Goal: Task Accomplishment & Management: Manage account settings

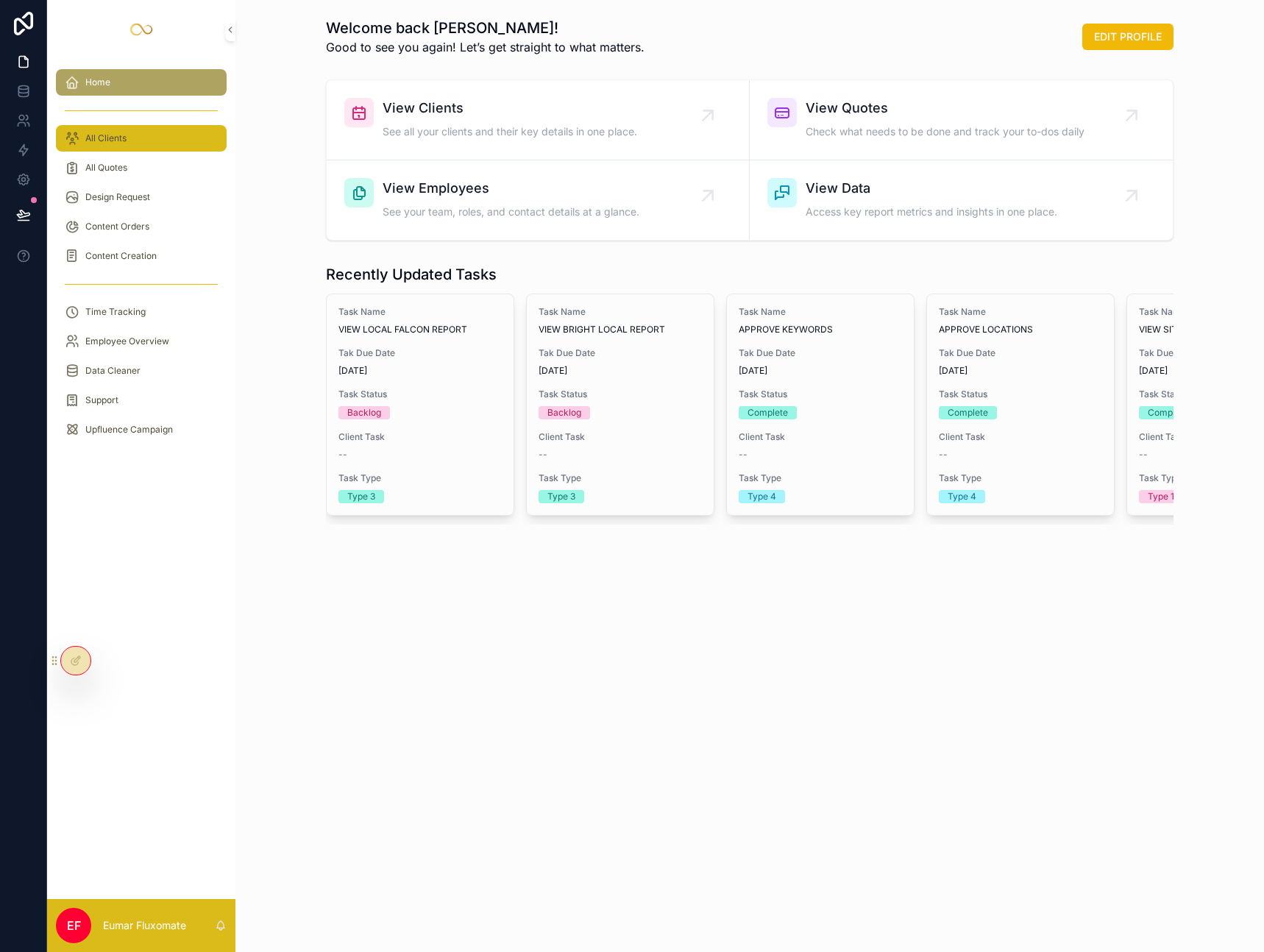
drag, startPoint x: 150, startPoint y: 130, endPoint x: 140, endPoint y: 133, distance: 10.4
click at [149, 131] on div "All Clients" at bounding box center [141, 138] width 153 height 23
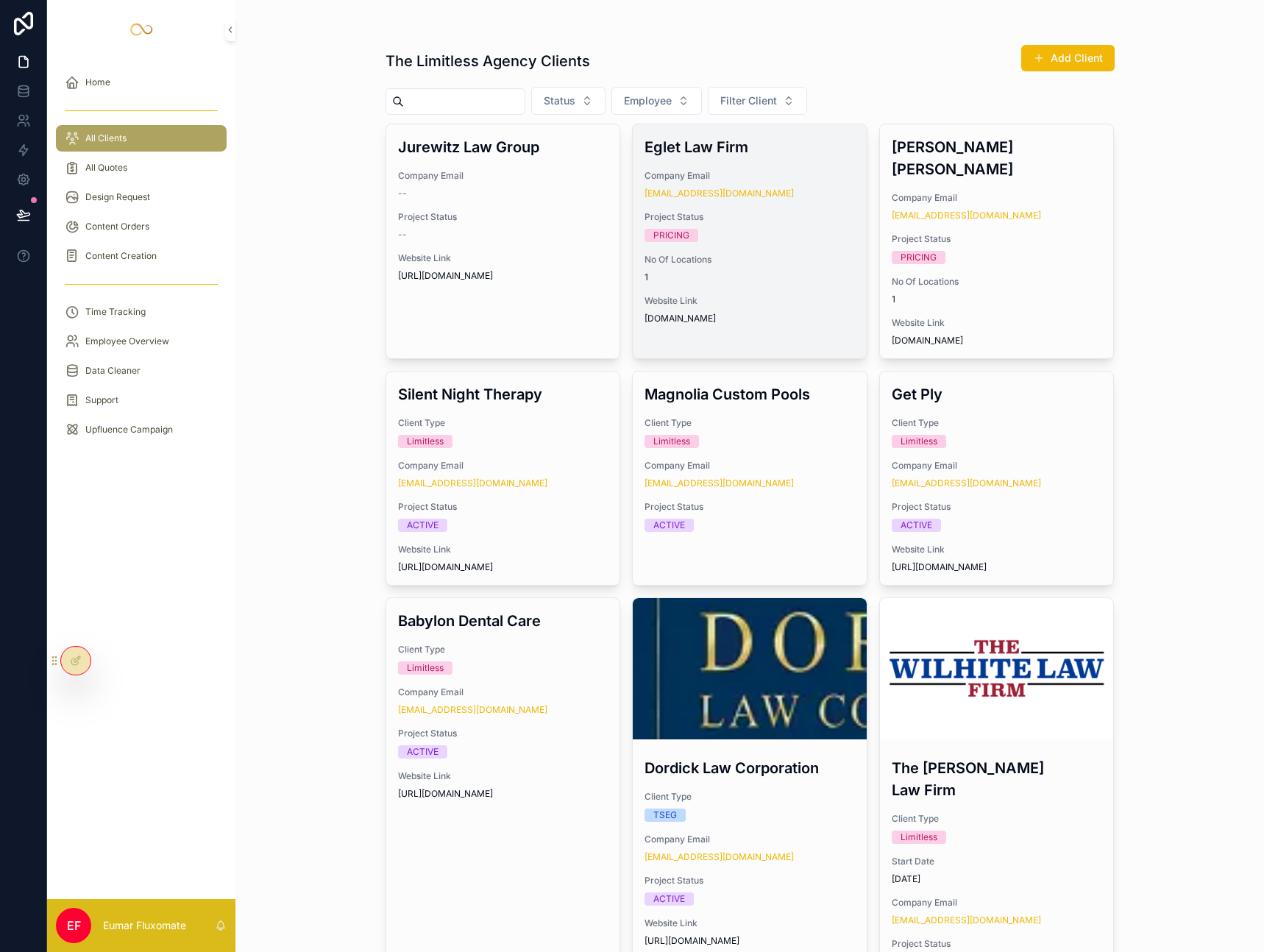
click at [733, 252] on div "Eglet Law Firm Company Email example9575922190@gmail.com Project Status PRICING…" at bounding box center [750, 230] width 234 height 212
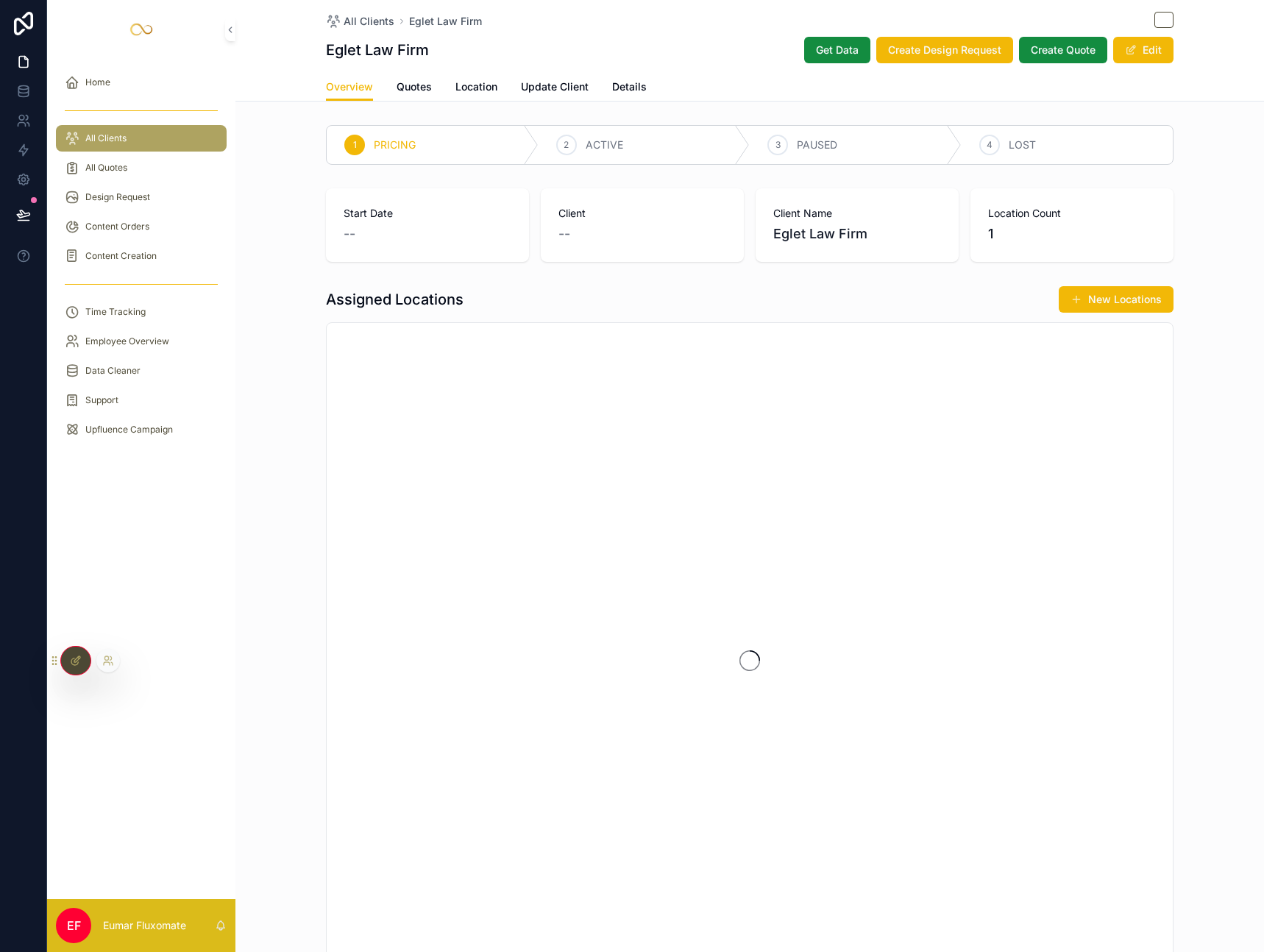
click at [79, 663] on icon at bounding box center [76, 661] width 12 height 12
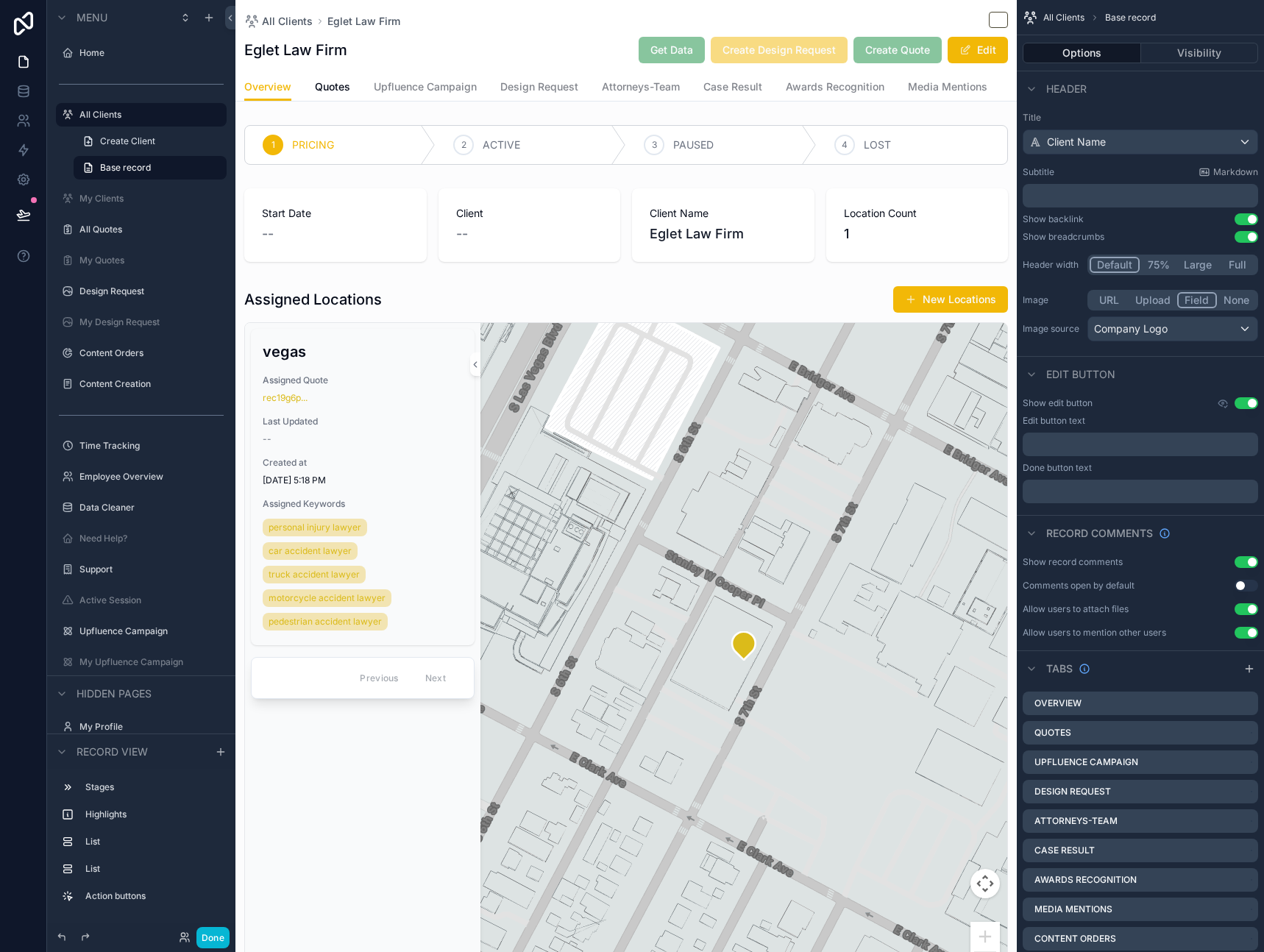
click at [481, 36] on div "Eglet Law Firm Get Data Create Design Request Create Quote Edit" at bounding box center [626, 50] width 764 height 28
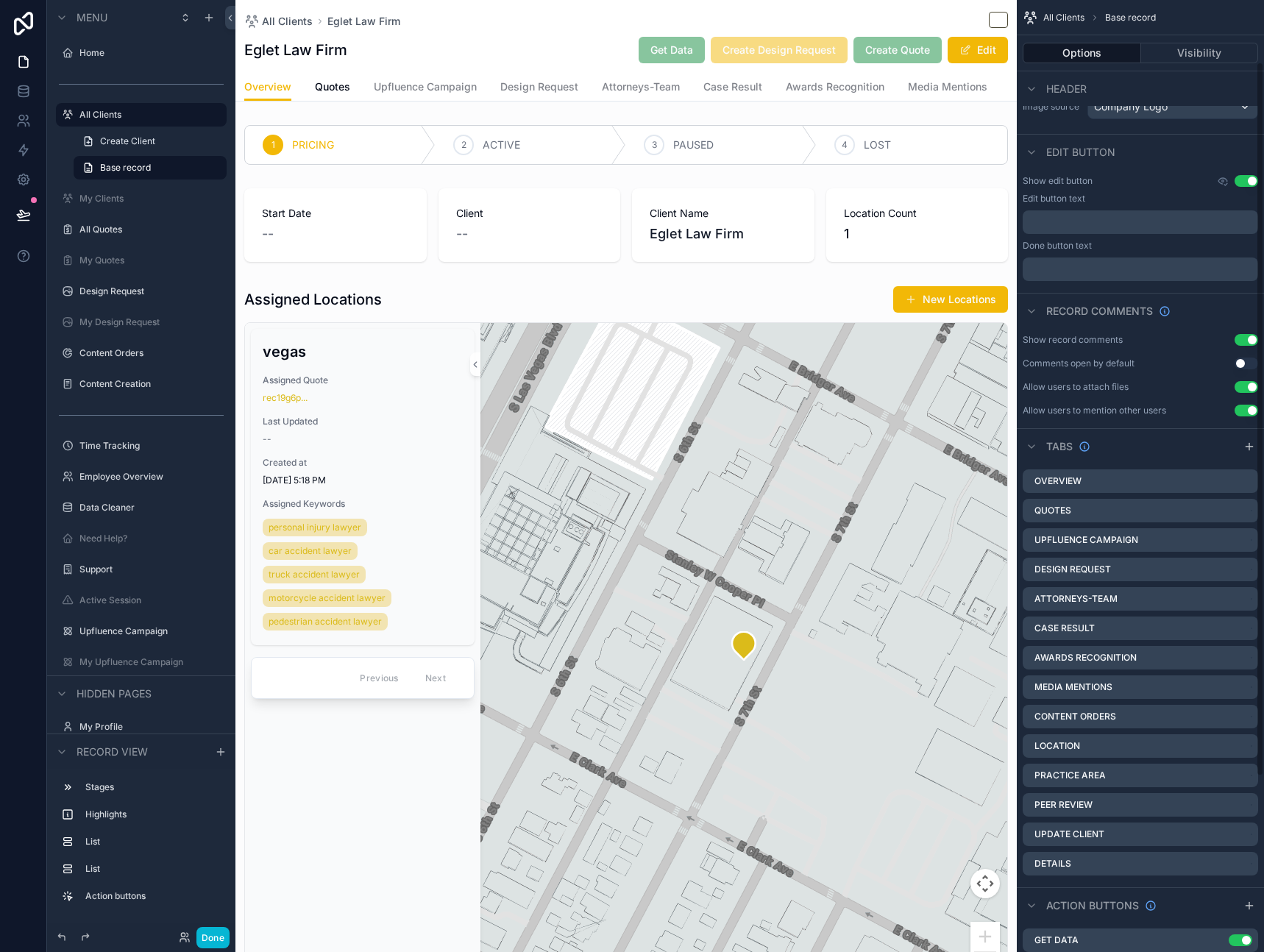
scroll to position [291, 0]
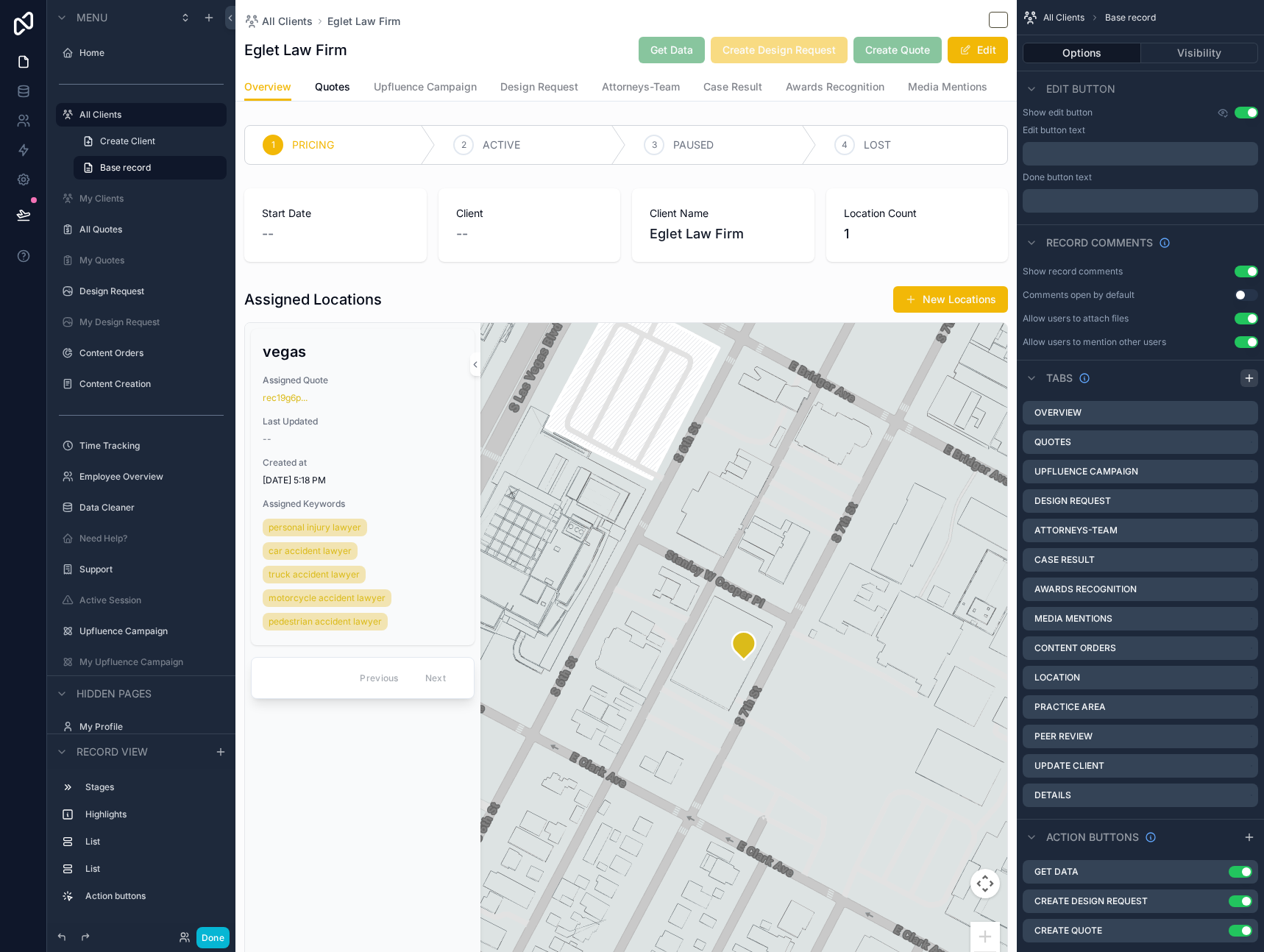
click at [1246, 378] on icon "scrollable content" at bounding box center [1250, 378] width 12 height 12
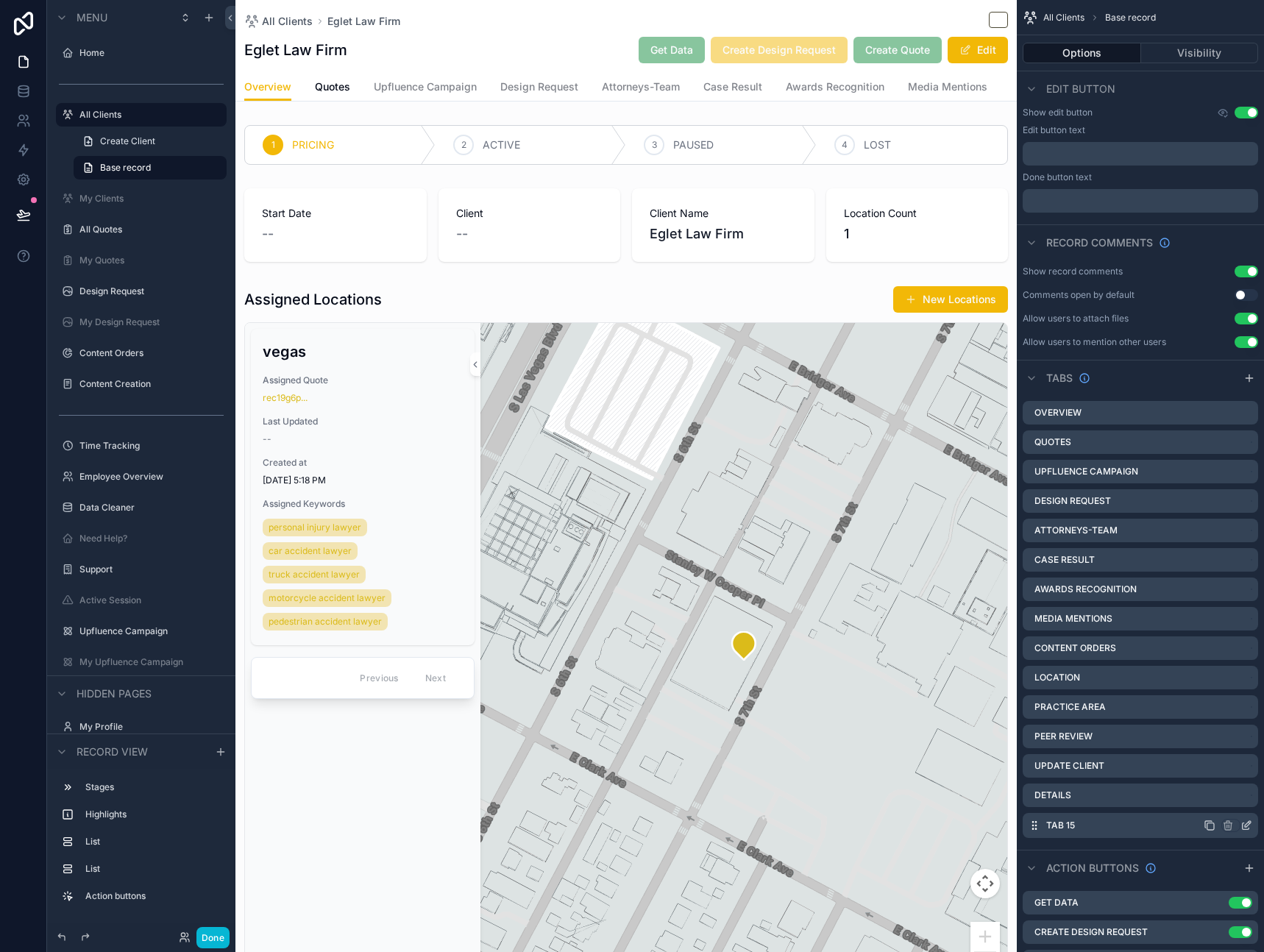
click at [1249, 825] on icon "scrollable content" at bounding box center [1248, 824] width 6 height 6
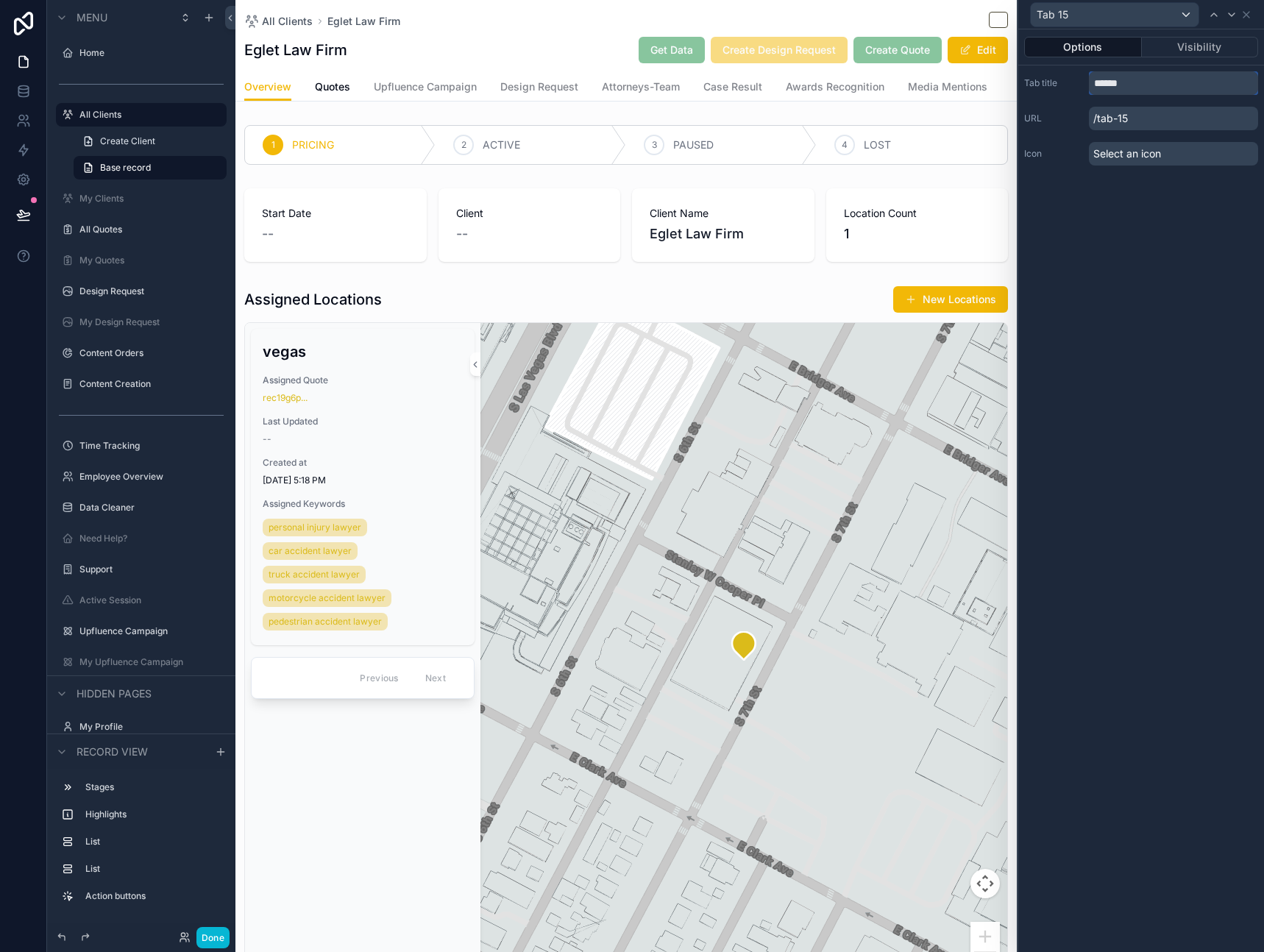
click at [1168, 89] on input "******" at bounding box center [1173, 83] width 169 height 23
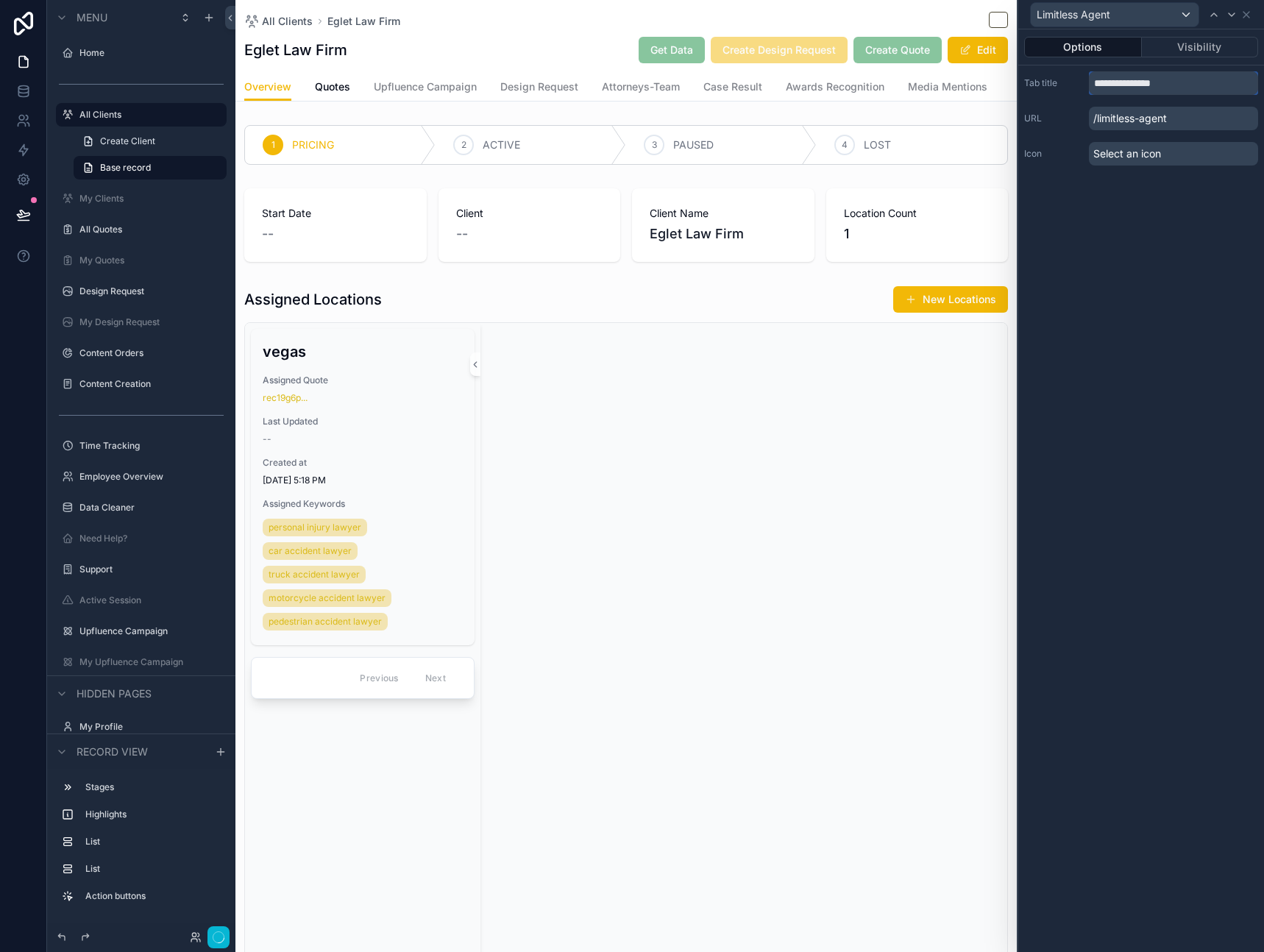
type input "**********"
click at [1184, 237] on div "**********" at bounding box center [1141, 490] width 245 height 923
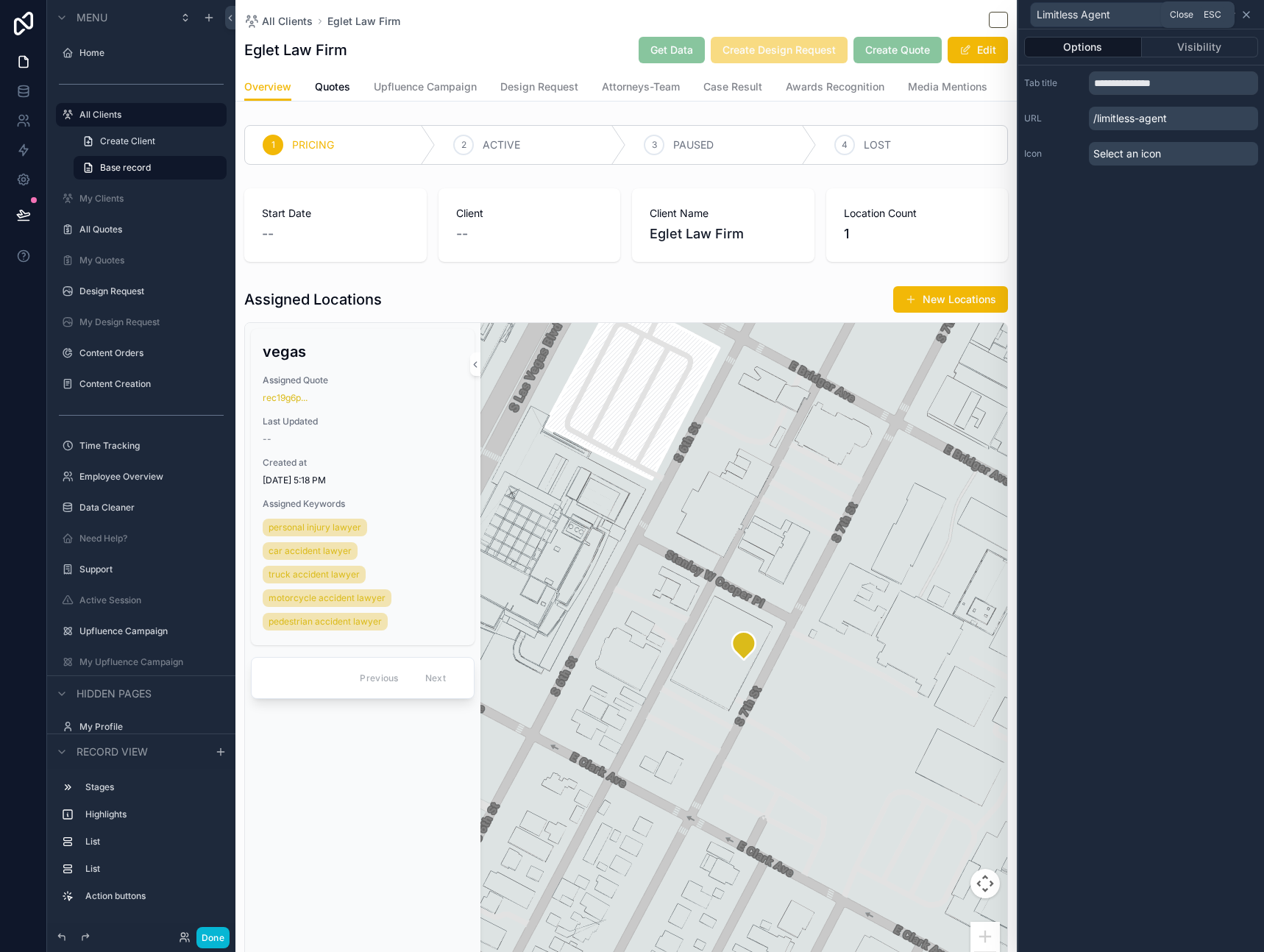
click at [1245, 17] on icon at bounding box center [1247, 15] width 12 height 12
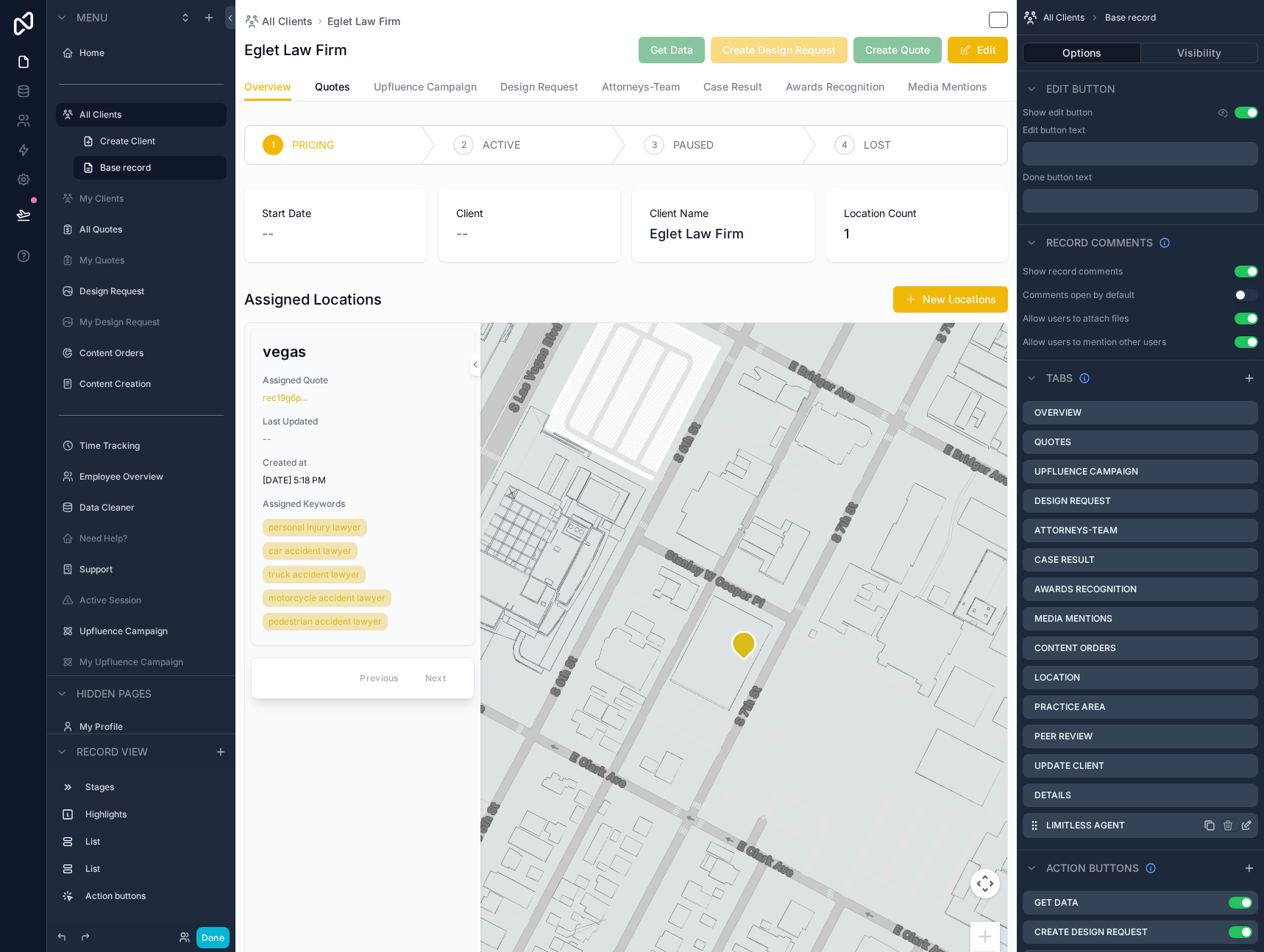
click at [1246, 828] on icon "scrollable content" at bounding box center [1247, 826] width 12 height 12
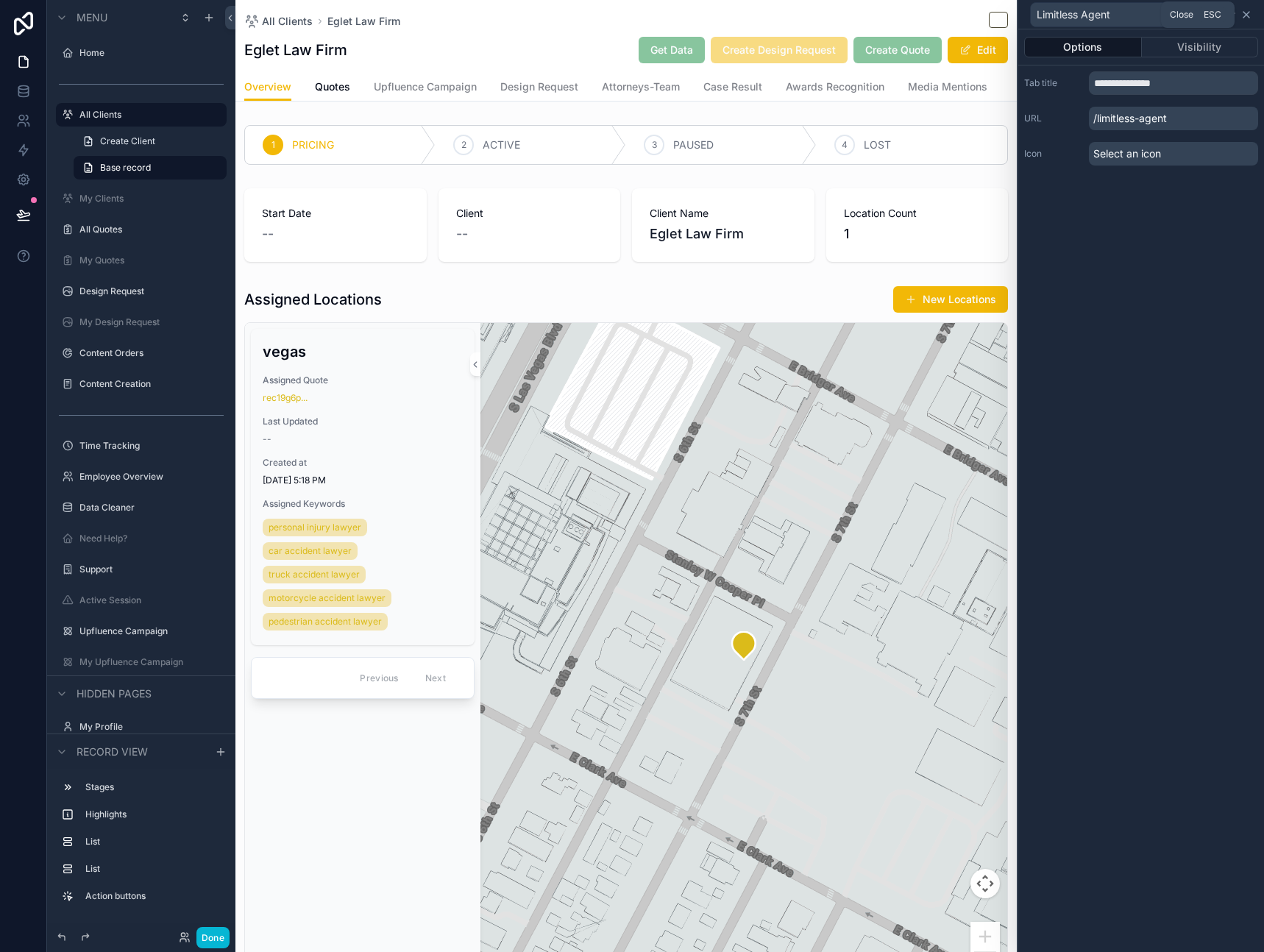
click at [1248, 18] on icon at bounding box center [1247, 15] width 12 height 12
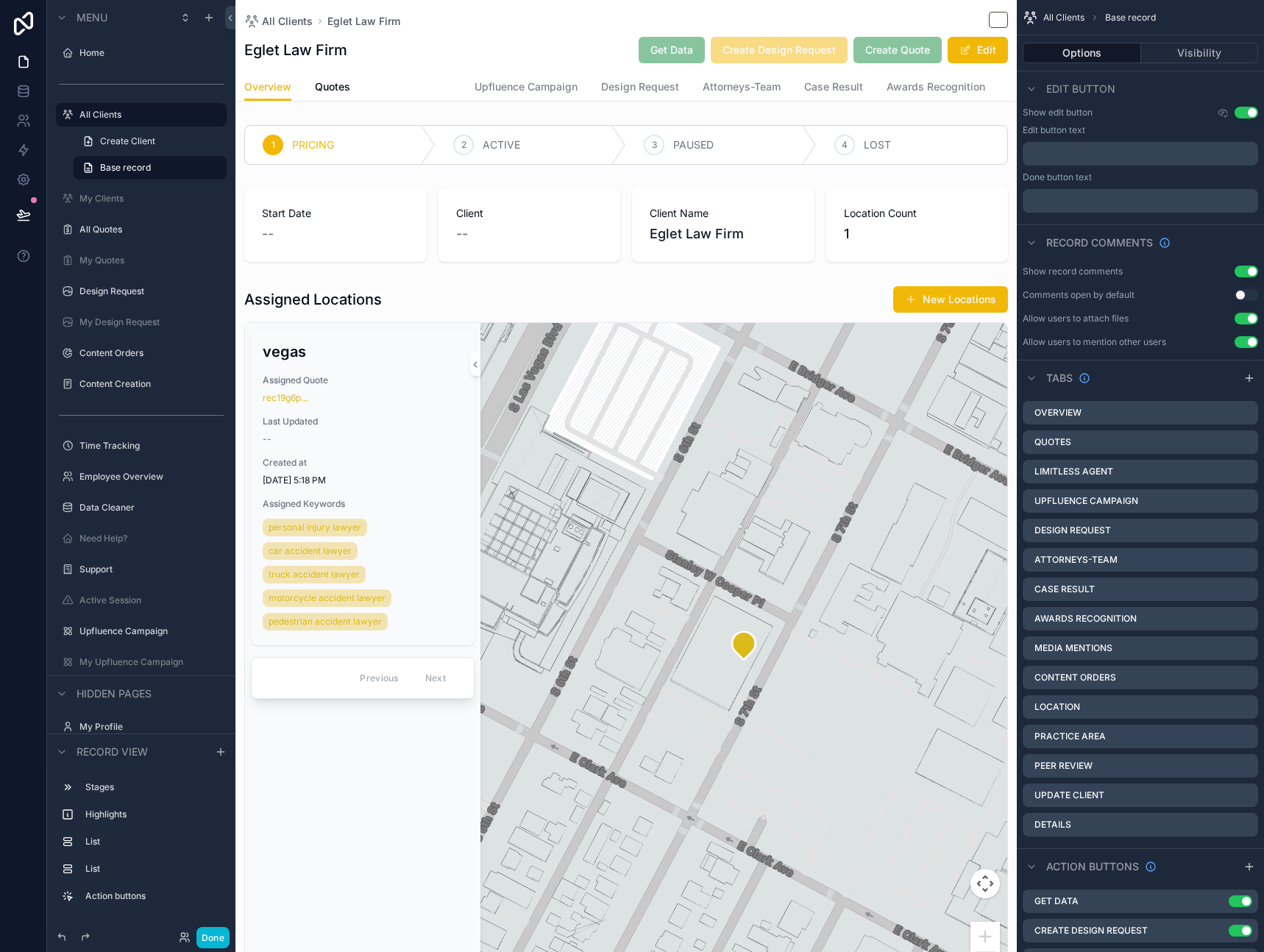
click at [417, 93] on span "Limitless Agent" at bounding box center [412, 87] width 77 height 15
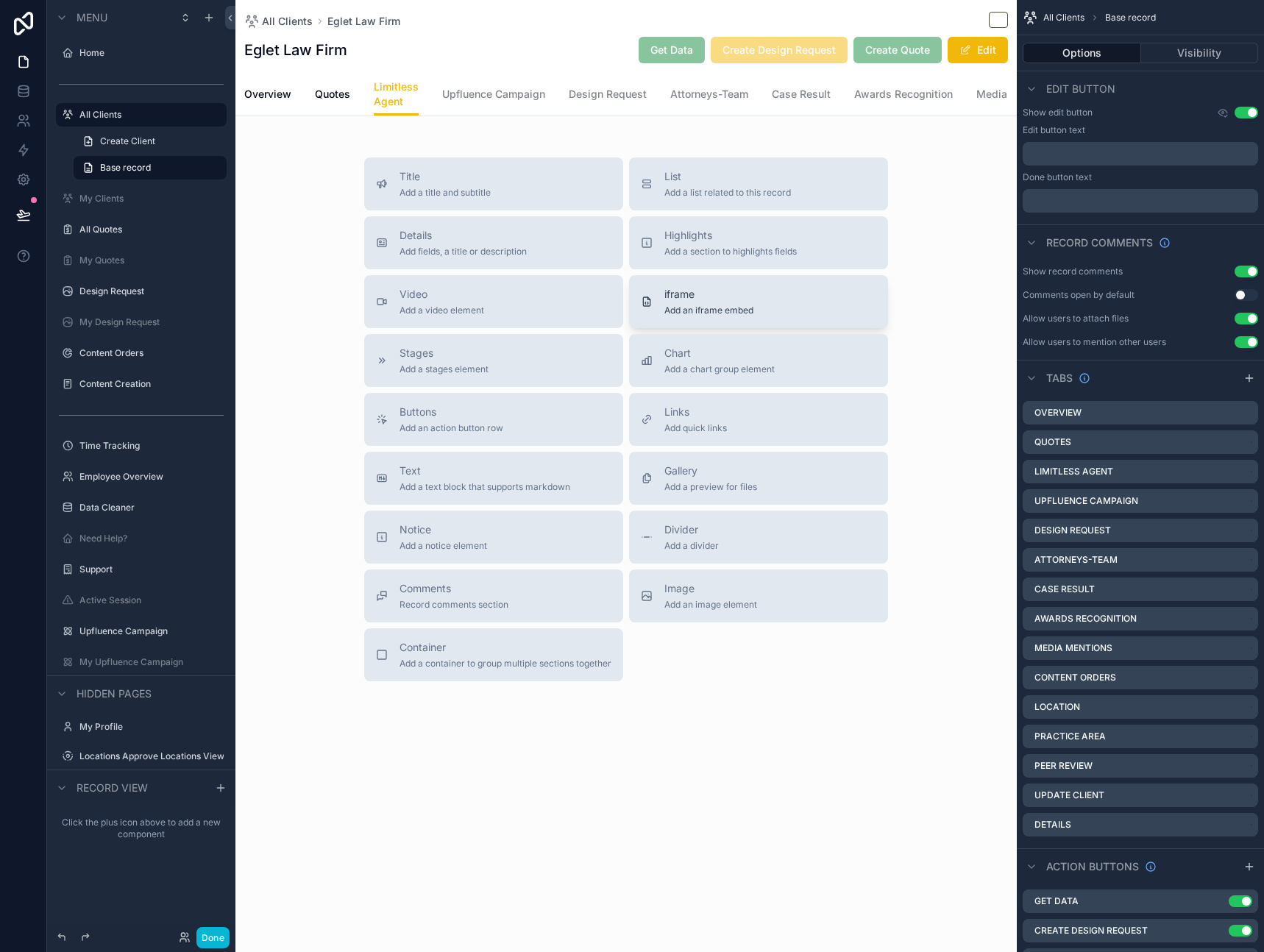
click at [687, 317] on span "Add an iframe embed" at bounding box center [709, 311] width 89 height 12
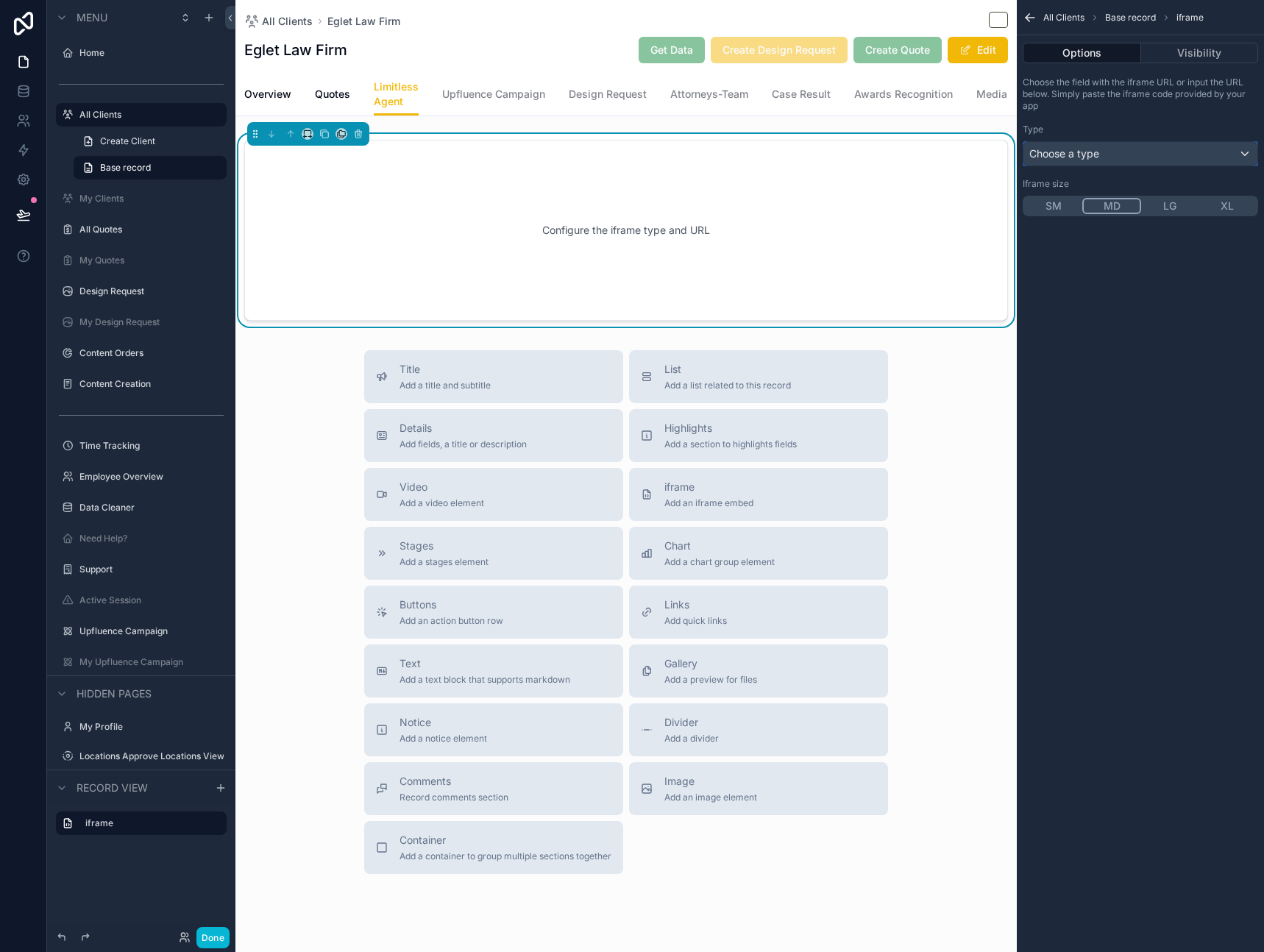
click at [1189, 158] on div "Choose a type" at bounding box center [1141, 153] width 234 height 23
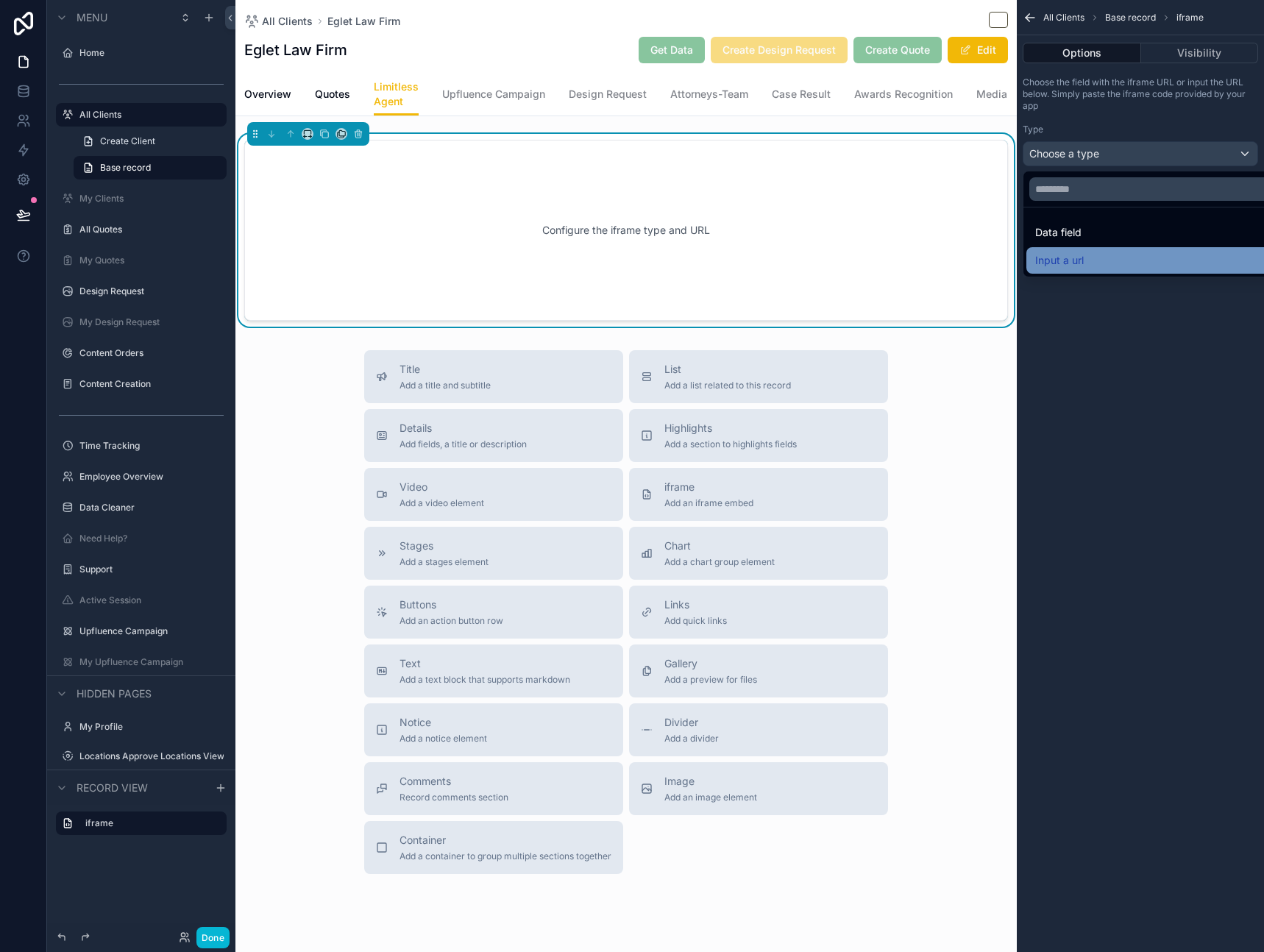
click at [1078, 259] on span "Input a url" at bounding box center [1059, 261] width 49 height 18
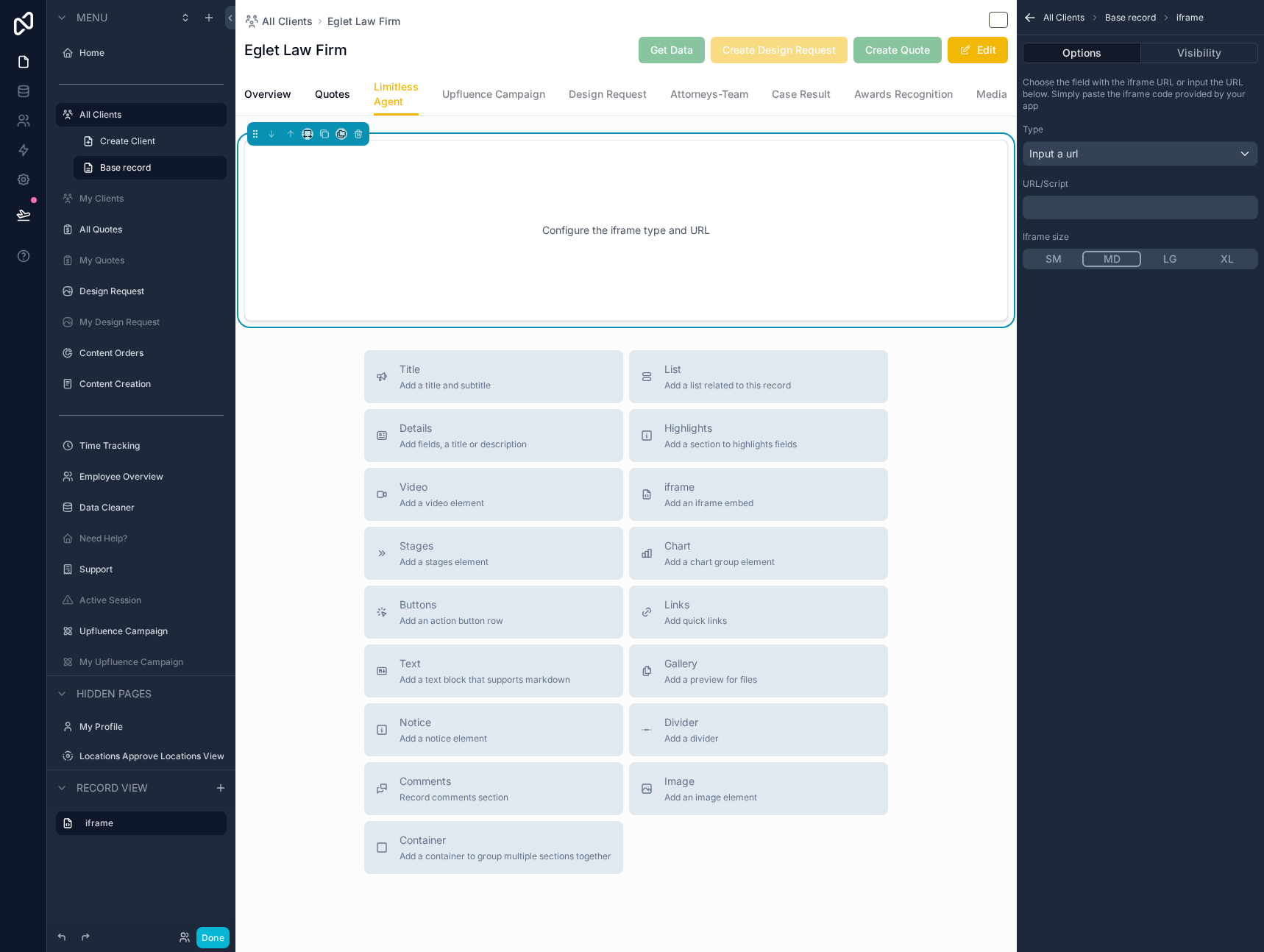
click at [1095, 200] on div "﻿" at bounding box center [1141, 207] width 236 height 23
click at [1093, 205] on p "﻿" at bounding box center [1142, 208] width 227 height 12
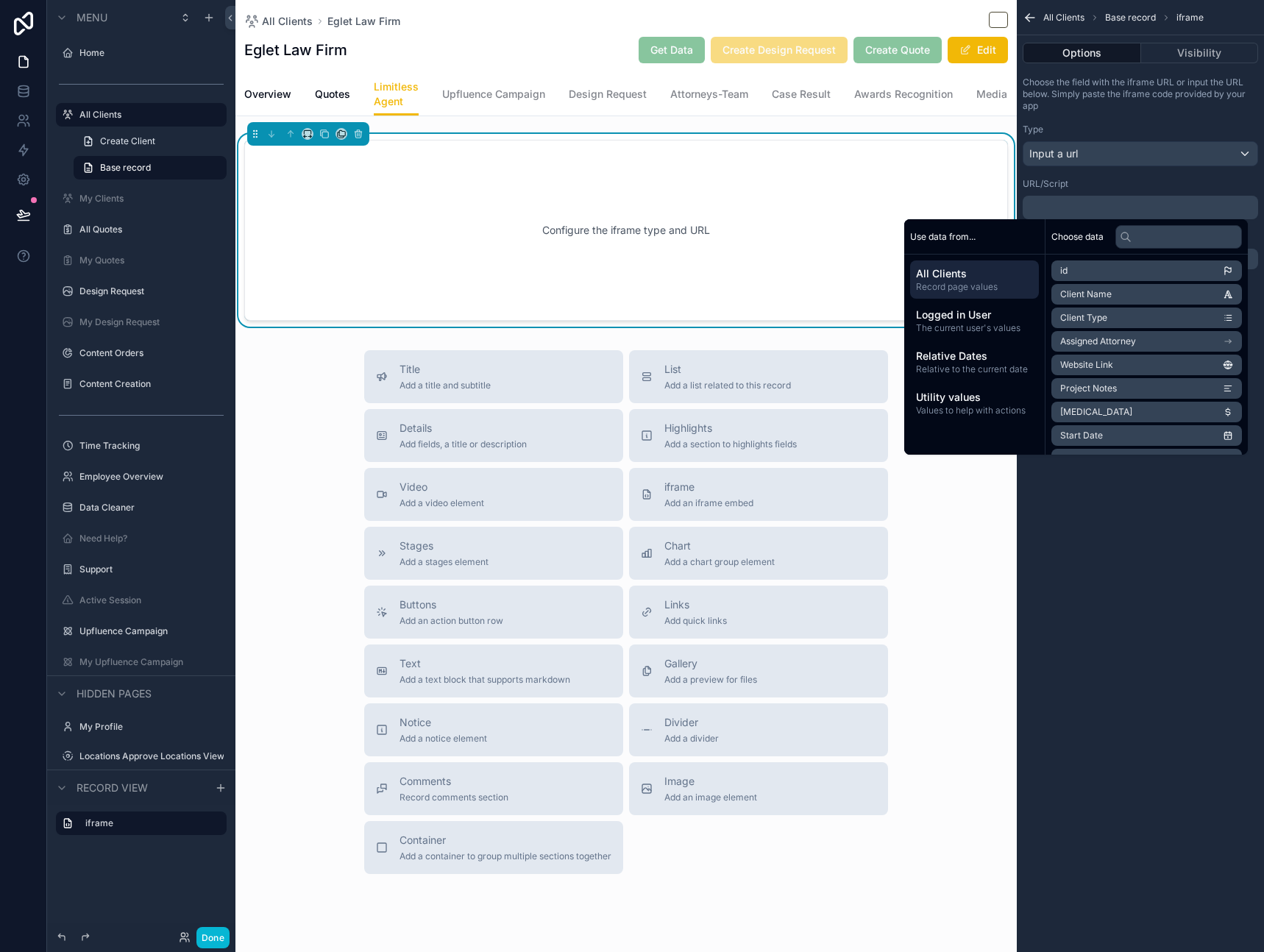
click at [640, 38] on span "Get Data" at bounding box center [672, 50] width 66 height 26
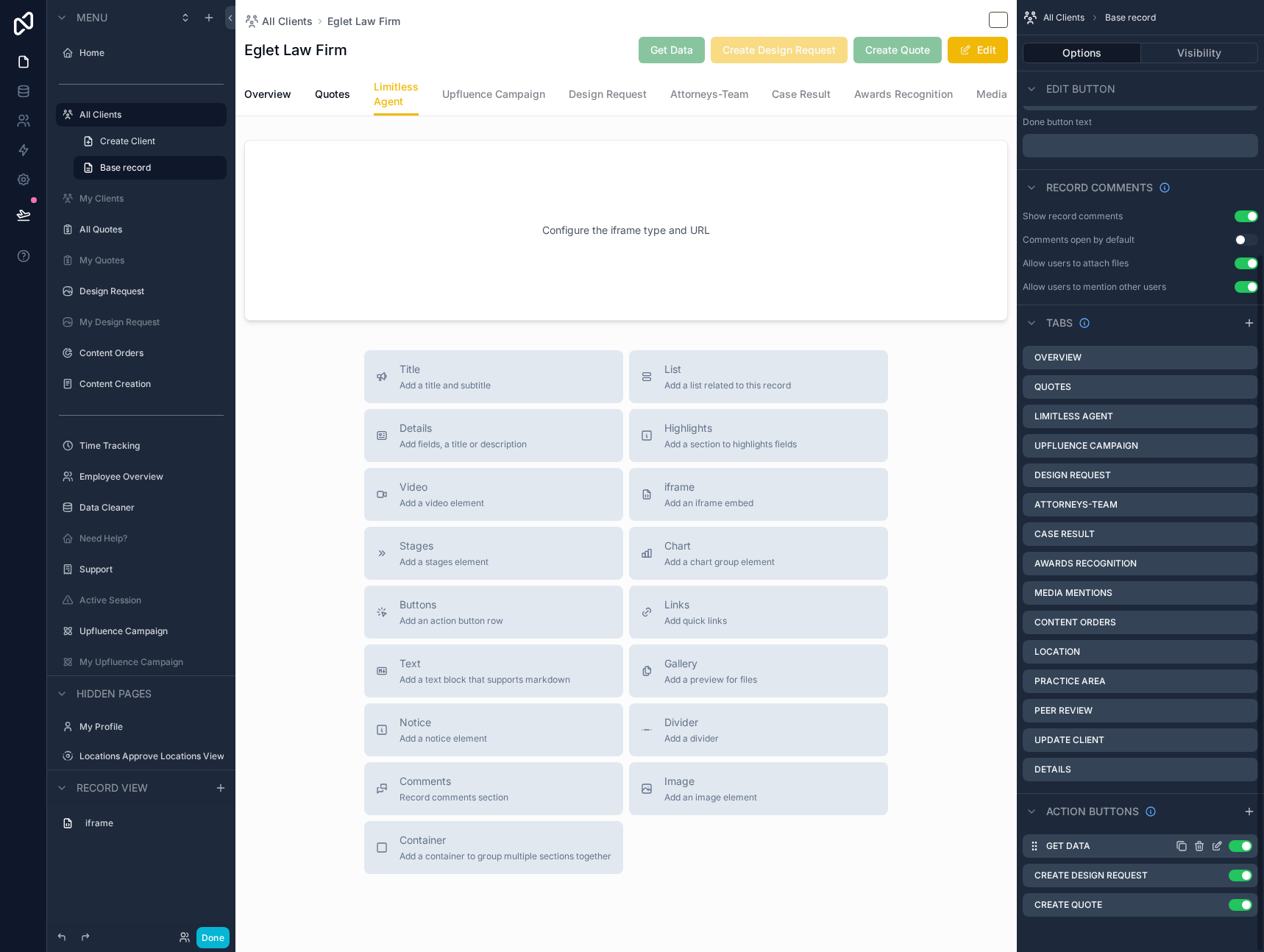
scroll to position [346, 0]
click at [1216, 844] on icon "scrollable content" at bounding box center [1218, 845] width 6 height 6
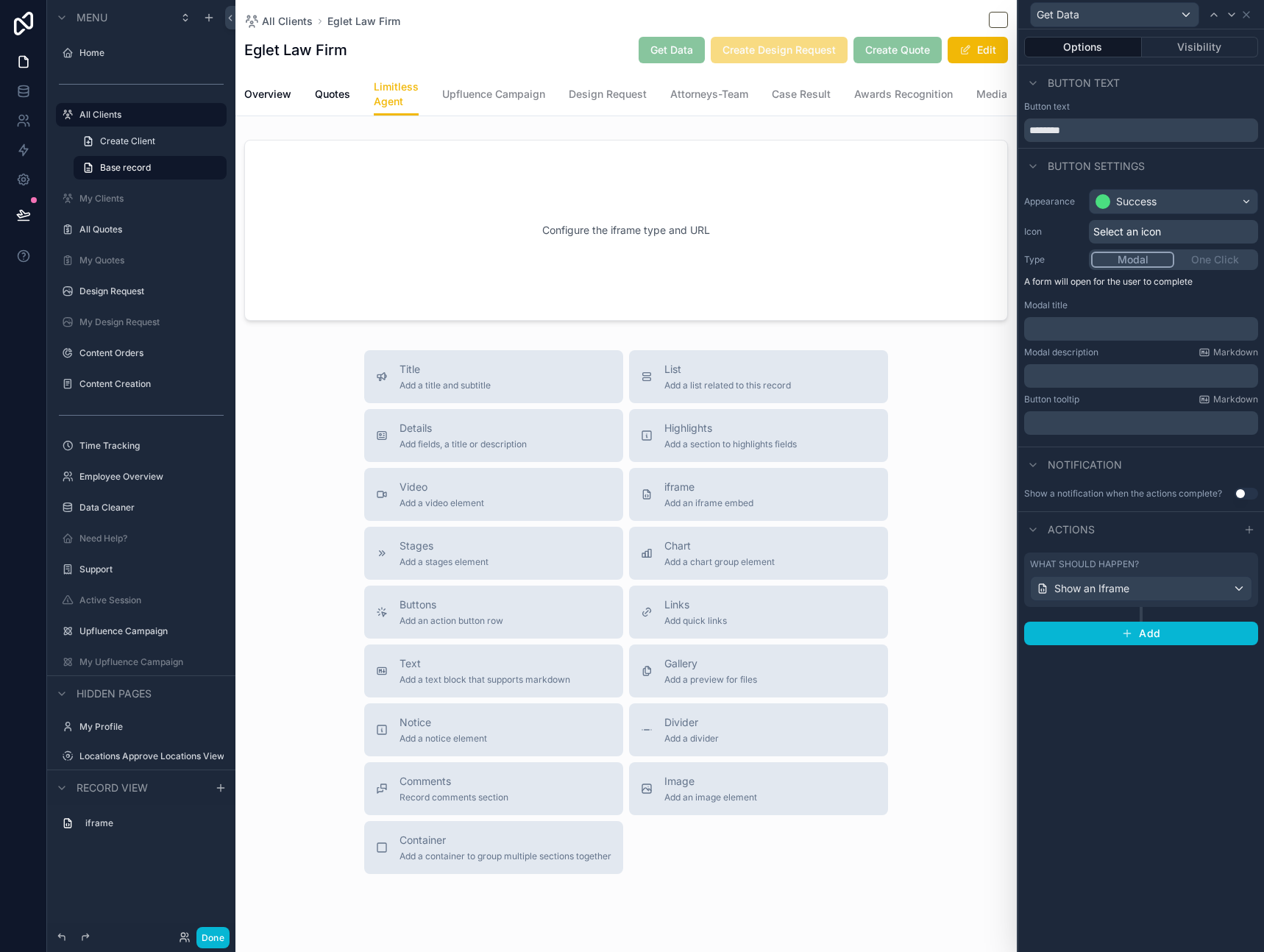
click at [1199, 561] on div "What should happen?" at bounding box center [1141, 565] width 222 height 12
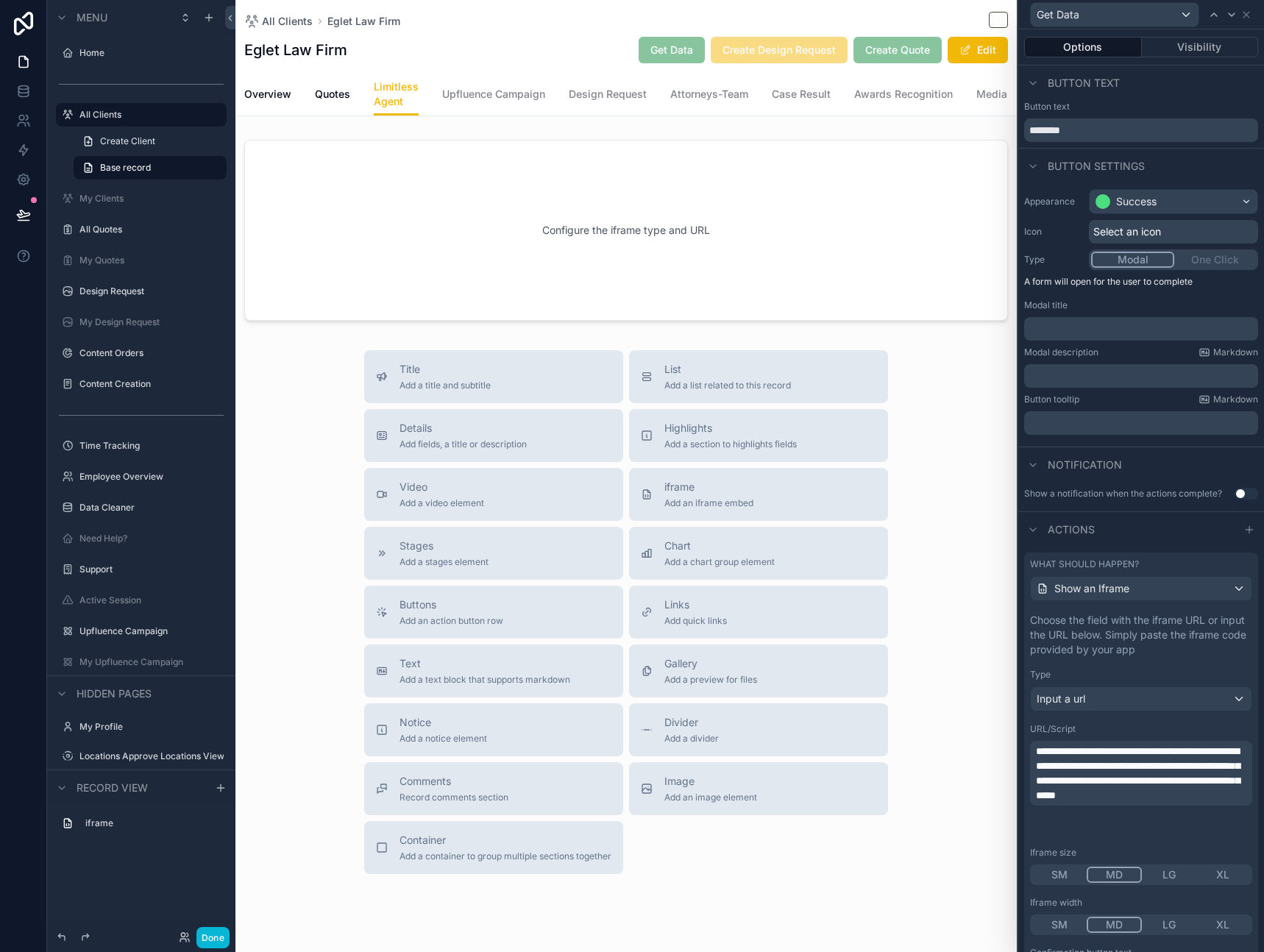
click at [1163, 766] on span "**********" at bounding box center [1138, 773] width 204 height 55
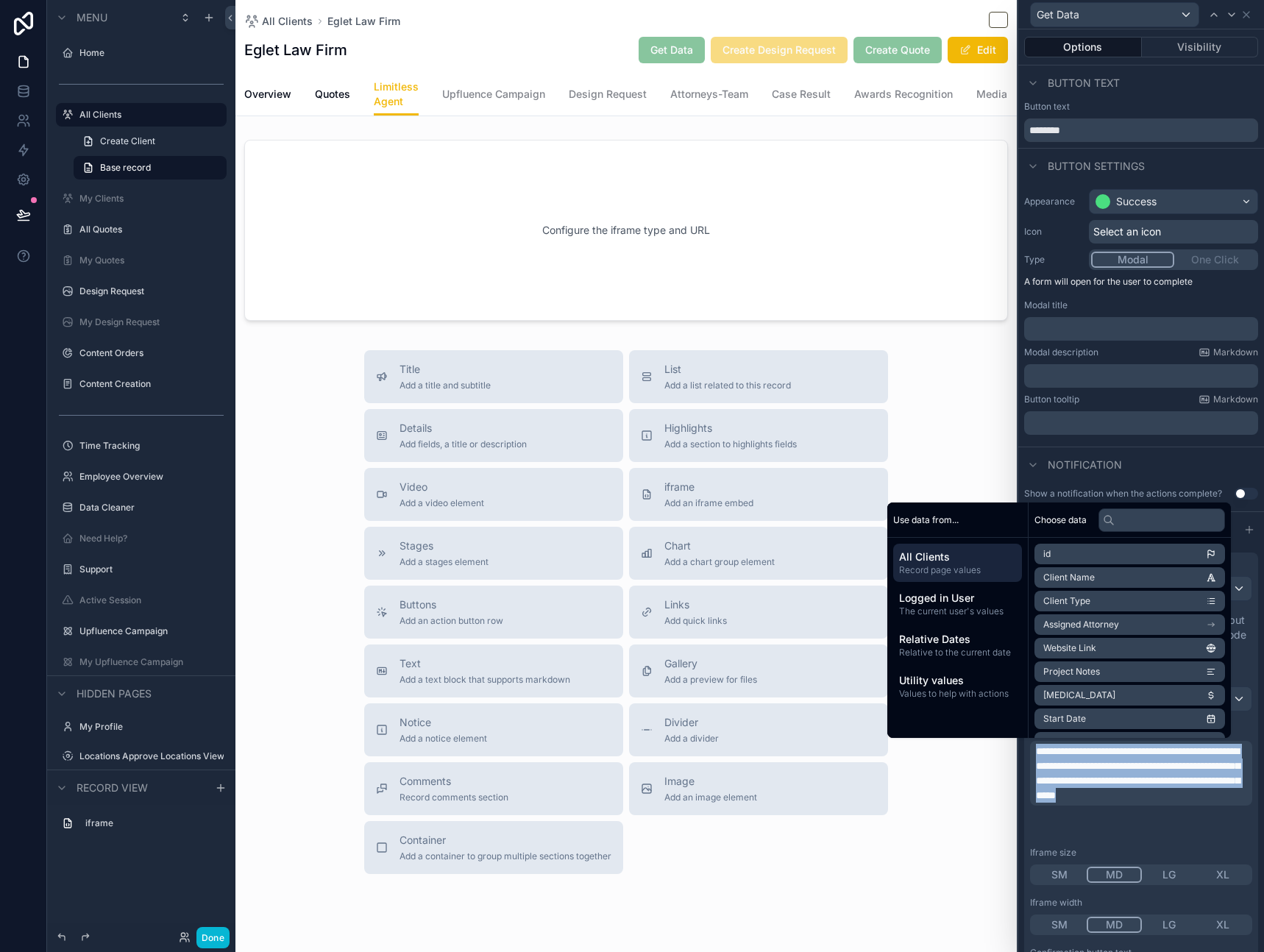
copy span "**********"
click at [541, 14] on div "All Clients Eglet Law Firm" at bounding box center [626, 21] width 764 height 19
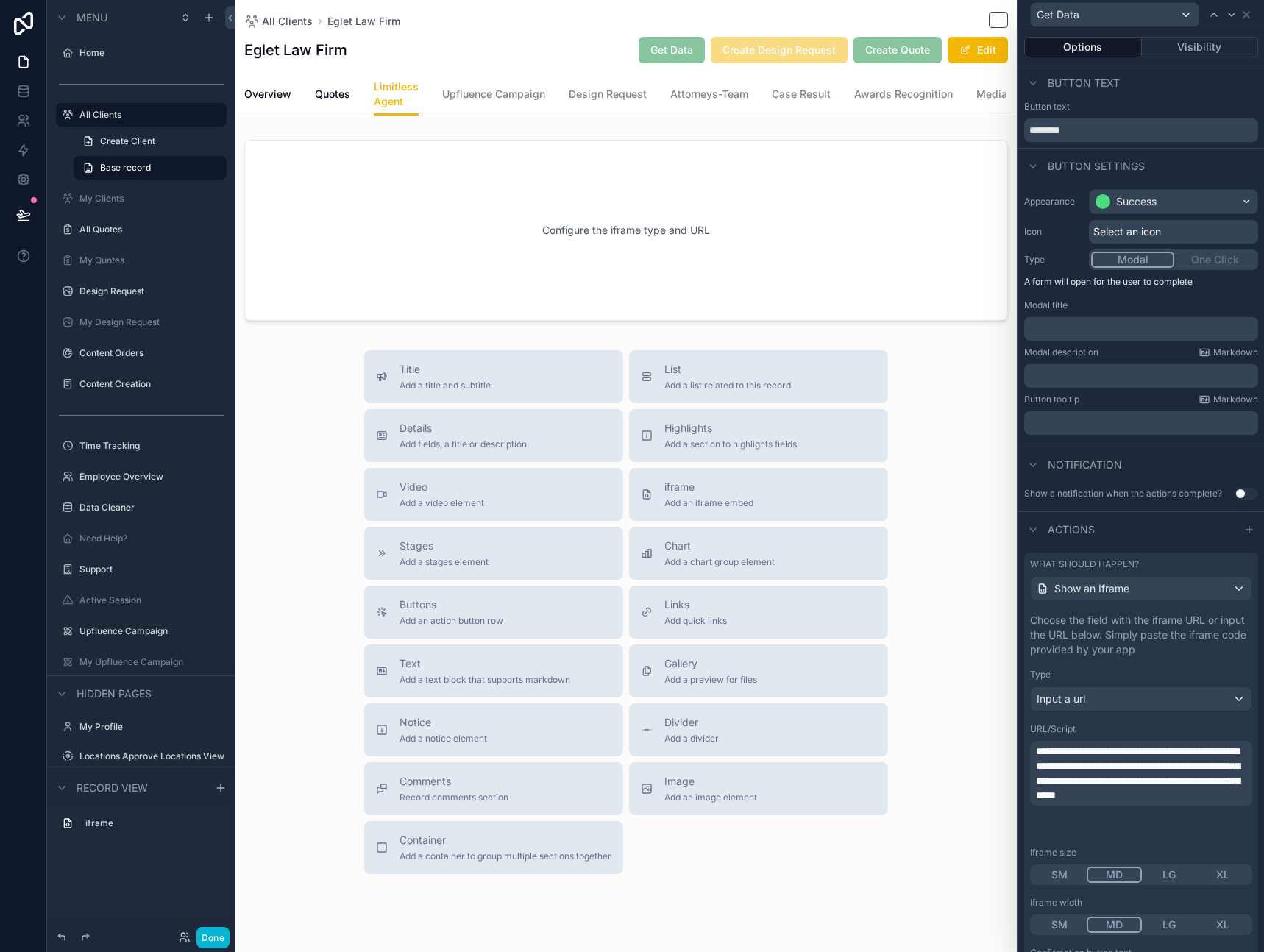
click at [519, 8] on div "All Clients Eglet Law Firm Eglet Law Firm Get Data Create Design Request Create…" at bounding box center [626, 36] width 764 height 73
click at [1250, 15] on icon at bounding box center [1247, 15] width 12 height 12
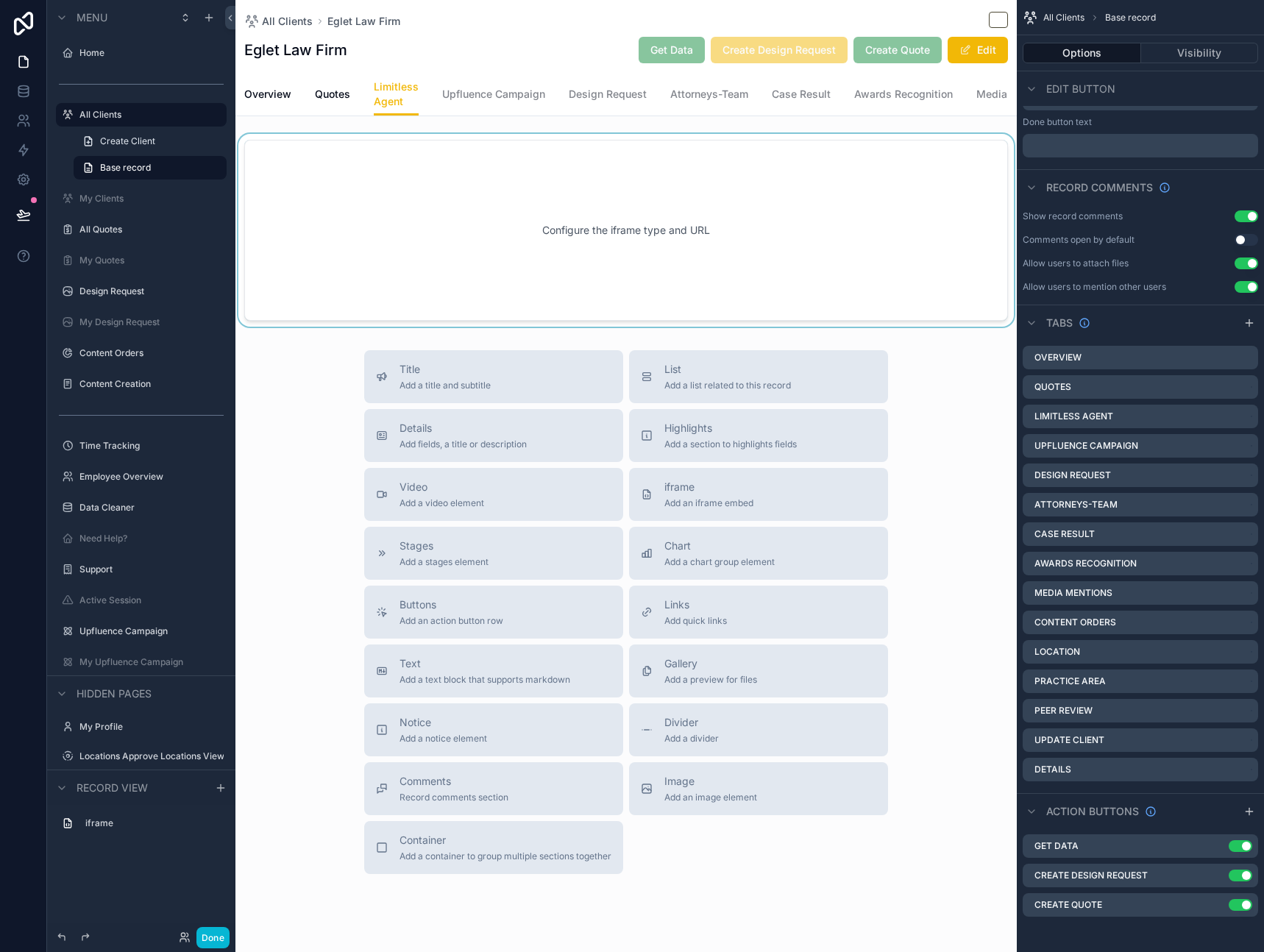
click at [786, 253] on div "scrollable content" at bounding box center [626, 230] width 781 height 193
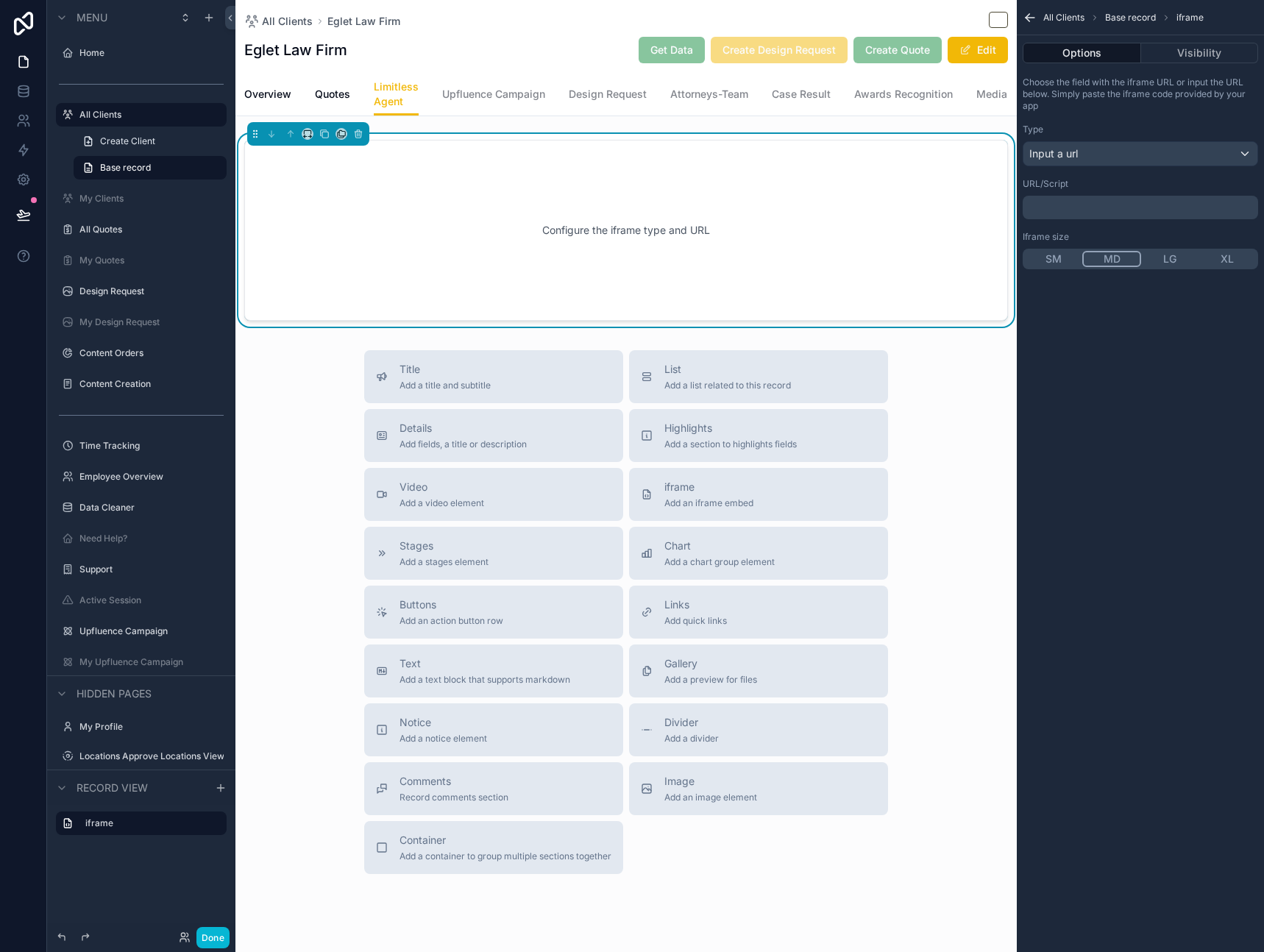
scroll to position [0, 0]
click at [1140, 203] on p "﻿" at bounding box center [1142, 208] width 227 height 12
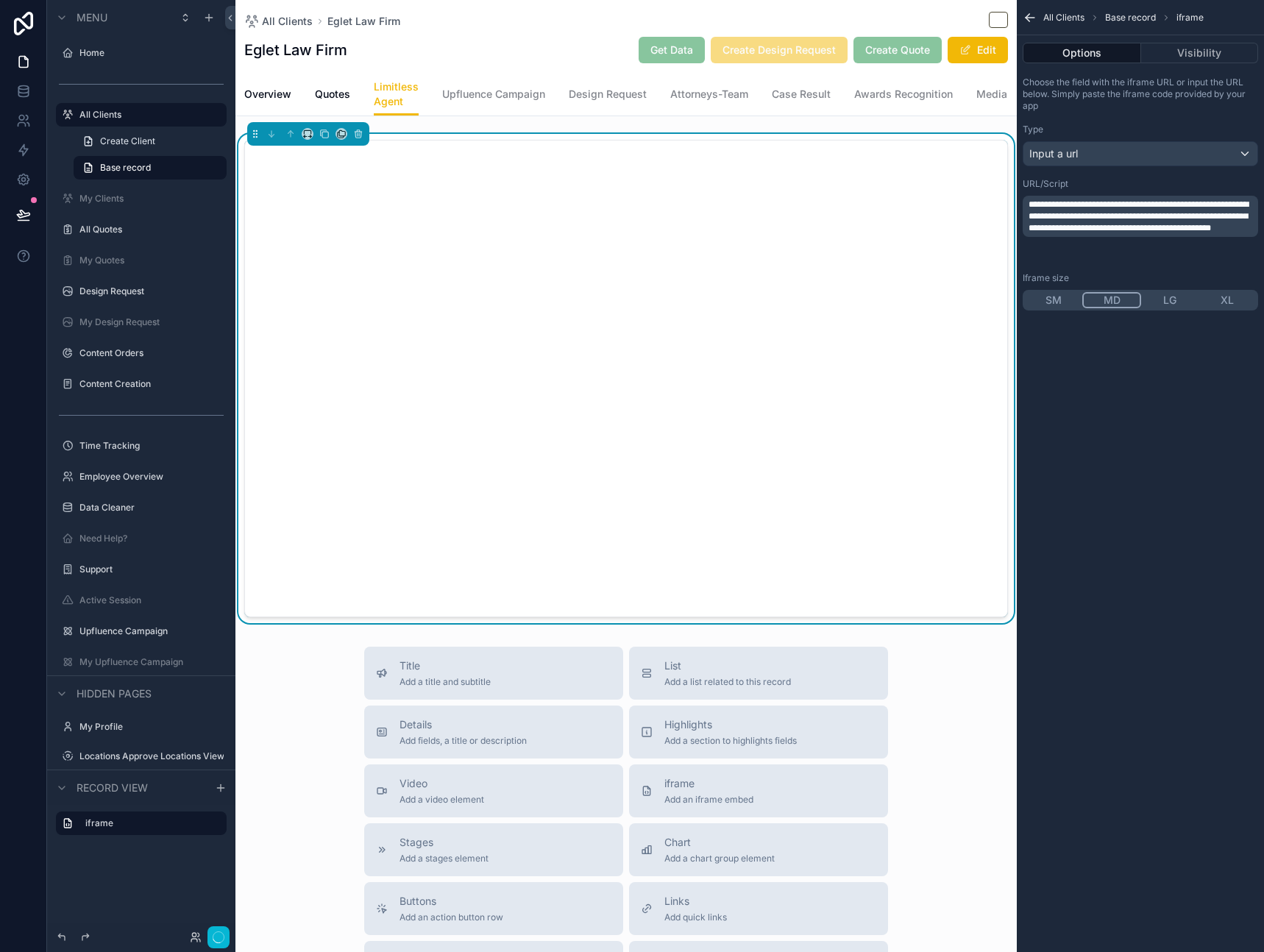
click at [1118, 613] on div "**********" at bounding box center [1140, 476] width 247 height 952
click at [1164, 297] on button "LG" at bounding box center [1169, 300] width 57 height 17
click at [1120, 303] on button "MD" at bounding box center [1112, 300] width 59 height 17
click at [1163, 302] on button "LG" at bounding box center [1169, 300] width 57 height 17
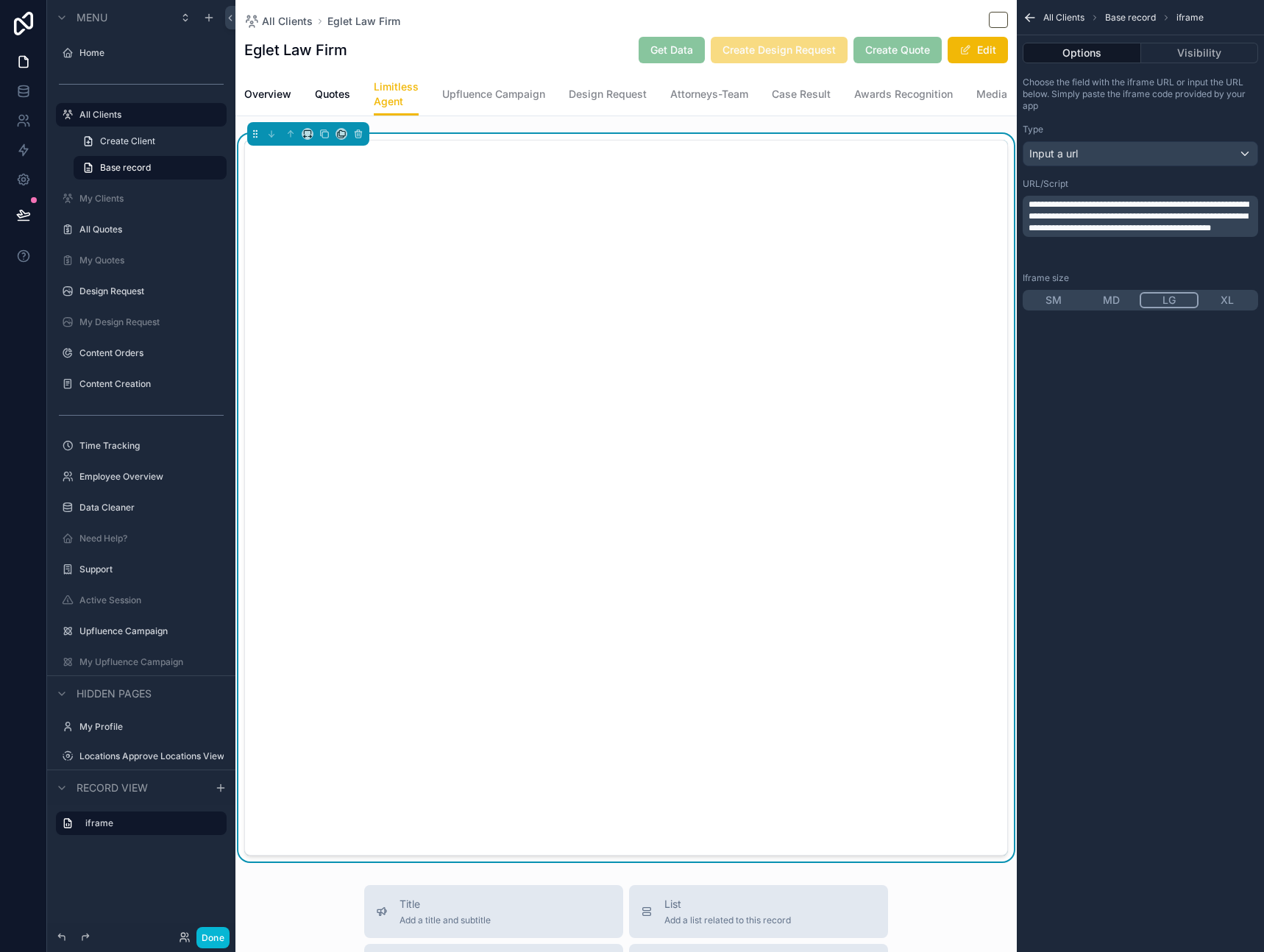
click at [1175, 474] on div "**********" at bounding box center [1140, 476] width 247 height 952
click at [1028, 19] on icon "scrollable content" at bounding box center [1031, 18] width 15 height 15
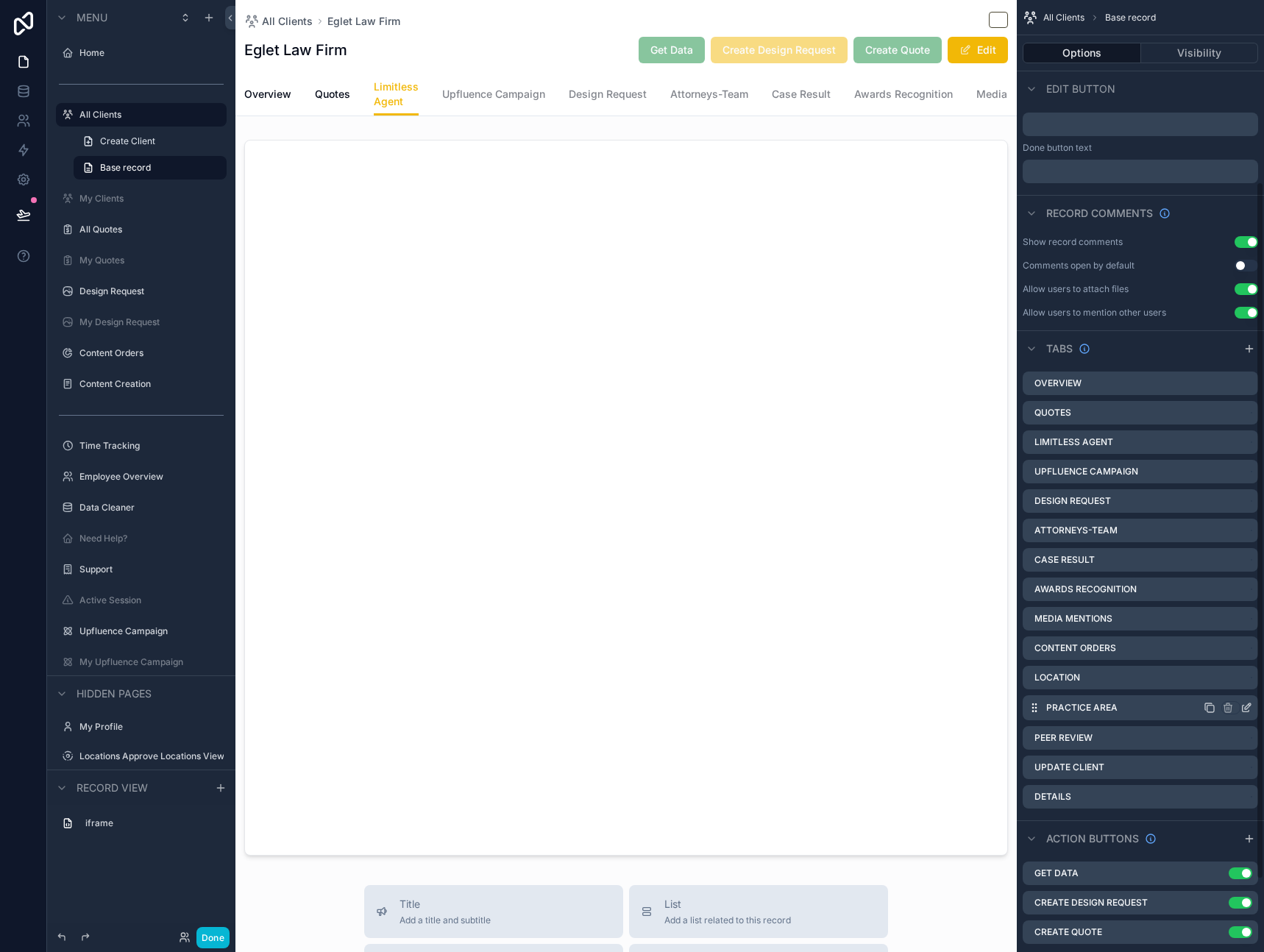
scroll to position [346, 0]
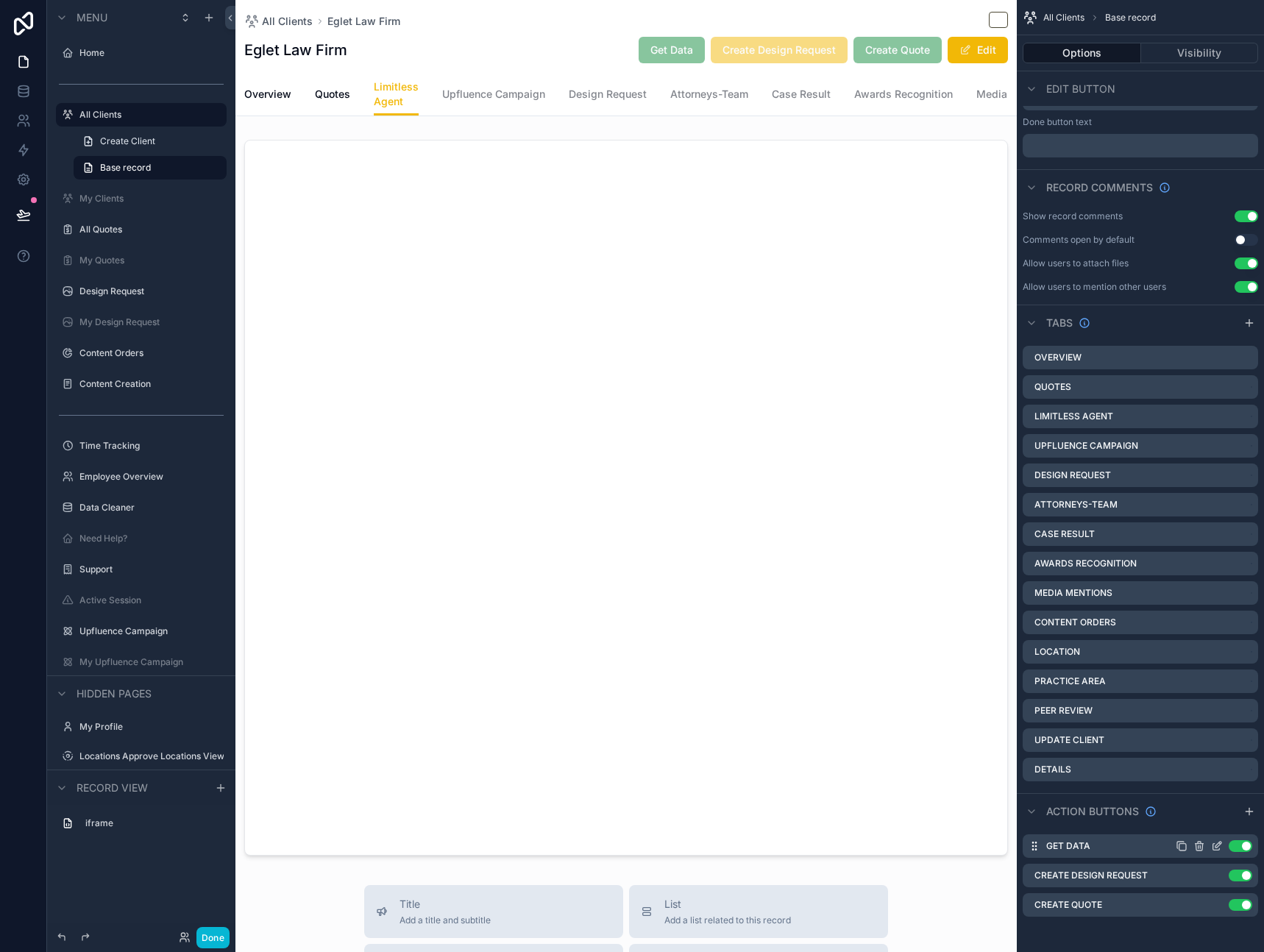
click at [1217, 843] on icon "scrollable content" at bounding box center [1218, 845] width 6 height 6
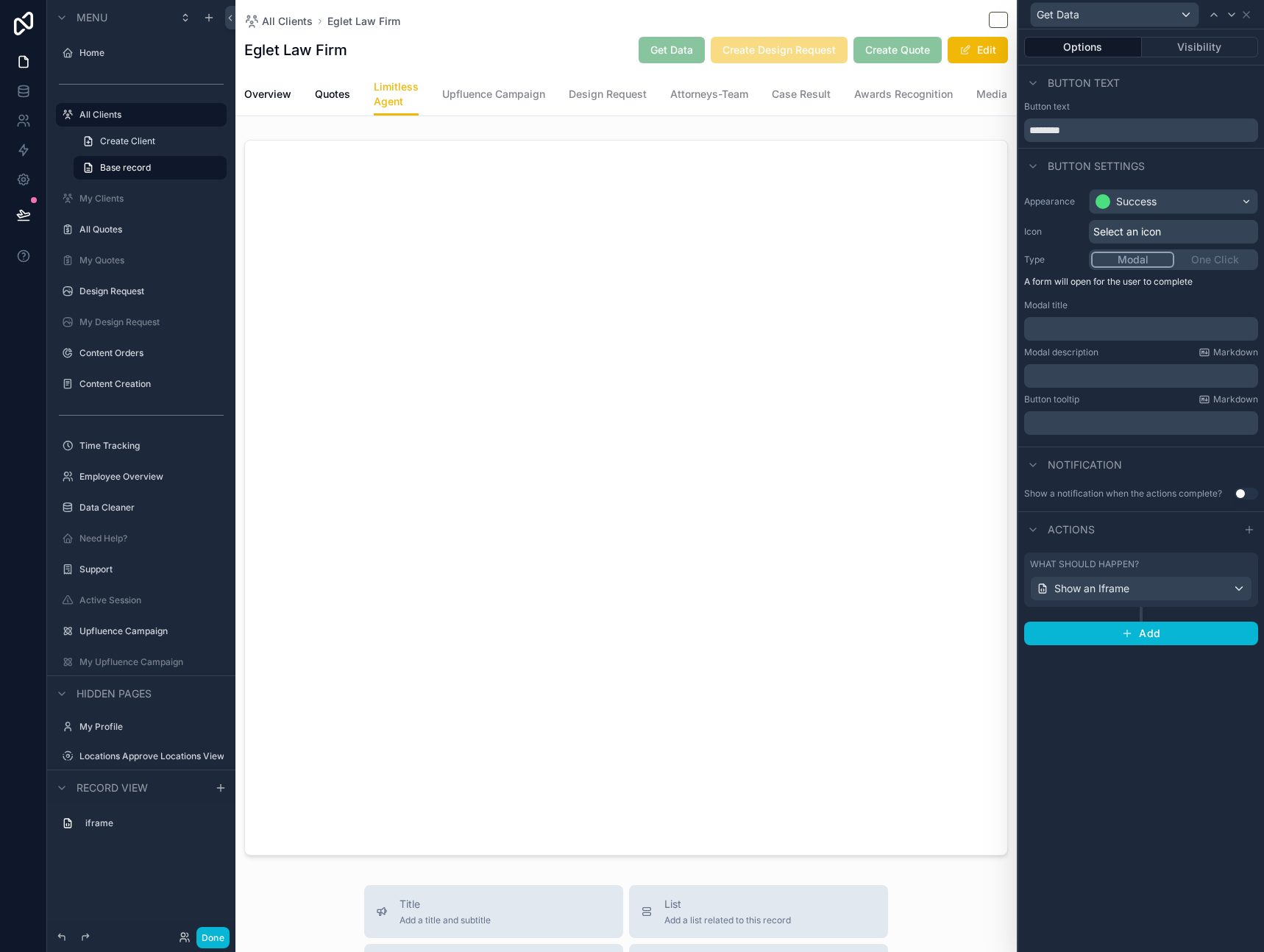
click at [1225, 563] on div "What should happen?" at bounding box center [1141, 565] width 222 height 12
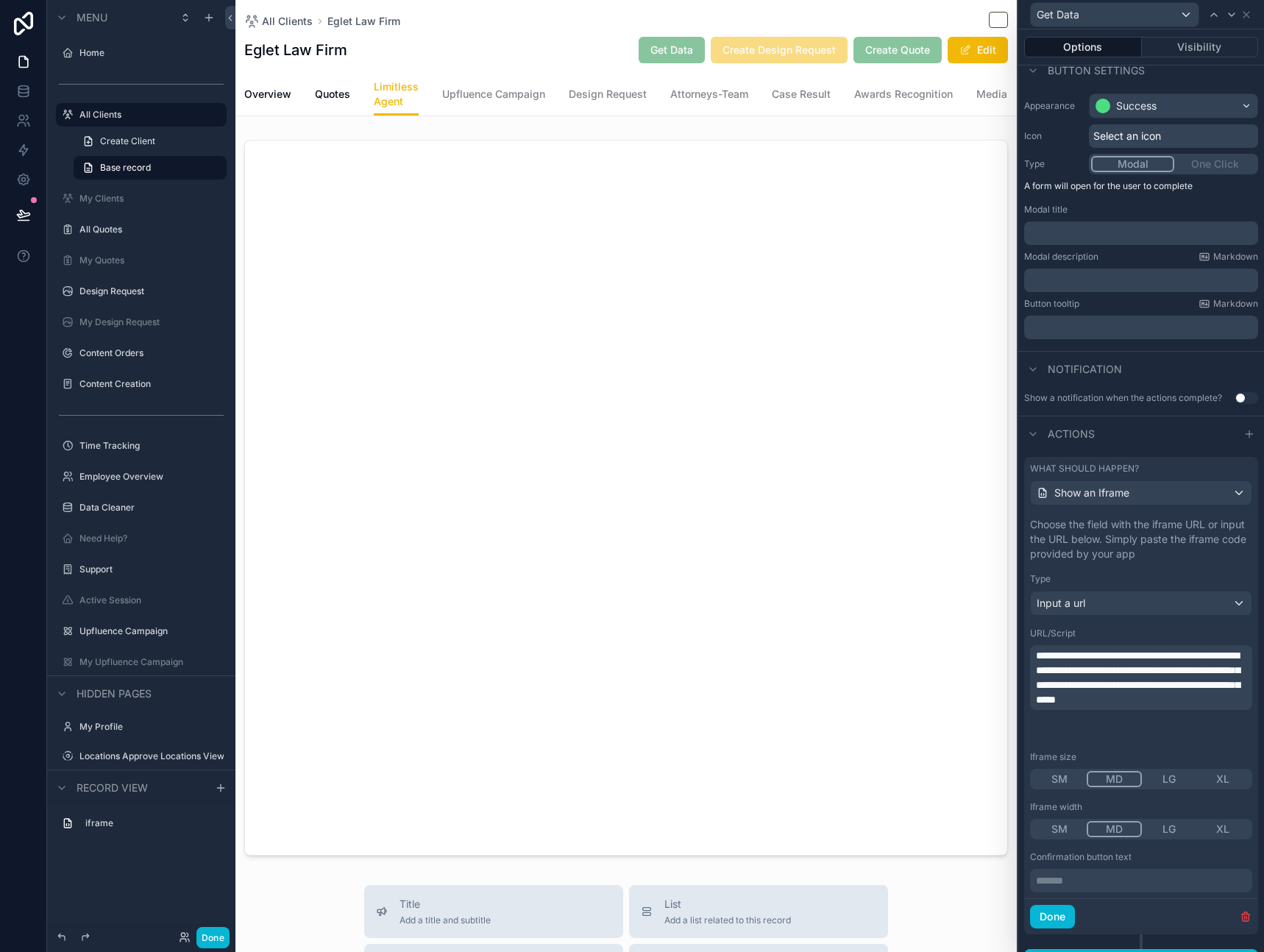
scroll to position [122, 0]
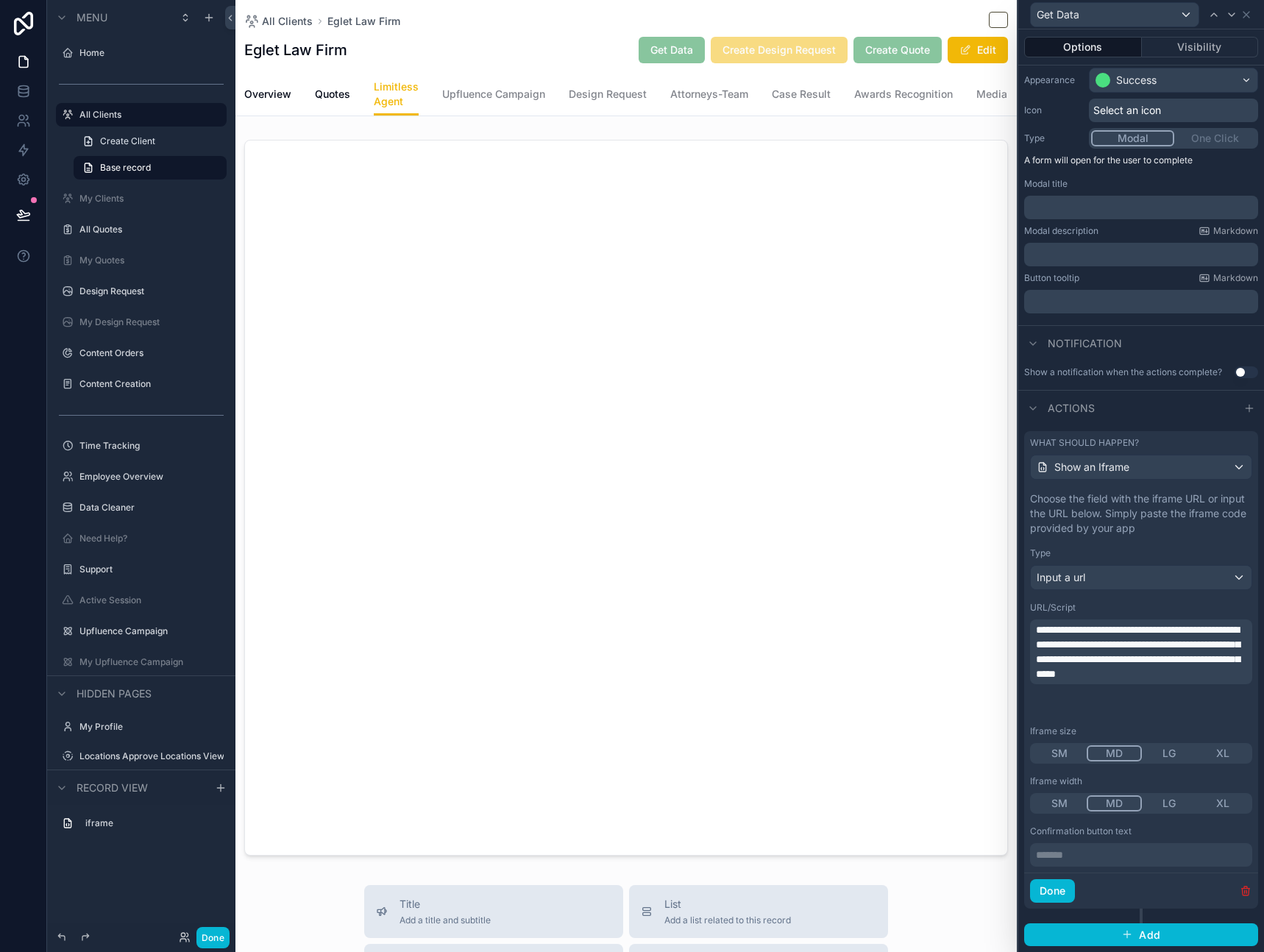
click at [1247, 892] on icon "button" at bounding box center [1247, 892] width 0 height 3
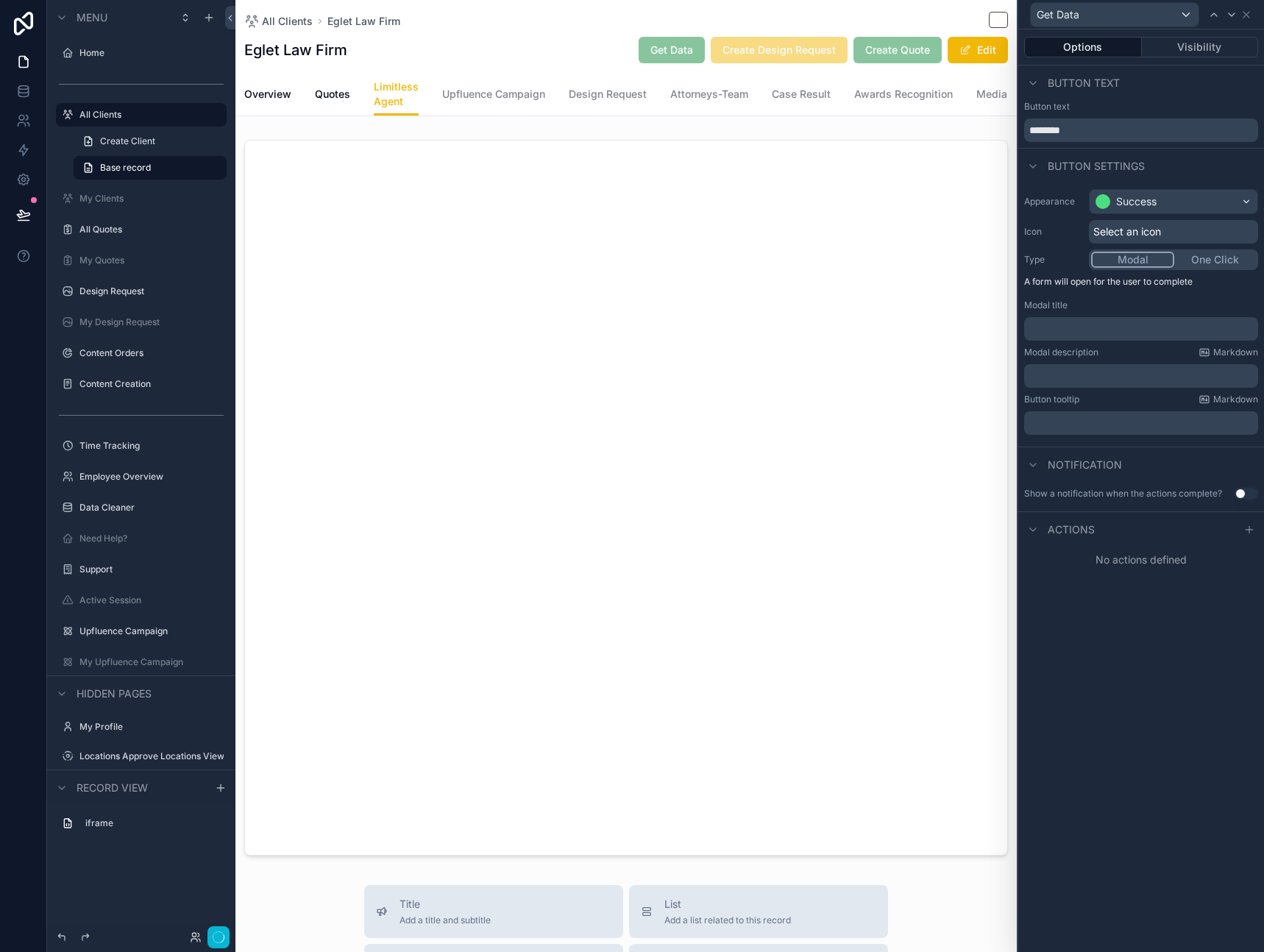
scroll to position [0, 0]
click at [1250, 526] on icon at bounding box center [1250, 530] width 12 height 12
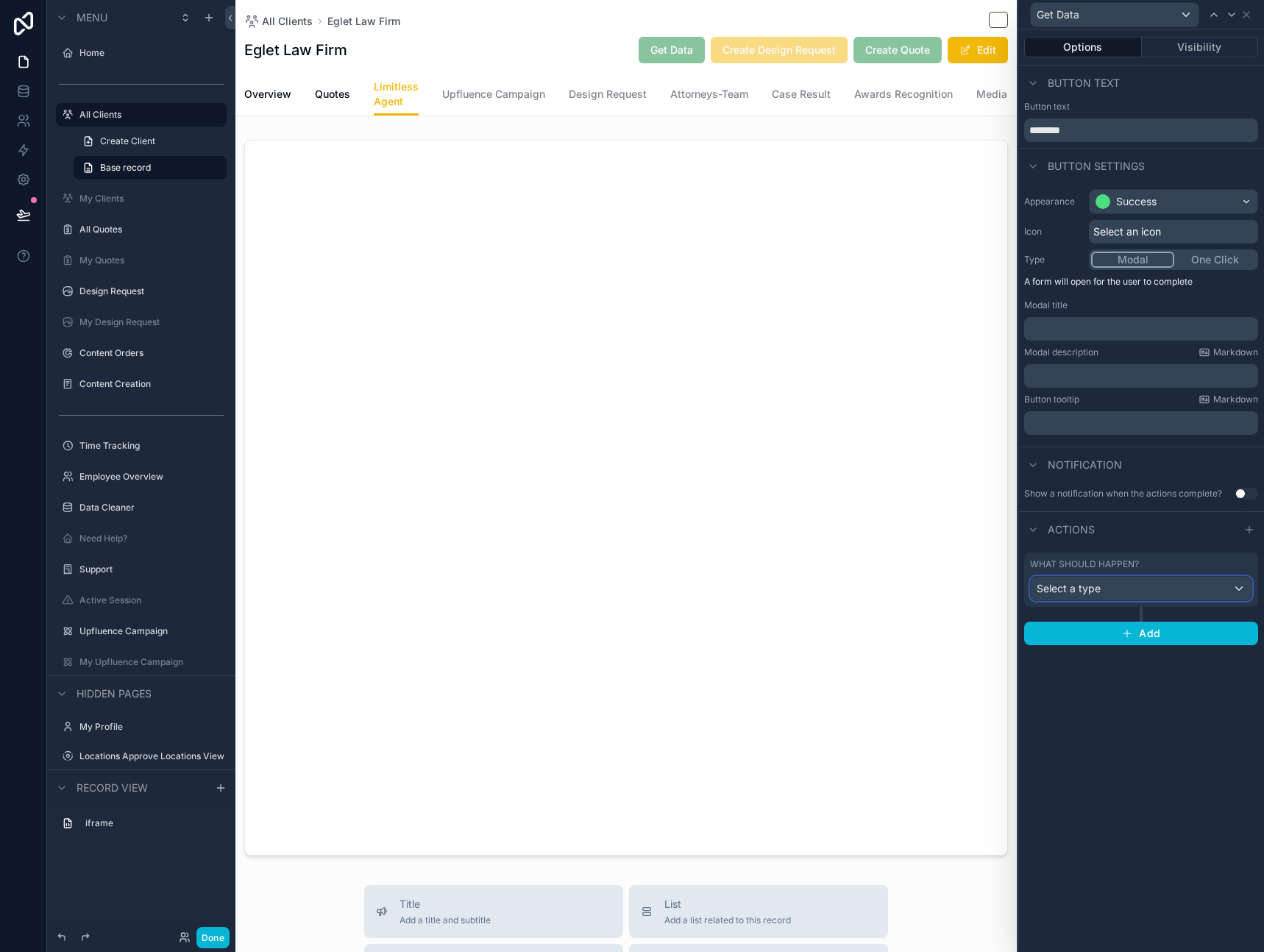
click at [1150, 589] on div "Select a type" at bounding box center [1141, 589] width 221 height 23
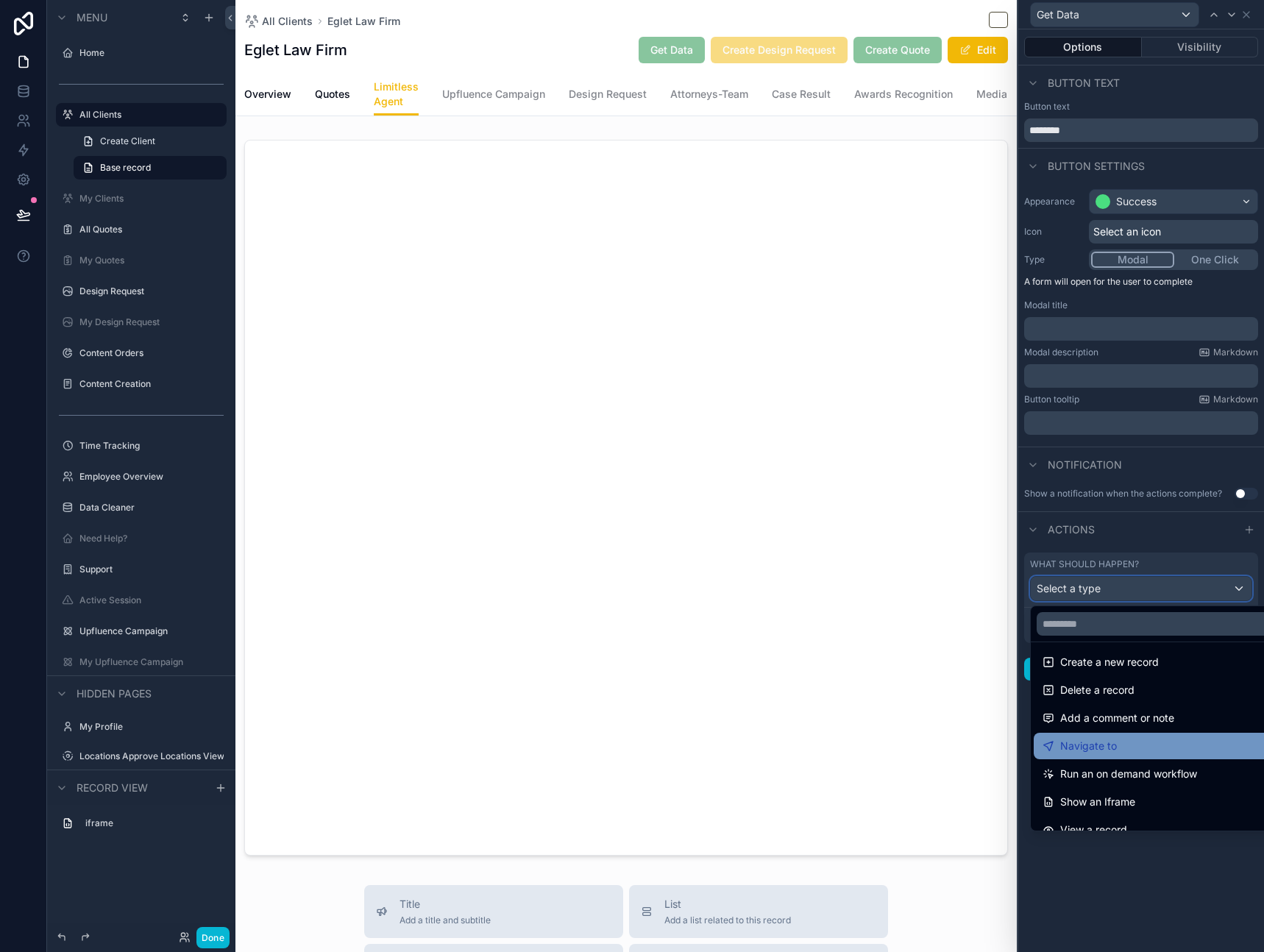
scroll to position [42, 0]
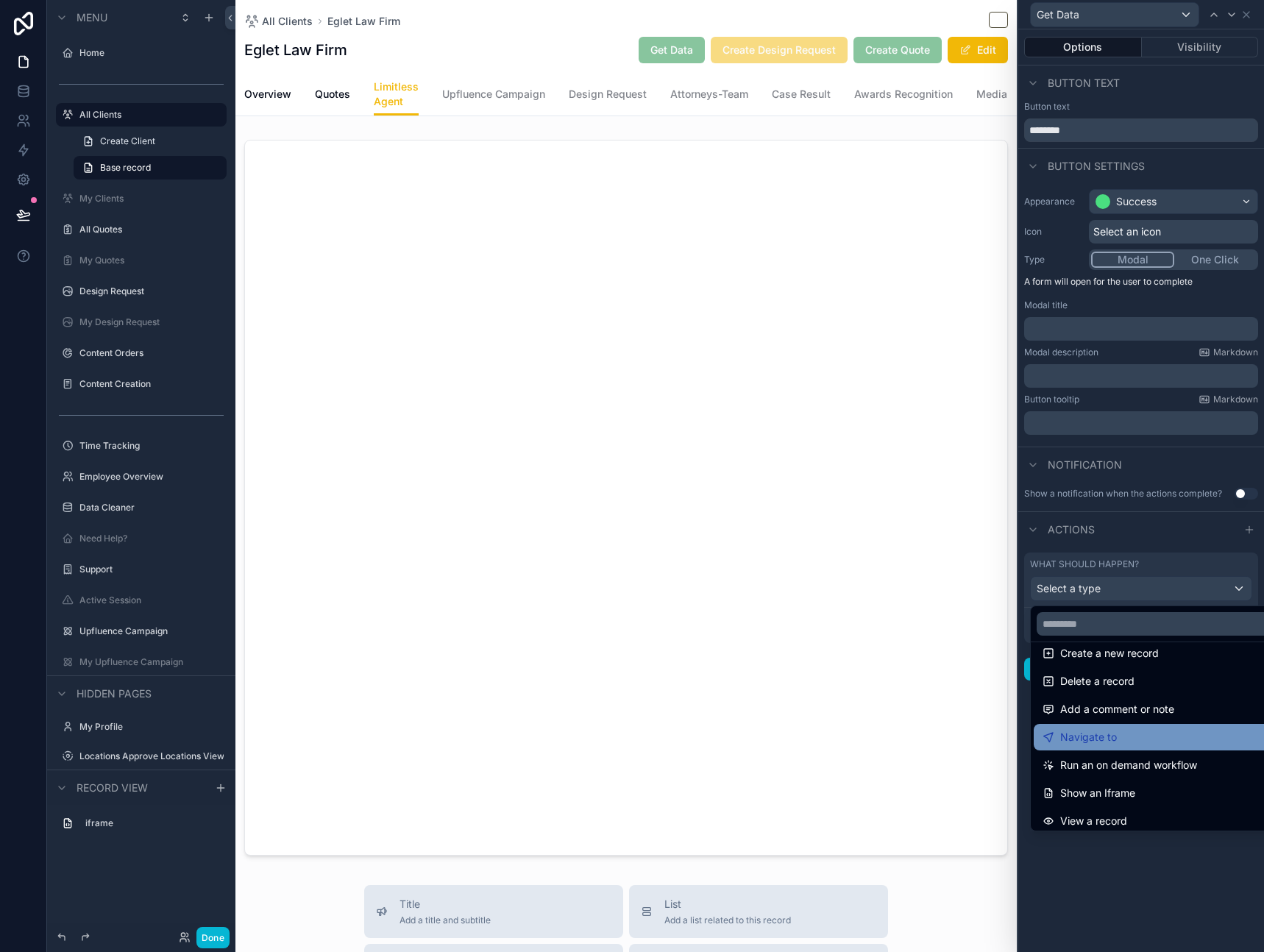
click at [1138, 739] on div "Navigate to" at bounding box center [1158, 737] width 231 height 18
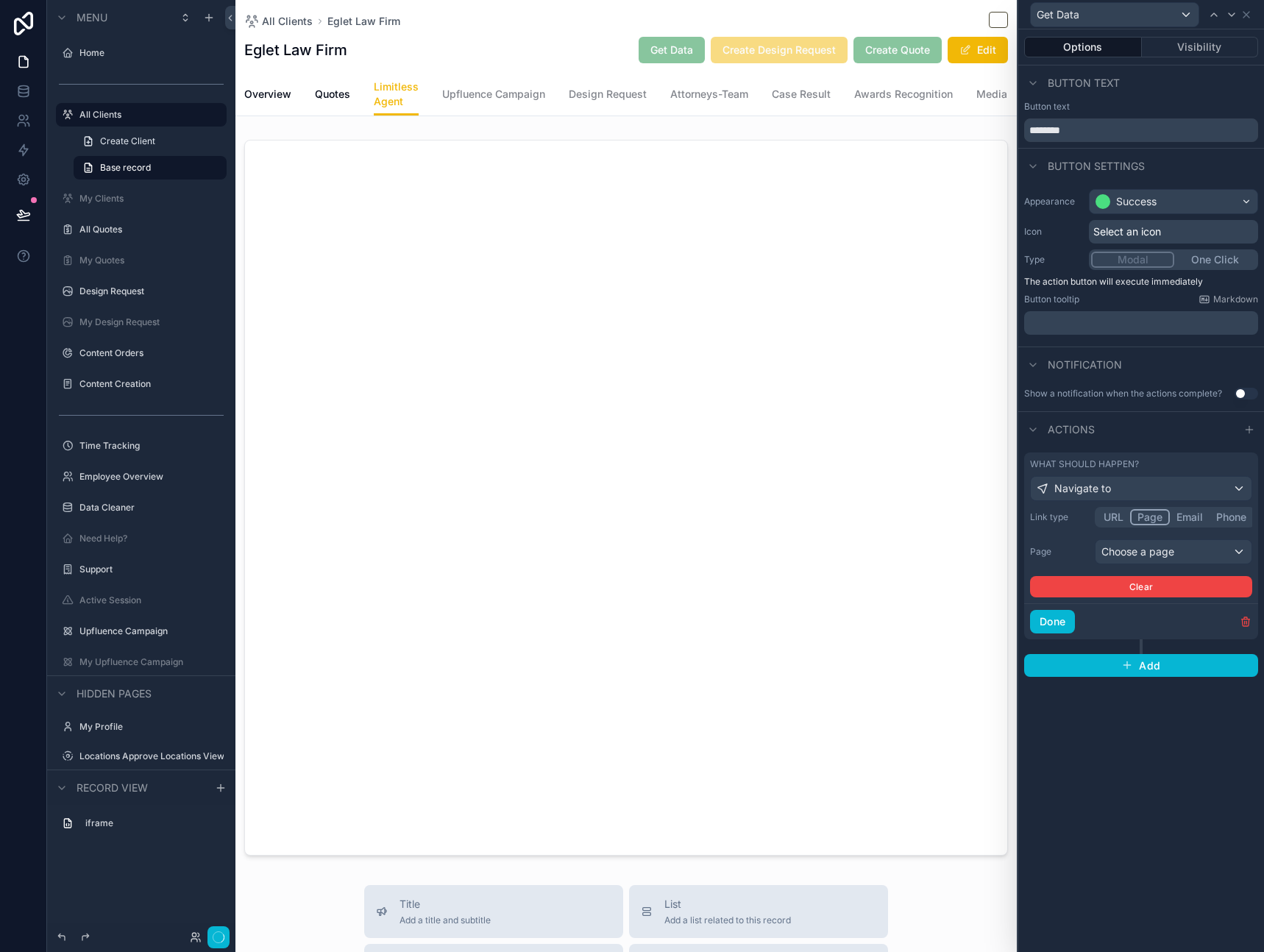
click at [1153, 517] on button "Page" at bounding box center [1150, 517] width 40 height 17
click at [1143, 551] on div "Choose a page" at bounding box center [1174, 552] width 156 height 23
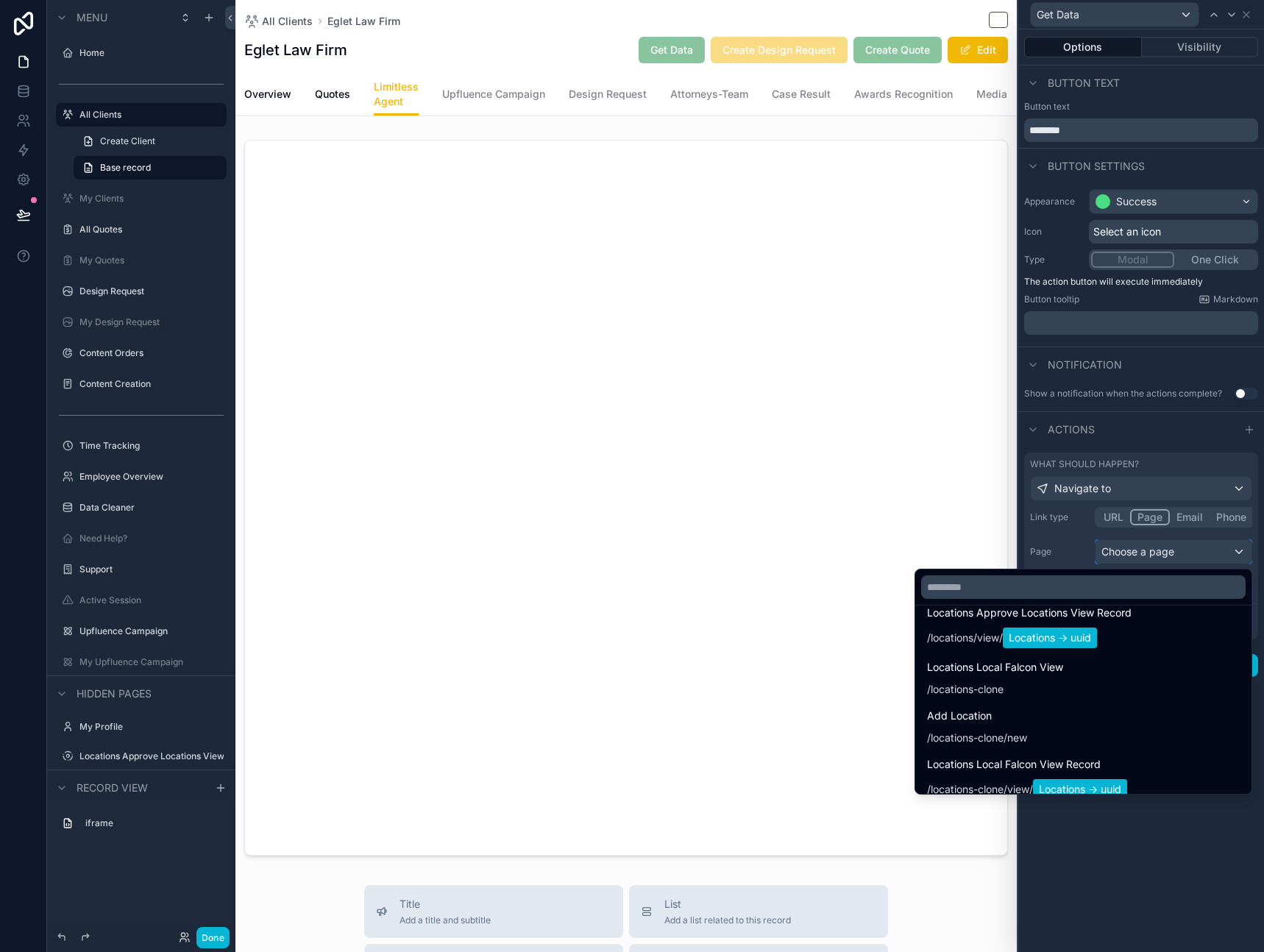
scroll to position [1724, 0]
drag, startPoint x: 1159, startPoint y: 905, endPoint x: 1079, endPoint y: 791, distance: 139.3
click at [1159, 905] on div at bounding box center [1141, 476] width 245 height 952
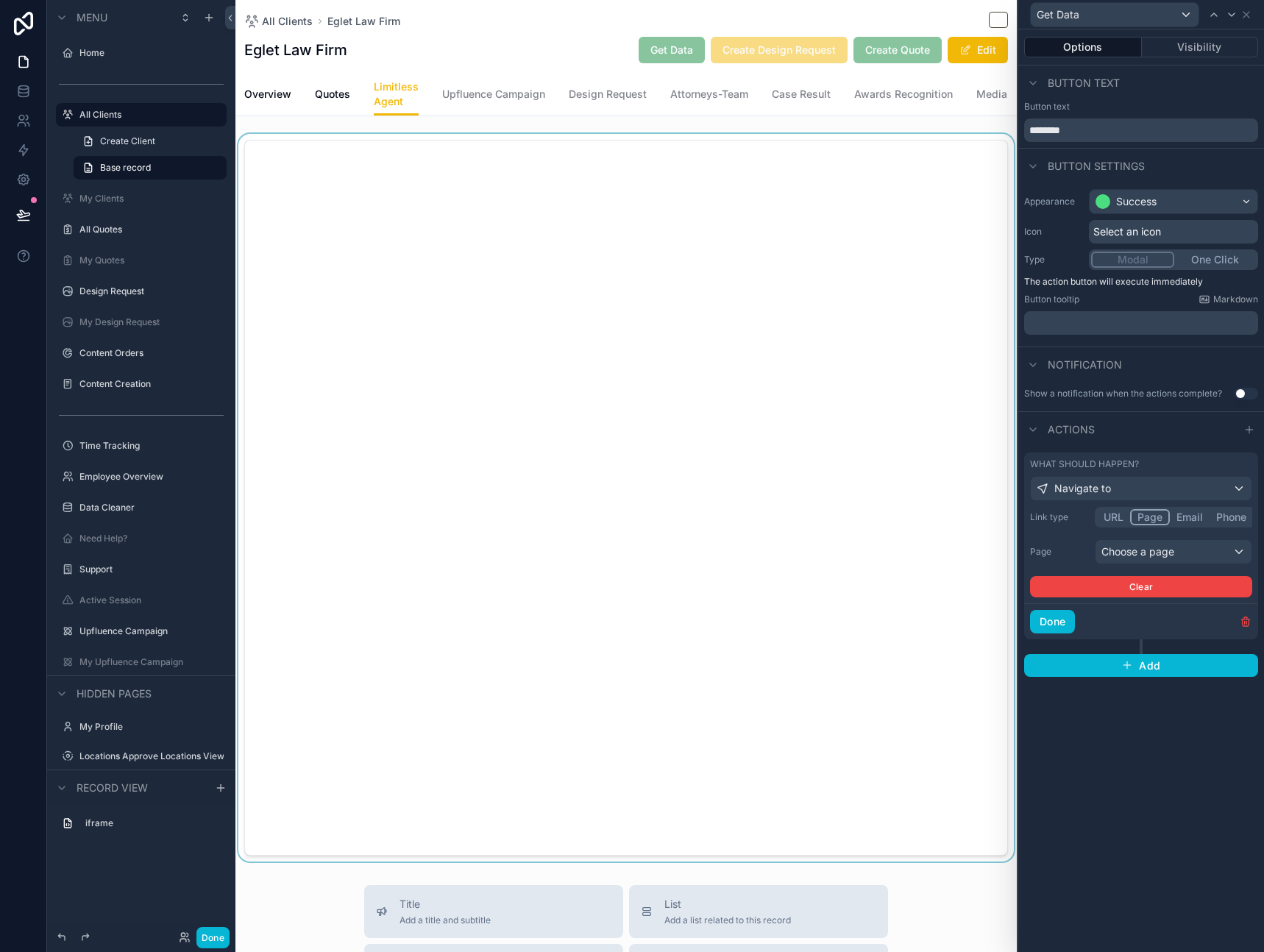
click at [777, 481] on div "scrollable content" at bounding box center [626, 497] width 781 height 728
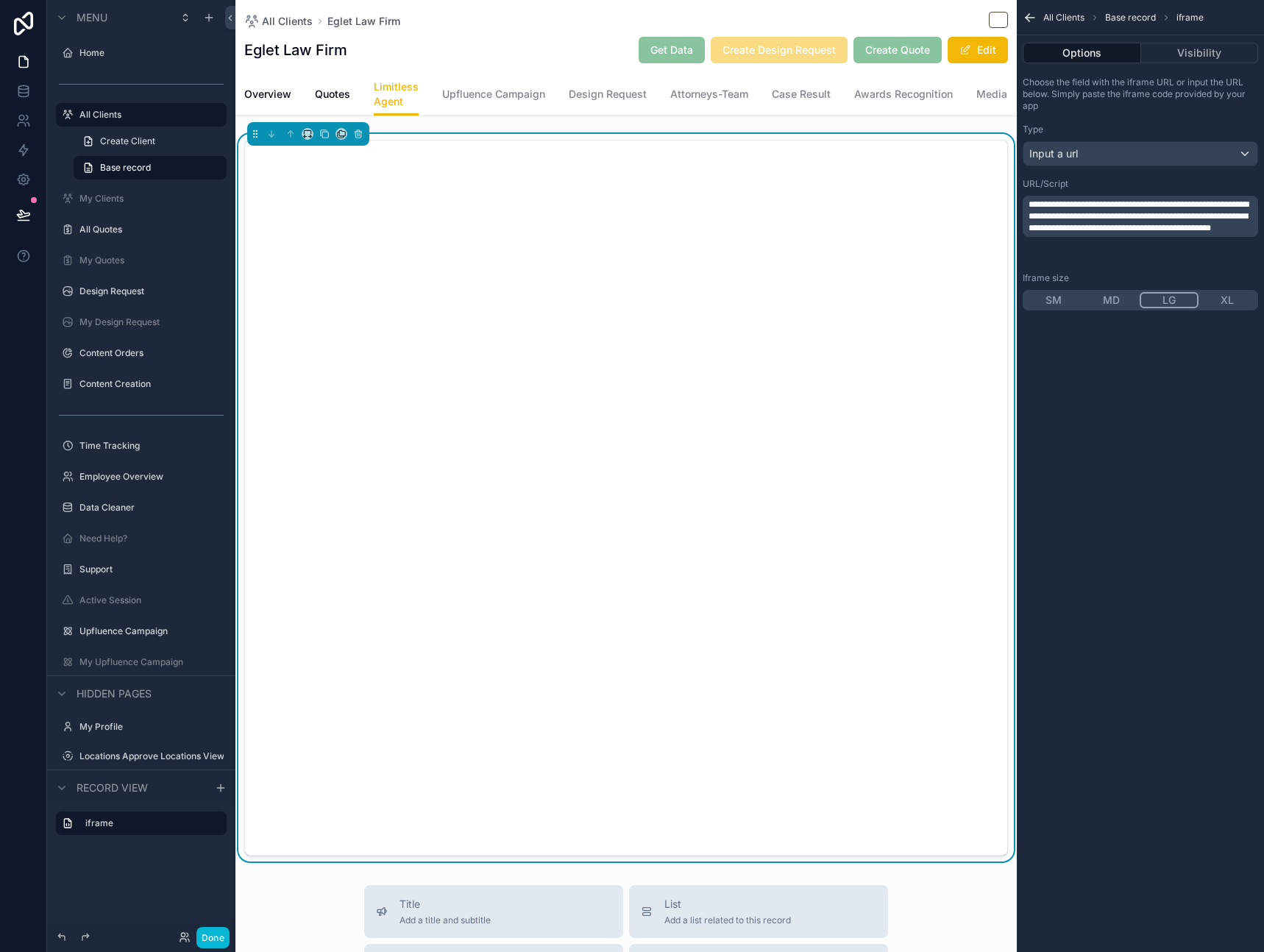
scroll to position [0, 0]
click at [530, 45] on div "Eglet Law Firm Get Data Create Design Request Create Quote Edit" at bounding box center [626, 50] width 764 height 28
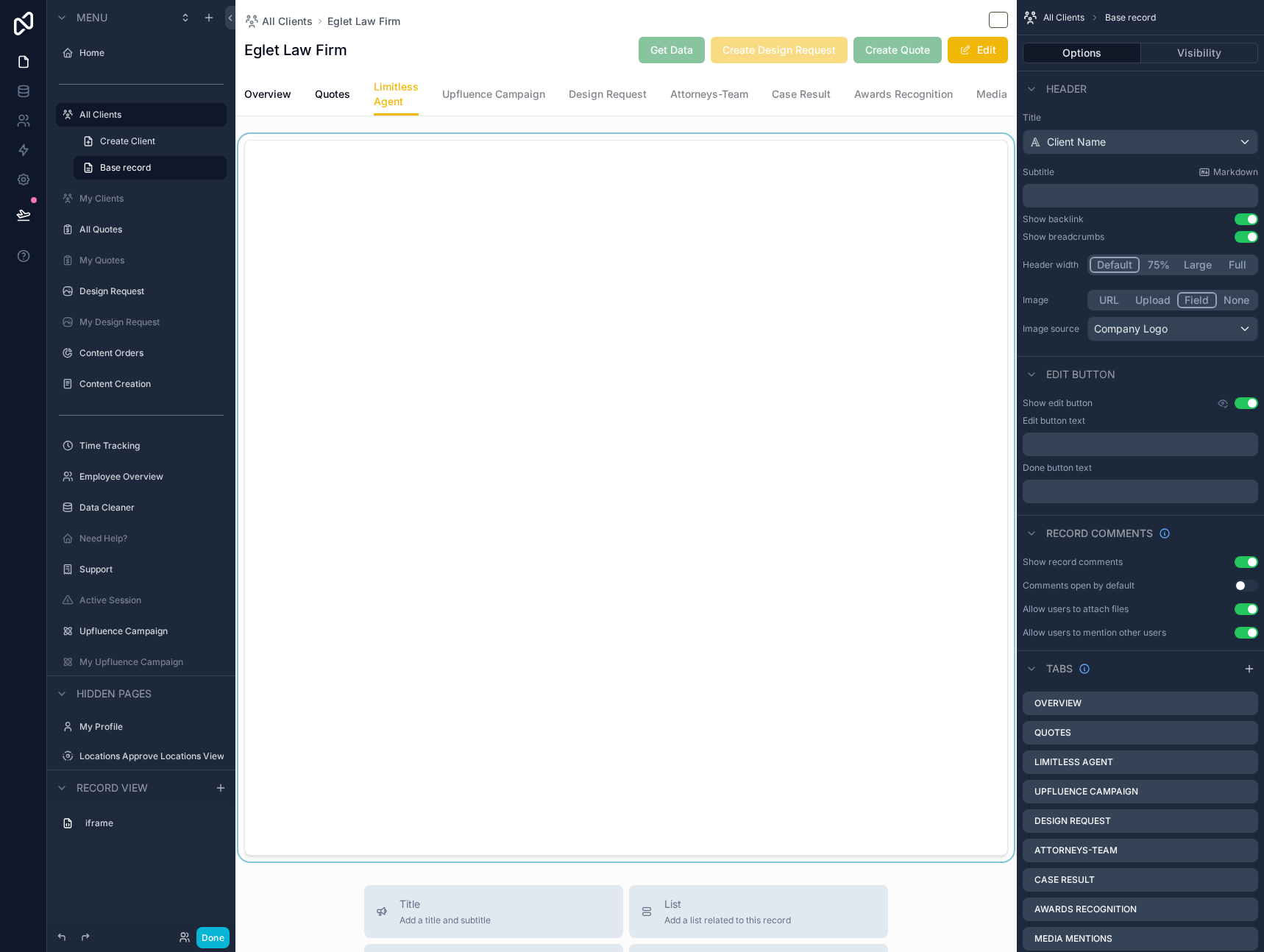
click at [694, 392] on div "scrollable content" at bounding box center [626, 497] width 781 height 728
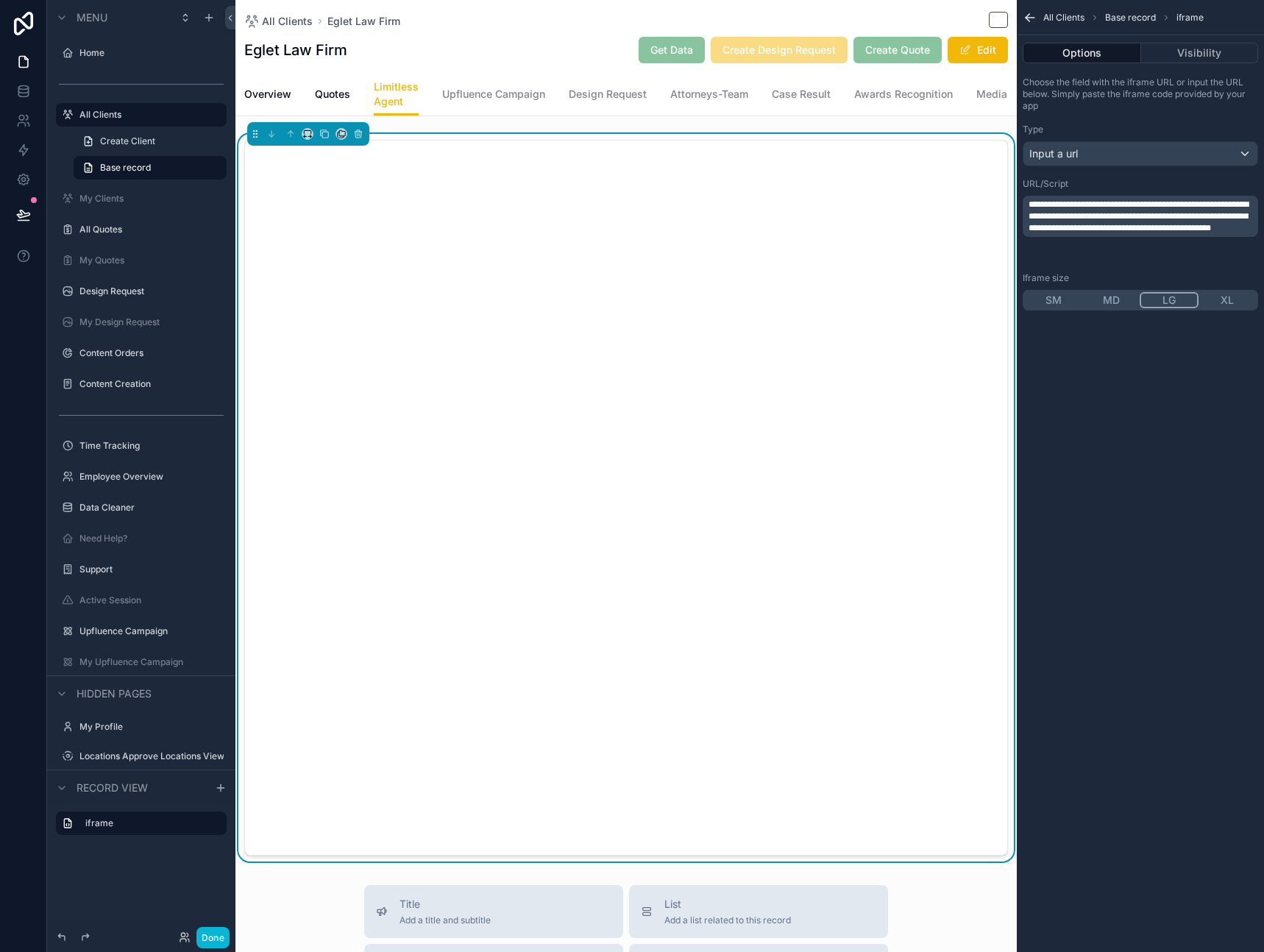
click at [574, 14] on div "All Clients Eglet Law Firm" at bounding box center [626, 21] width 764 height 19
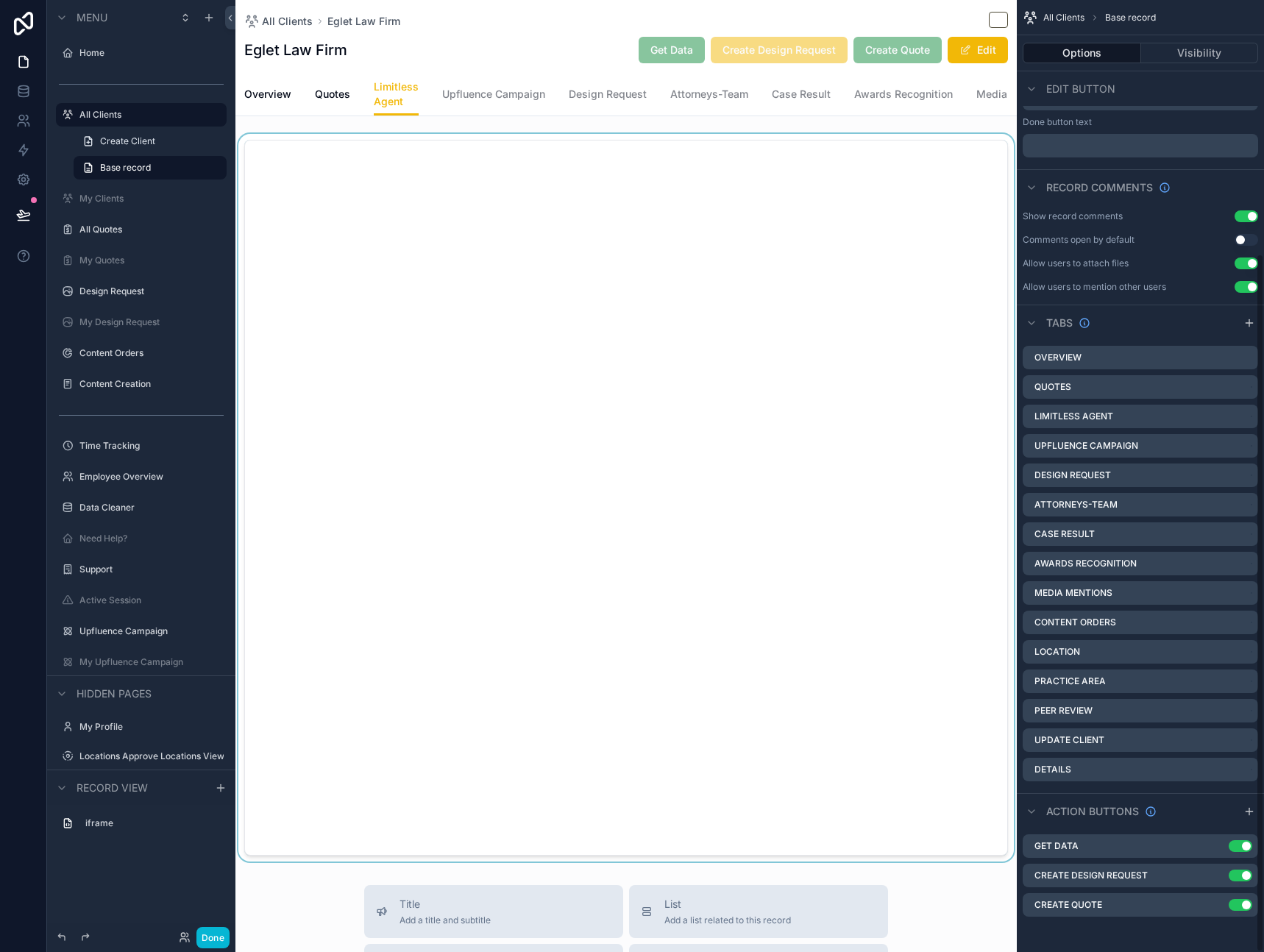
scroll to position [346, 0]
click at [581, 30] on div "All Clients Eglet Law Firm Eglet Law Firm Get Data Create Design Request Create…" at bounding box center [626, 36] width 764 height 73
click at [1220, 849] on icon "scrollable content" at bounding box center [1217, 846] width 12 height 12
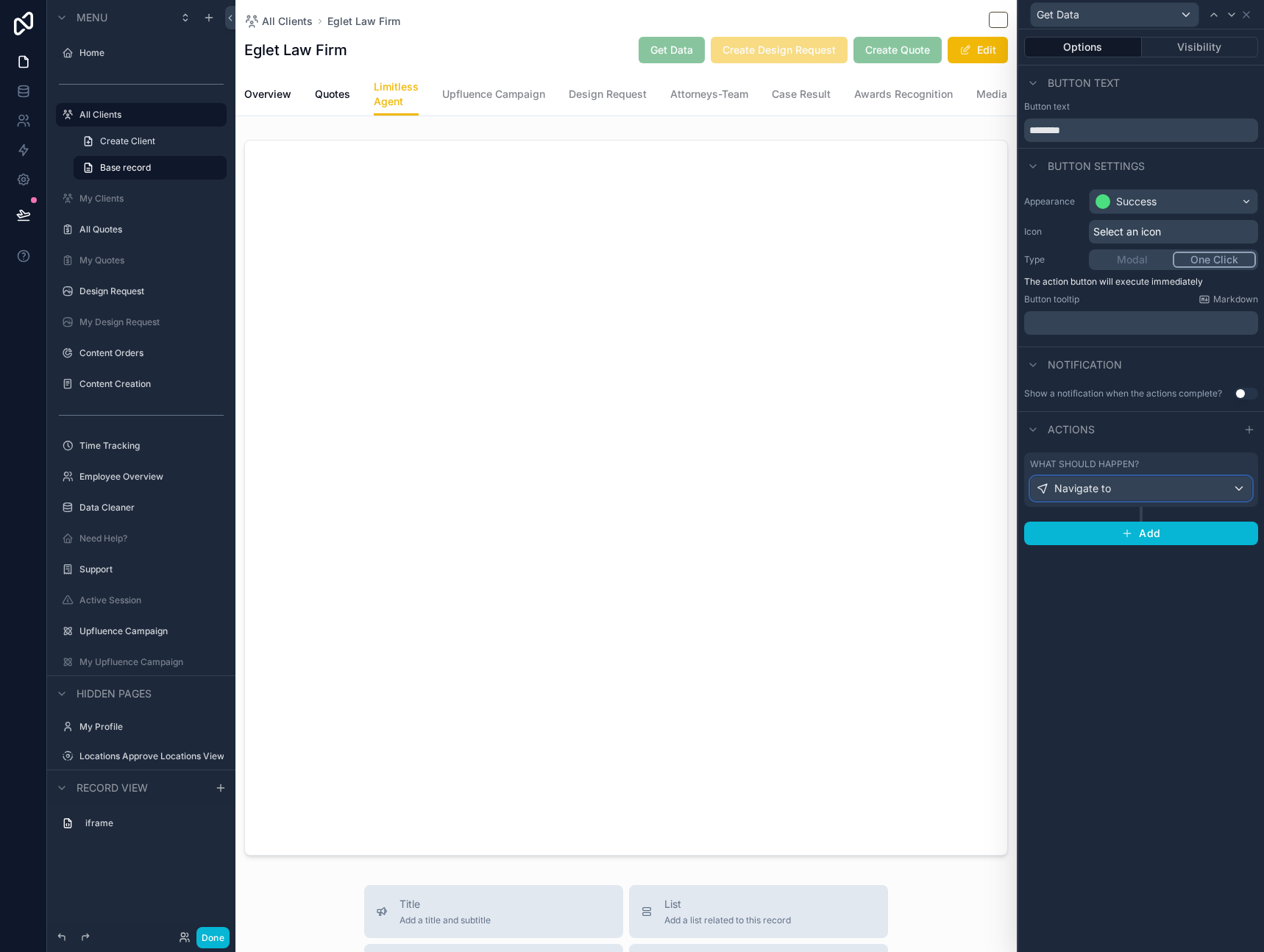
click at [1162, 493] on div "Navigate to" at bounding box center [1141, 488] width 221 height 23
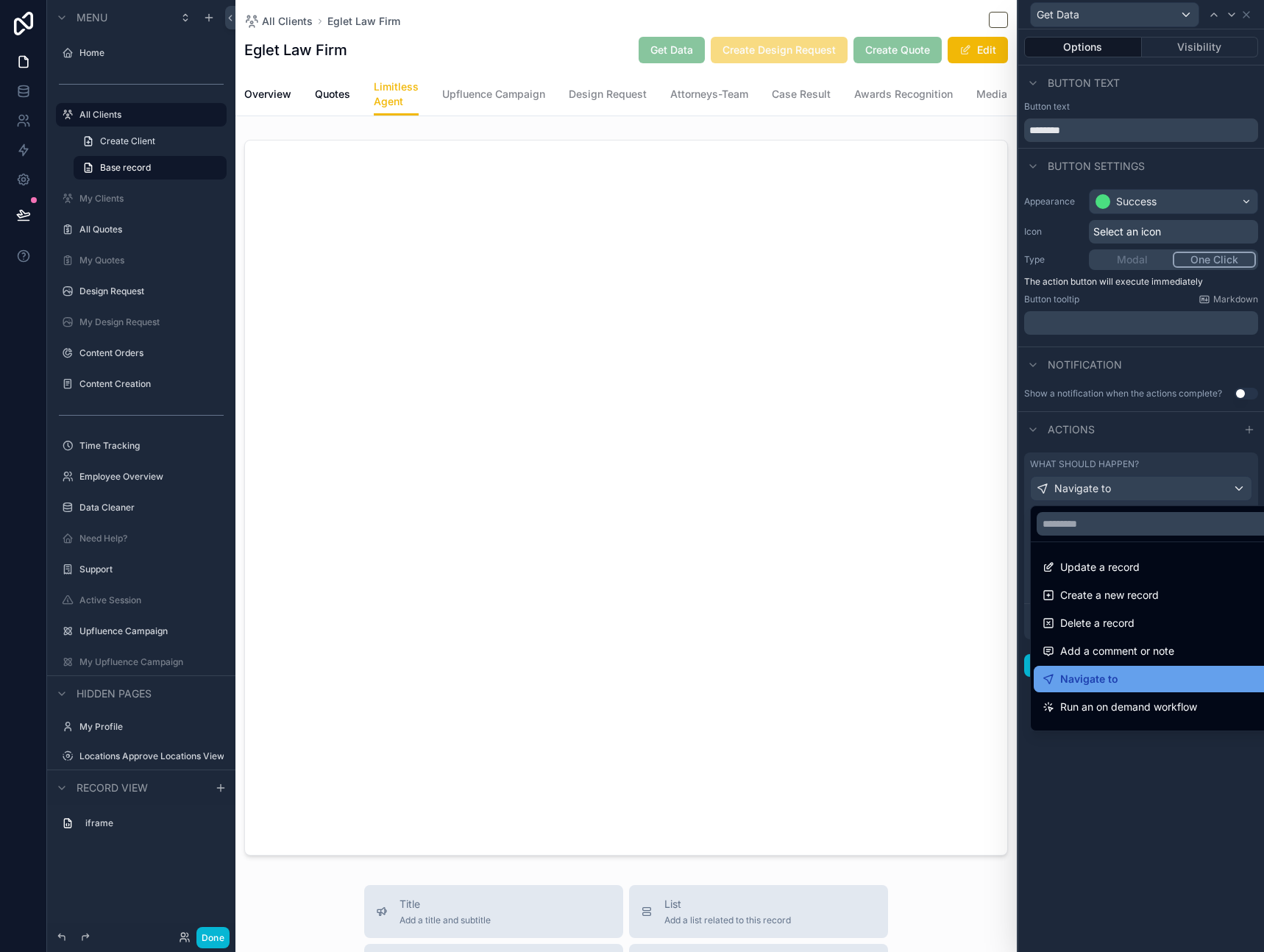
click at [1117, 685] on div "Navigate to" at bounding box center [1158, 679] width 231 height 18
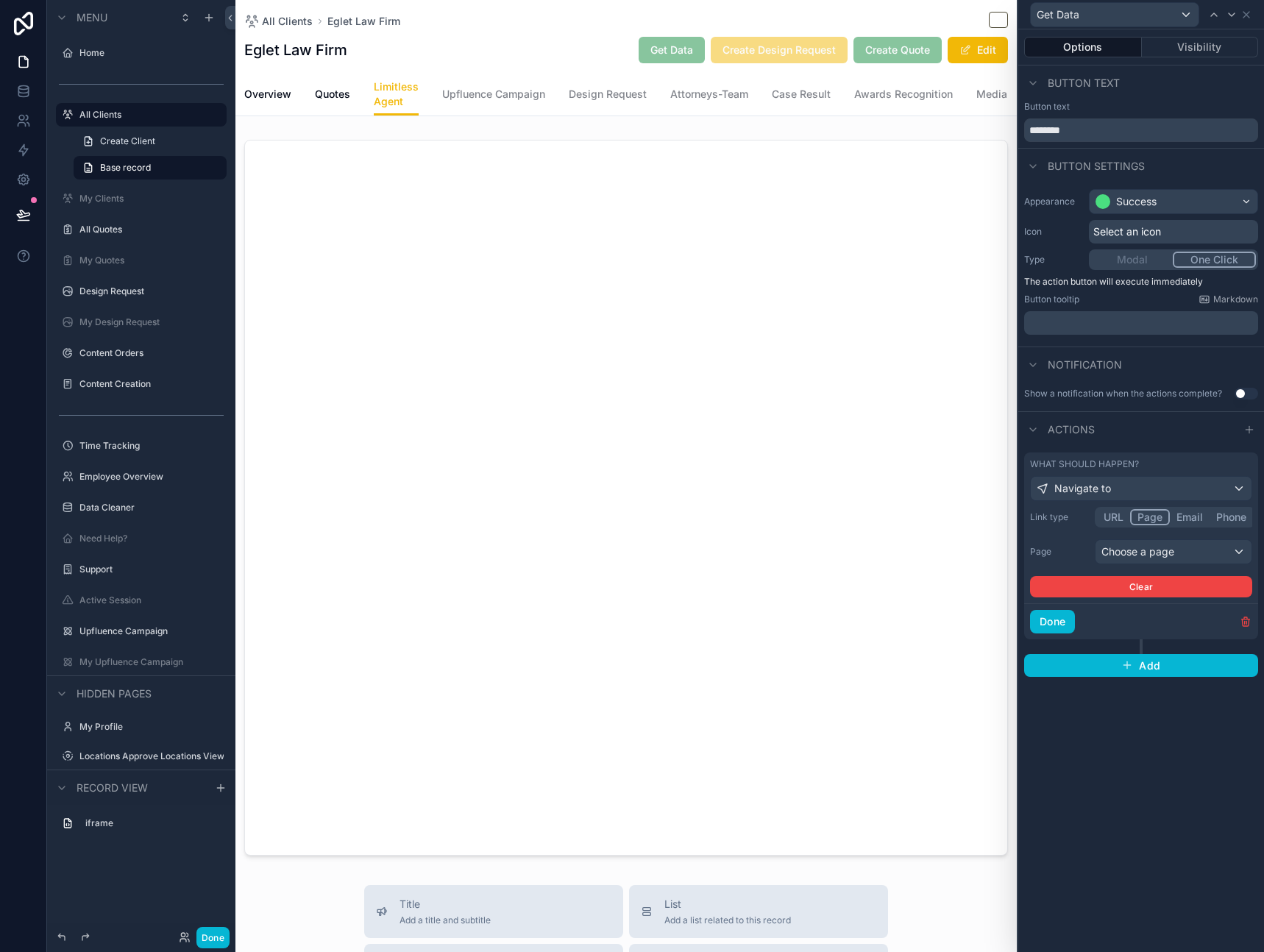
click at [1119, 519] on button "URL" at bounding box center [1114, 517] width 33 height 17
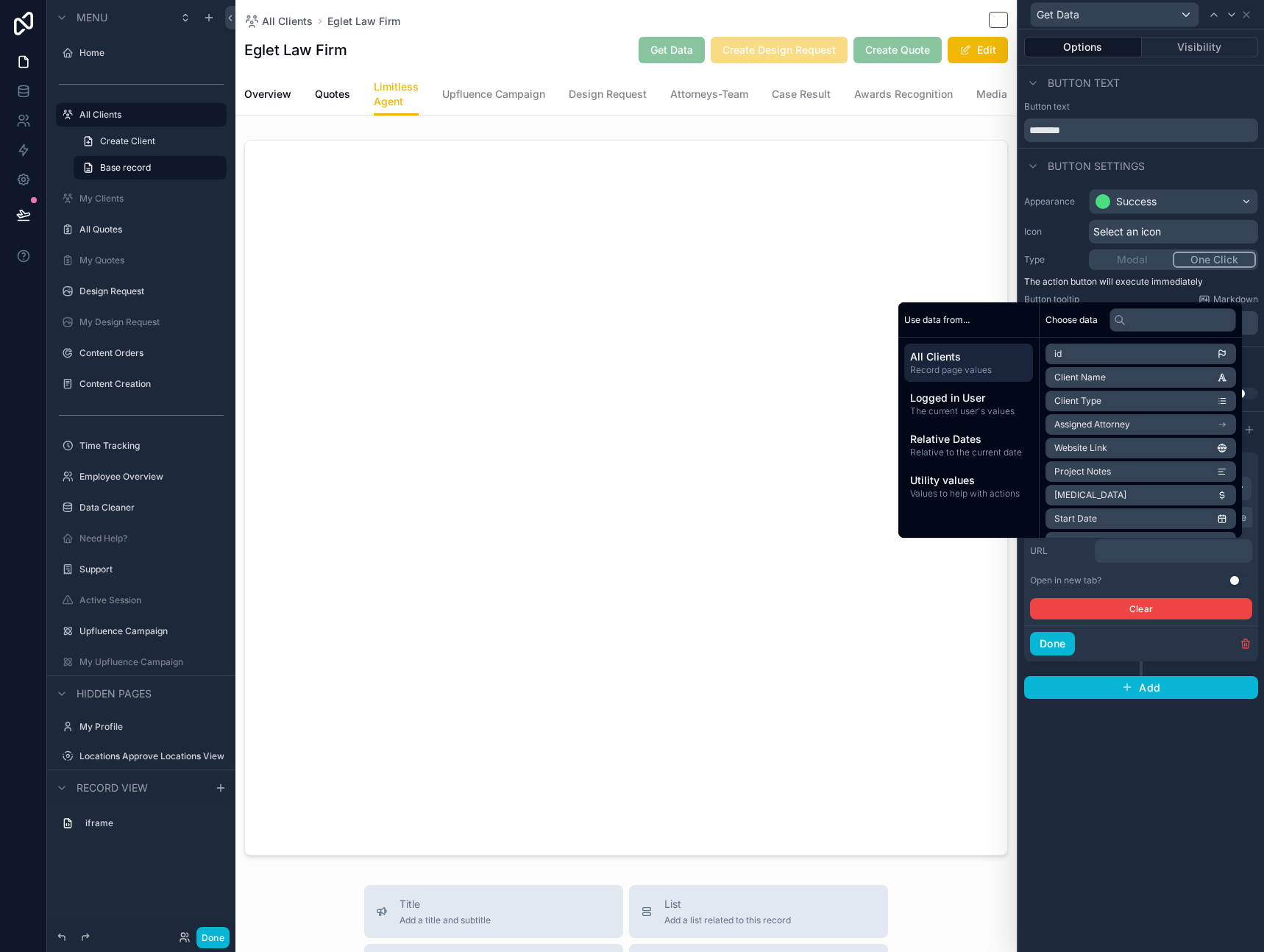
click at [1135, 553] on p "﻿" at bounding box center [1175, 551] width 149 height 15
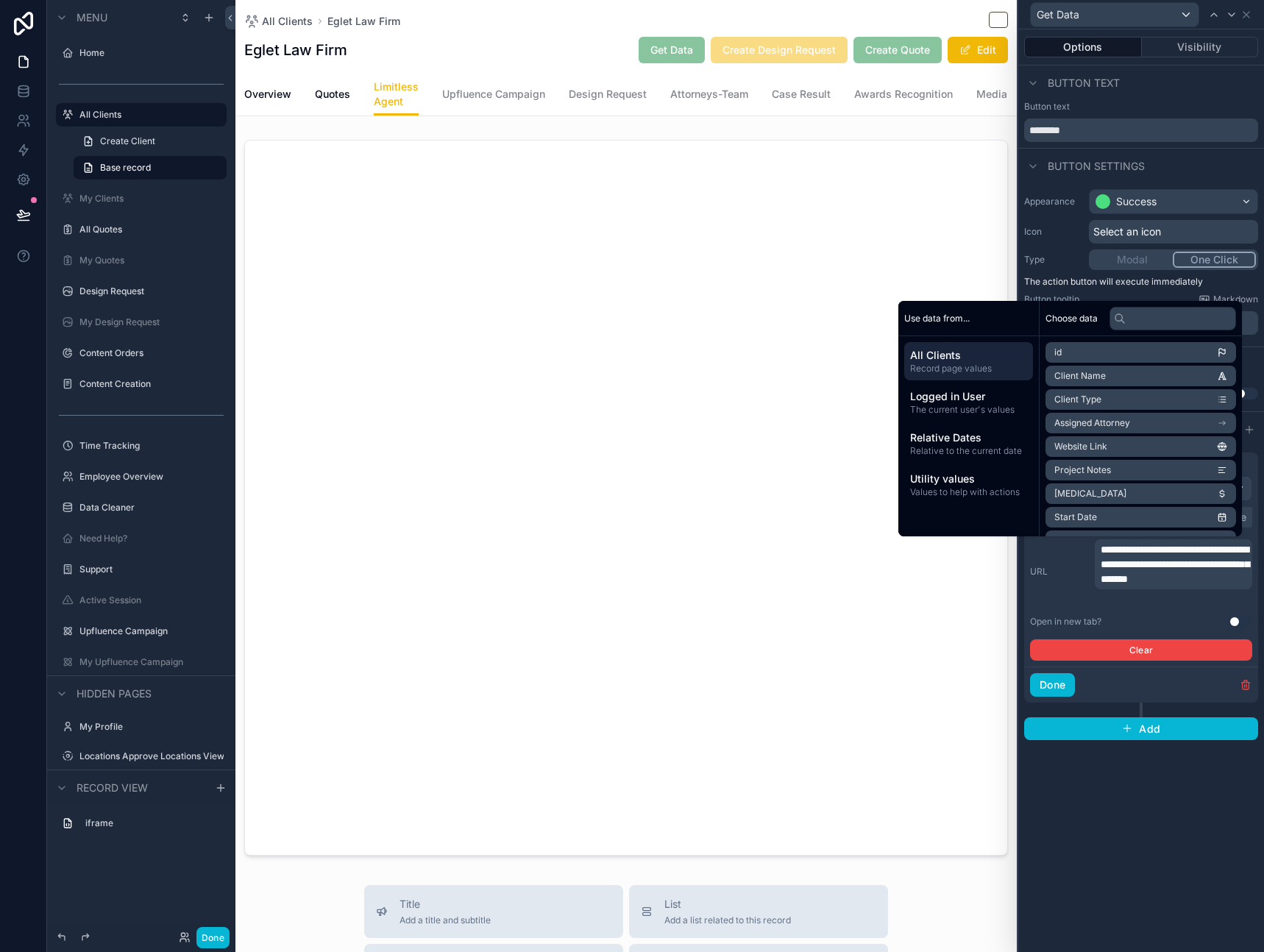
scroll to position [0, 0]
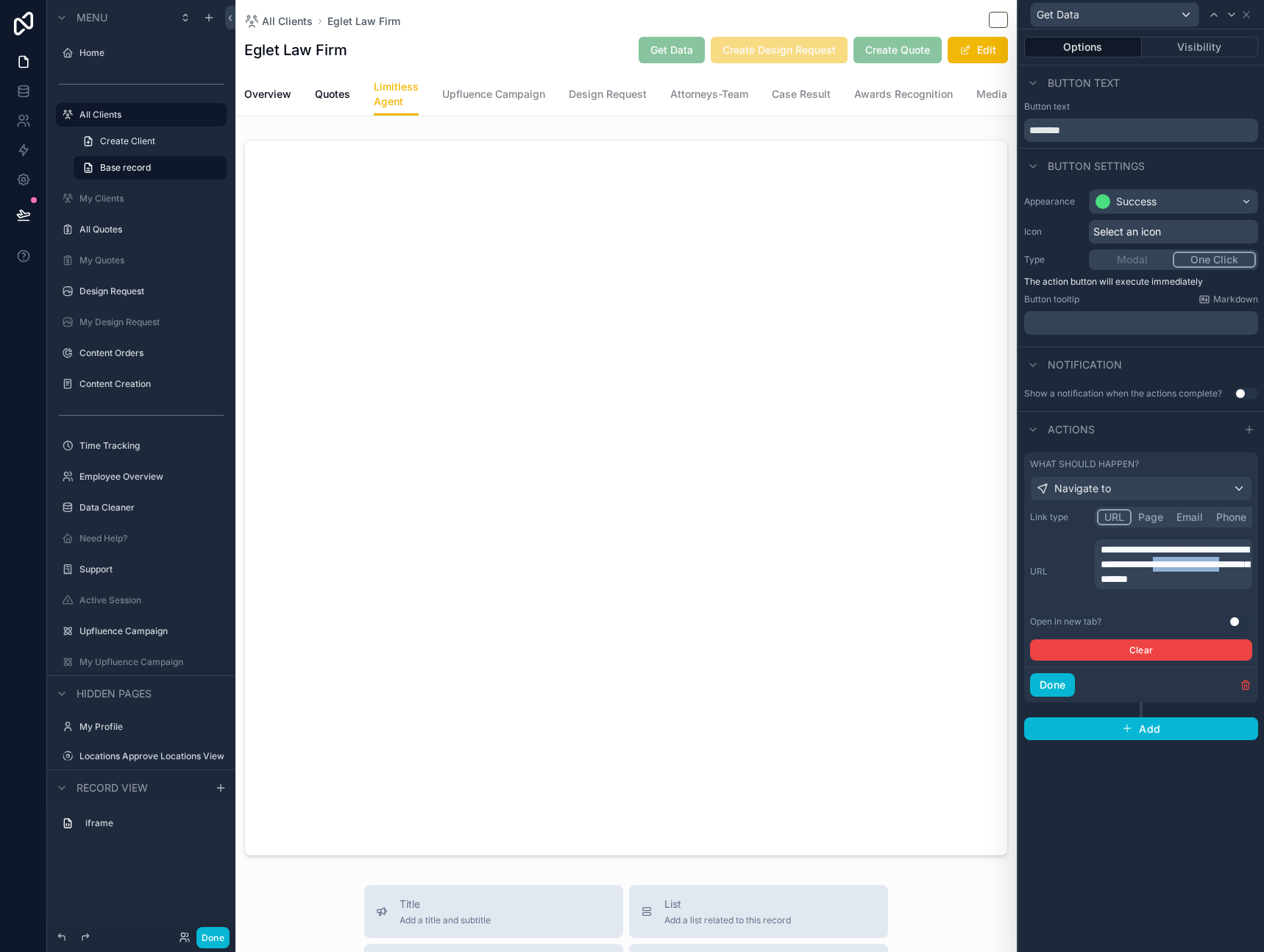
drag, startPoint x: 1118, startPoint y: 592, endPoint x: 1163, endPoint y: 580, distance: 46.6
click at [1163, 580] on span "**********" at bounding box center [1175, 564] width 149 height 40
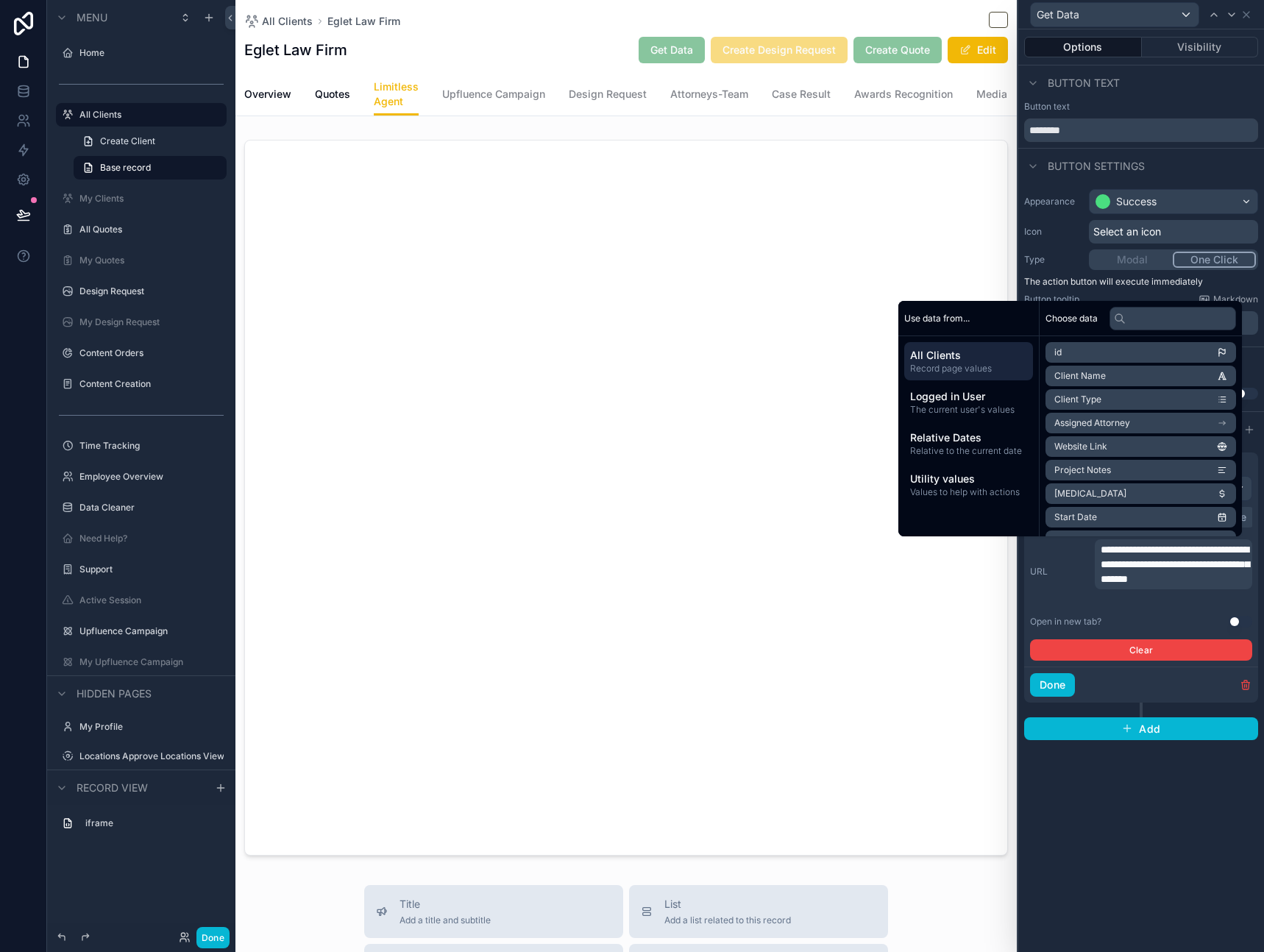
click at [1127, 586] on p "**********" at bounding box center [1175, 564] width 149 height 44
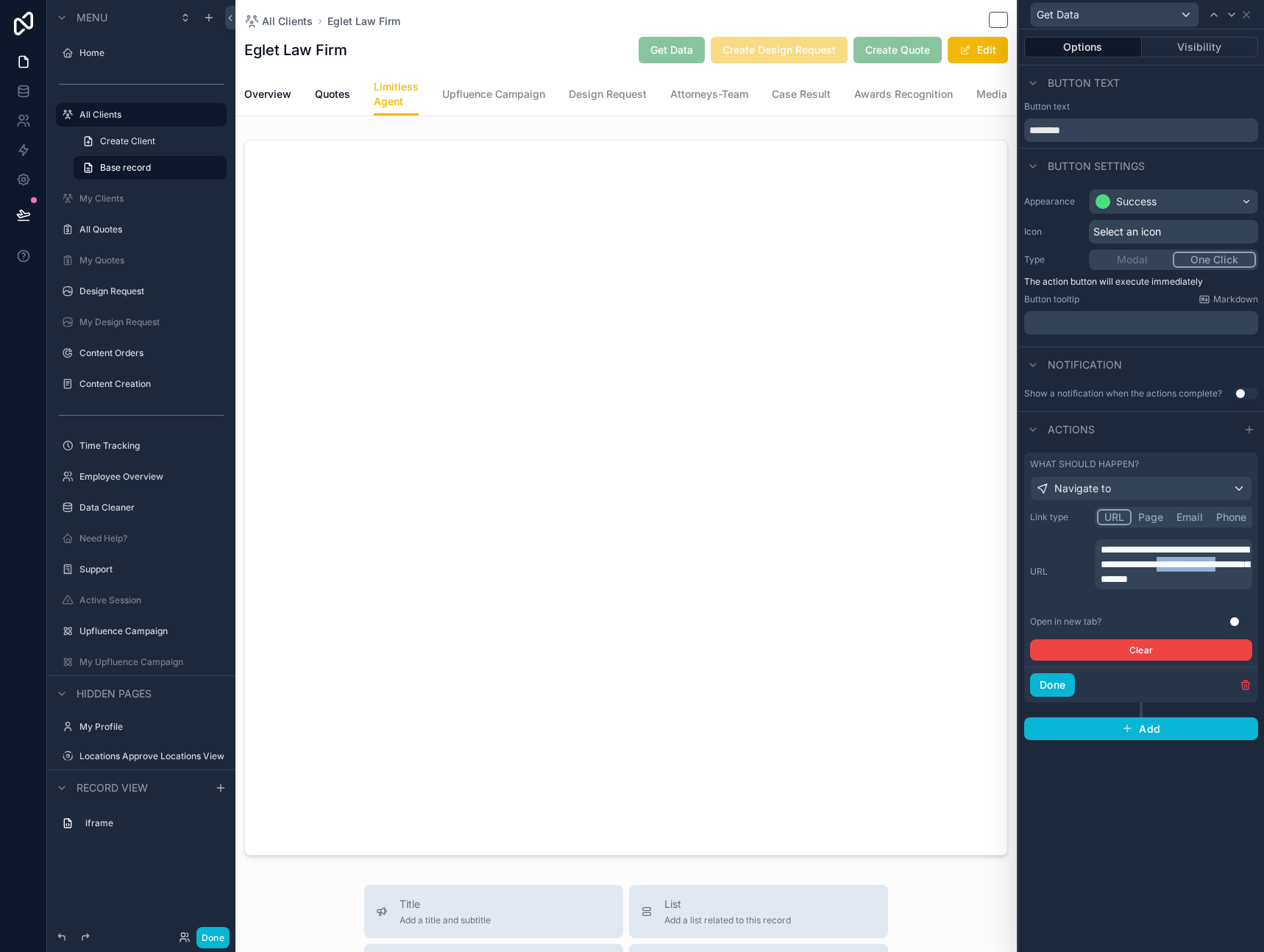
drag, startPoint x: 1117, startPoint y: 594, endPoint x: 1165, endPoint y: 580, distance: 50.0
click at [1165, 580] on span "**********" at bounding box center [1175, 564] width 149 height 40
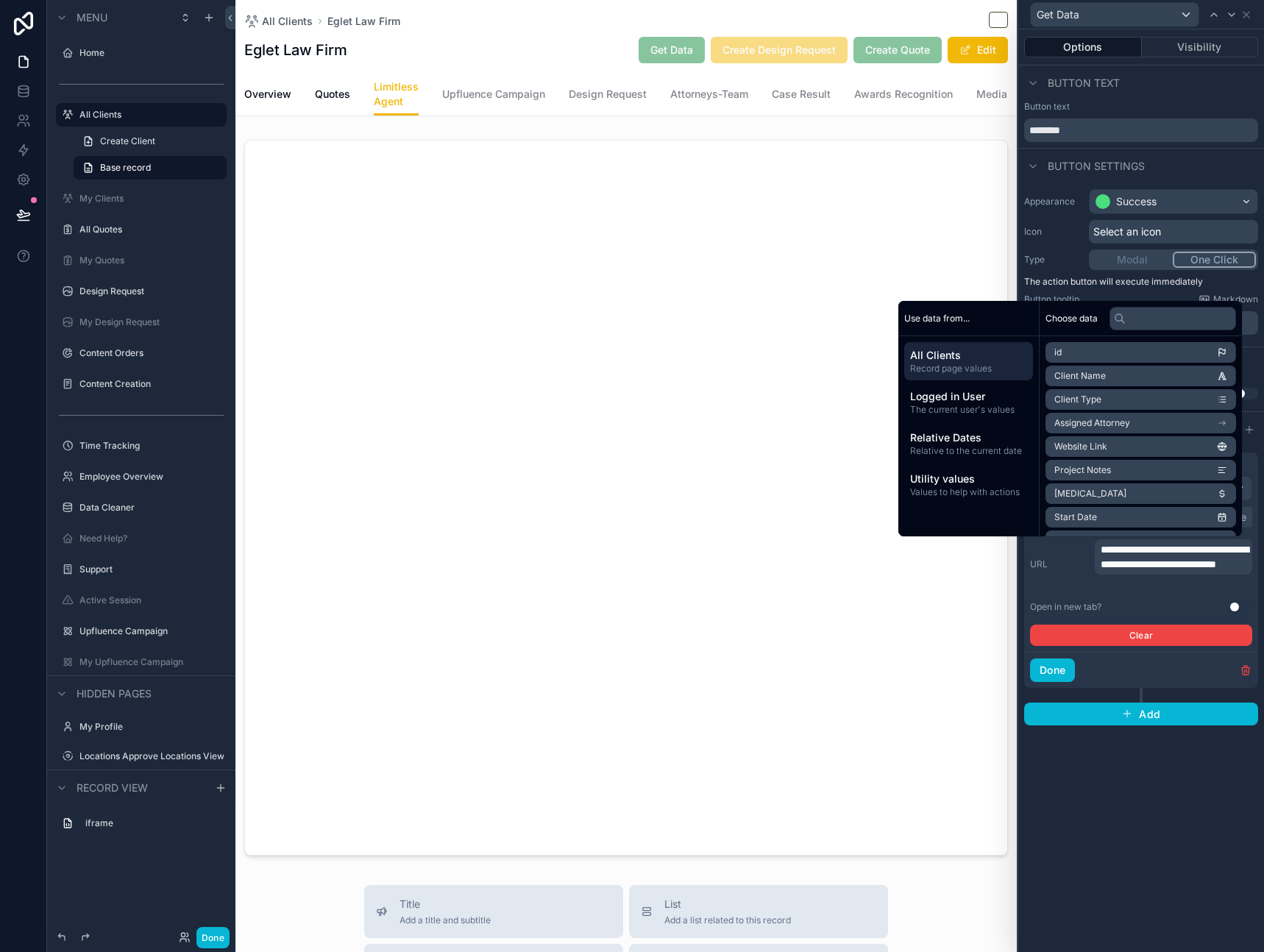
click at [1070, 361] on li "id" at bounding box center [1141, 352] width 191 height 20
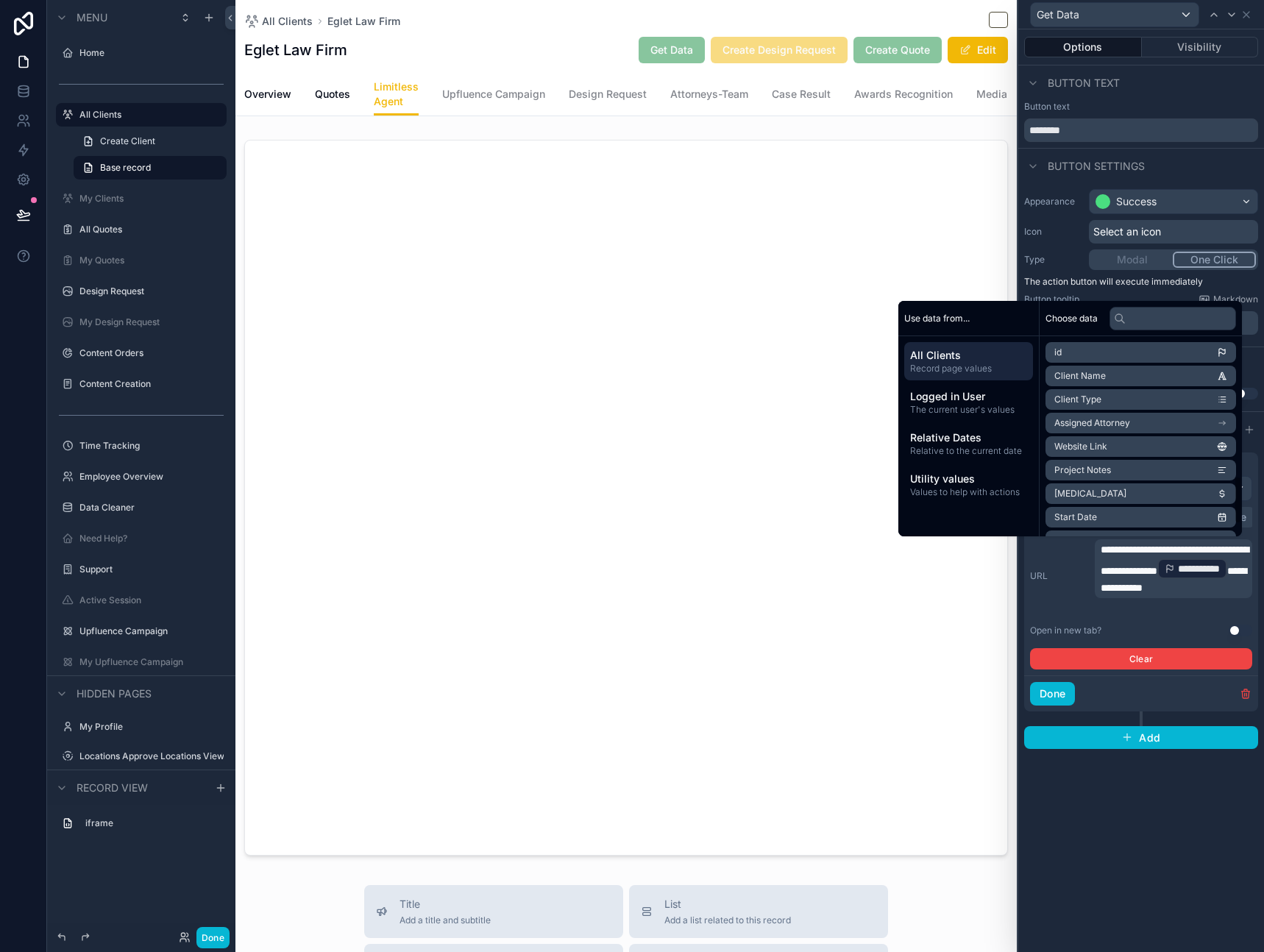
scroll to position [633, 0]
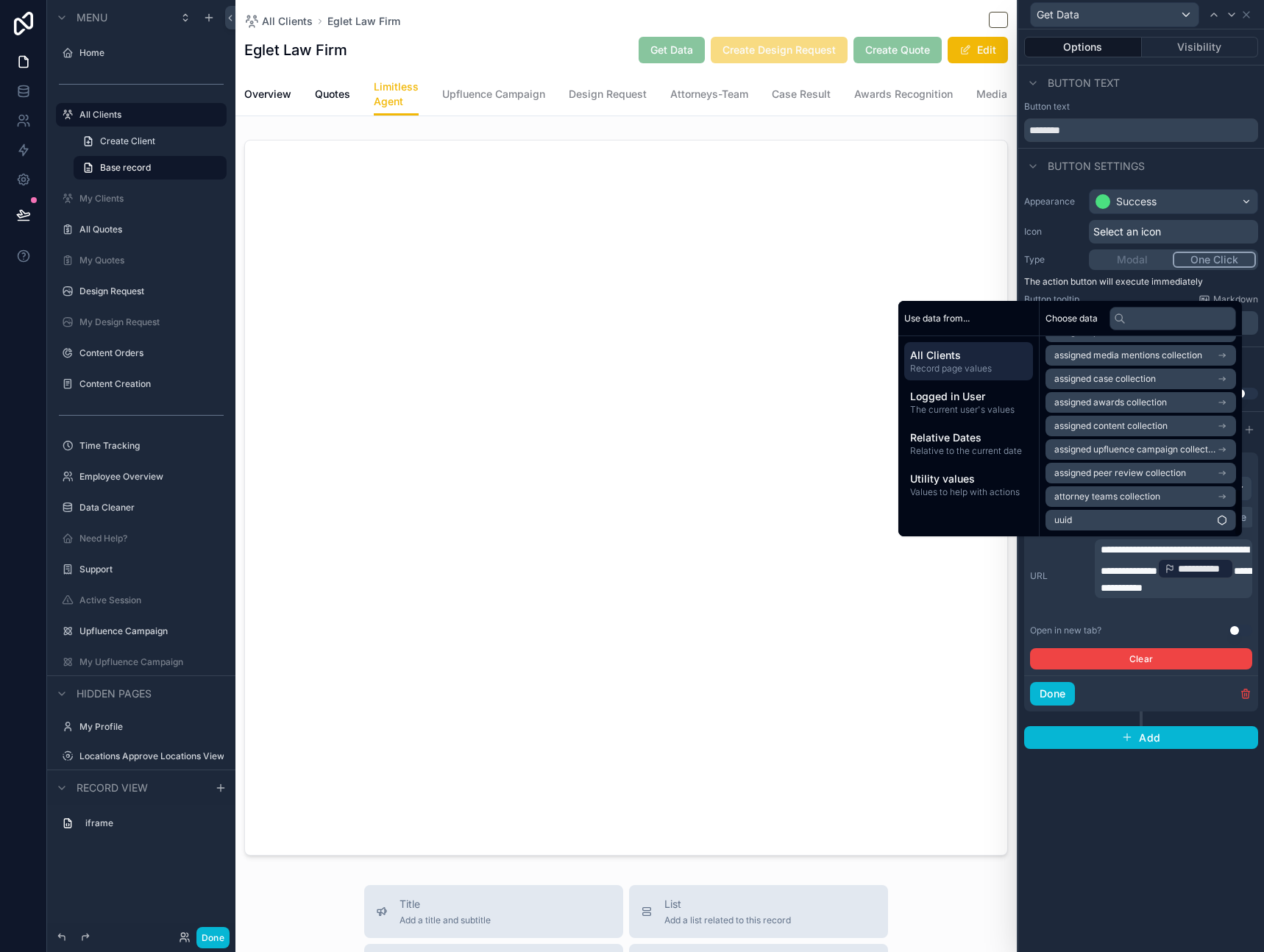
click at [1101, 521] on li "uuid" at bounding box center [1141, 520] width 191 height 20
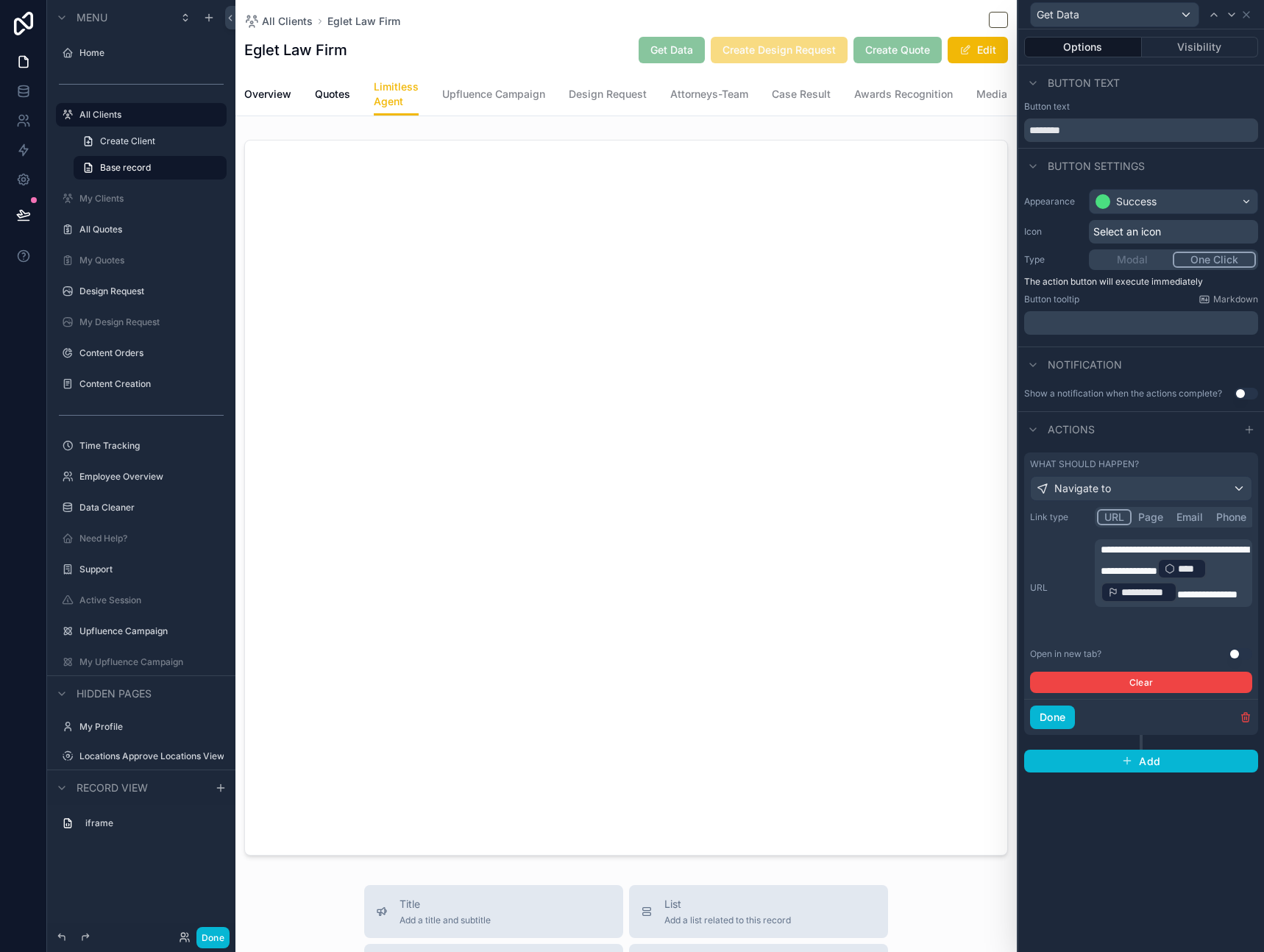
click at [1178, 600] on span "**********" at bounding box center [1207, 595] width 60 height 11
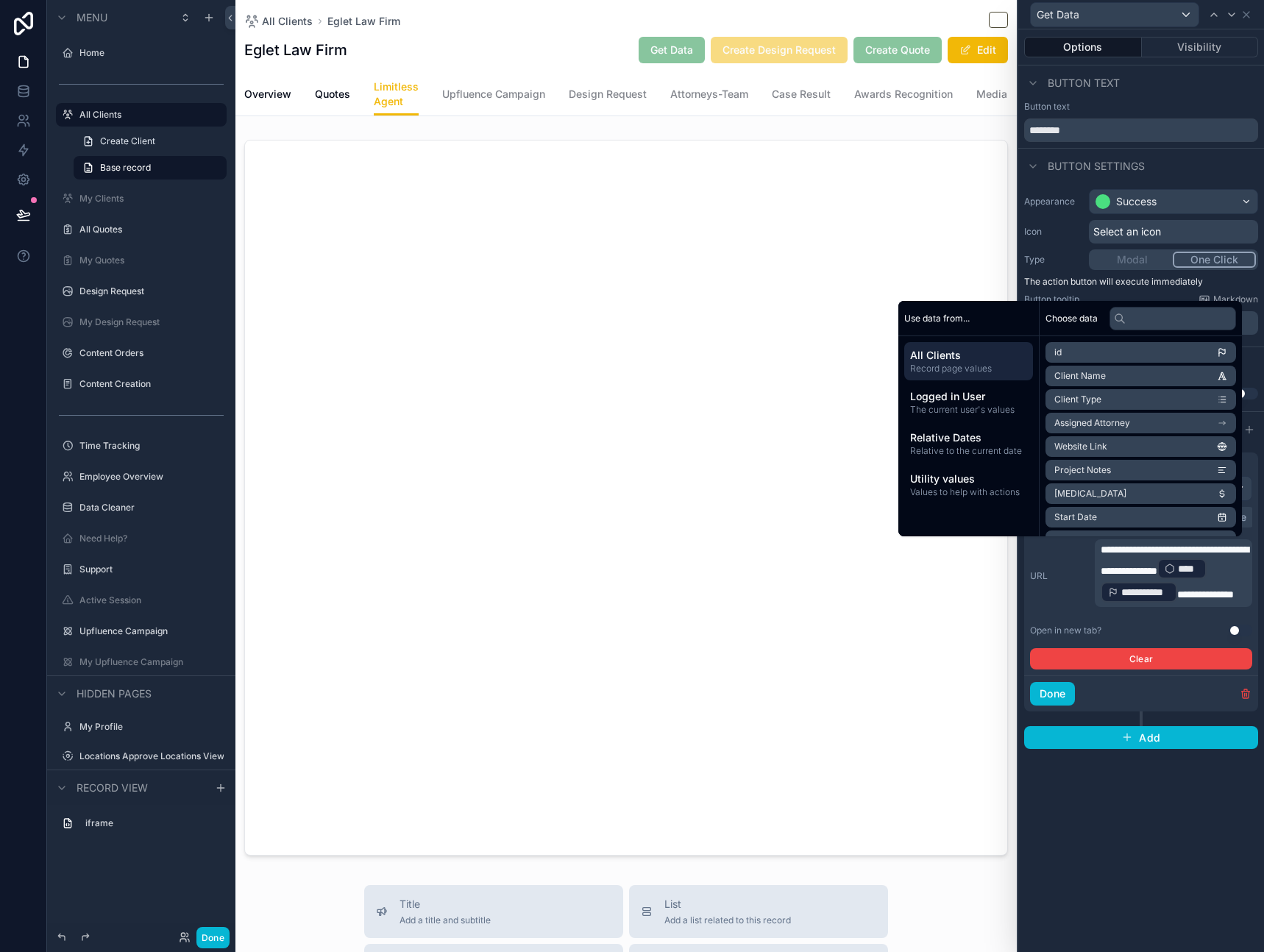
click at [1229, 584] on p "**********" at bounding box center [1175, 573] width 149 height 62
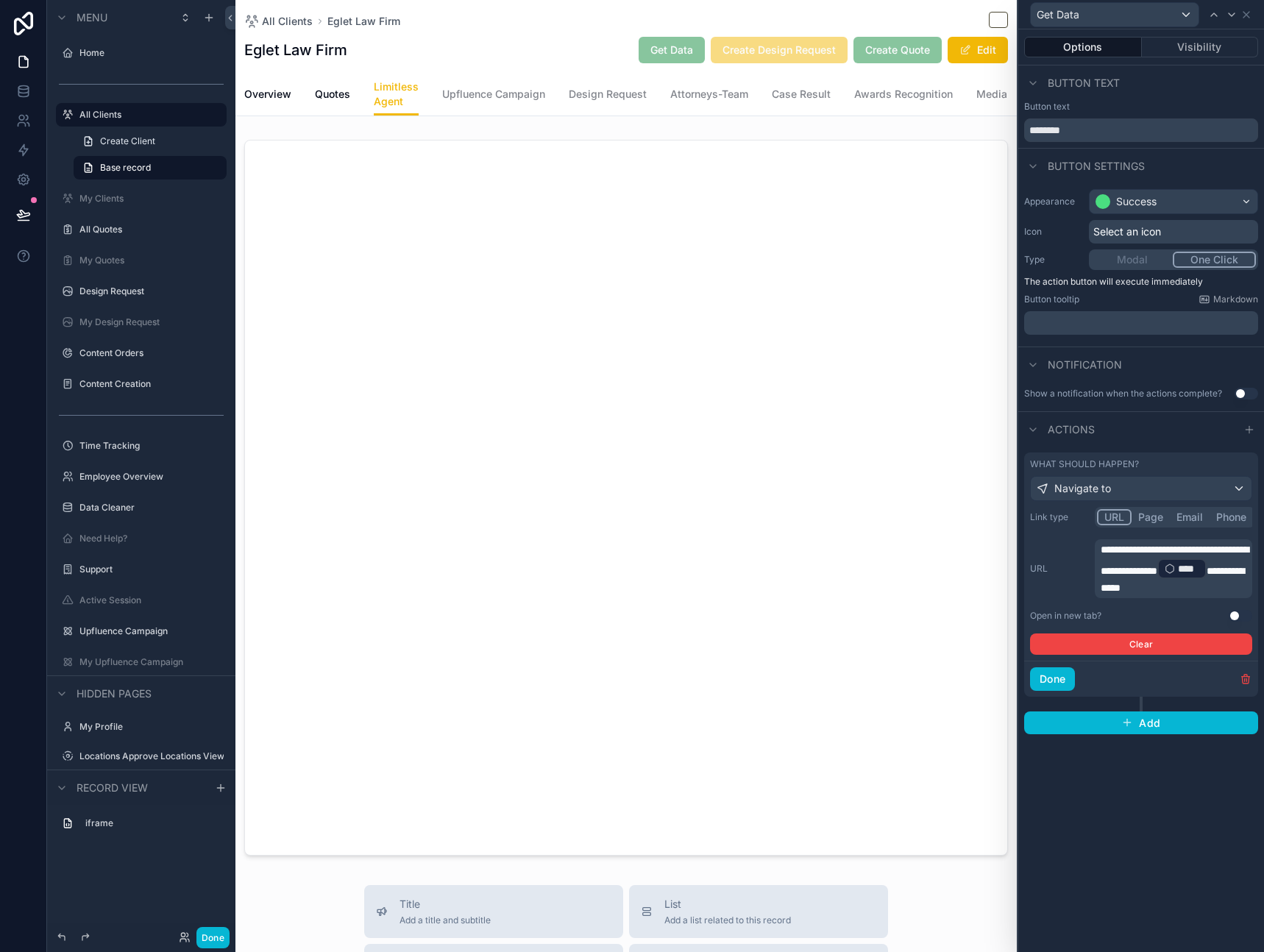
click at [1151, 583] on span "**********" at bounding box center [1172, 580] width 143 height 27
click at [1059, 682] on button "Done" at bounding box center [1052, 679] width 45 height 23
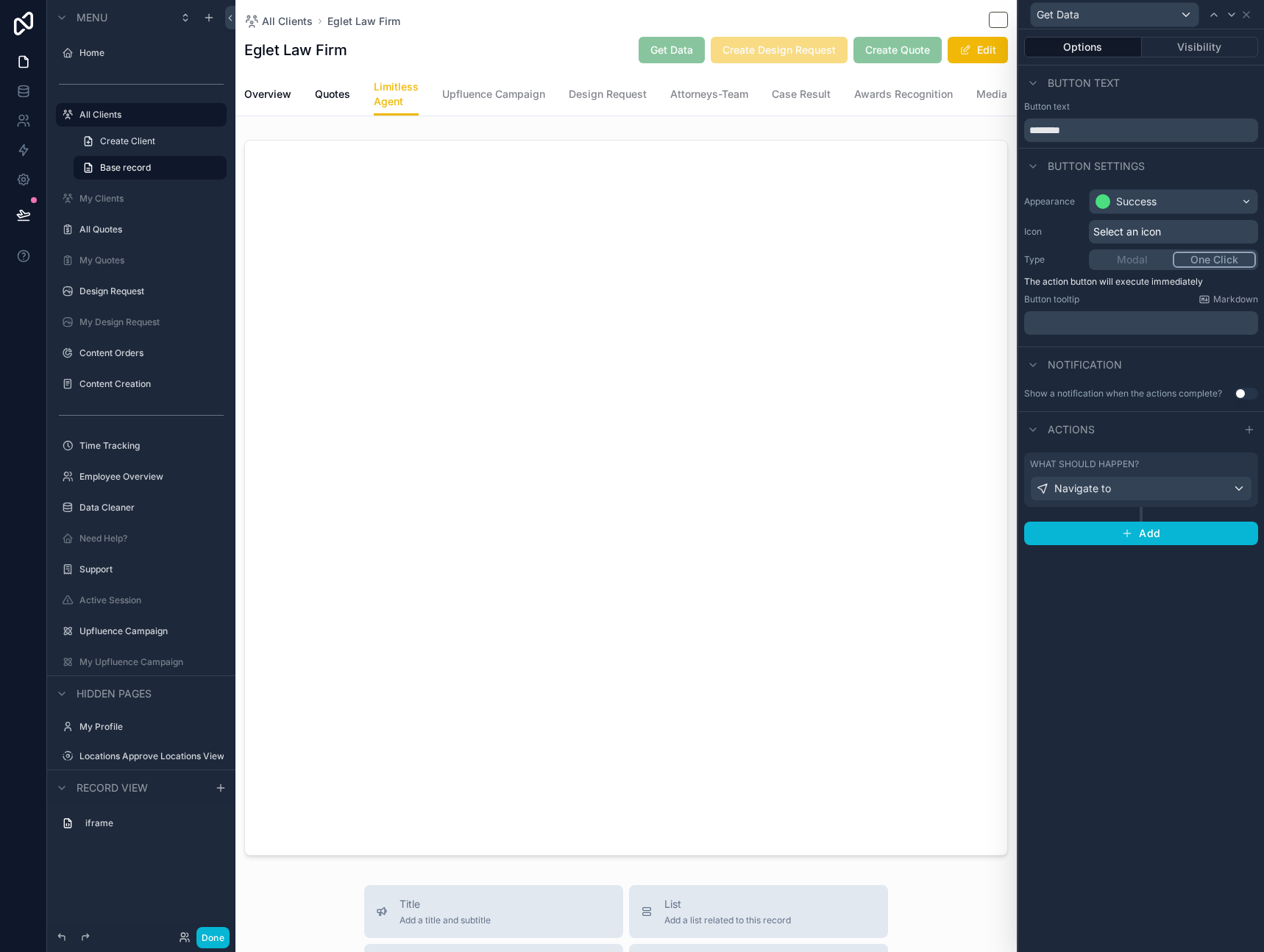
click at [1078, 770] on div "Options Visibility Button text Button text ******** Button settings Appearance …" at bounding box center [1141, 490] width 245 height 923
click at [209, 932] on button "Done" at bounding box center [213, 938] width 33 height 21
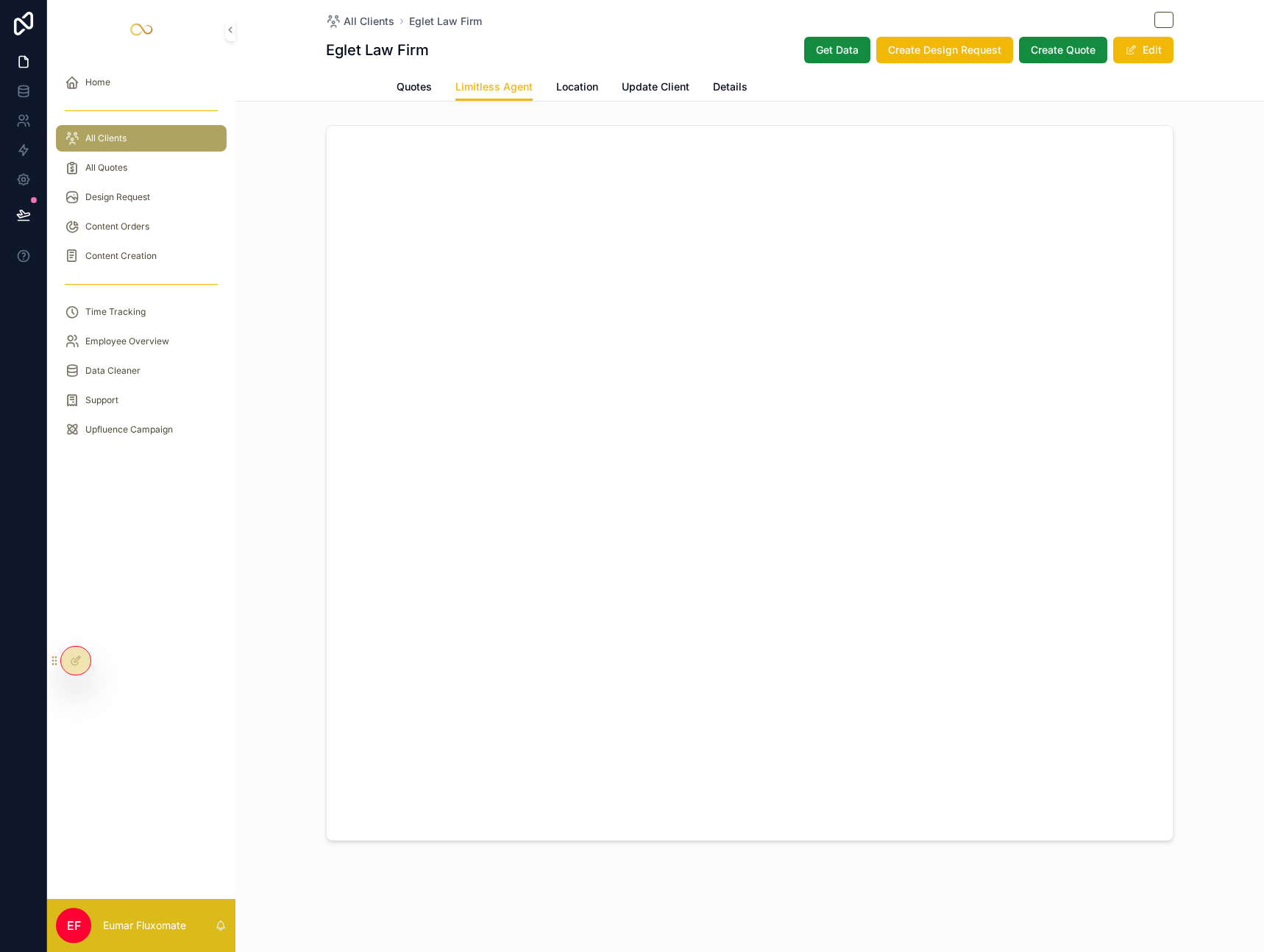
click at [343, 80] on span "Overview" at bounding box center [349, 87] width 47 height 15
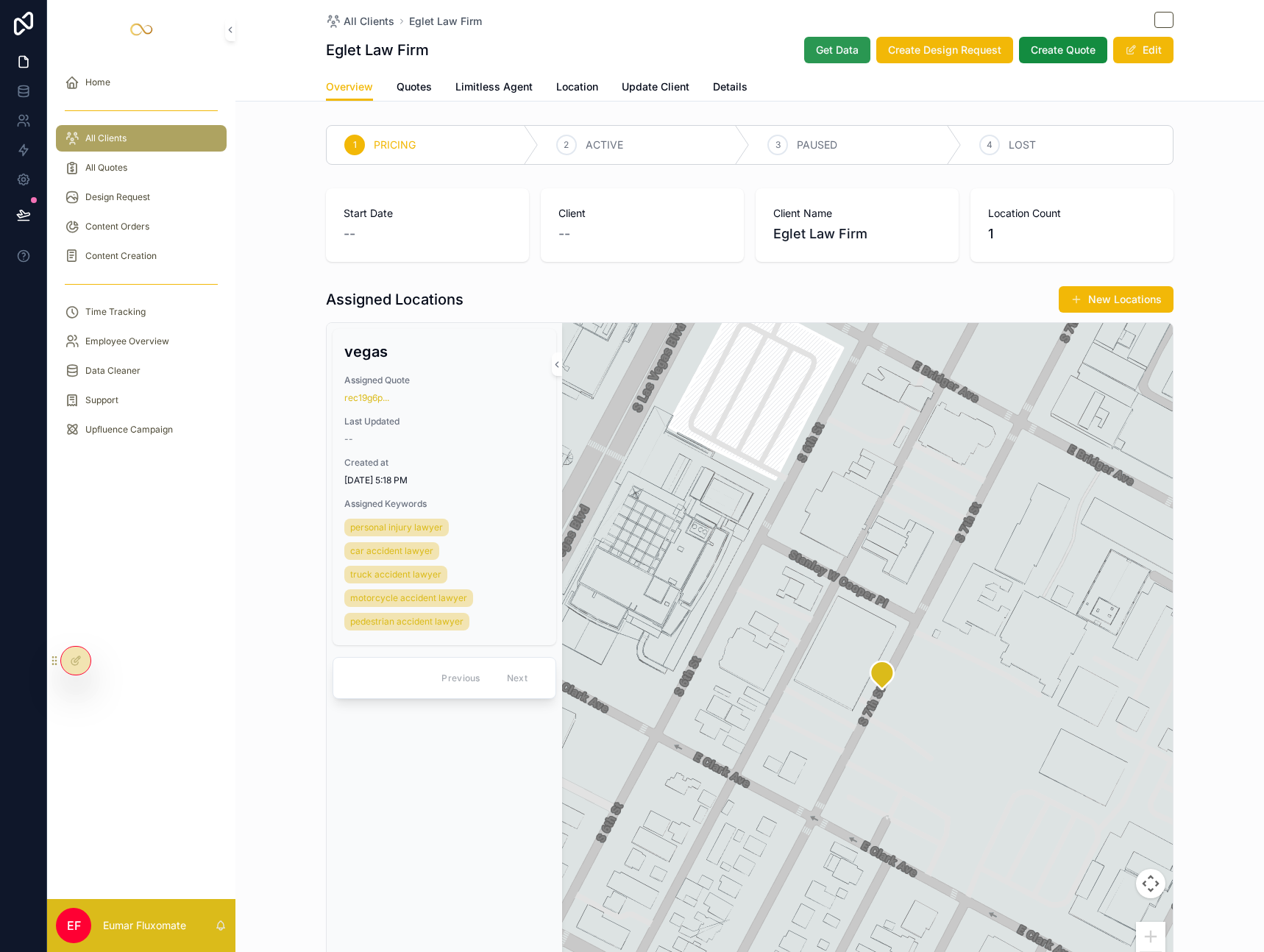
click at [832, 47] on span "Get Data" at bounding box center [837, 50] width 43 height 15
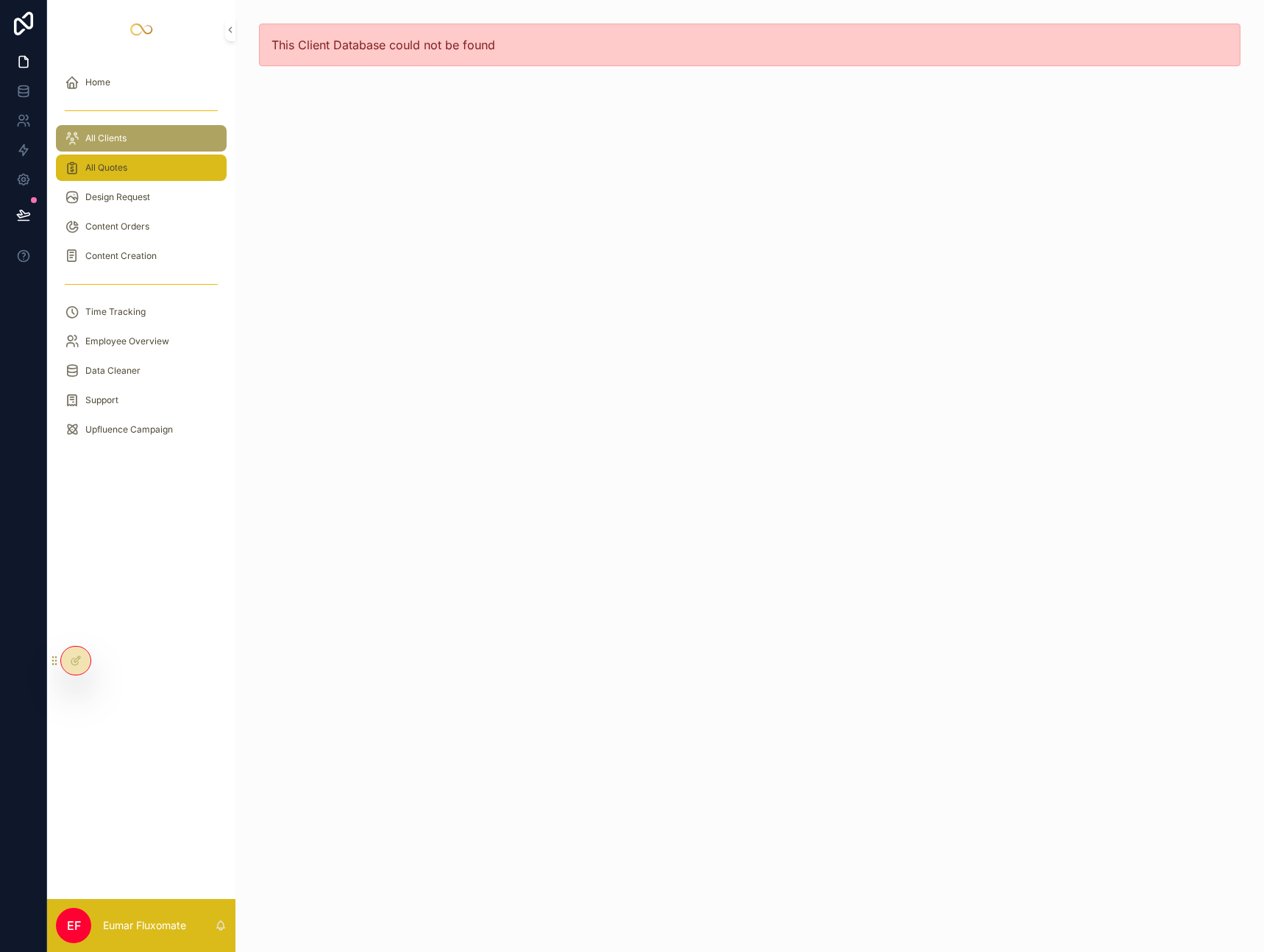
click at [131, 156] on div "All Quotes" at bounding box center [141, 167] width 153 height 23
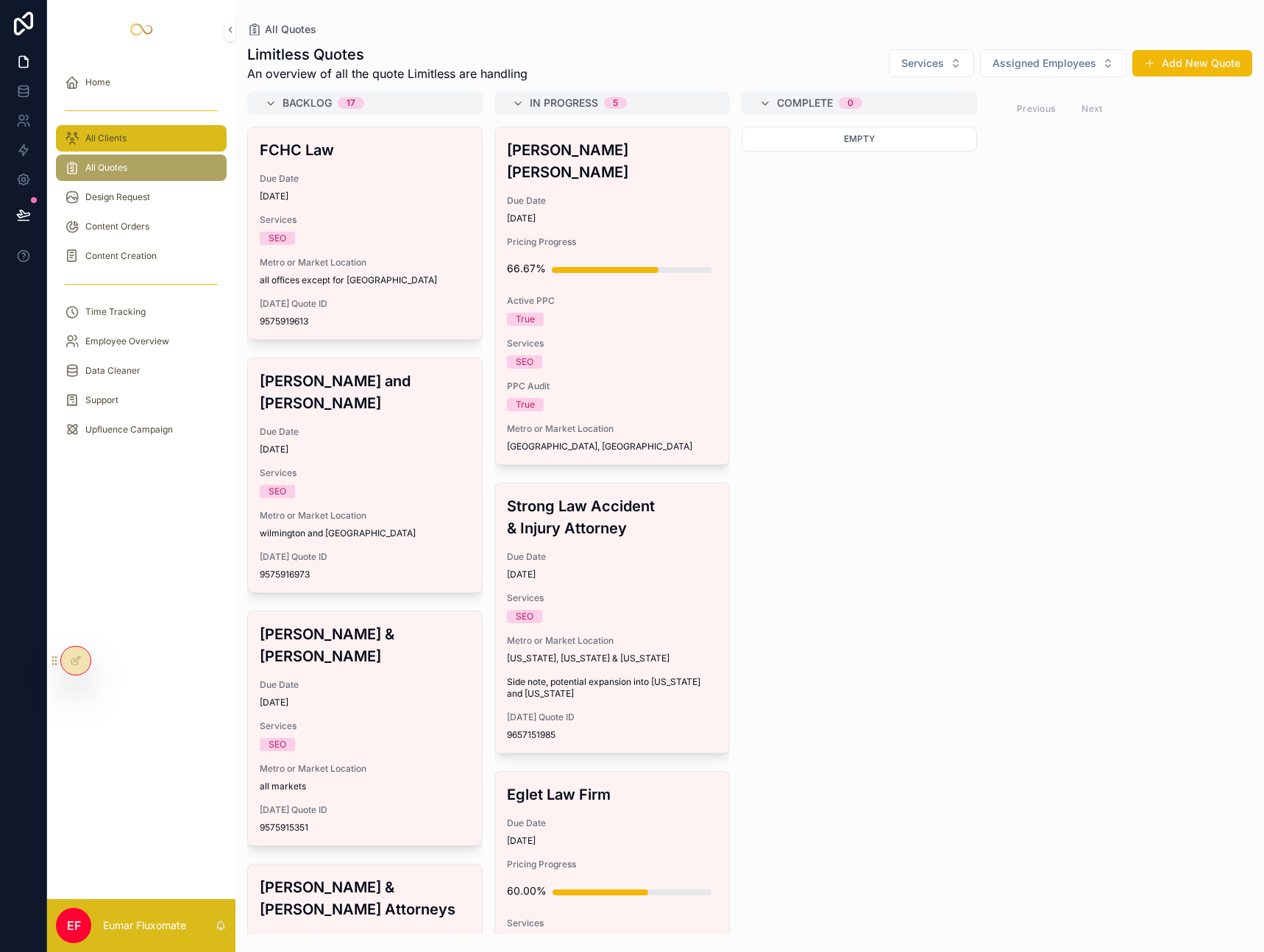
click at [137, 146] on div "All Clients" at bounding box center [141, 138] width 153 height 23
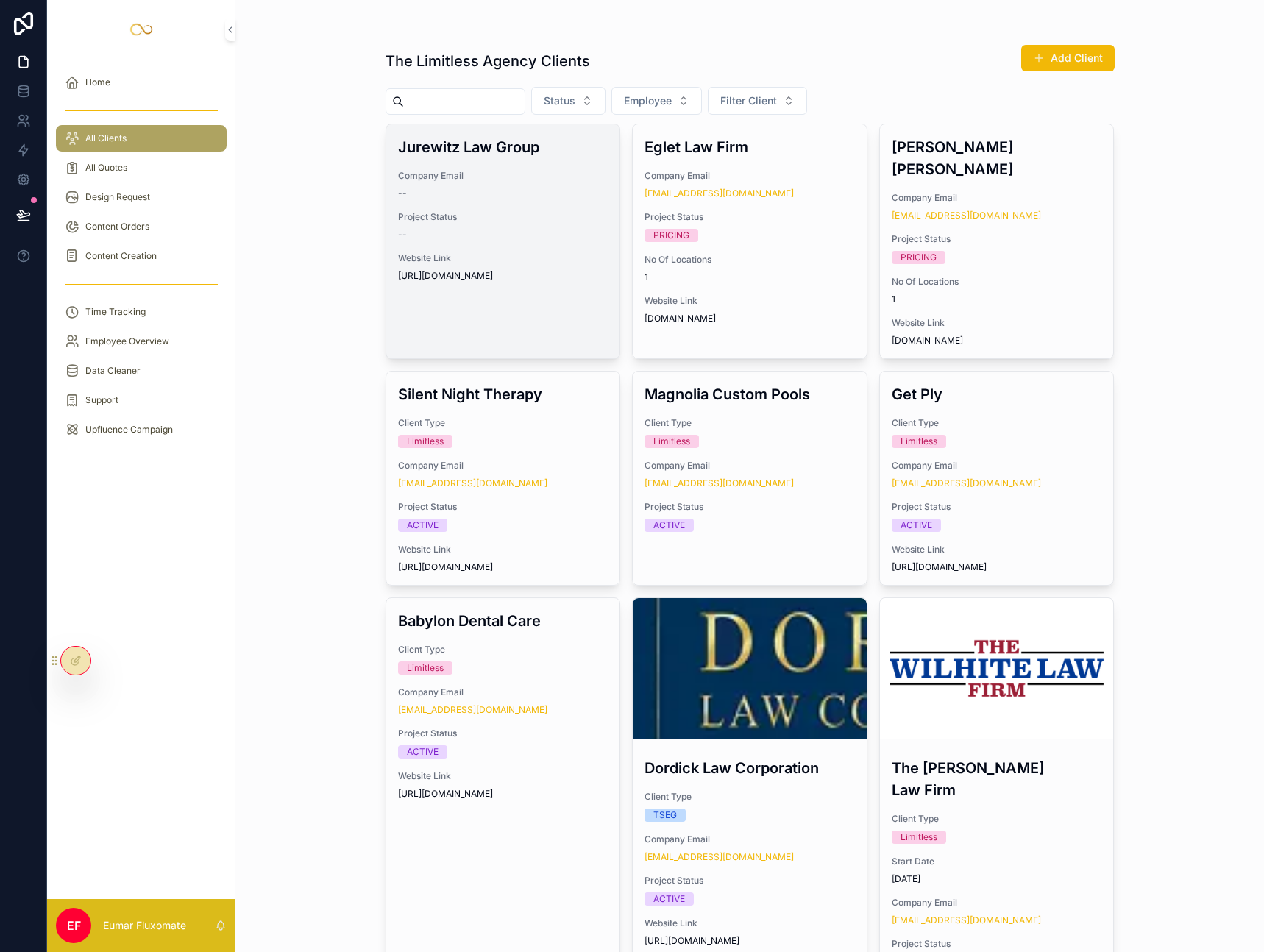
click at [465, 288] on div "Jurewitz Law Group Company Email -- Project Status -- Website Link https://www.…" at bounding box center [504, 209] width 234 height 169
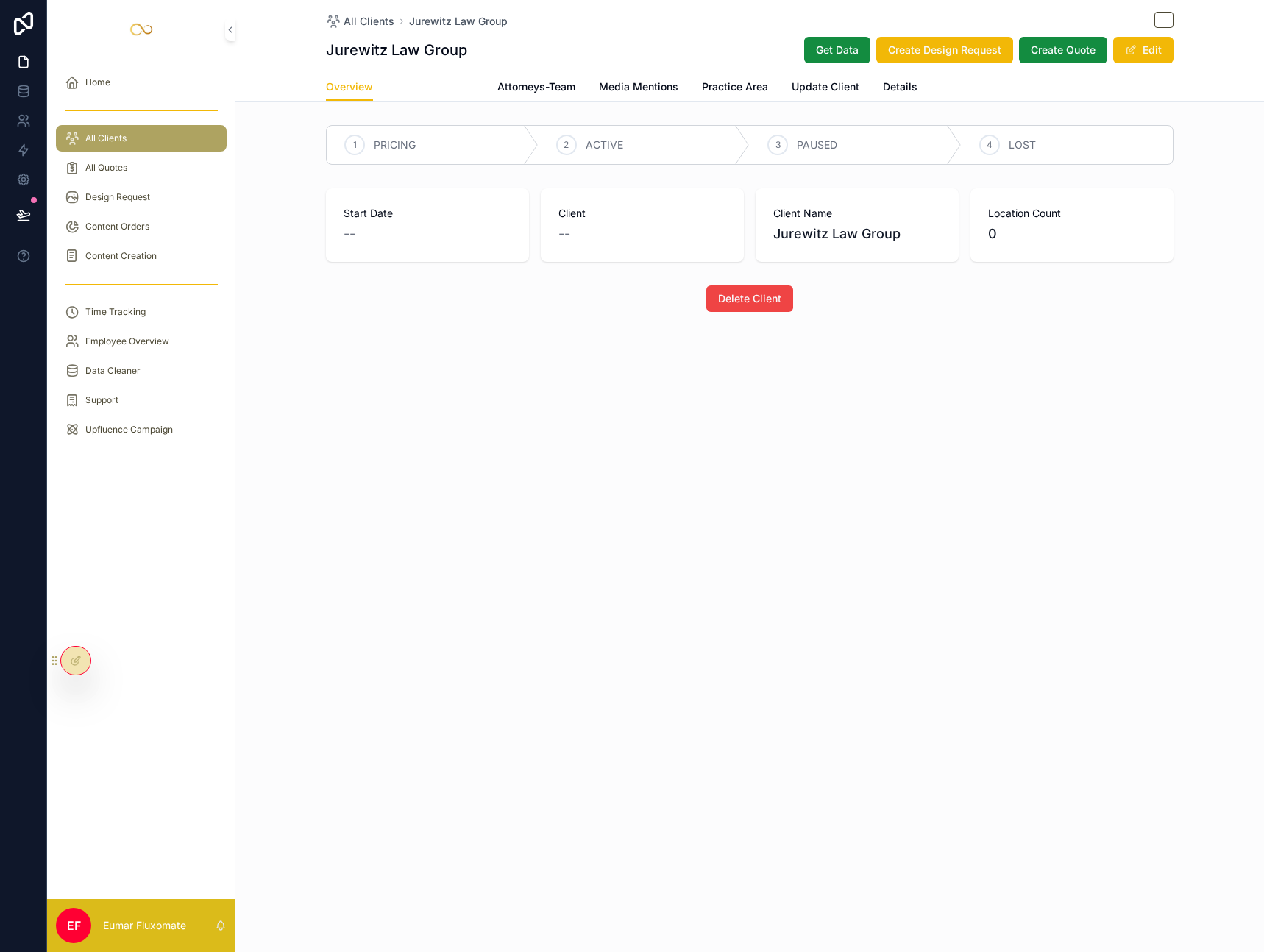
click at [441, 91] on span "Limitless Agent" at bounding box center [435, 87] width 77 height 15
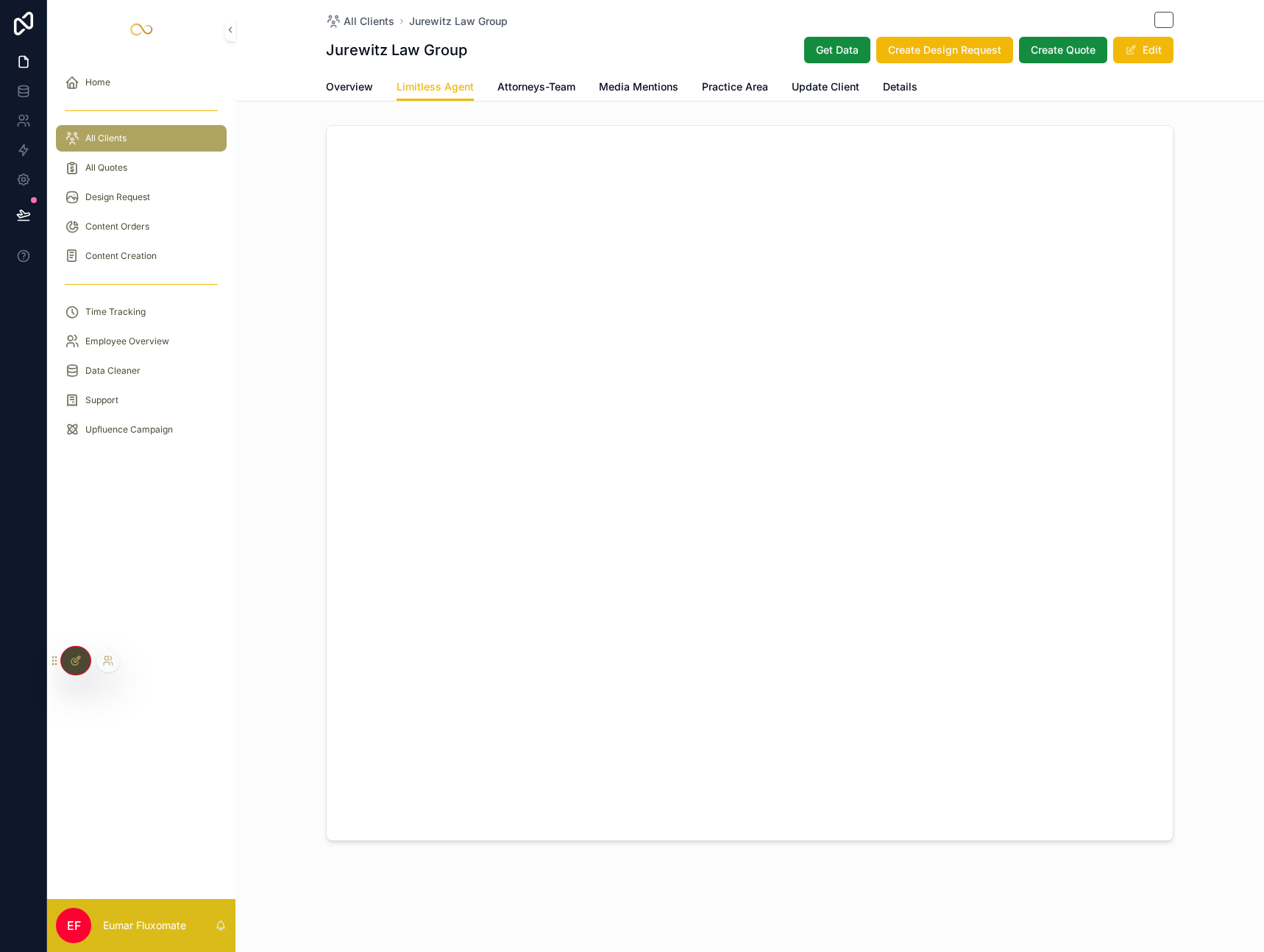
click at [84, 664] on div at bounding box center [75, 661] width 29 height 28
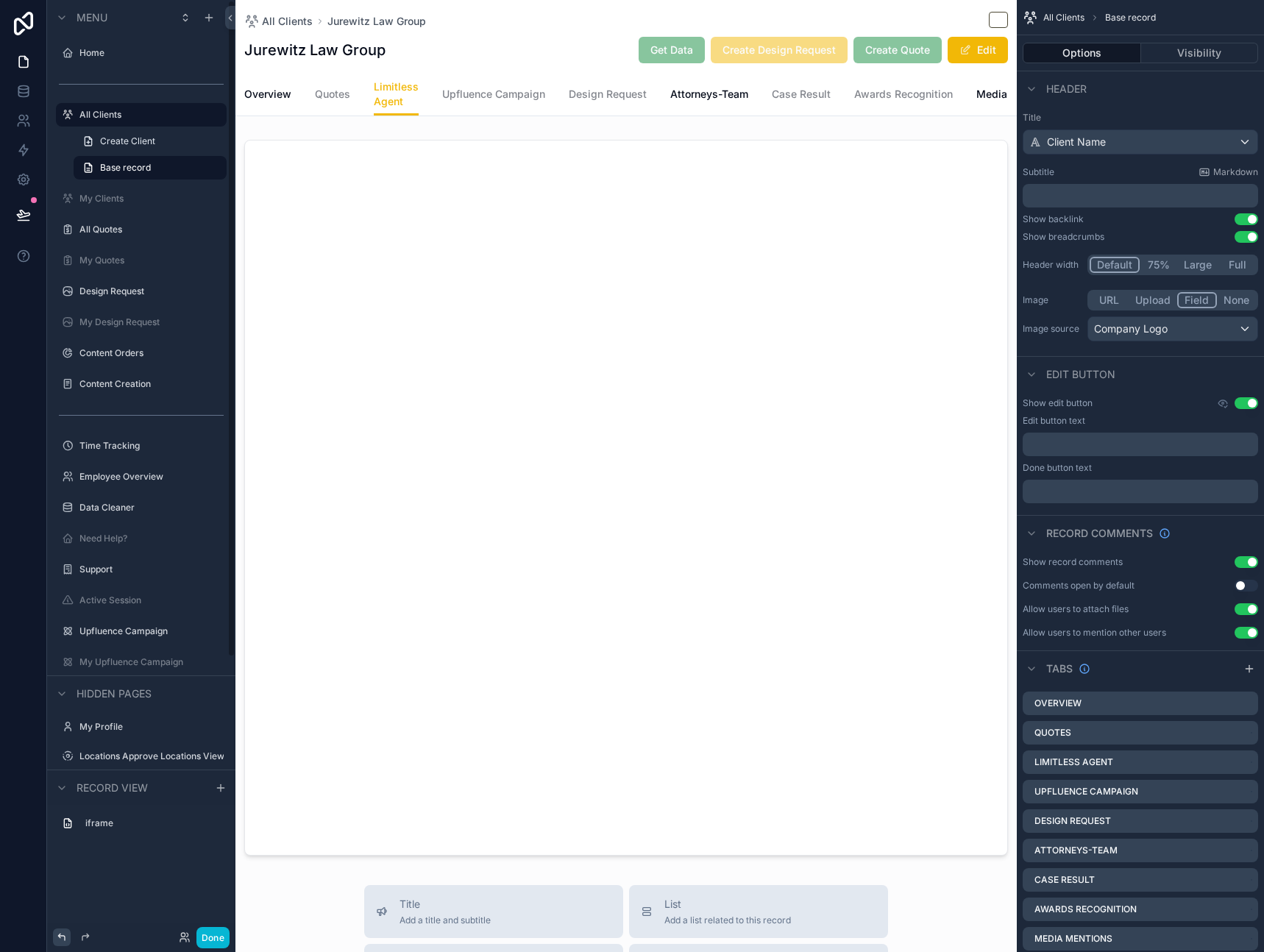
click at [65, 936] on icon at bounding box center [62, 938] width 12 height 12
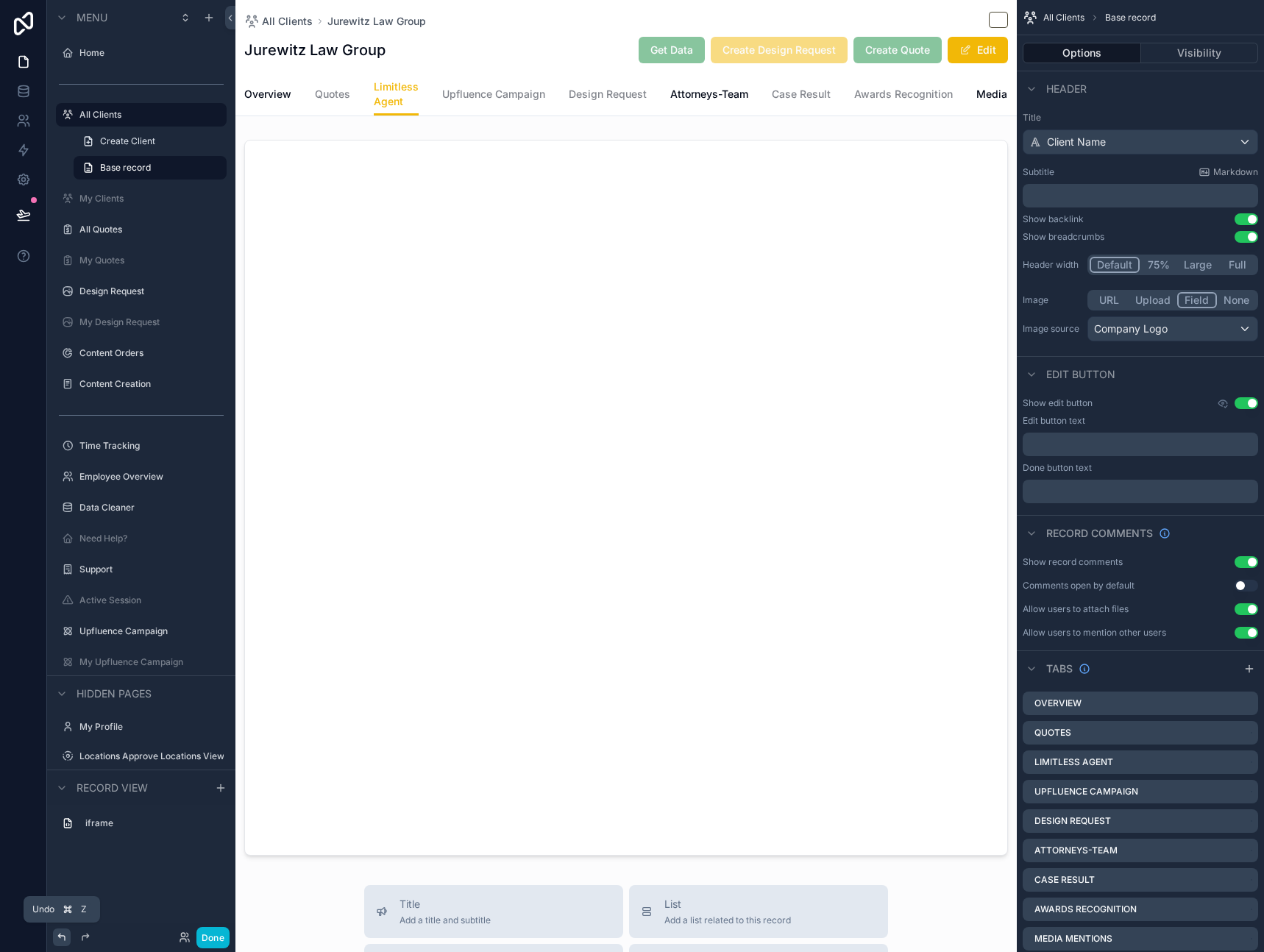
click at [65, 936] on icon at bounding box center [62, 938] width 12 height 12
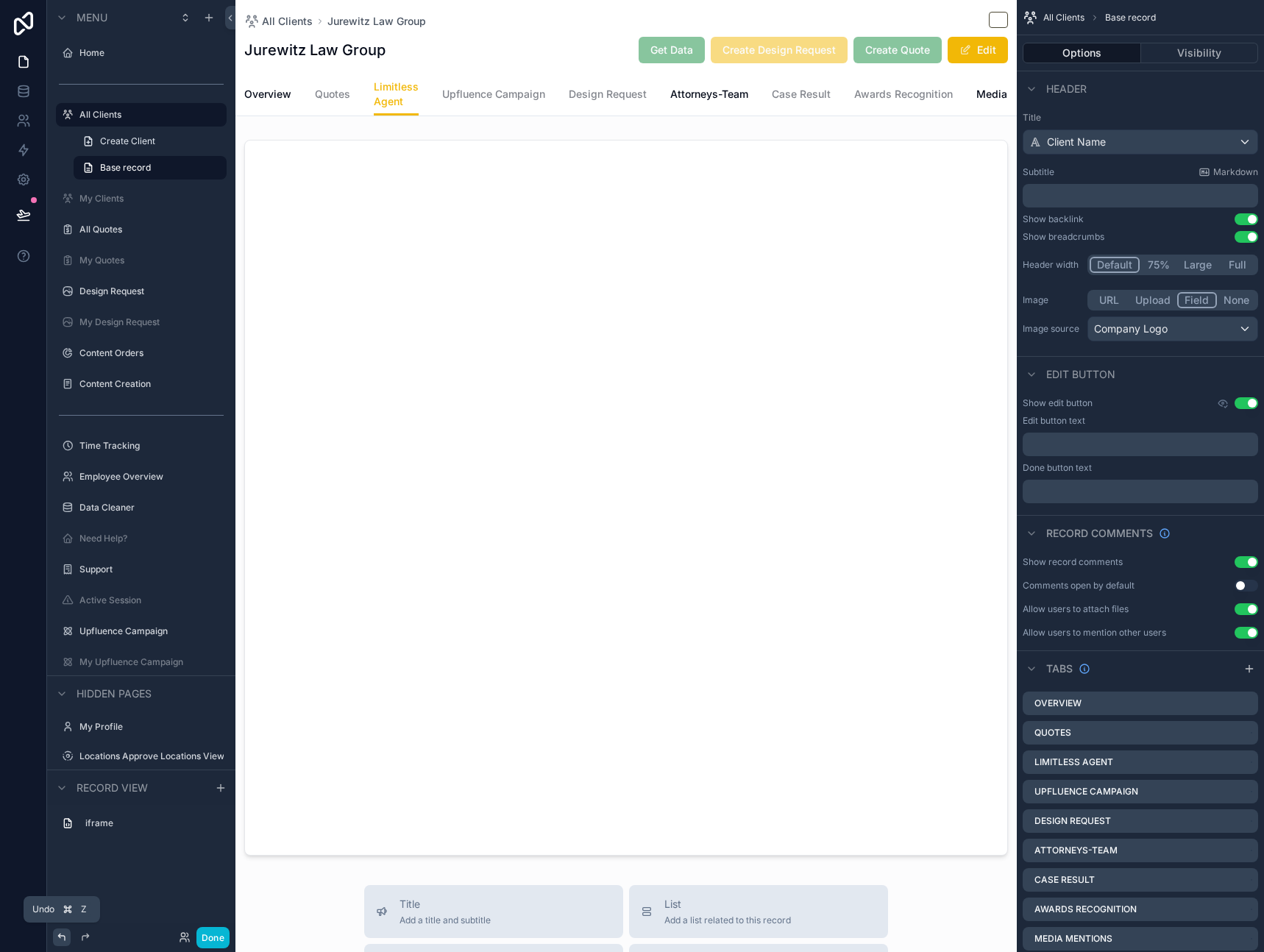
click at [65, 936] on icon at bounding box center [62, 938] width 12 height 12
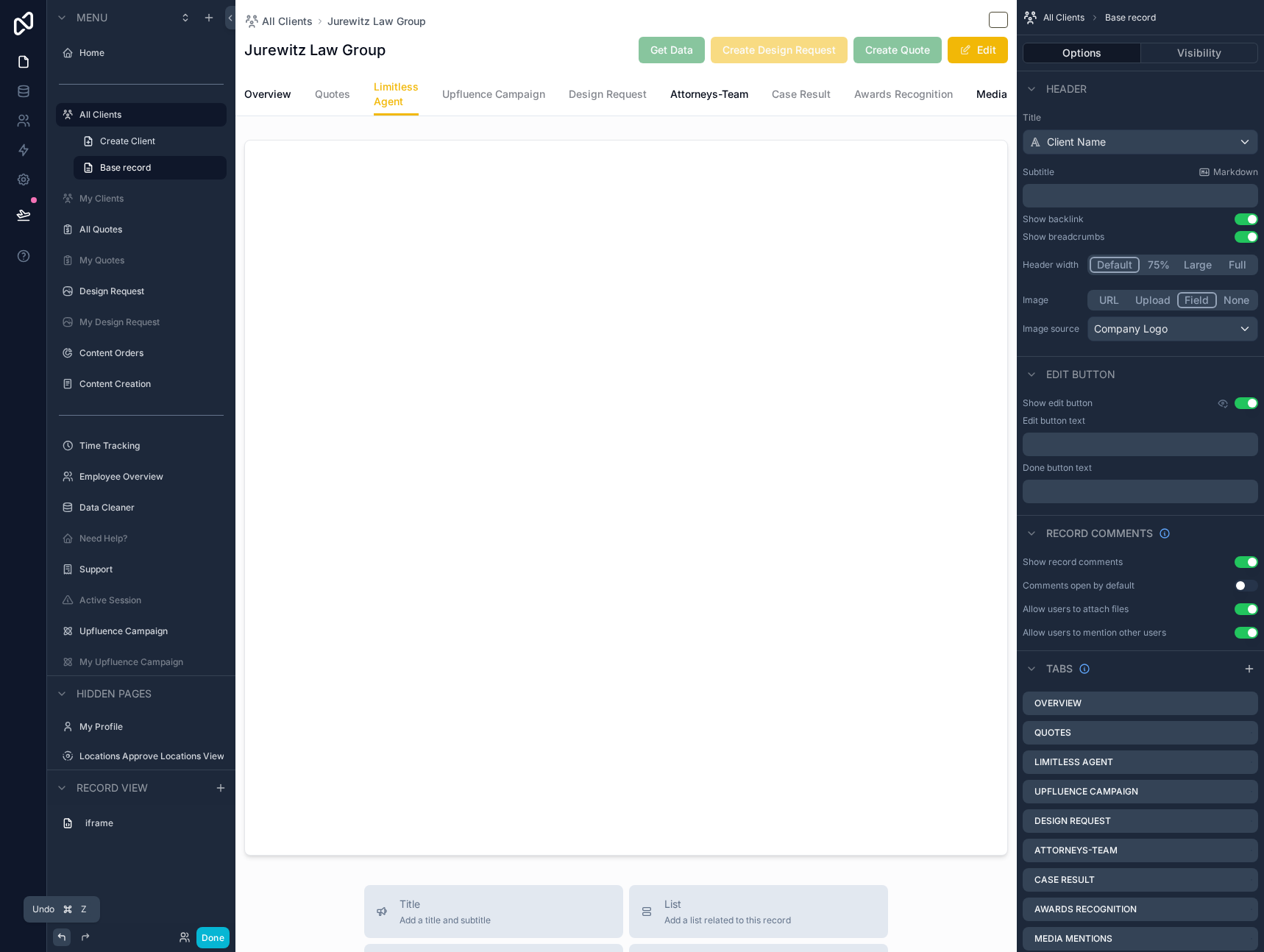
click at [65, 936] on icon at bounding box center [62, 938] width 12 height 12
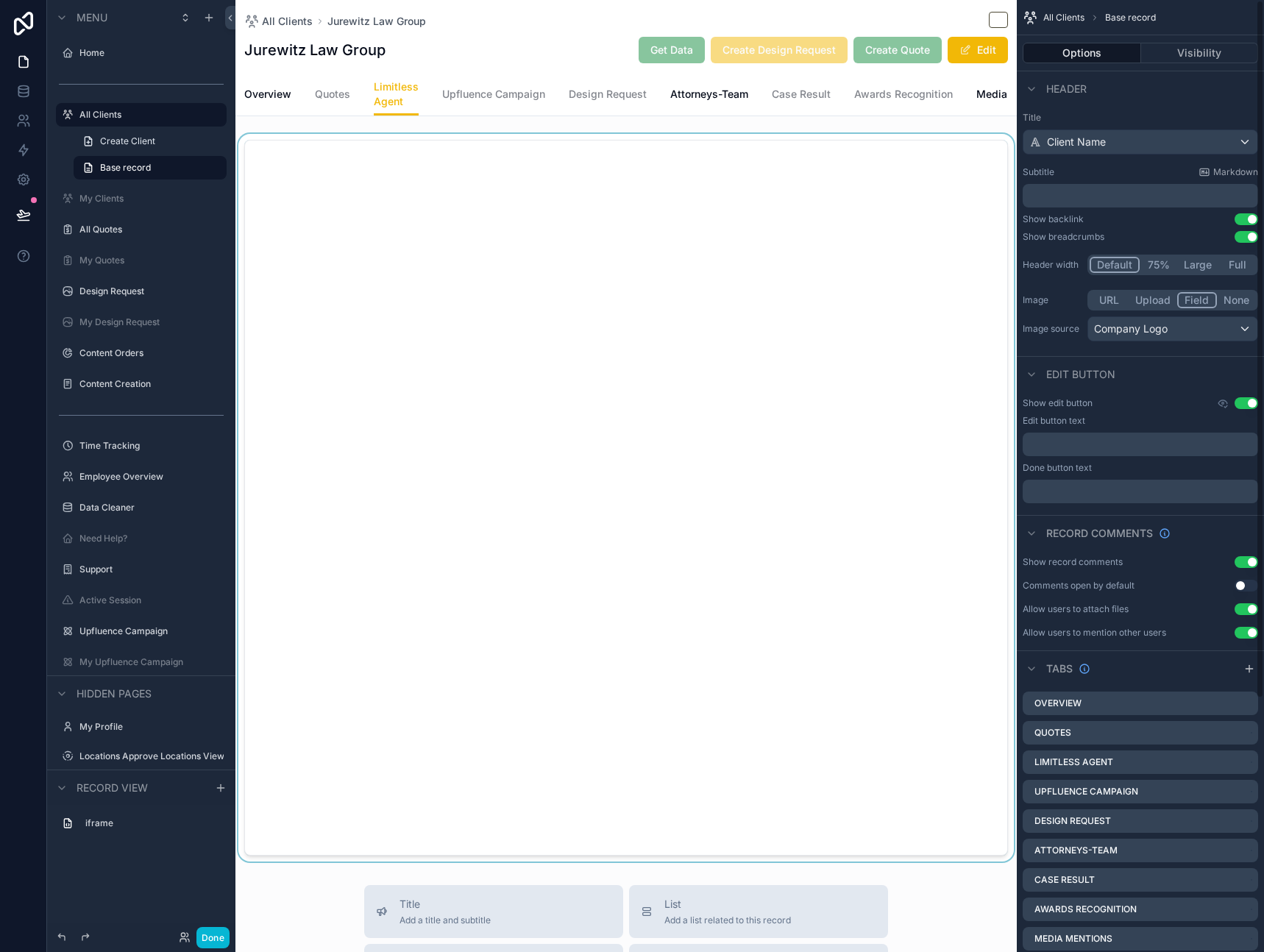
click at [849, 514] on div "scrollable content" at bounding box center [626, 497] width 781 height 728
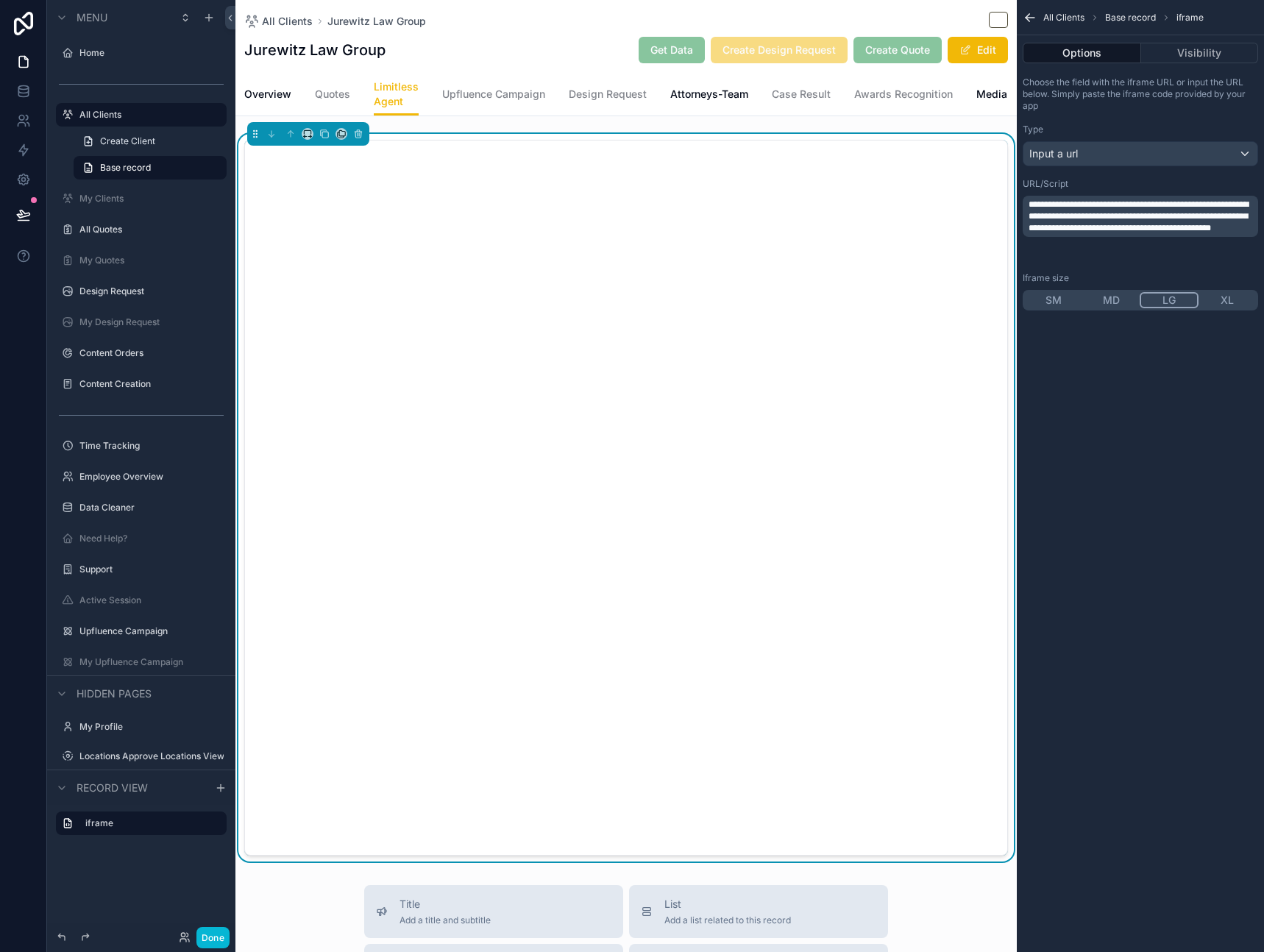
click at [1187, 234] on p "**********" at bounding box center [1142, 216] width 227 height 35
copy span "**********"
click at [589, 17] on div "All Clients Jurewitz Law Group" at bounding box center [626, 21] width 764 height 19
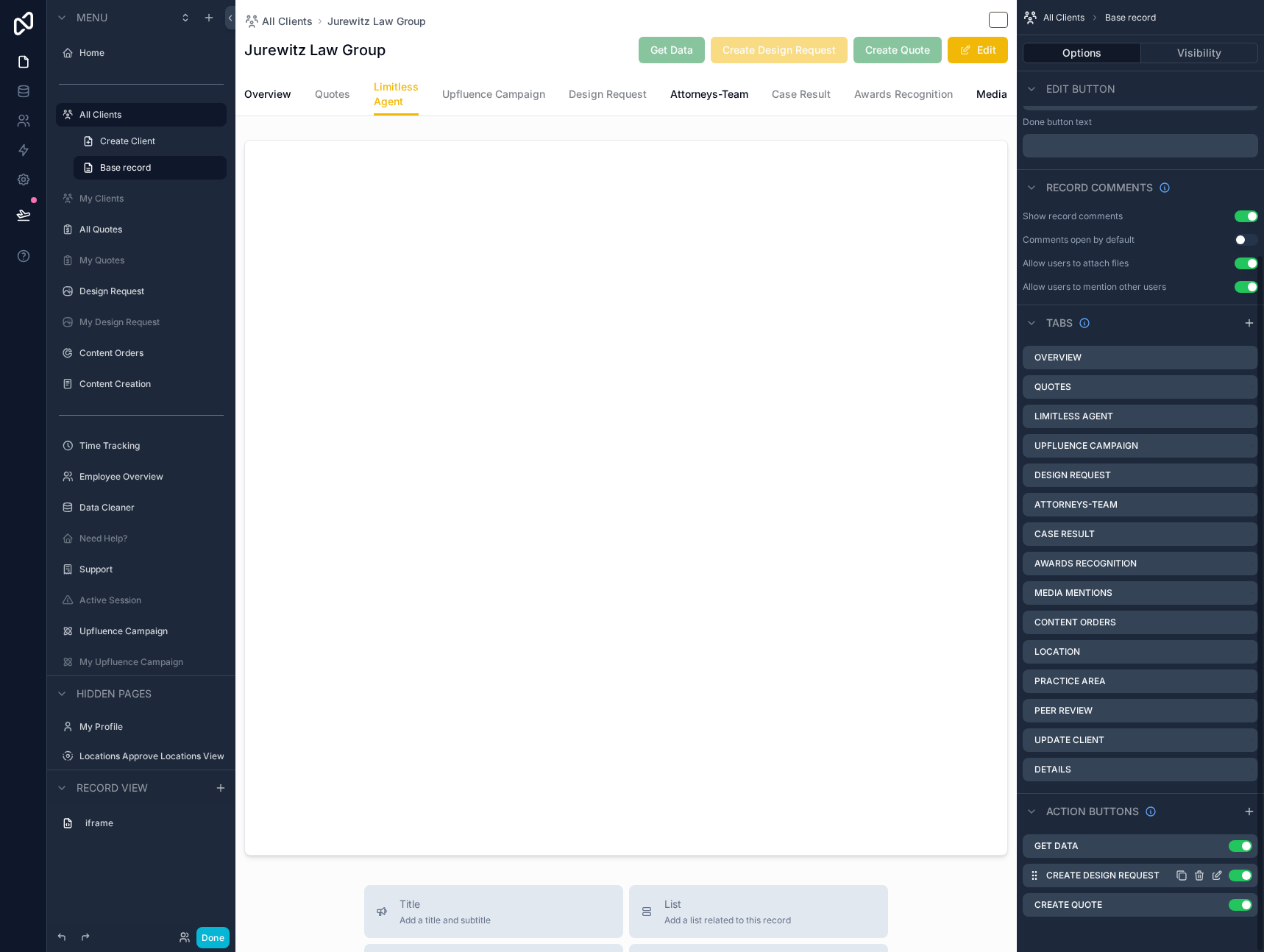
scroll to position [346, 0]
click at [1217, 849] on icon "scrollable content" at bounding box center [1217, 846] width 12 height 12
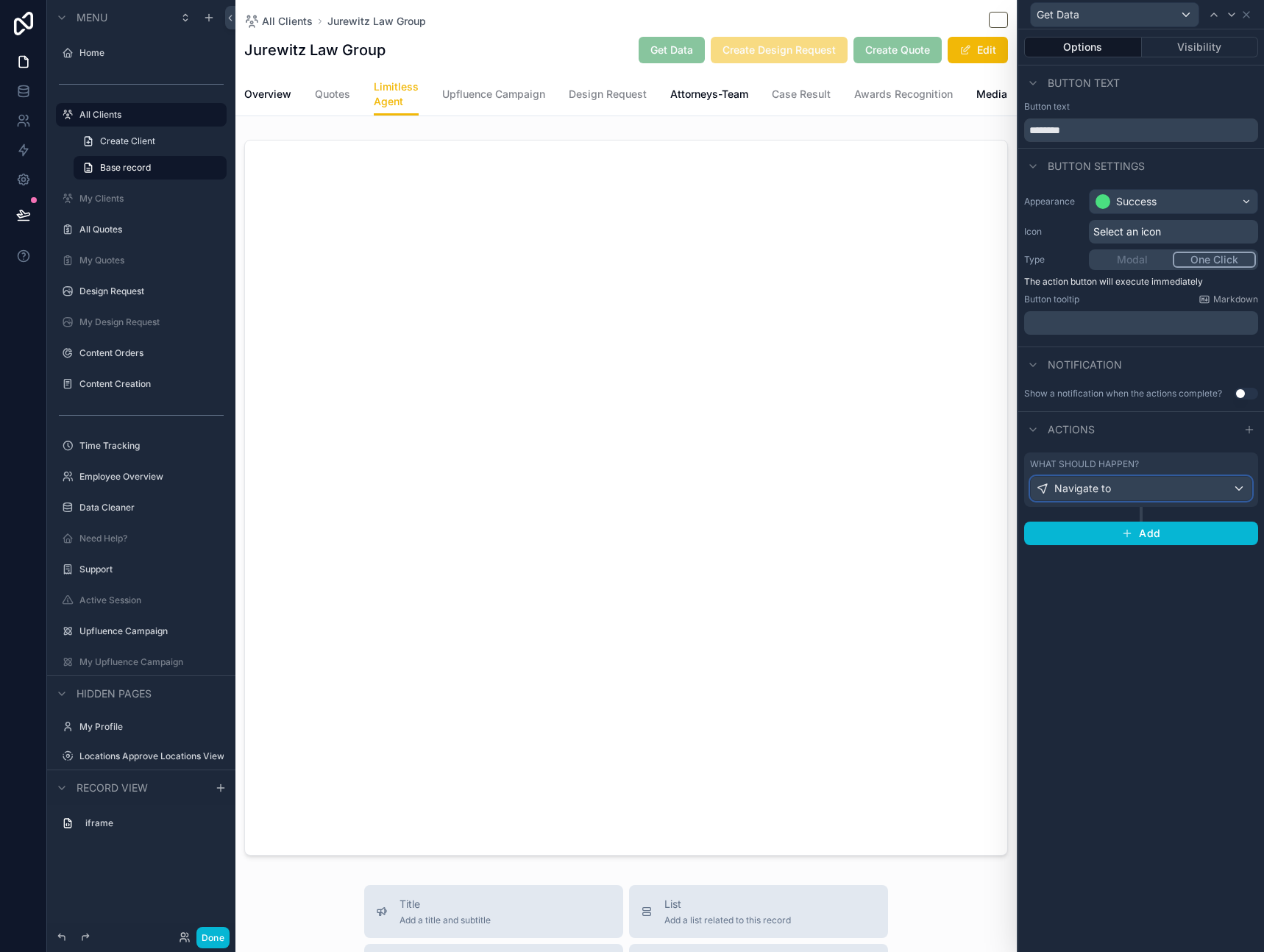
click at [1156, 493] on div "Navigate to" at bounding box center [1141, 488] width 221 height 23
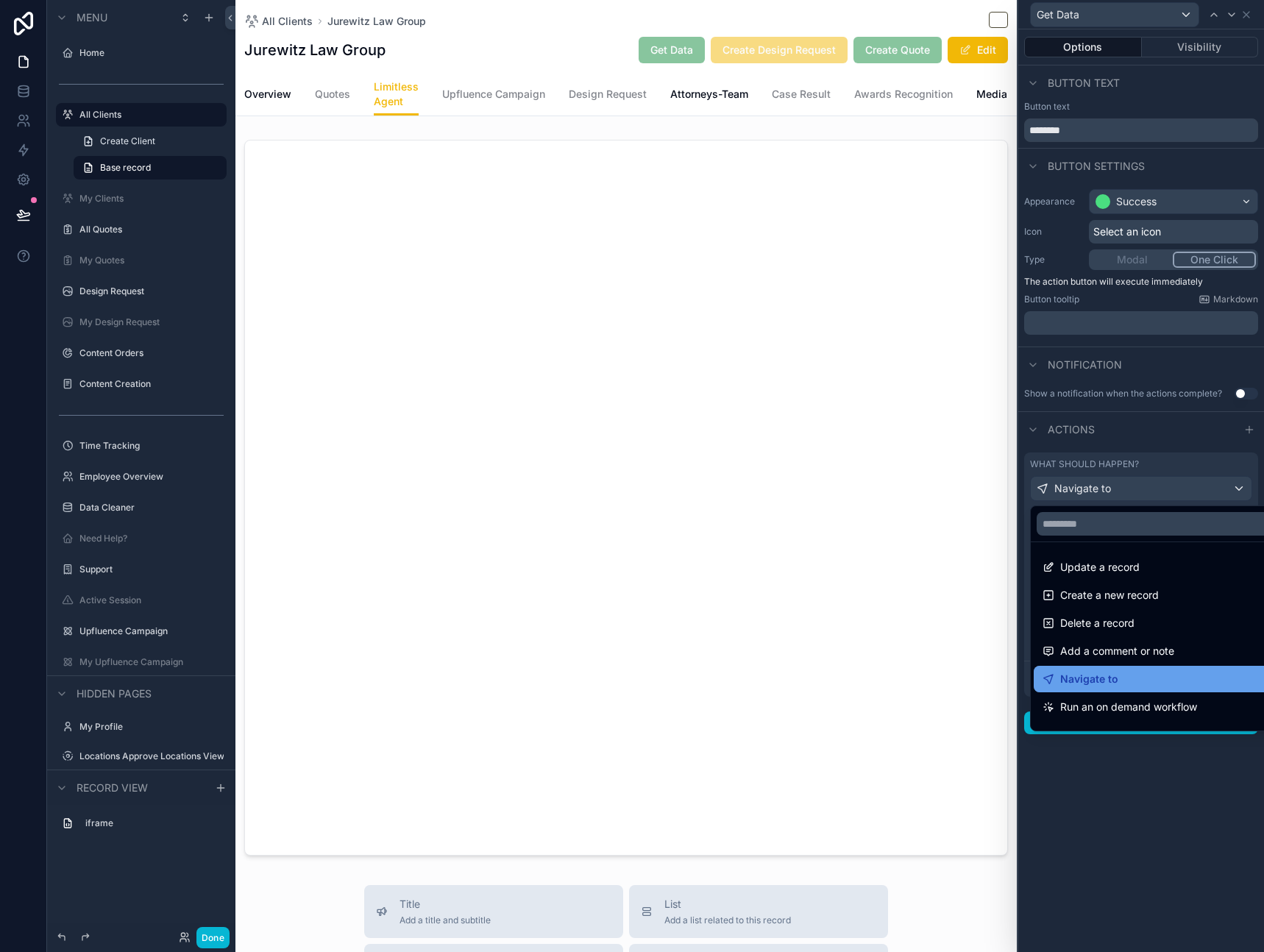
click at [1136, 682] on div "Navigate to" at bounding box center [1158, 679] width 231 height 18
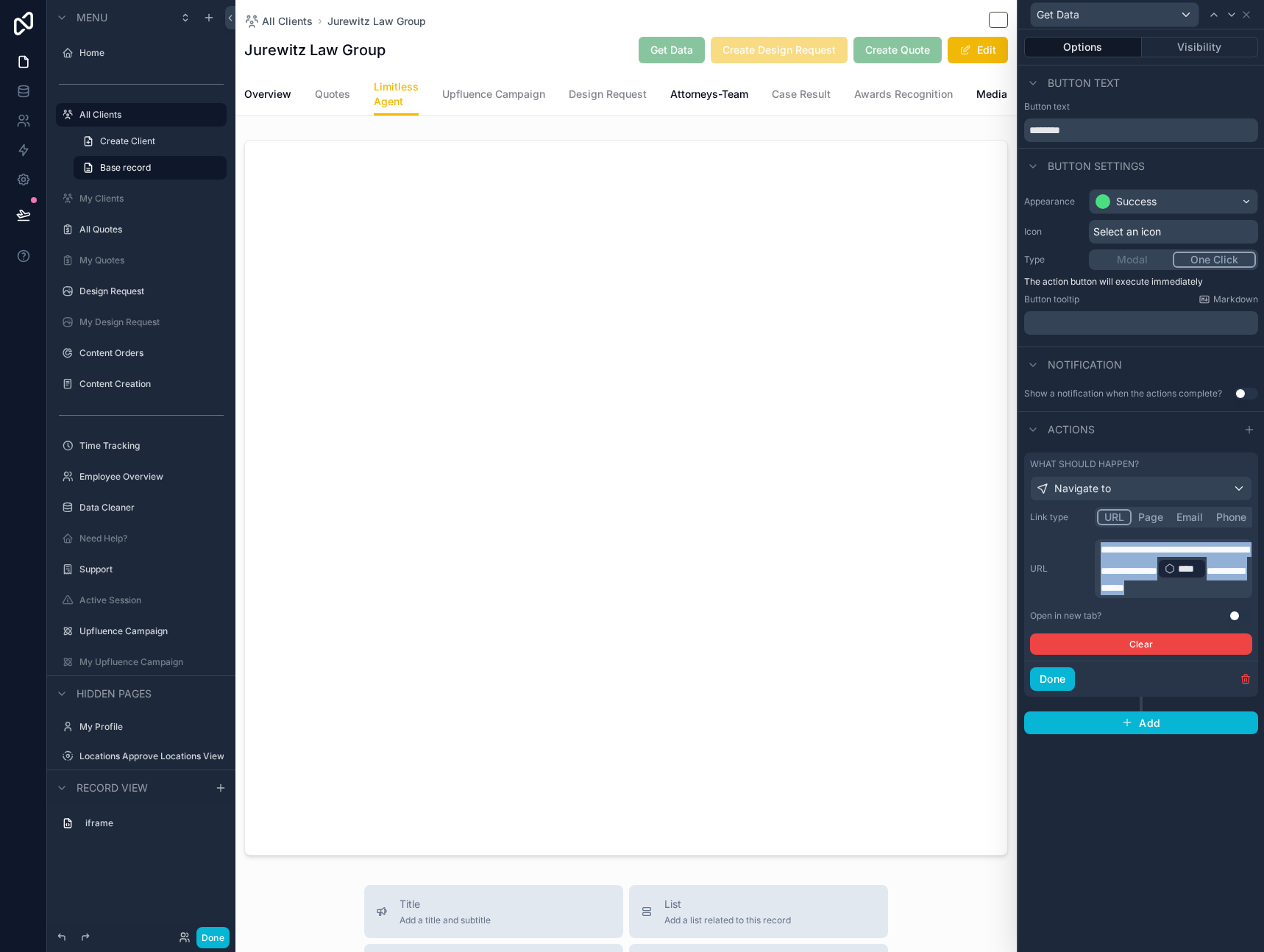
drag, startPoint x: 1232, startPoint y: 583, endPoint x: 1028, endPoint y: 519, distance: 213.8
click at [1028, 519] on div "**********" at bounding box center [1142, 583] width 234 height 154
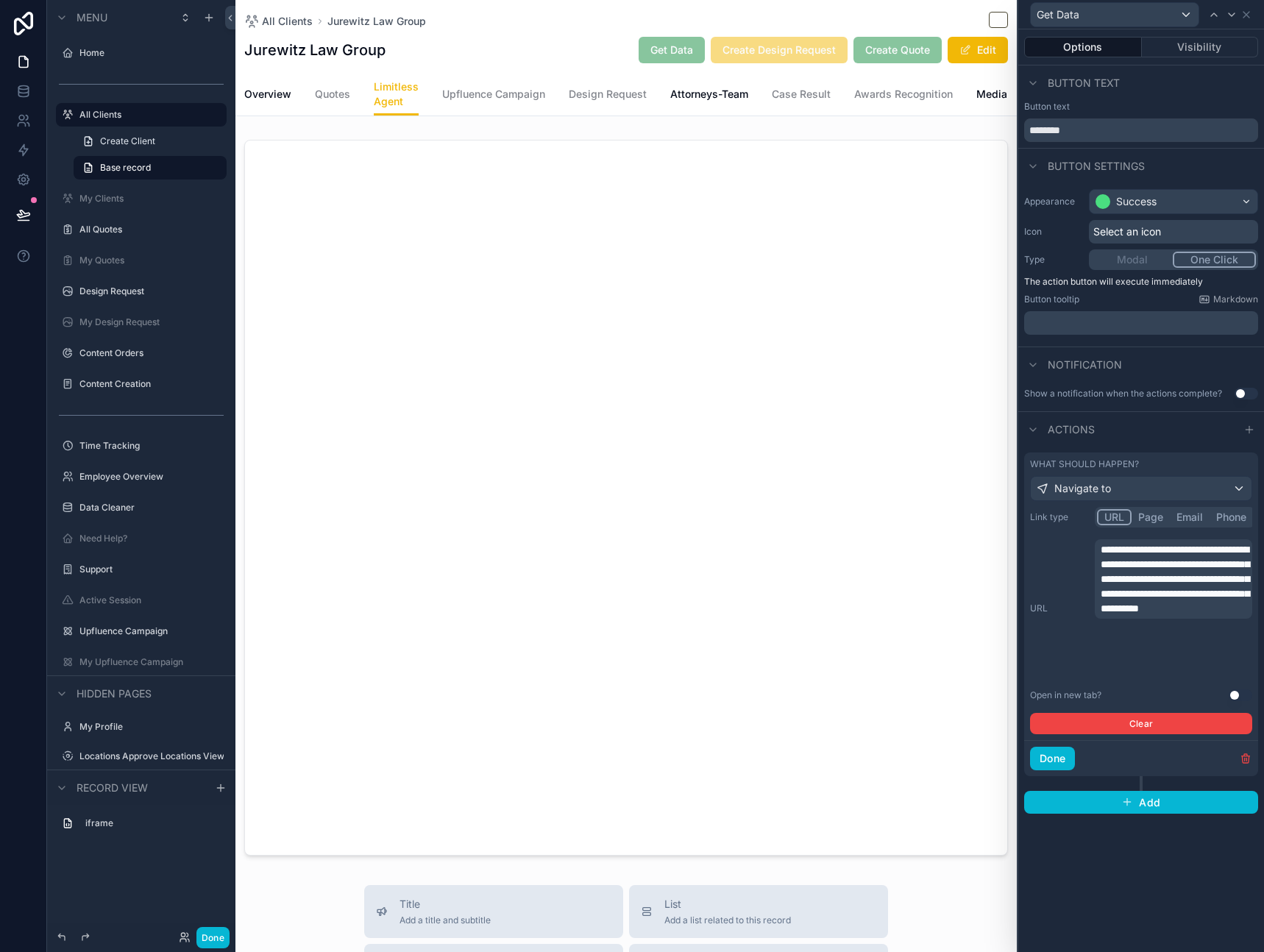
scroll to position [0, 0]
click at [1134, 857] on div "**********" at bounding box center [1141, 490] width 245 height 923
click at [1238, 692] on button "Use setting" at bounding box center [1240, 696] width 23 height 12
click at [1061, 757] on button "Done" at bounding box center [1052, 758] width 45 height 23
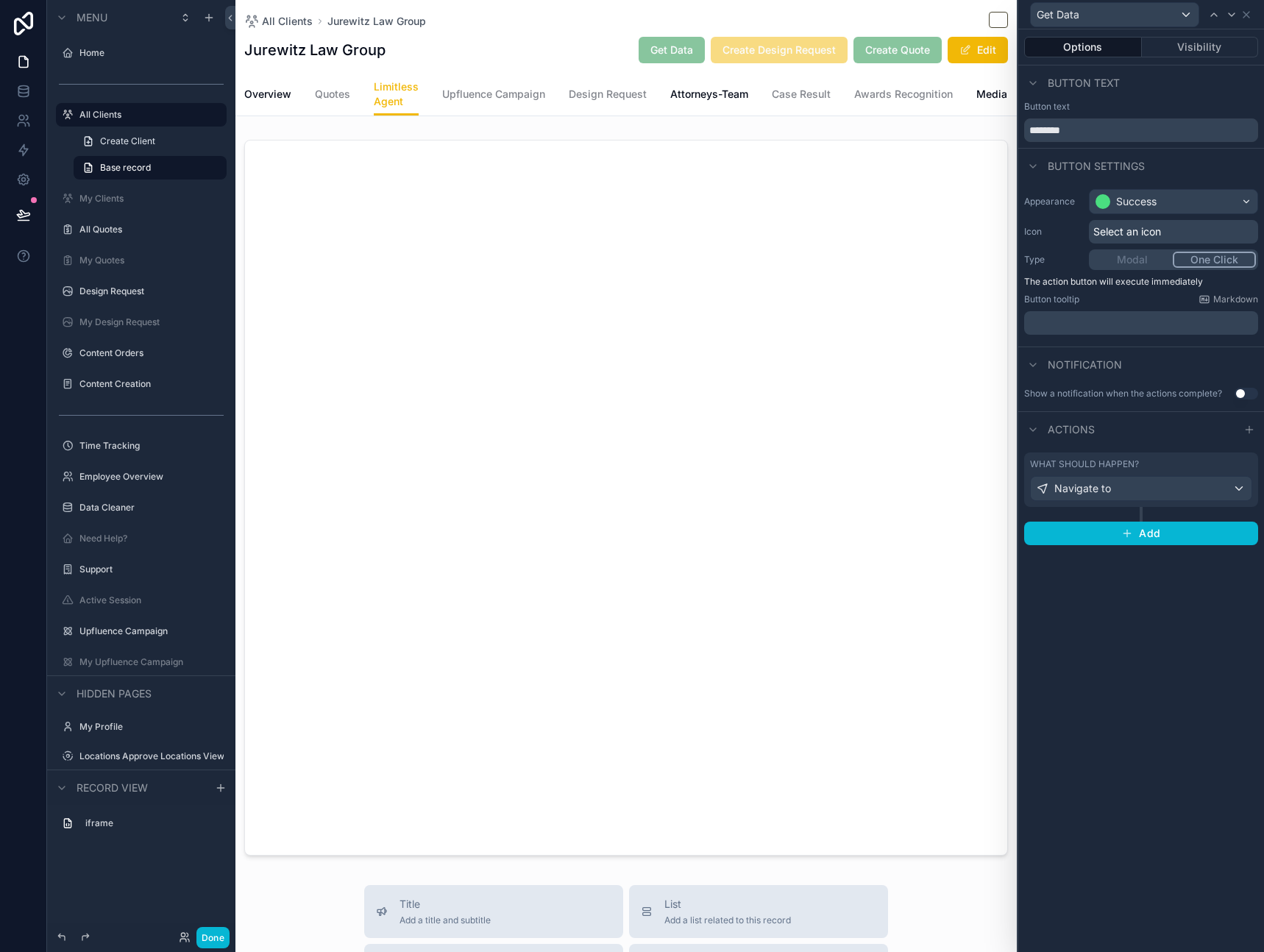
click at [1122, 799] on div "Options Visibility Button text Button text ******** Button settings Appearance …" at bounding box center [1141, 490] width 245 height 923
click at [217, 941] on button "Done" at bounding box center [213, 938] width 33 height 21
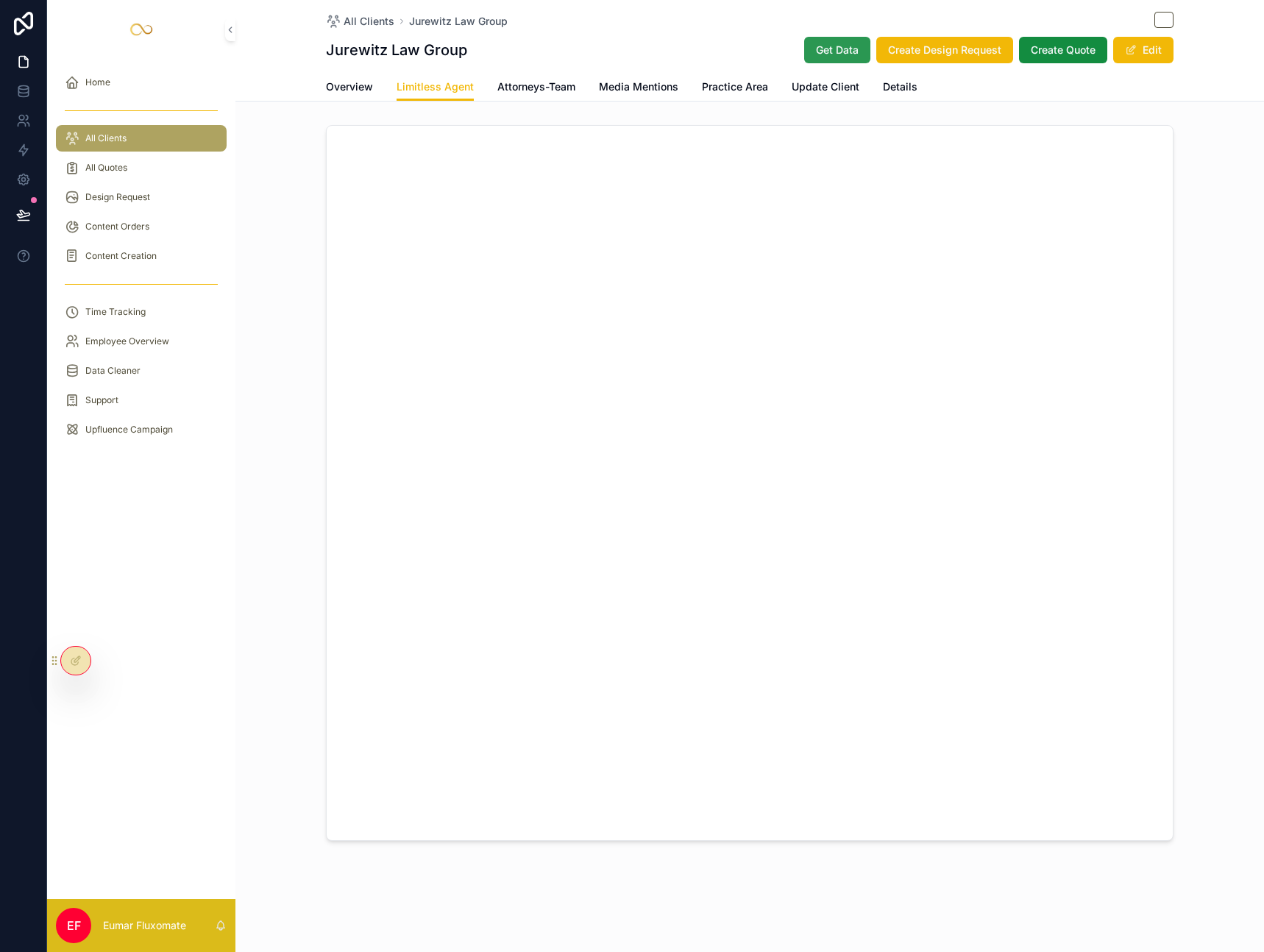
click at [822, 48] on span "Get Data" at bounding box center [837, 50] width 43 height 15
click at [822, 44] on span "Get Data" at bounding box center [837, 50] width 43 height 15
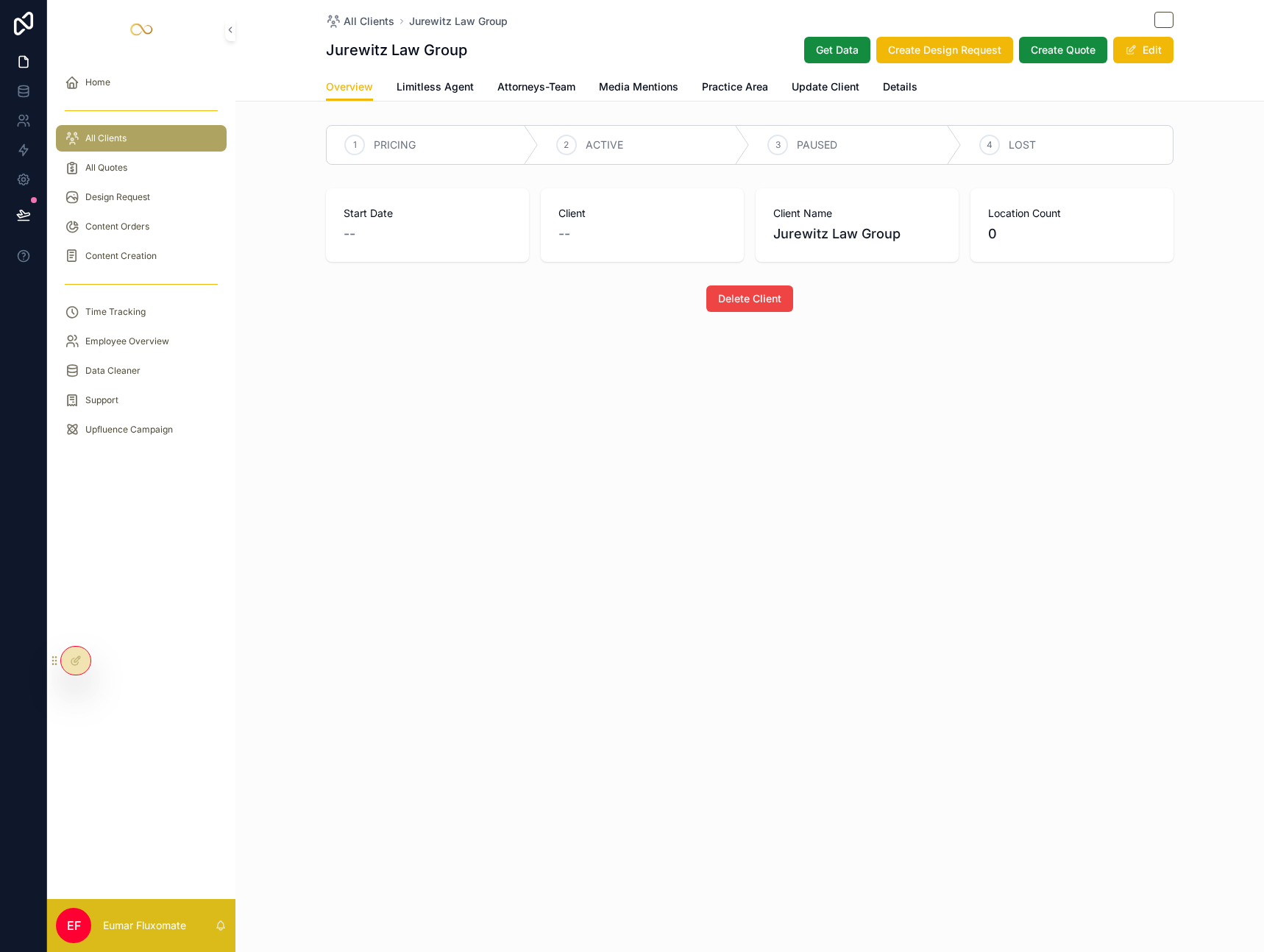
click at [138, 523] on div "Home All Clients All Quotes Design Request Content Orders Content Creation Time…" at bounding box center [141, 478] width 188 height 840
click at [137, 258] on span "Content Creation" at bounding box center [121, 256] width 71 height 12
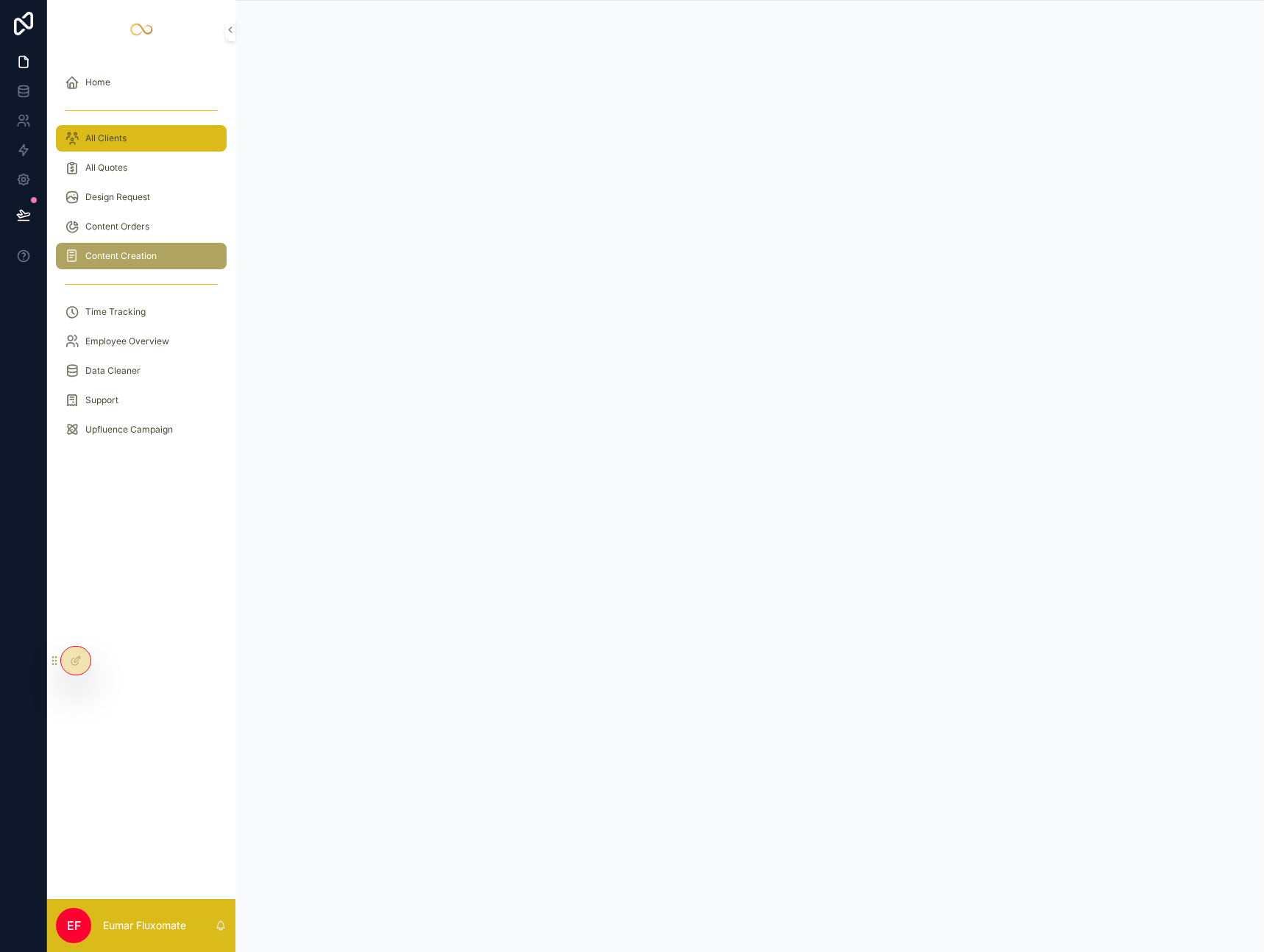
click at [141, 133] on div "All Clients" at bounding box center [141, 138] width 153 height 23
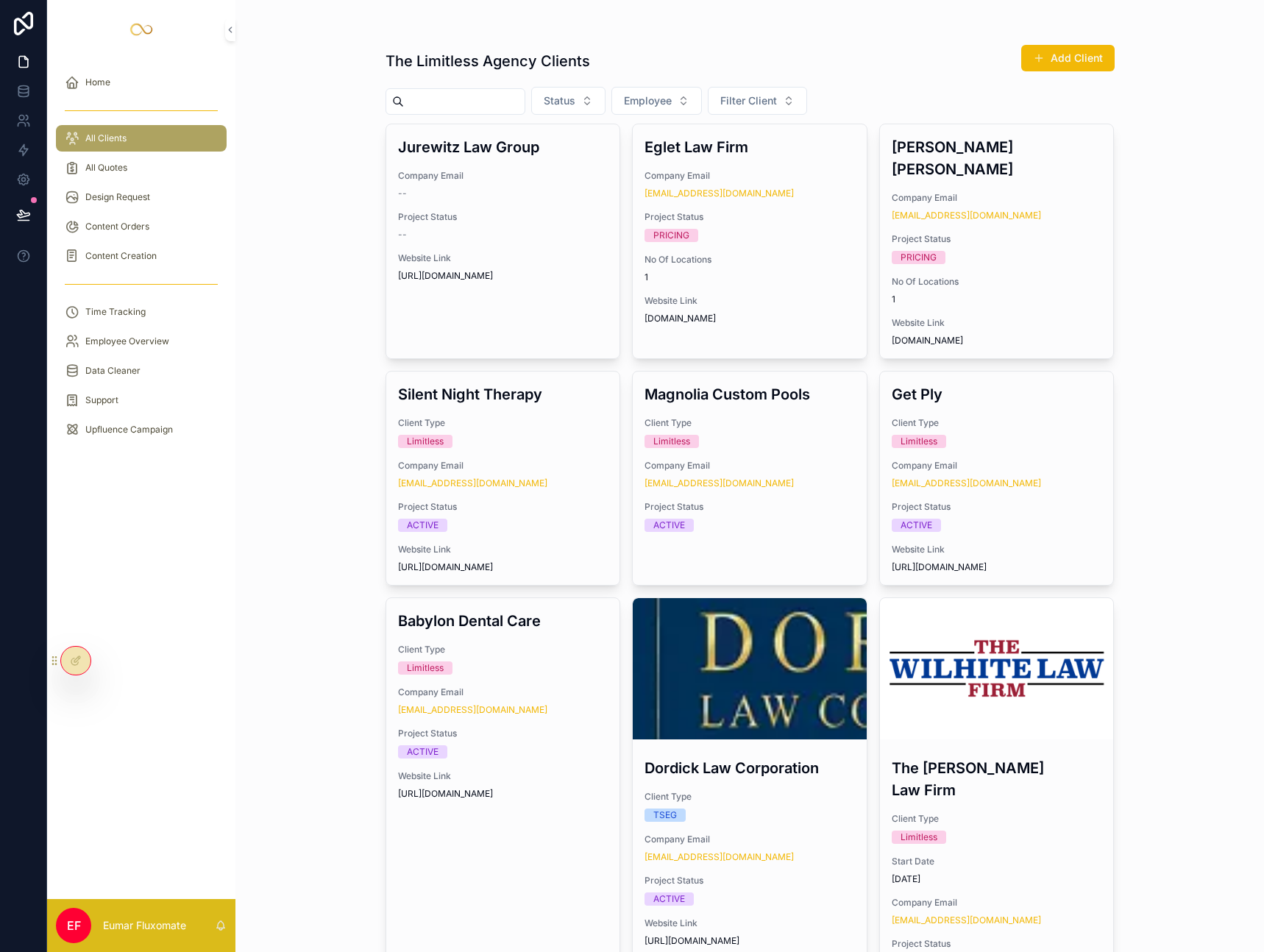
click at [146, 527] on div "Home All Clients All Quotes Design Request Content Orders Content Creation Time…" at bounding box center [141, 478] width 188 height 840
click at [74, 663] on icon at bounding box center [76, 661] width 12 height 12
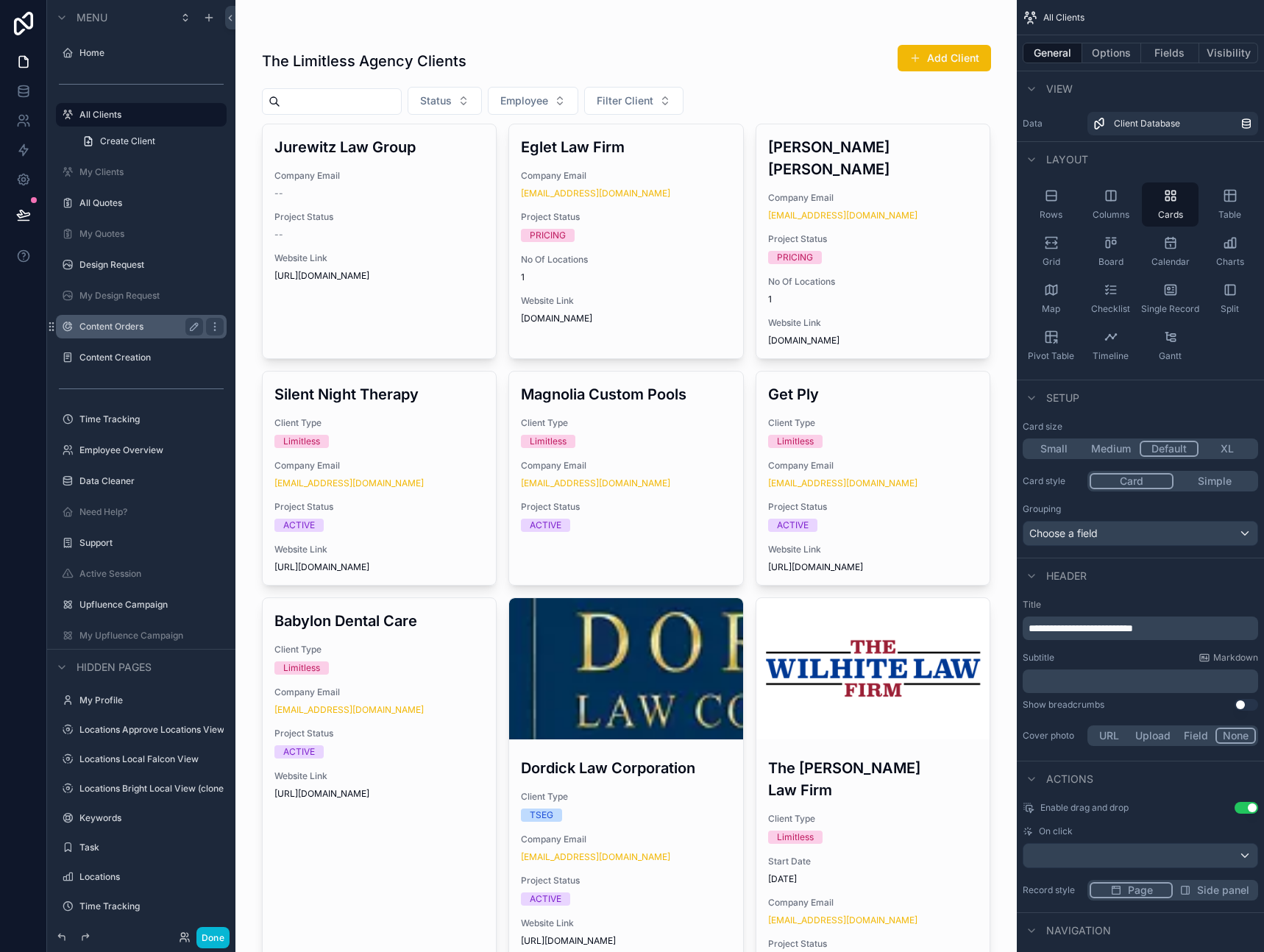
click at [144, 327] on label "Content Orders" at bounding box center [138, 327] width 118 height 12
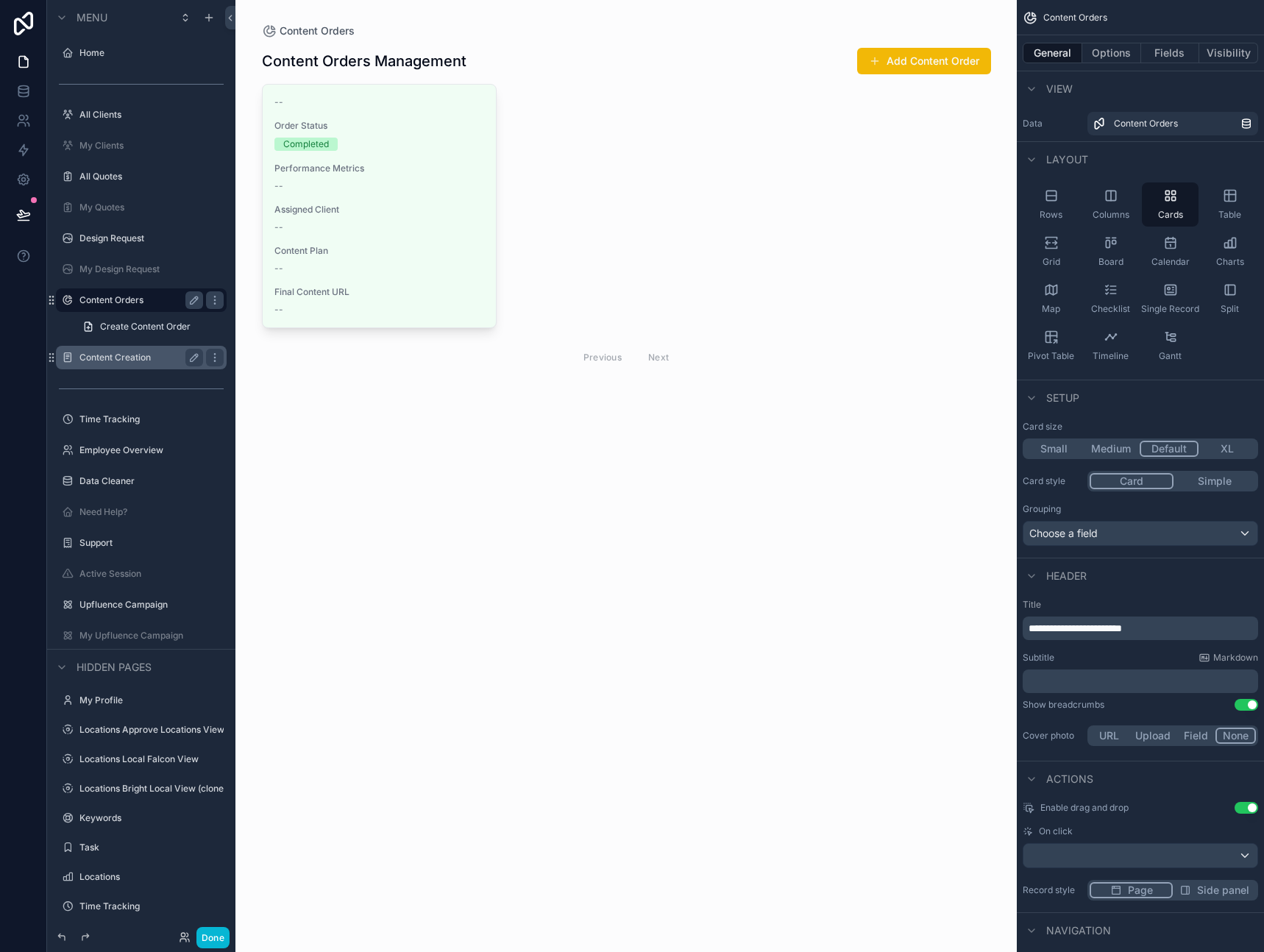
click at [144, 351] on div "Content Creation" at bounding box center [141, 358] width 124 height 18
click at [137, 360] on label "Content Creation" at bounding box center [138, 358] width 118 height 12
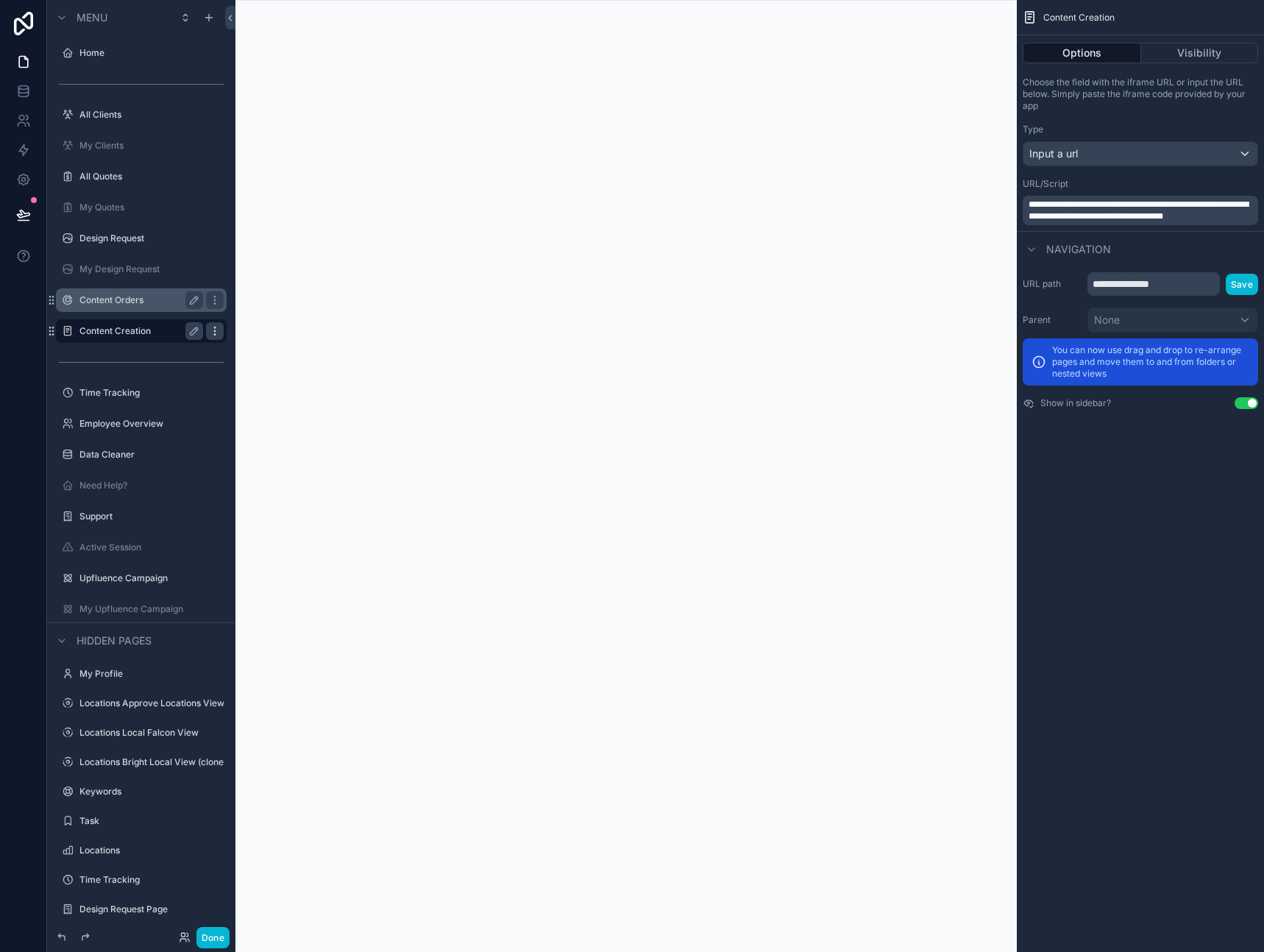
click at [212, 330] on icon "scrollable content" at bounding box center [215, 331] width 12 height 12
click at [260, 322] on div "Clone" at bounding box center [266, 321] width 45 height 15
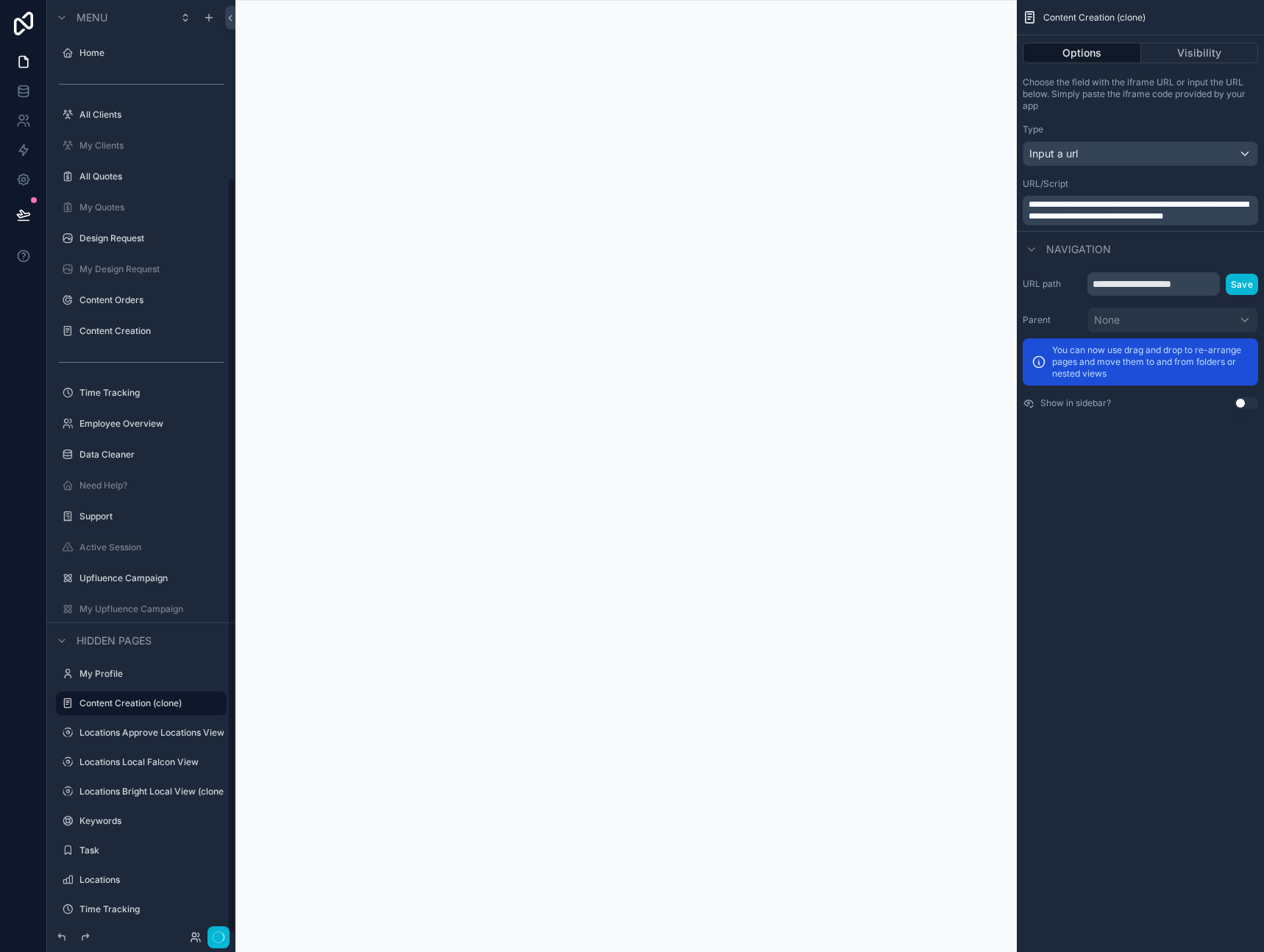
scroll to position [218, 0]
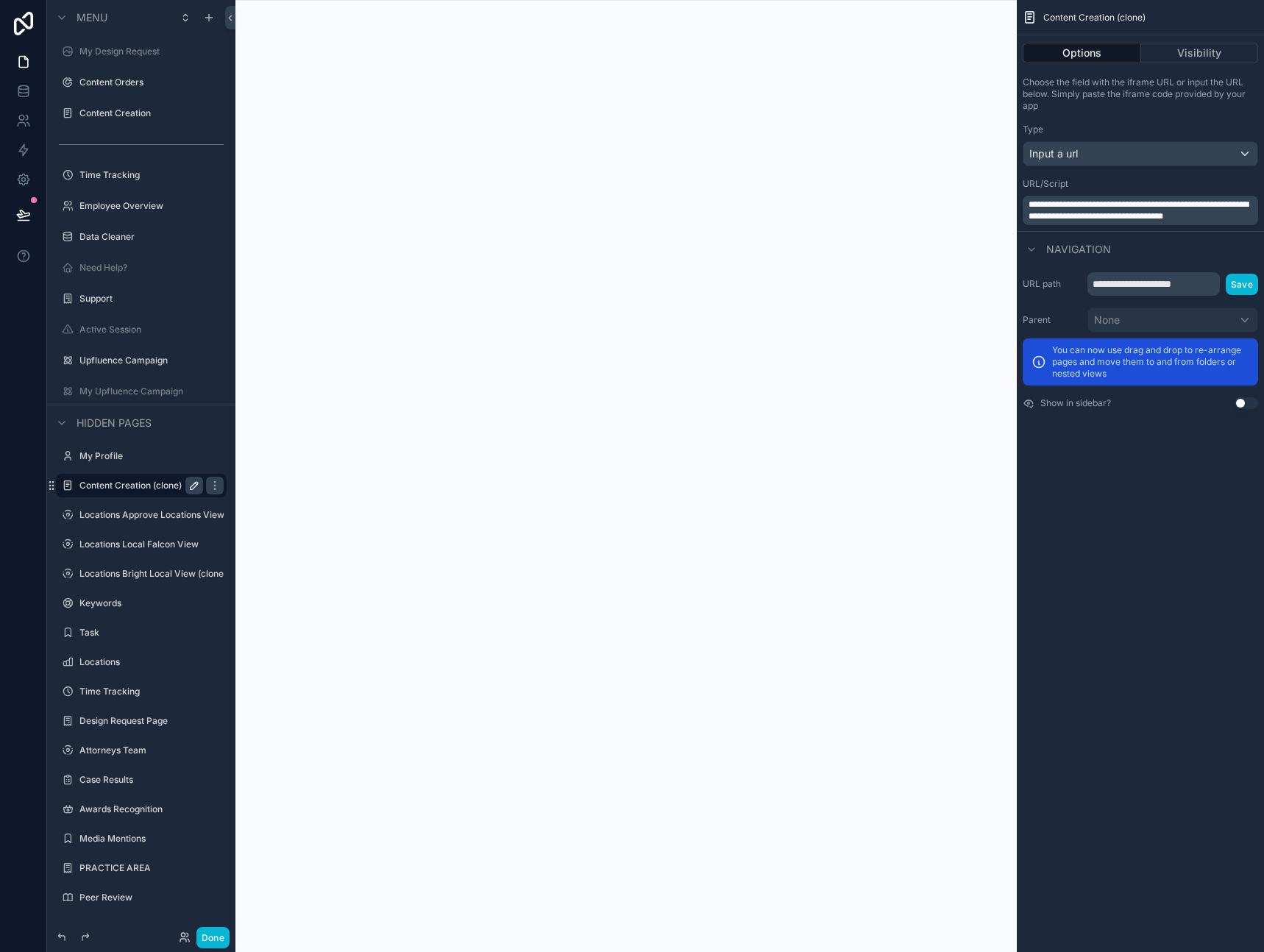
click at [188, 485] on icon "scrollable content" at bounding box center [194, 486] width 12 height 12
click at [185, 477] on button "scrollable content" at bounding box center [194, 486] width 18 height 18
click at [166, 484] on label "Content Creation (clone)" at bounding box center [138, 486] width 118 height 12
click at [189, 486] on icon "scrollable content" at bounding box center [194, 486] width 12 height 12
click at [177, 487] on input "**********" at bounding box center [129, 486] width 100 height 18
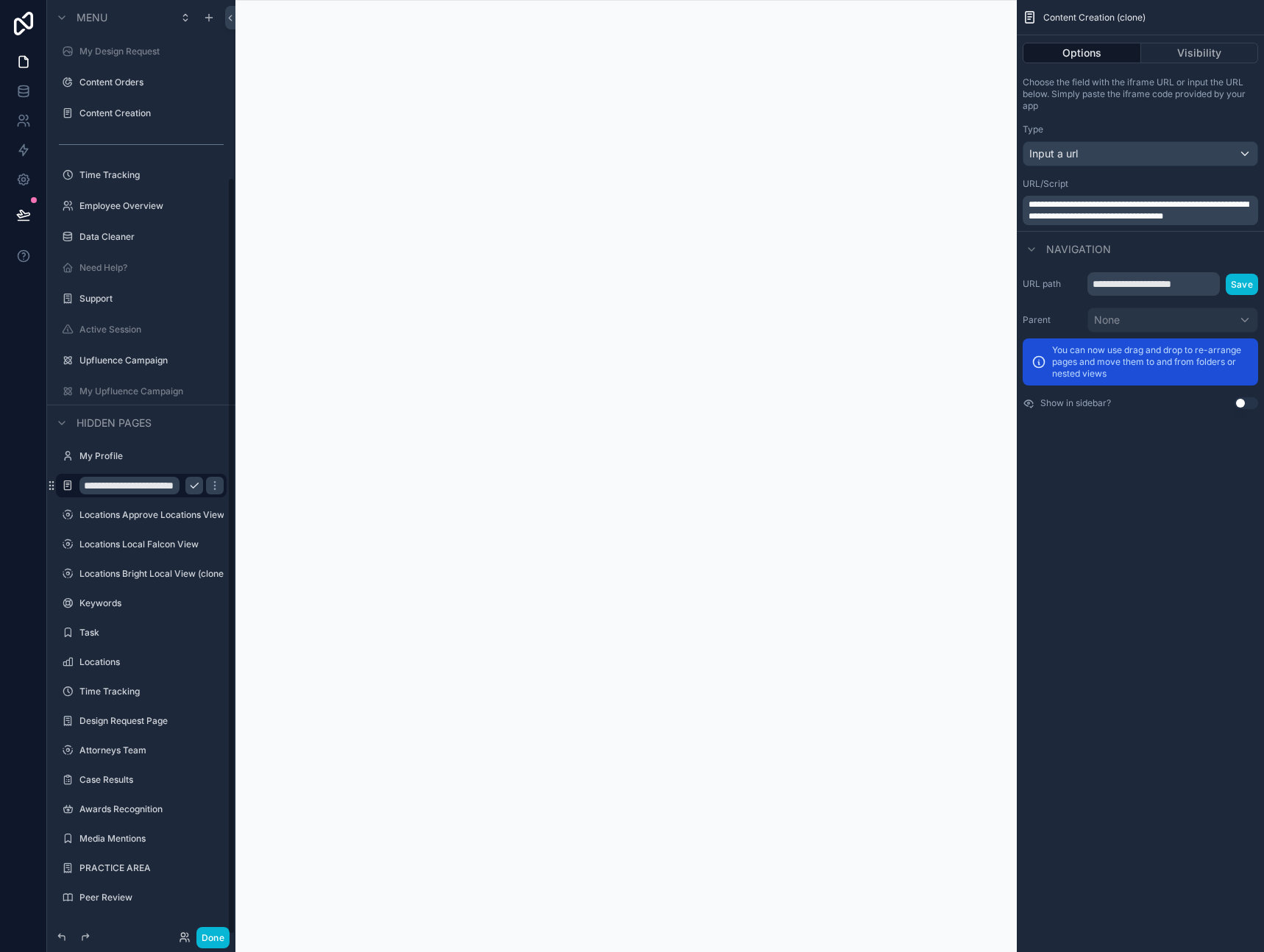
click at [177, 487] on input "**********" at bounding box center [129, 486] width 100 height 18
type input "**********"
click at [177, 487] on input "**********" at bounding box center [129, 486] width 100 height 18
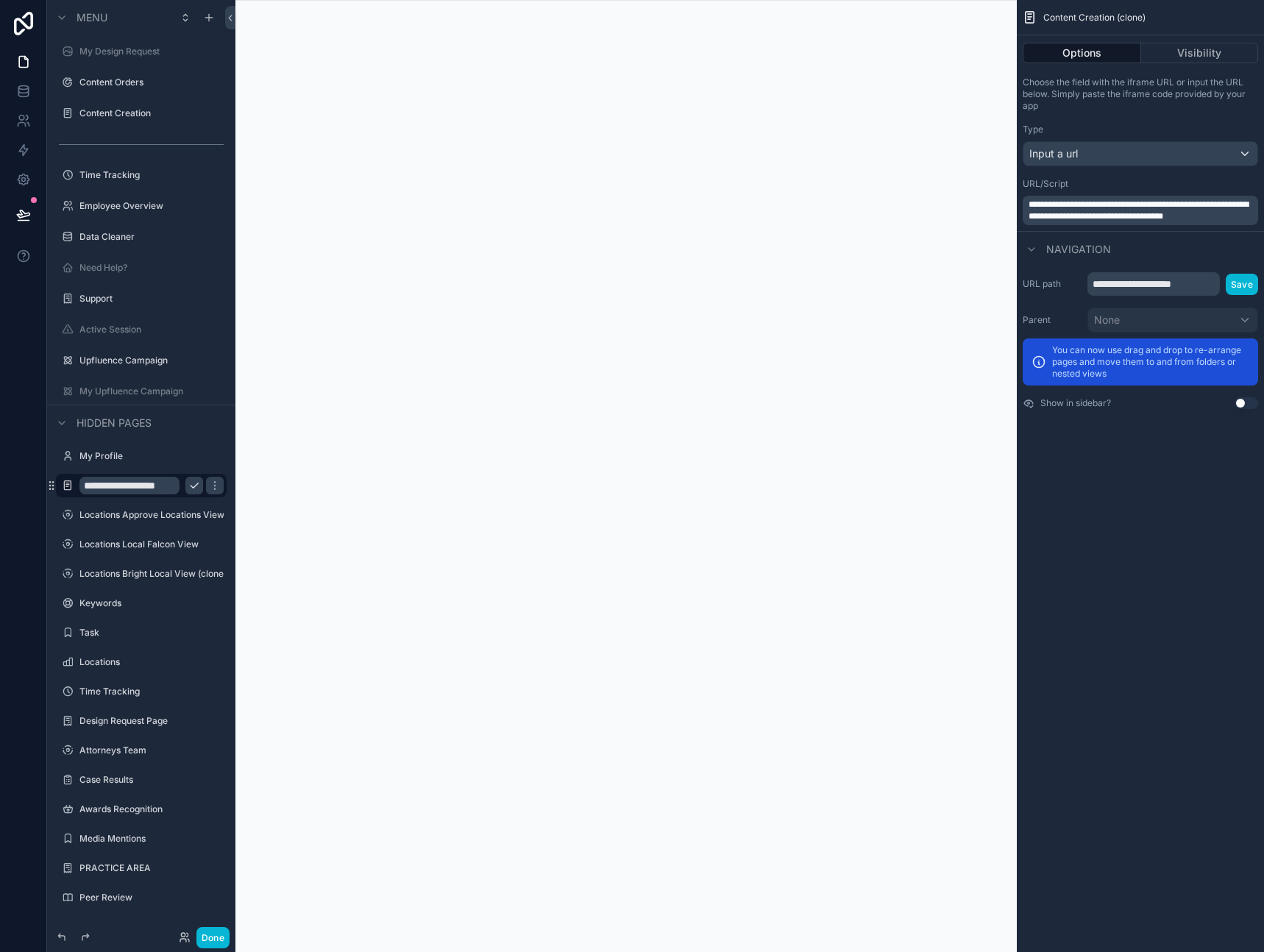
click at [177, 487] on input "**********" at bounding box center [129, 486] width 100 height 18
type input "**********"
click at [197, 489] on icon "scrollable content" at bounding box center [194, 486] width 12 height 12
click at [159, 487] on label "Limitless Agent" at bounding box center [138, 486] width 118 height 12
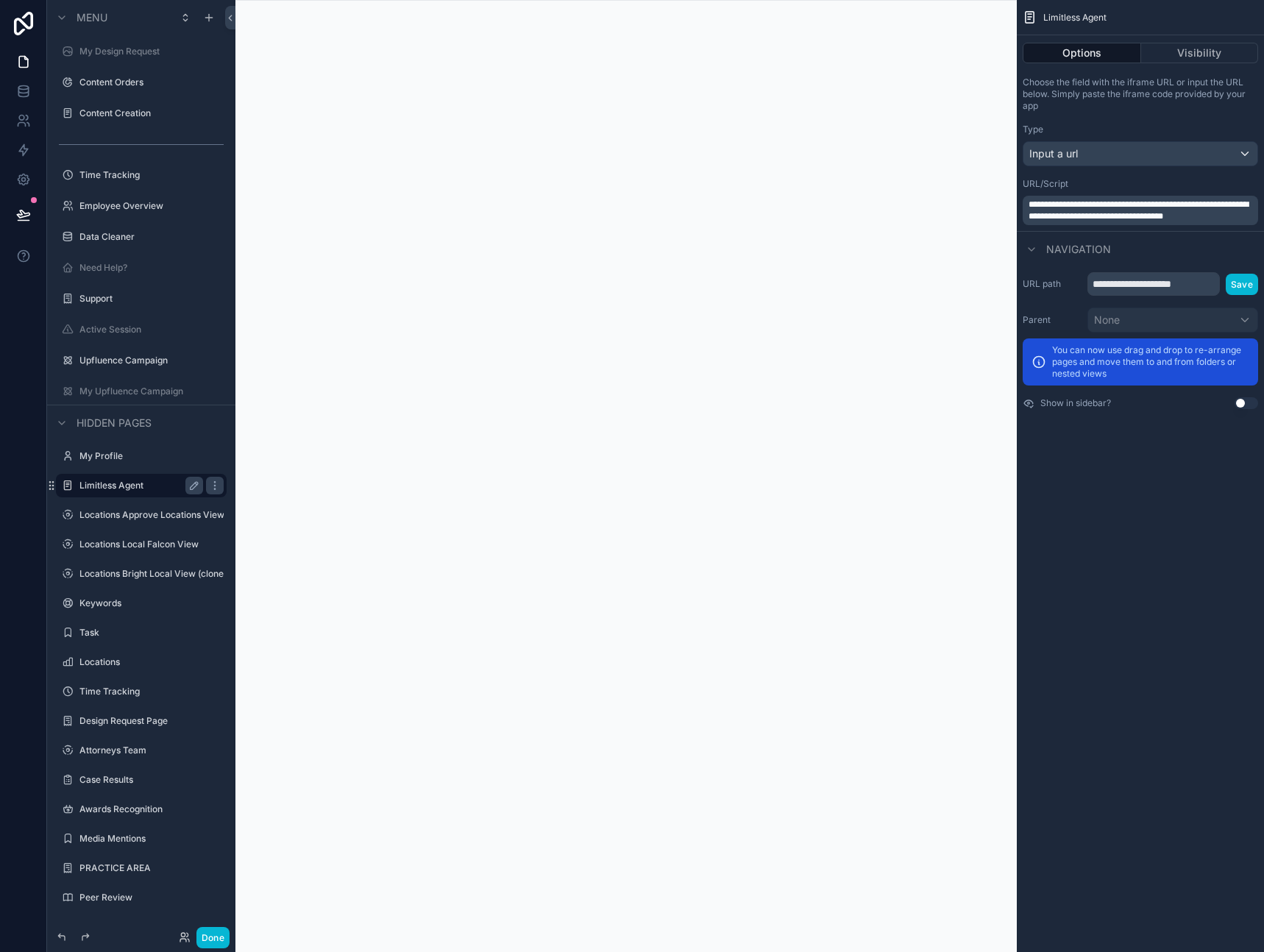
click at [1135, 215] on span "**********" at bounding box center [1138, 210] width 220 height 20
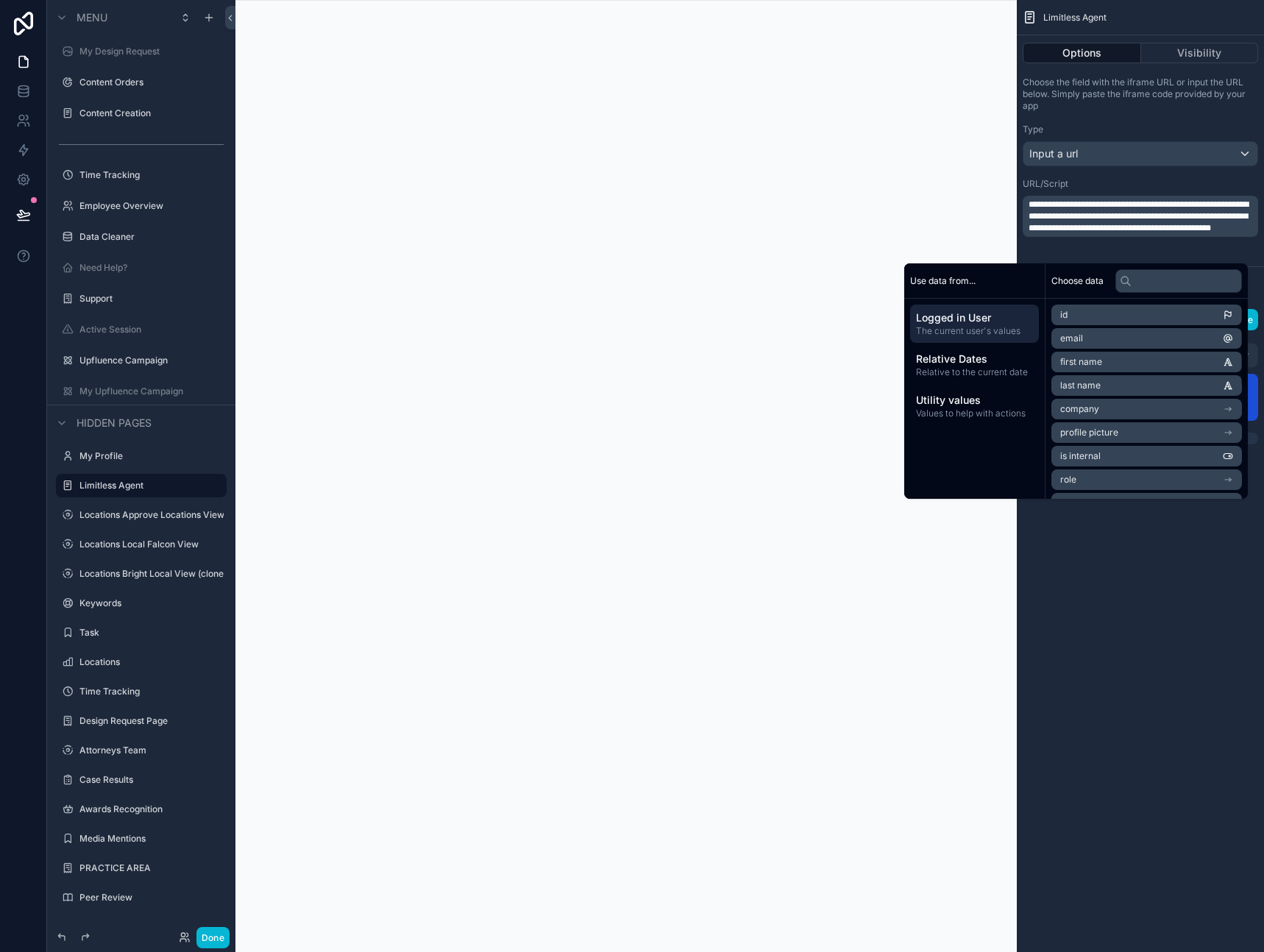
click at [1124, 582] on div "**********" at bounding box center [1140, 476] width 247 height 952
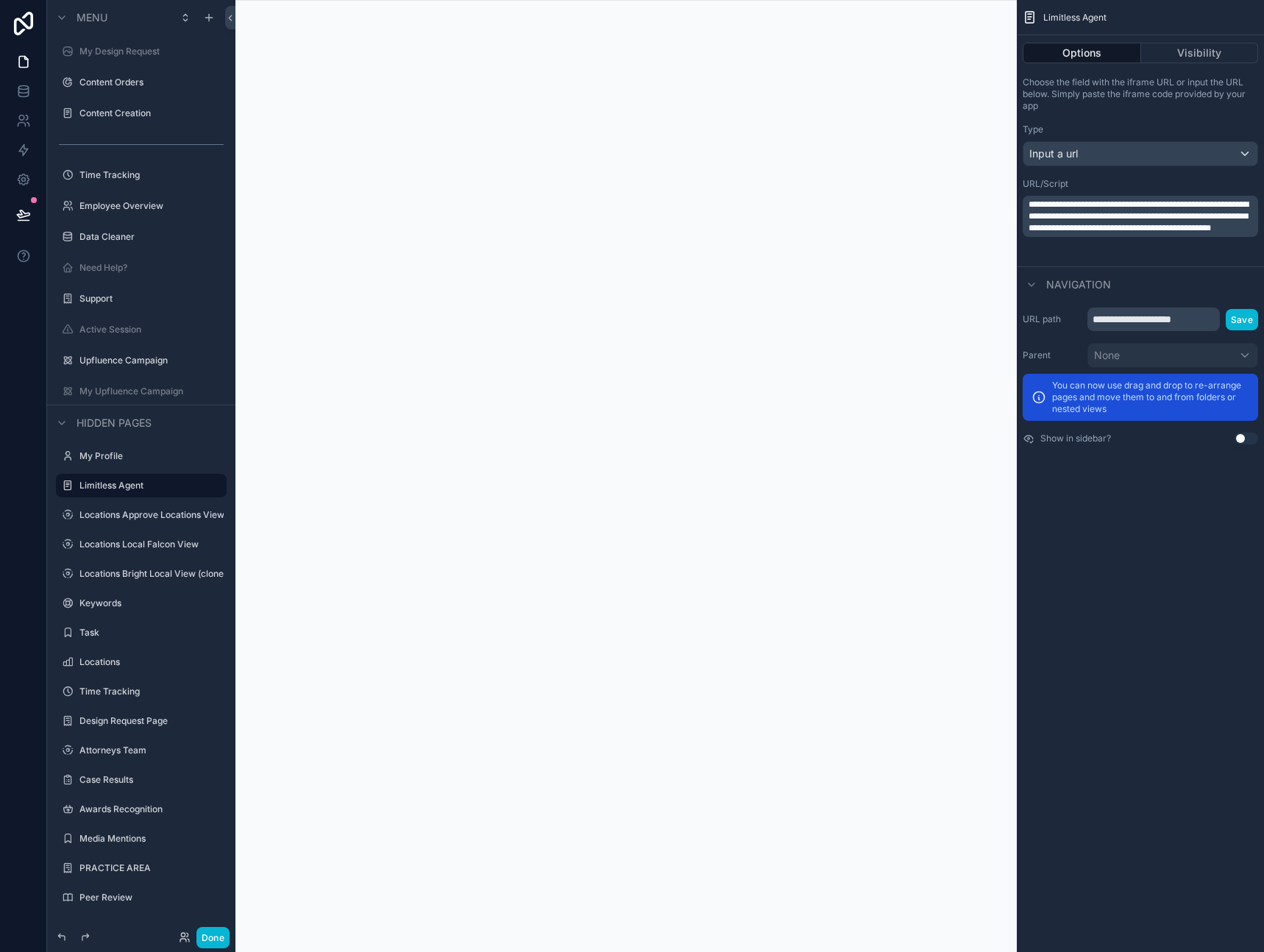
click at [1136, 369] on div "Parent None You can now use drag and drop to re-arrange pages and move them to …" at bounding box center [1141, 382] width 236 height 78
click at [1133, 547] on div "**********" at bounding box center [1140, 476] width 247 height 952
click at [1162, 318] on input "**********" at bounding box center [1154, 319] width 132 height 23
click at [1161, 318] on input "**********" at bounding box center [1154, 319] width 132 height 23
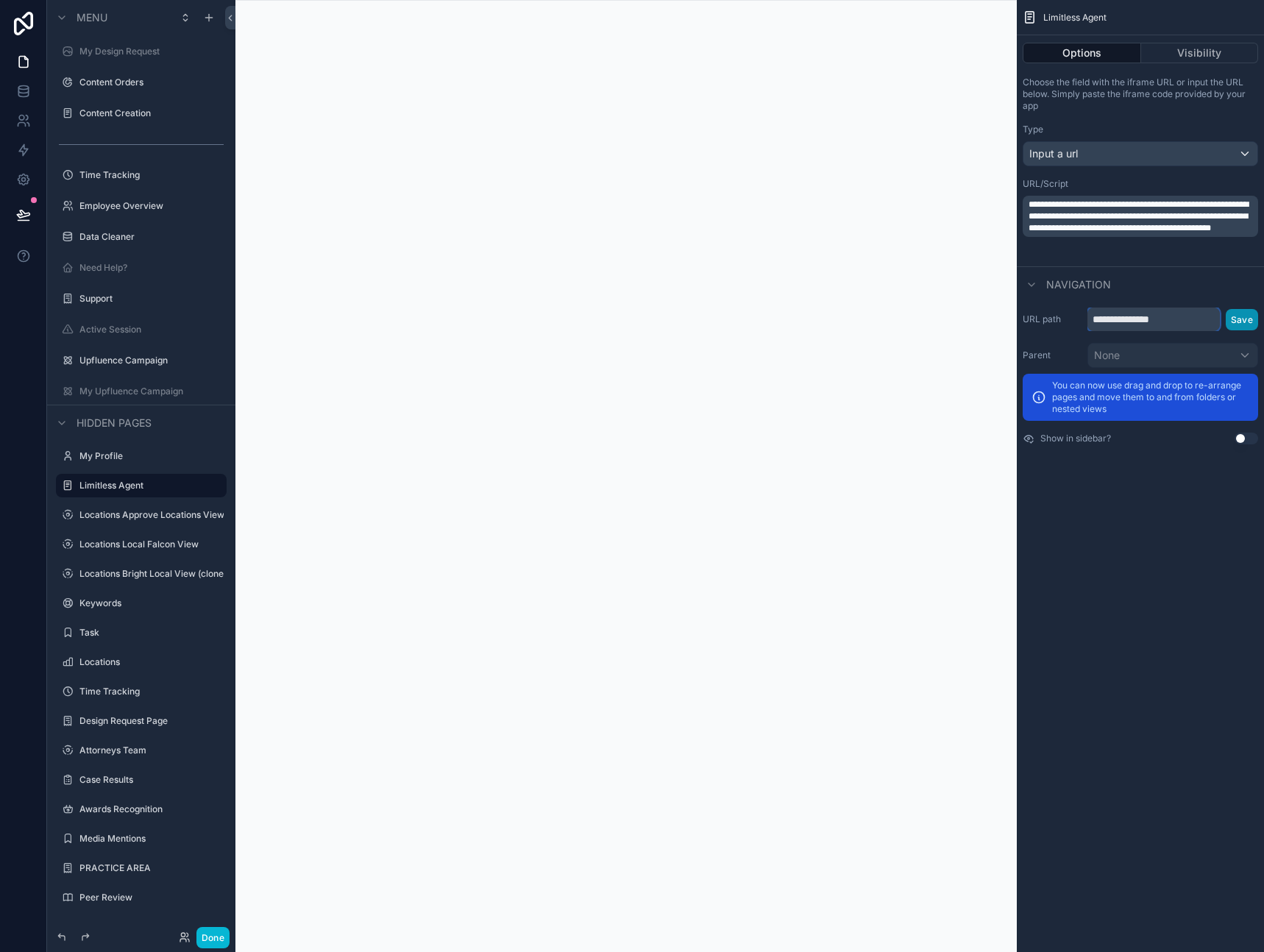
type input "**********"
click at [1253, 319] on button "Save" at bounding box center [1241, 320] width 32 height 21
click at [1160, 517] on div "**********" at bounding box center [1140, 476] width 247 height 952
drag, startPoint x: 215, startPoint y: 941, endPoint x: 471, endPoint y: 411, distance: 588.6
click at [480, 464] on div "Menu Home All Clients My Clients All Quotes My Quotes Design Request My Design …" at bounding box center [655, 476] width 1217 height 952
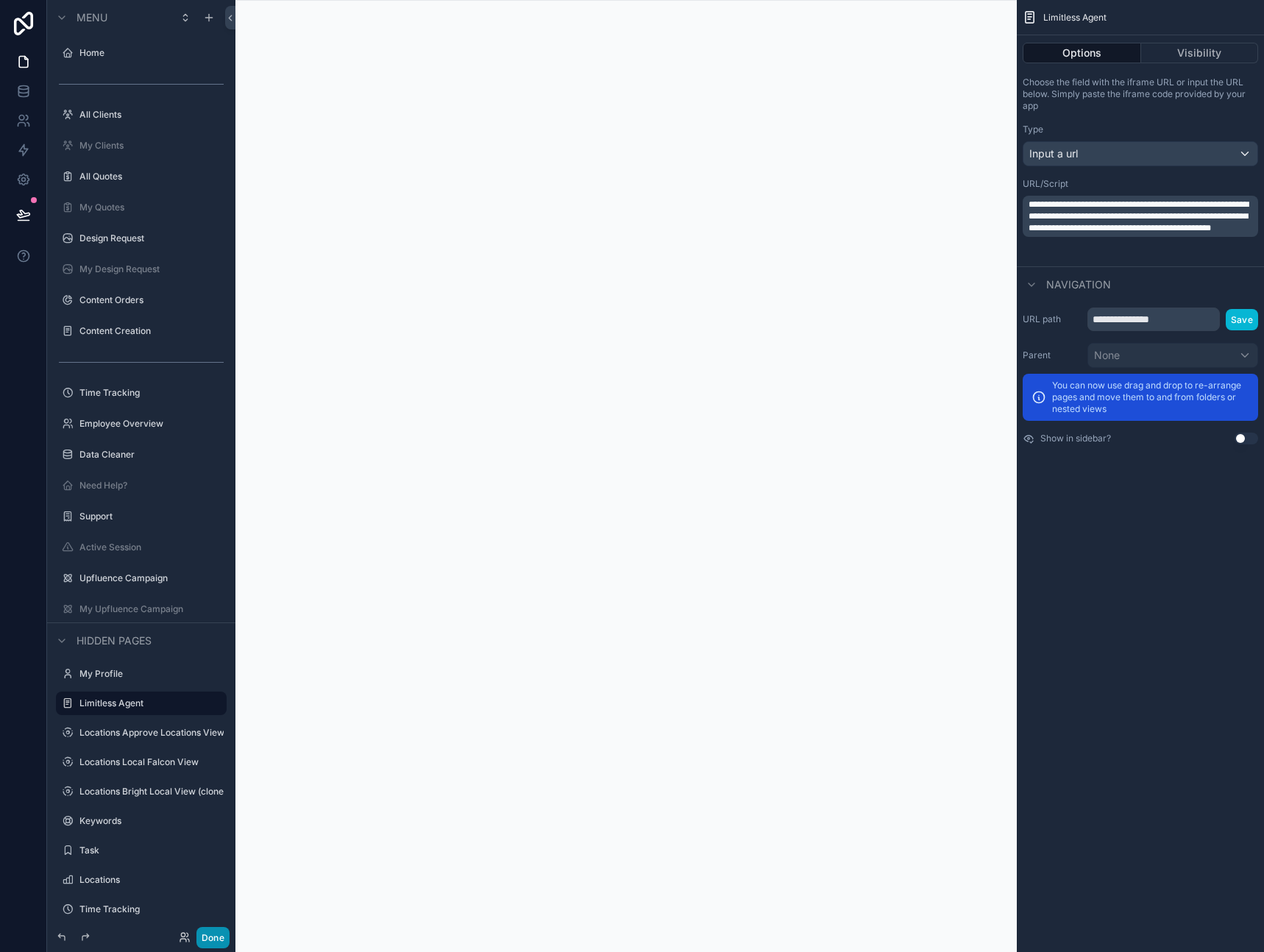
click at [221, 943] on button "Done" at bounding box center [213, 938] width 33 height 21
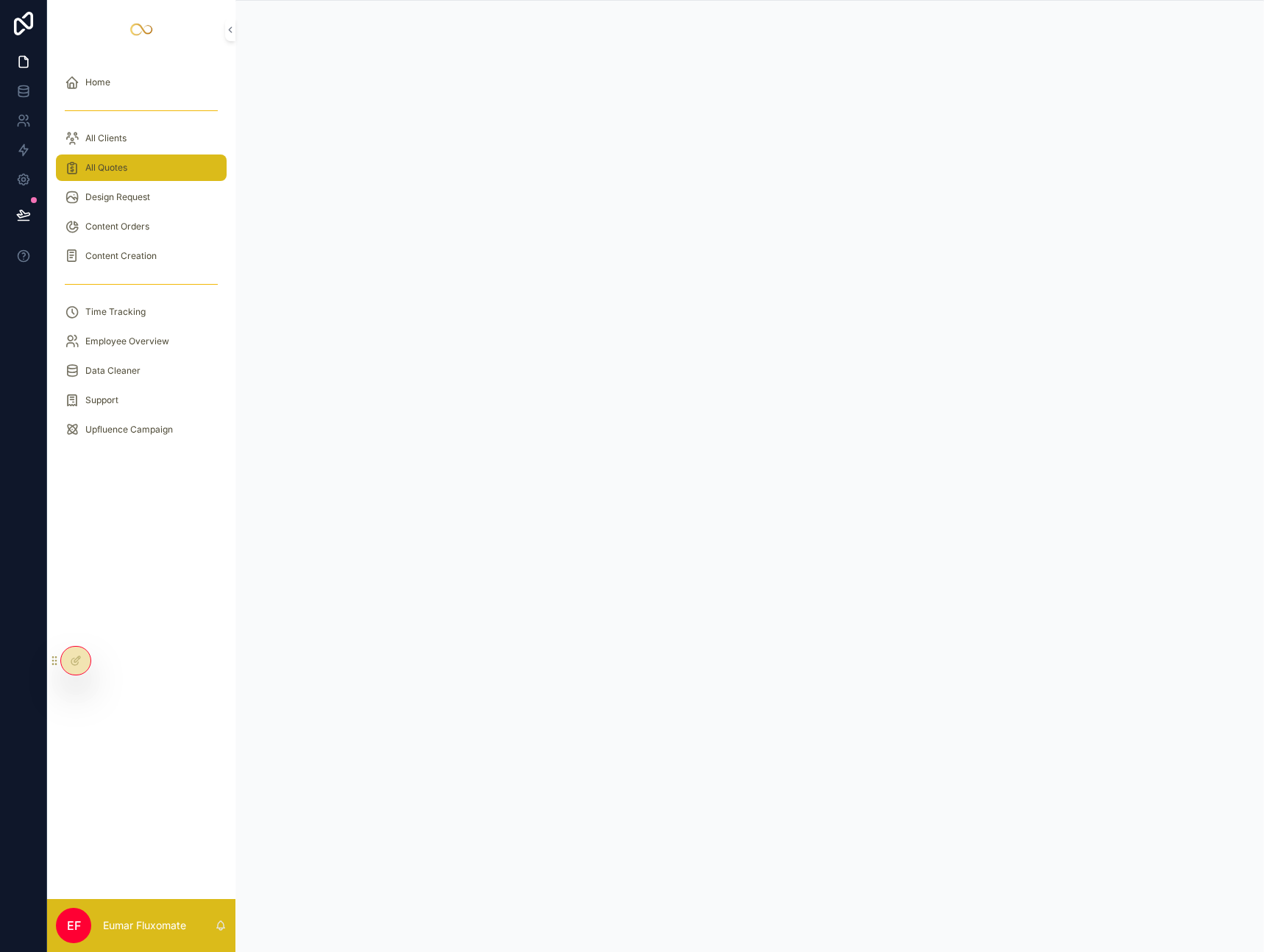
click at [154, 177] on div "All Quotes" at bounding box center [141, 167] width 153 height 23
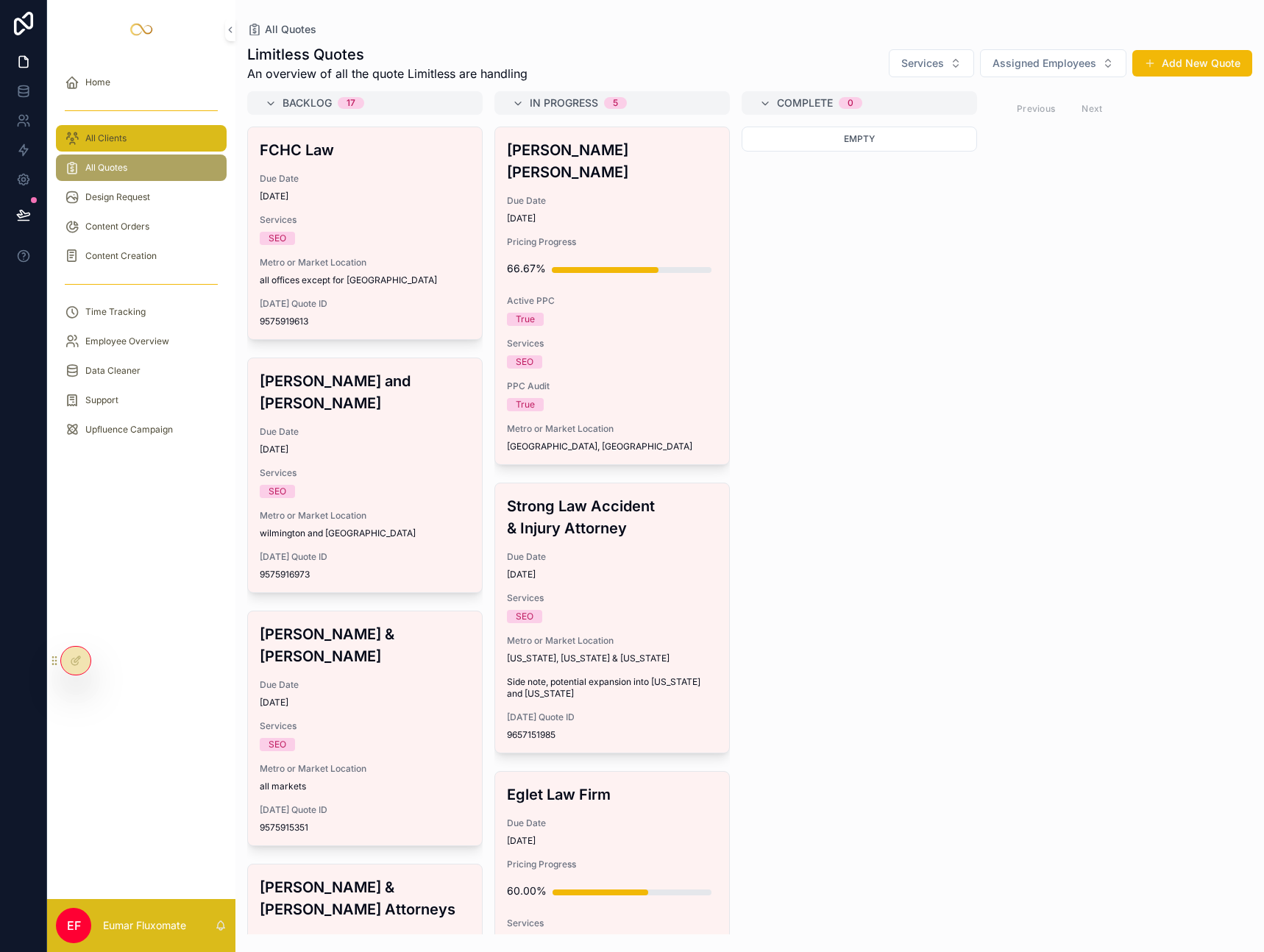
click at [153, 144] on div "All Clients" at bounding box center [141, 138] width 153 height 23
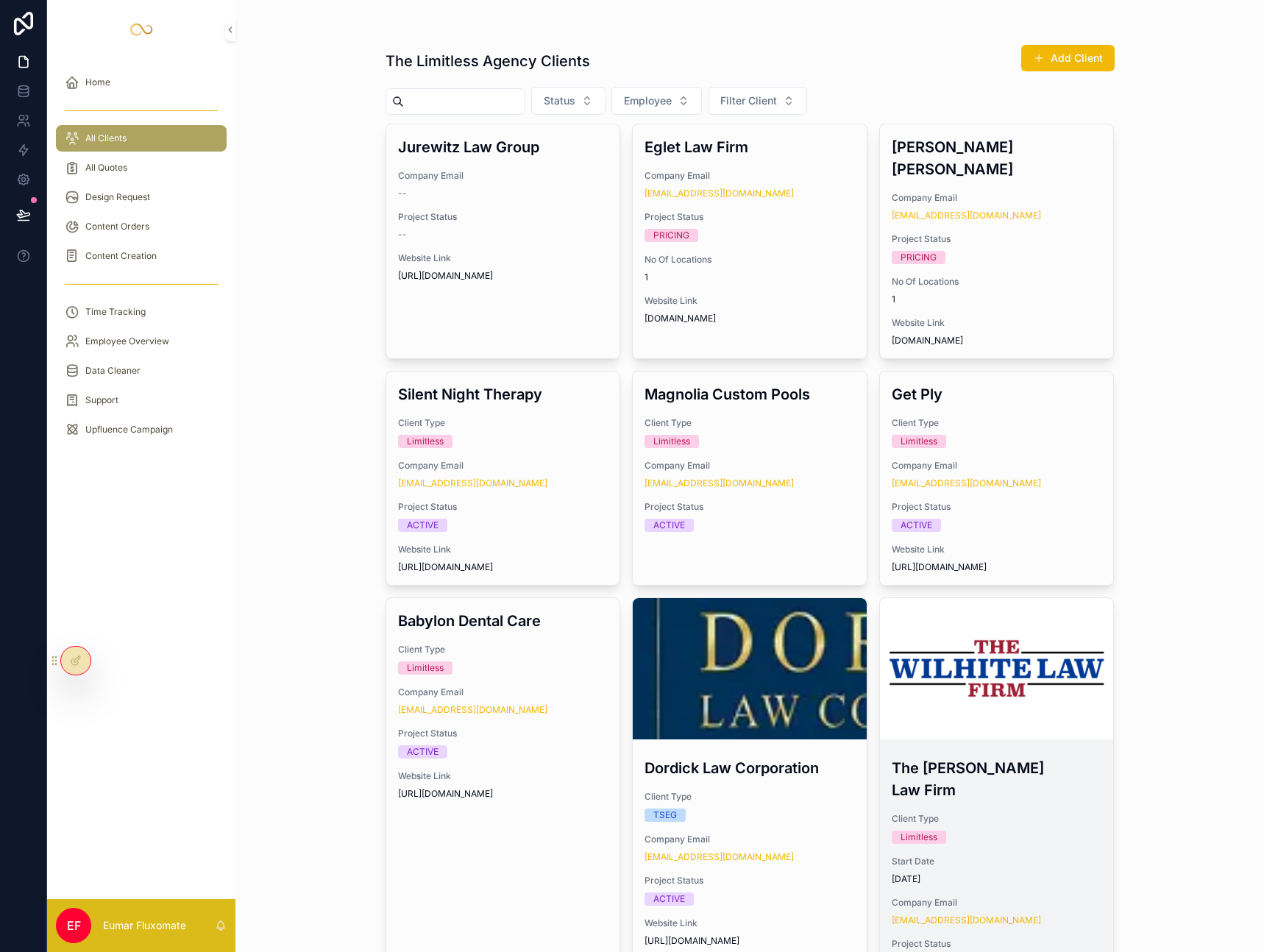
click at [1053, 831] on div "Limitless" at bounding box center [997, 838] width 210 height 14
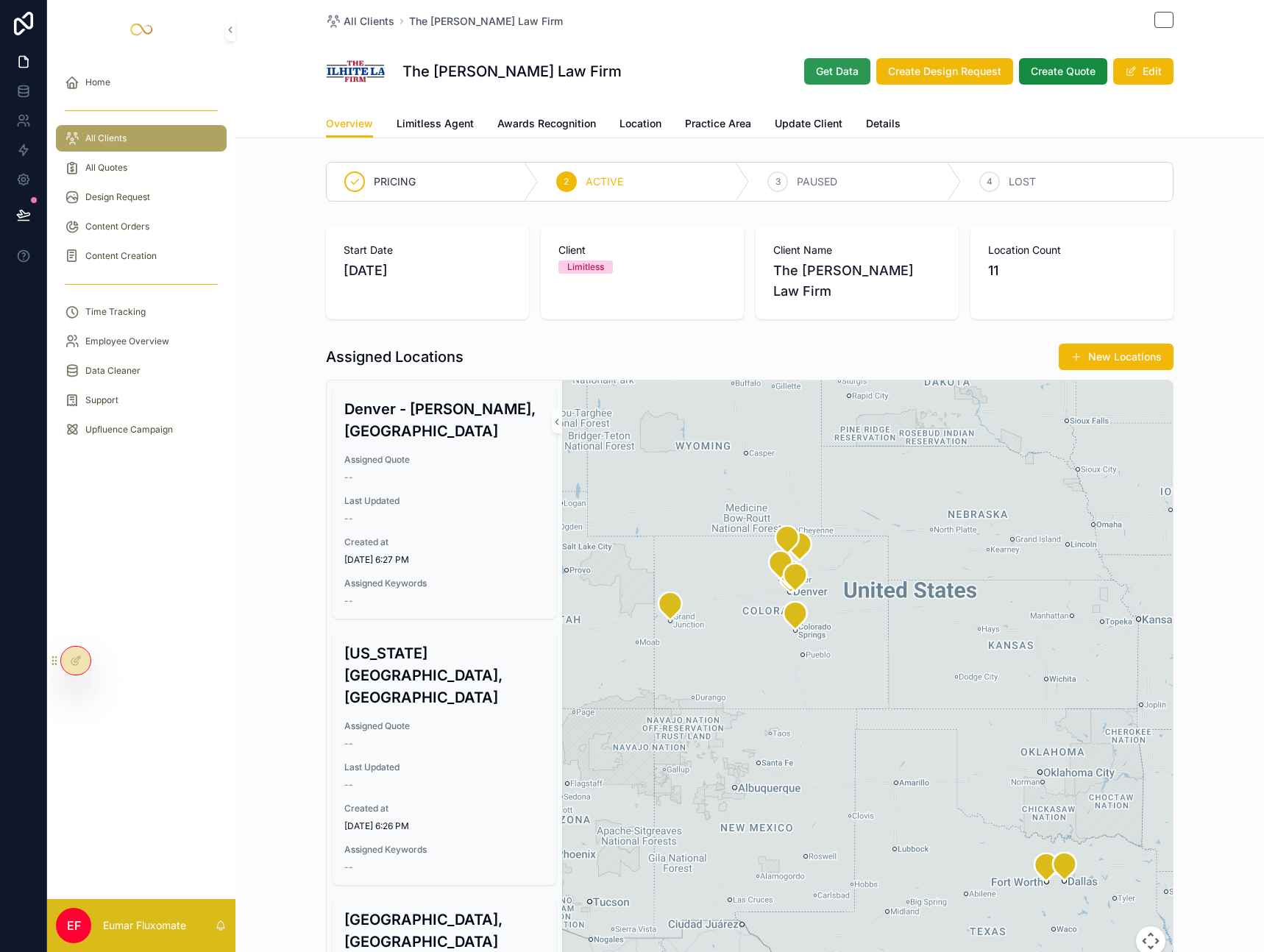
click at [847, 75] on span "Get Data" at bounding box center [837, 71] width 43 height 15
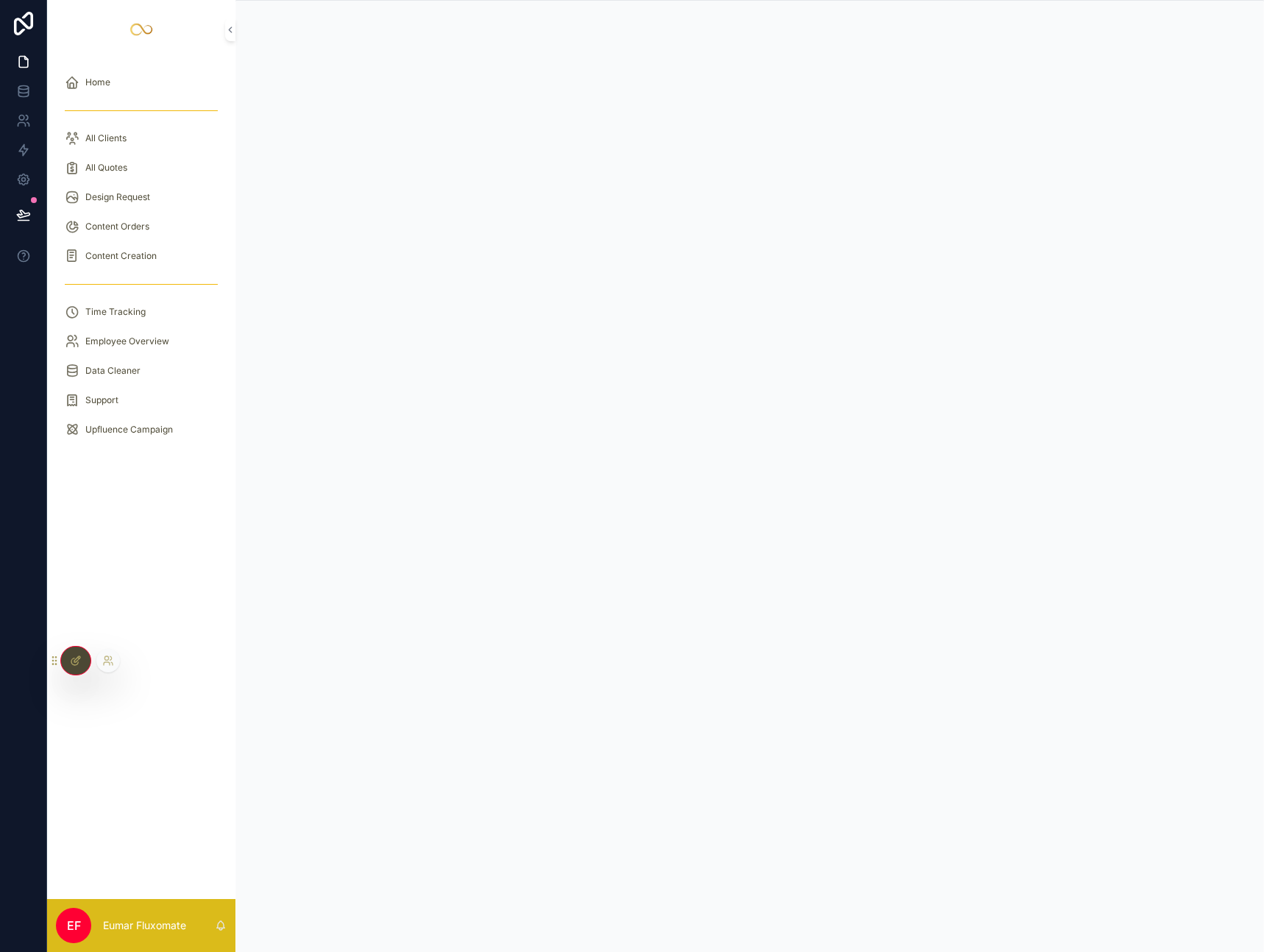
click at [83, 663] on div at bounding box center [75, 661] width 29 height 28
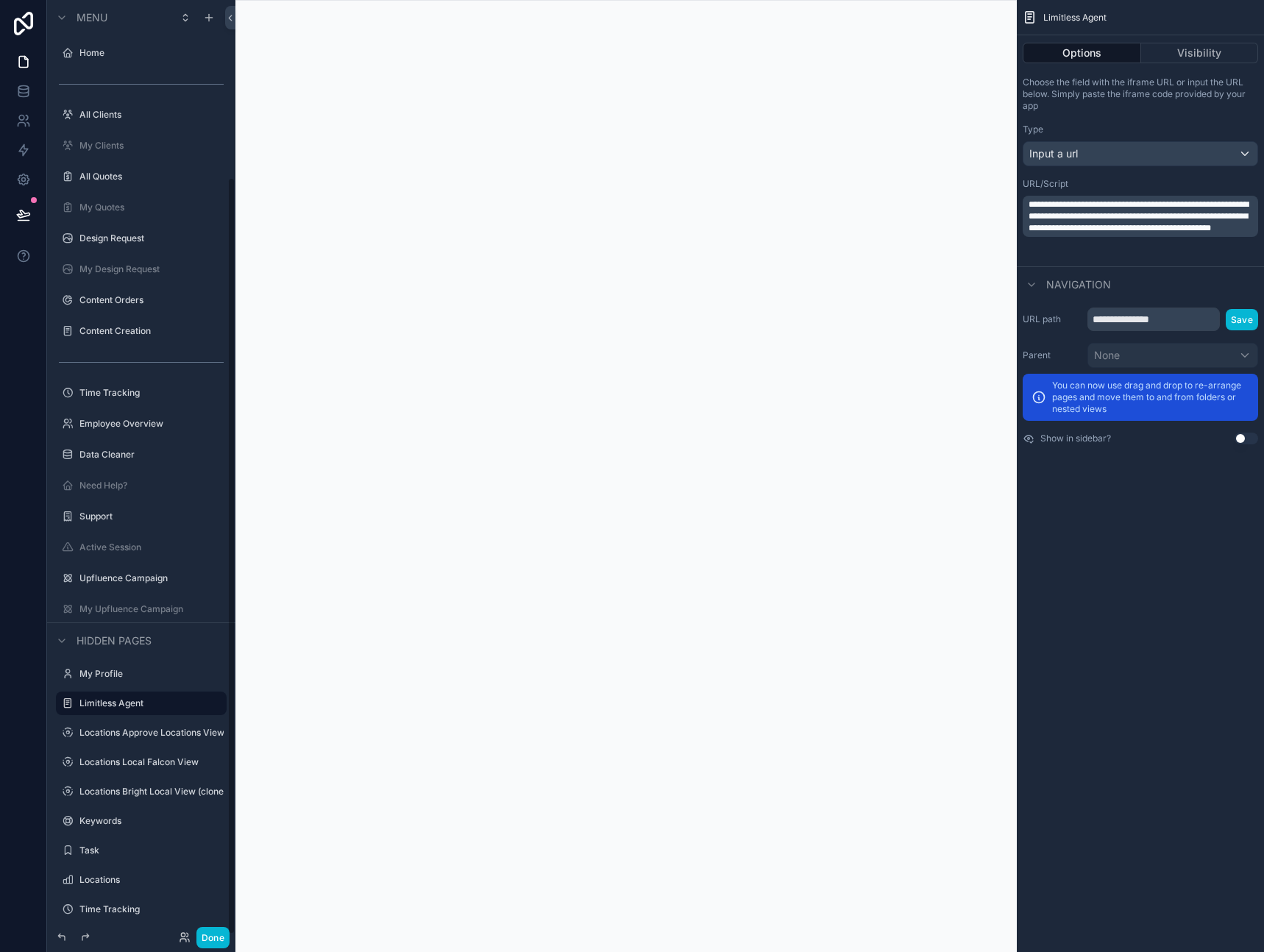
scroll to position [218, 0]
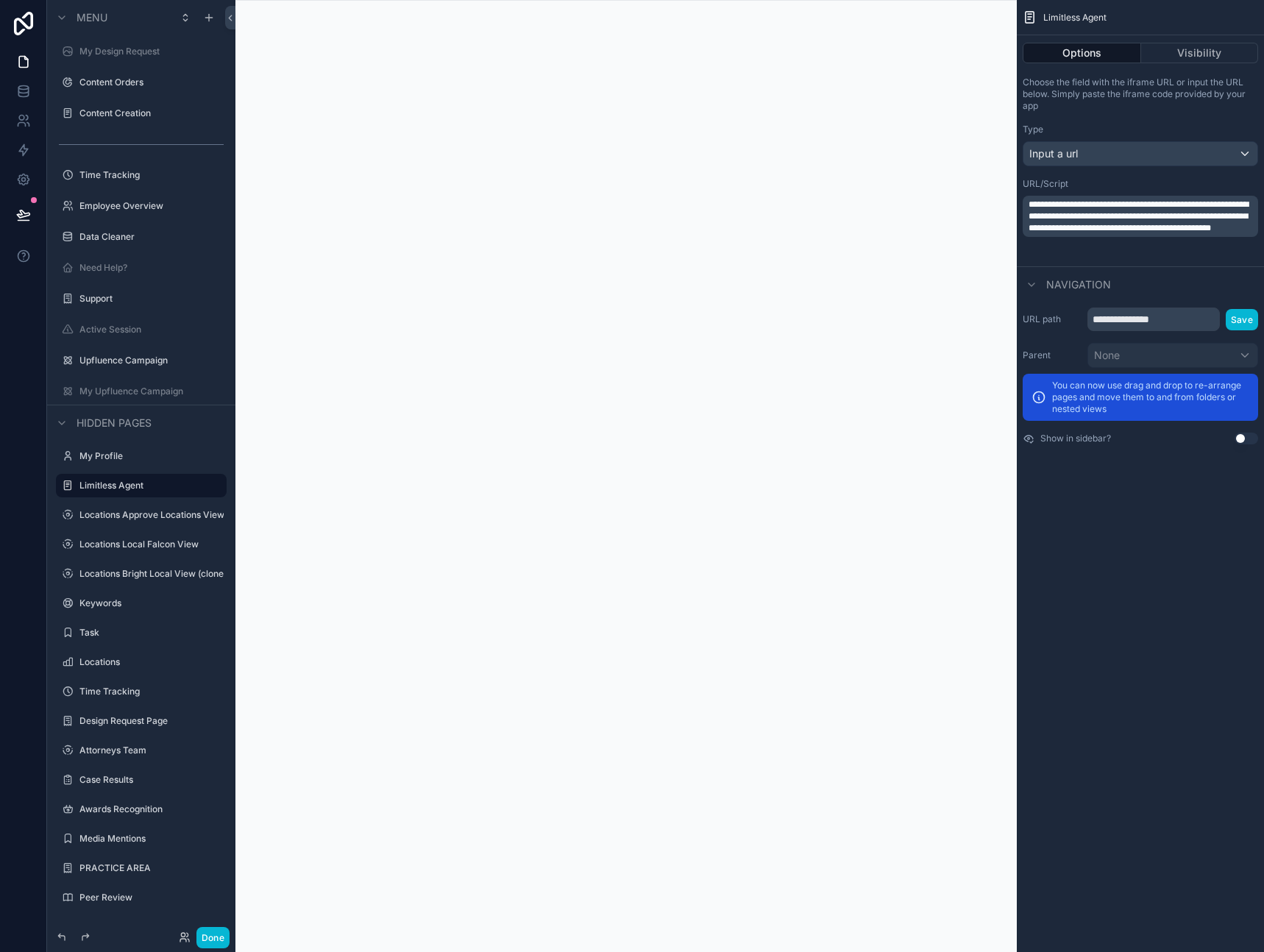
click at [844, 465] on div "scrollable content" at bounding box center [626, 476] width 781 height 952
click at [218, 940] on button "Done" at bounding box center [213, 938] width 33 height 21
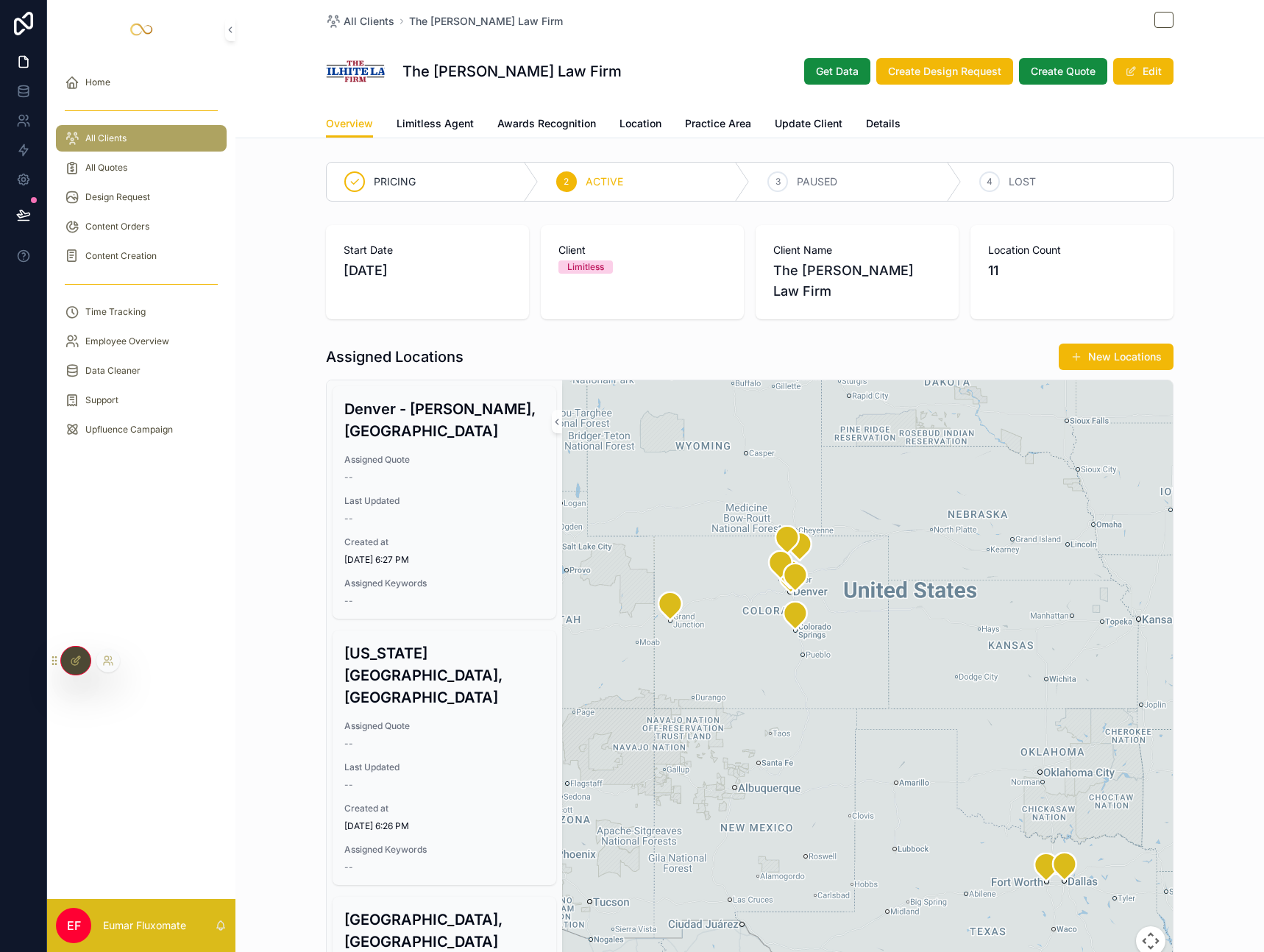
click at [74, 661] on icon at bounding box center [77, 659] width 6 height 6
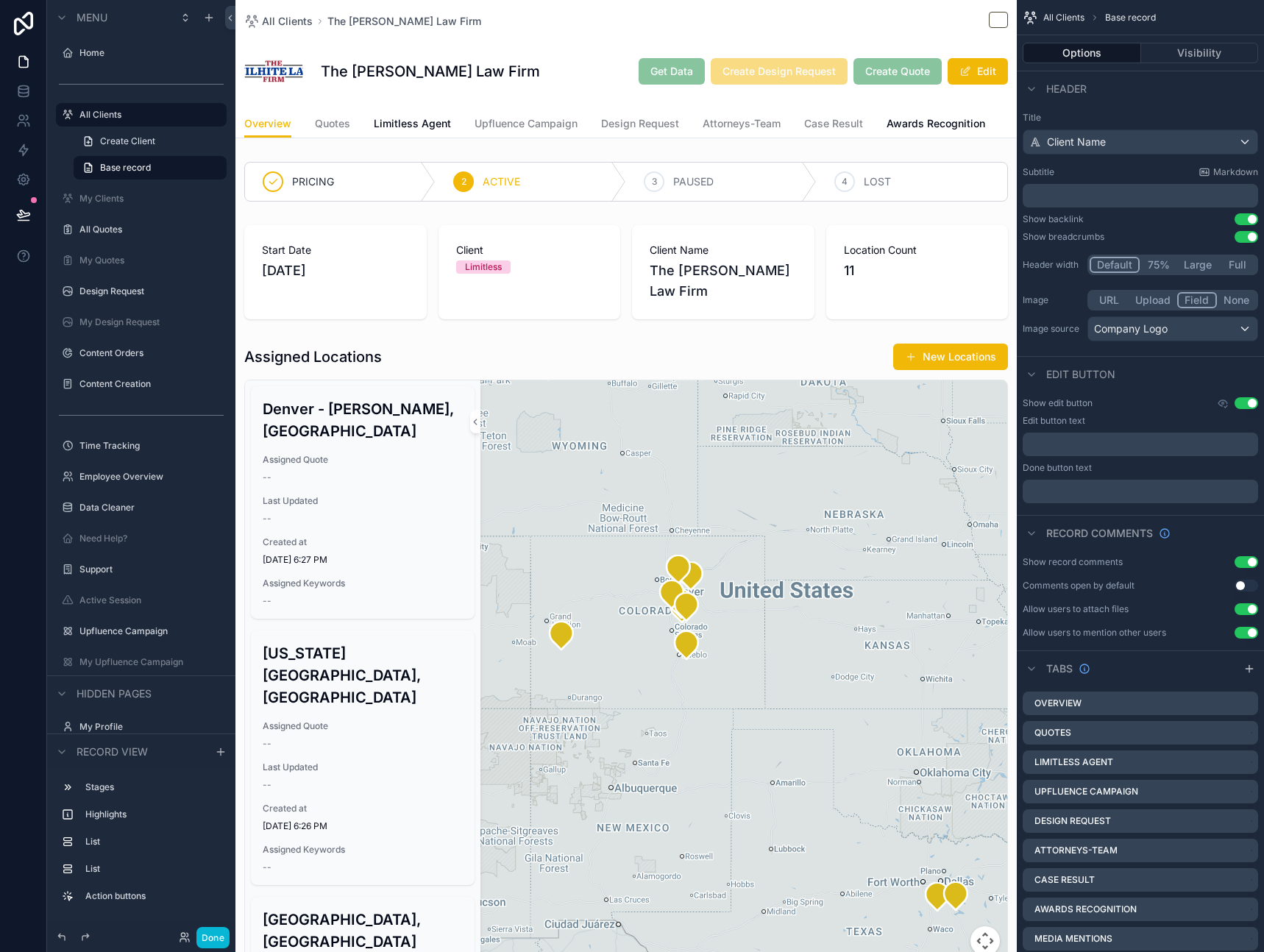
click at [585, 83] on div "The [PERSON_NAME] Law Firm Get Data Create Design Request Create Quote Edit" at bounding box center [626, 71] width 764 height 59
click at [430, 128] on span "Limitless Agent" at bounding box center [412, 124] width 77 height 15
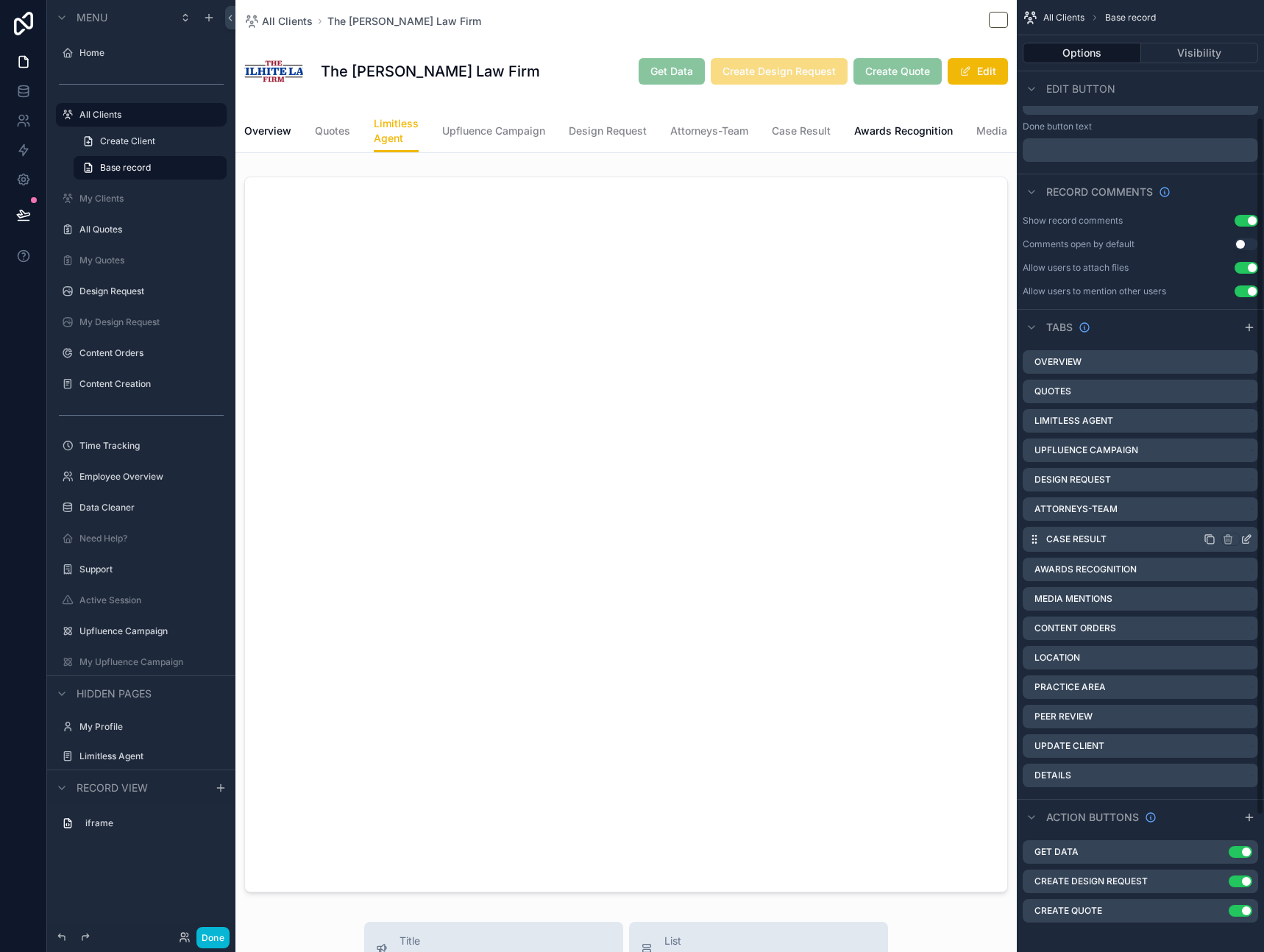
scroll to position [346, 0]
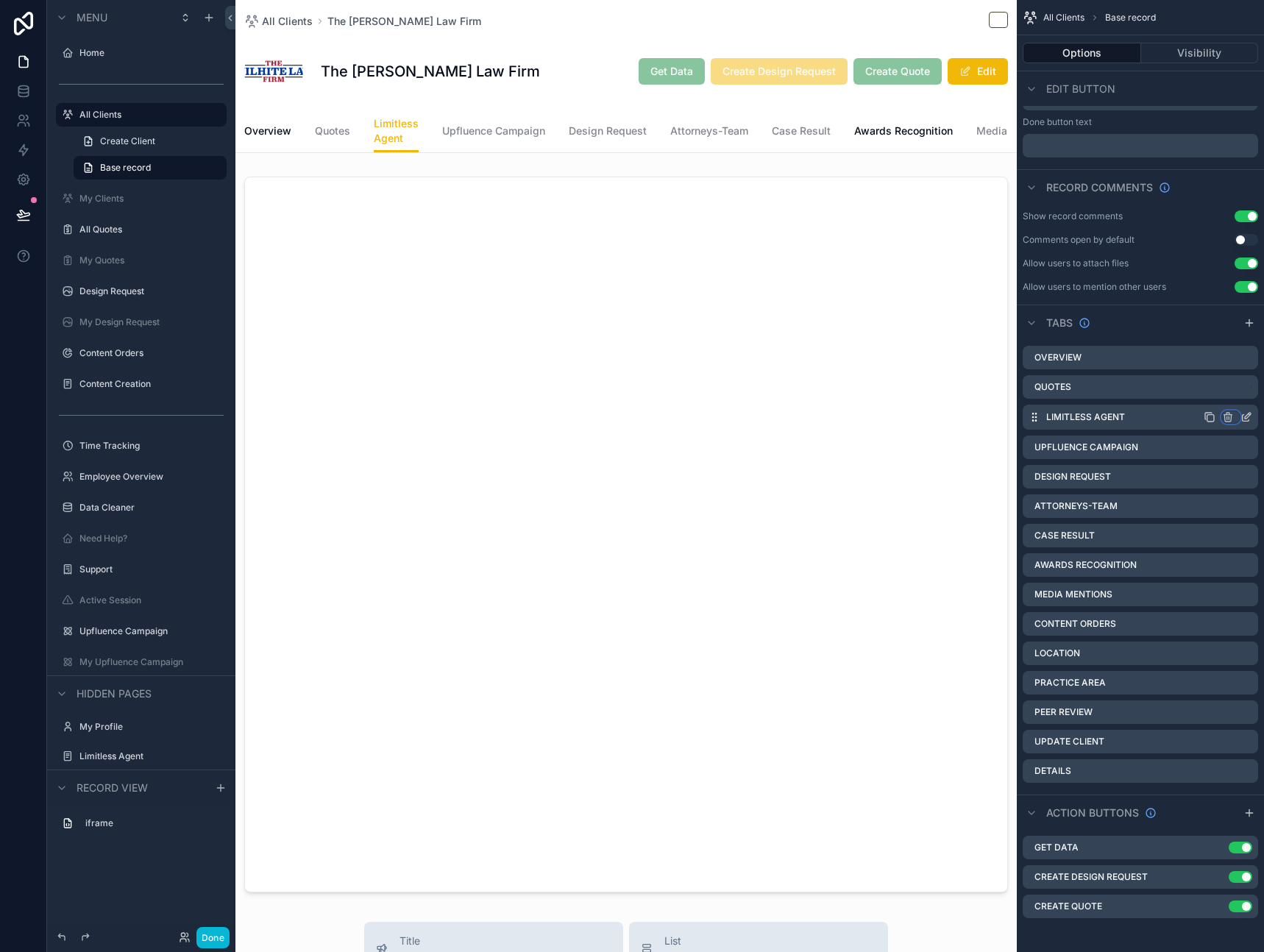
click at [1233, 417] on icon "scrollable content" at bounding box center [1228, 417] width 12 height 12
click at [1162, 452] on span "Remove tab and contents" at bounding box center [1166, 445] width 125 height 18
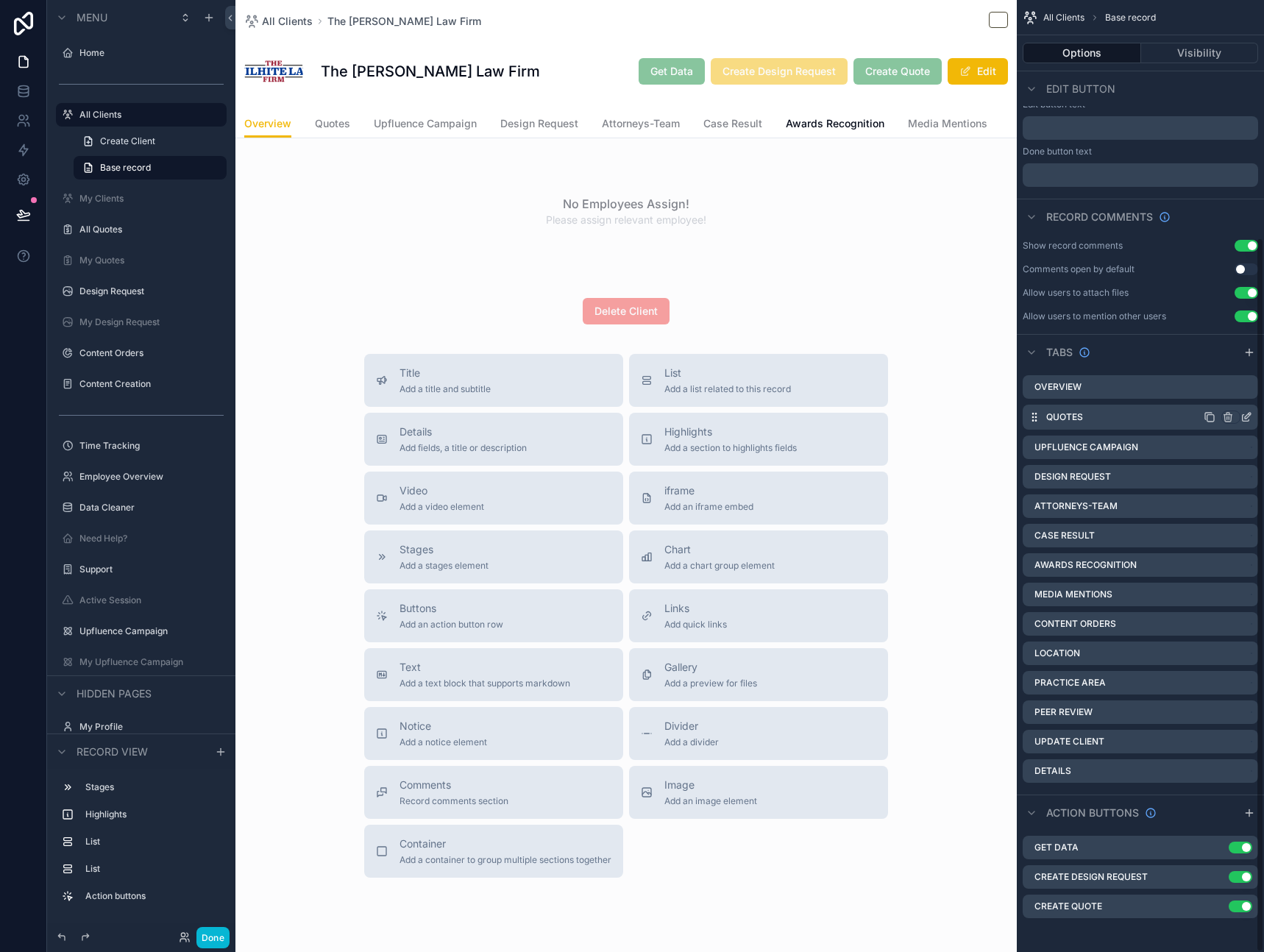
scroll to position [318, 0]
click at [1229, 417] on icon "scrollable content" at bounding box center [1229, 417] width 0 height 3
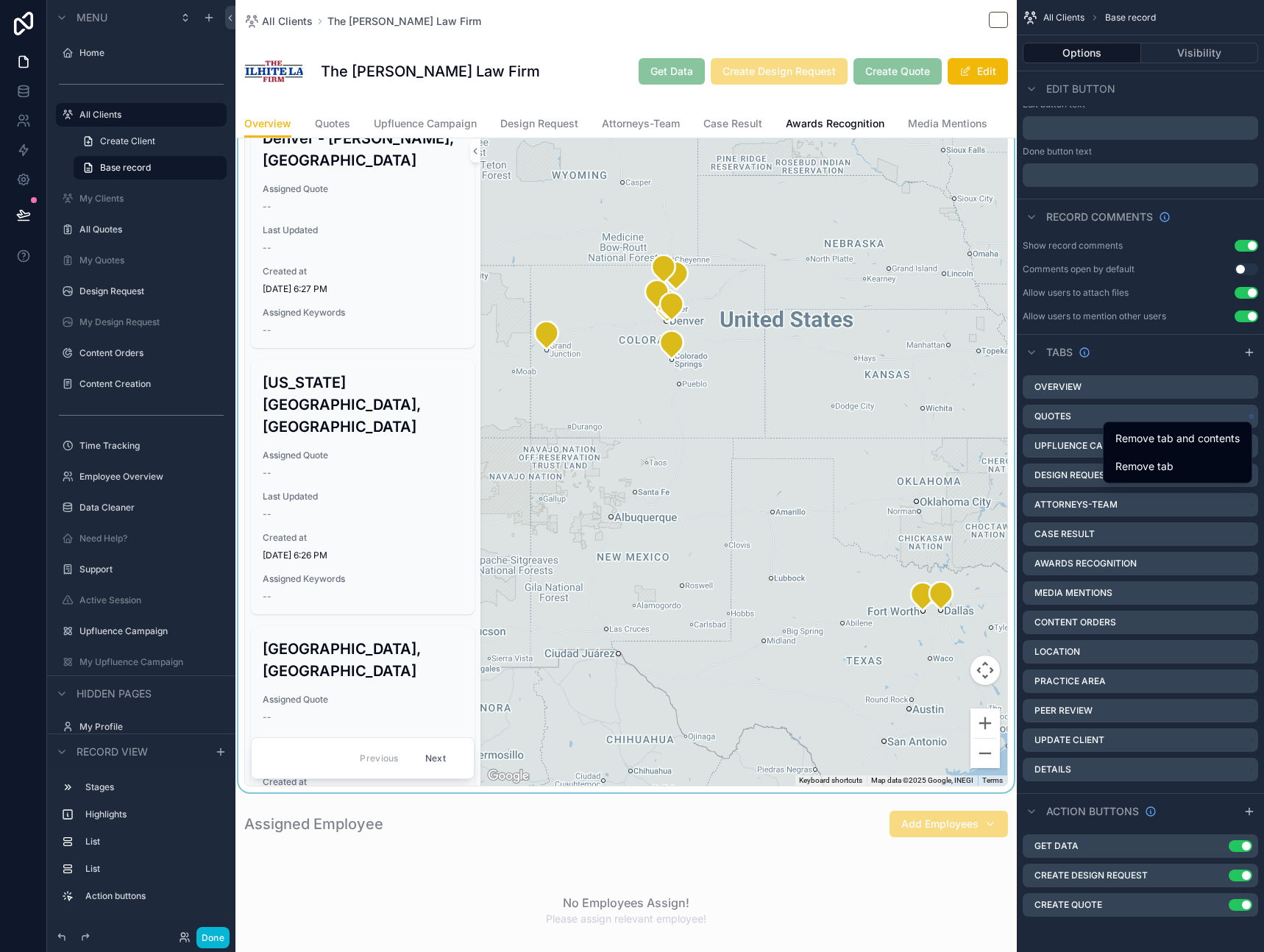
scroll to position [0, 0]
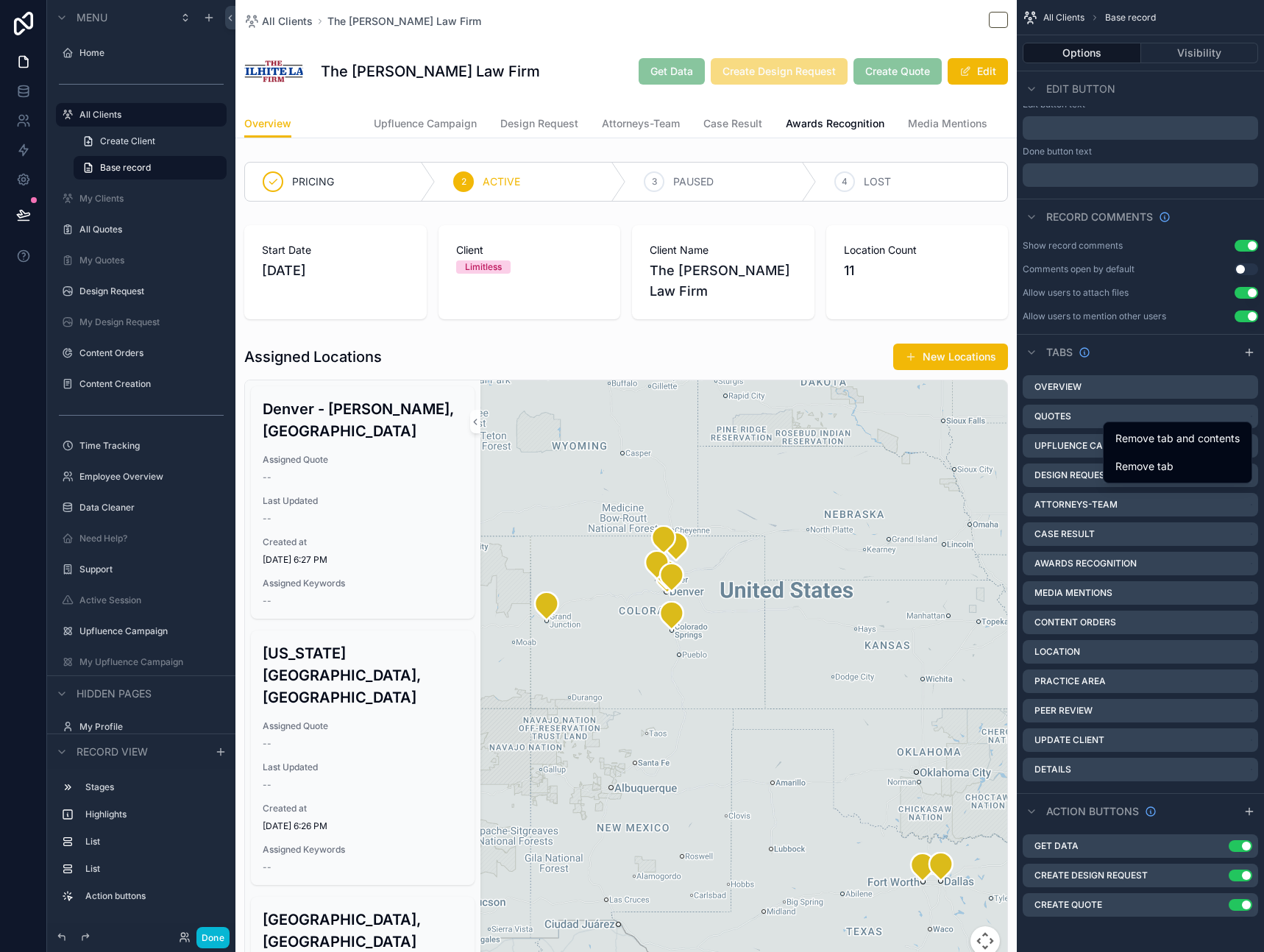
click at [332, 128] on span "Quotes" at bounding box center [333, 124] width 35 height 15
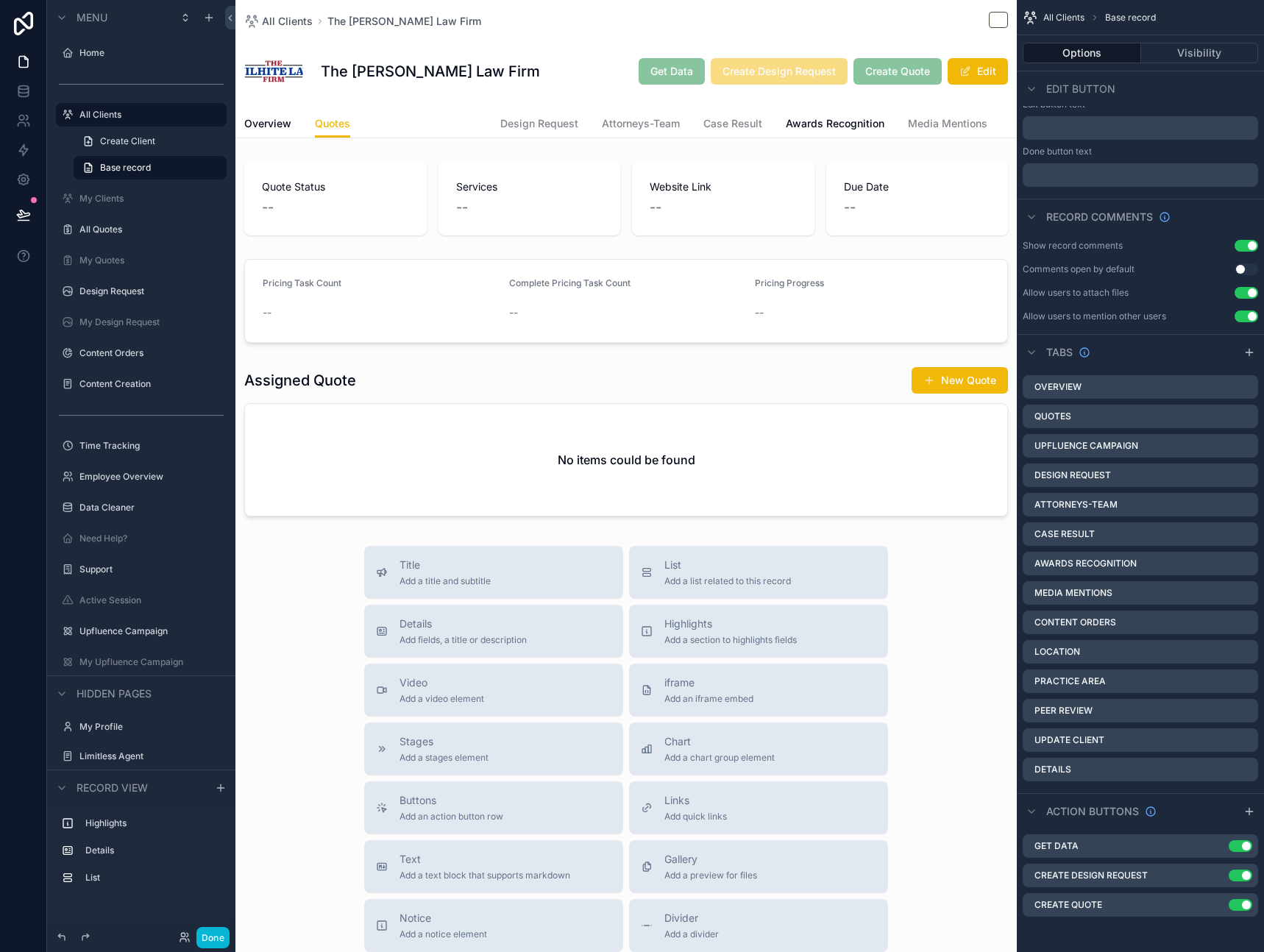
click at [447, 125] on span "Upfluence Campaign" at bounding box center [425, 124] width 103 height 15
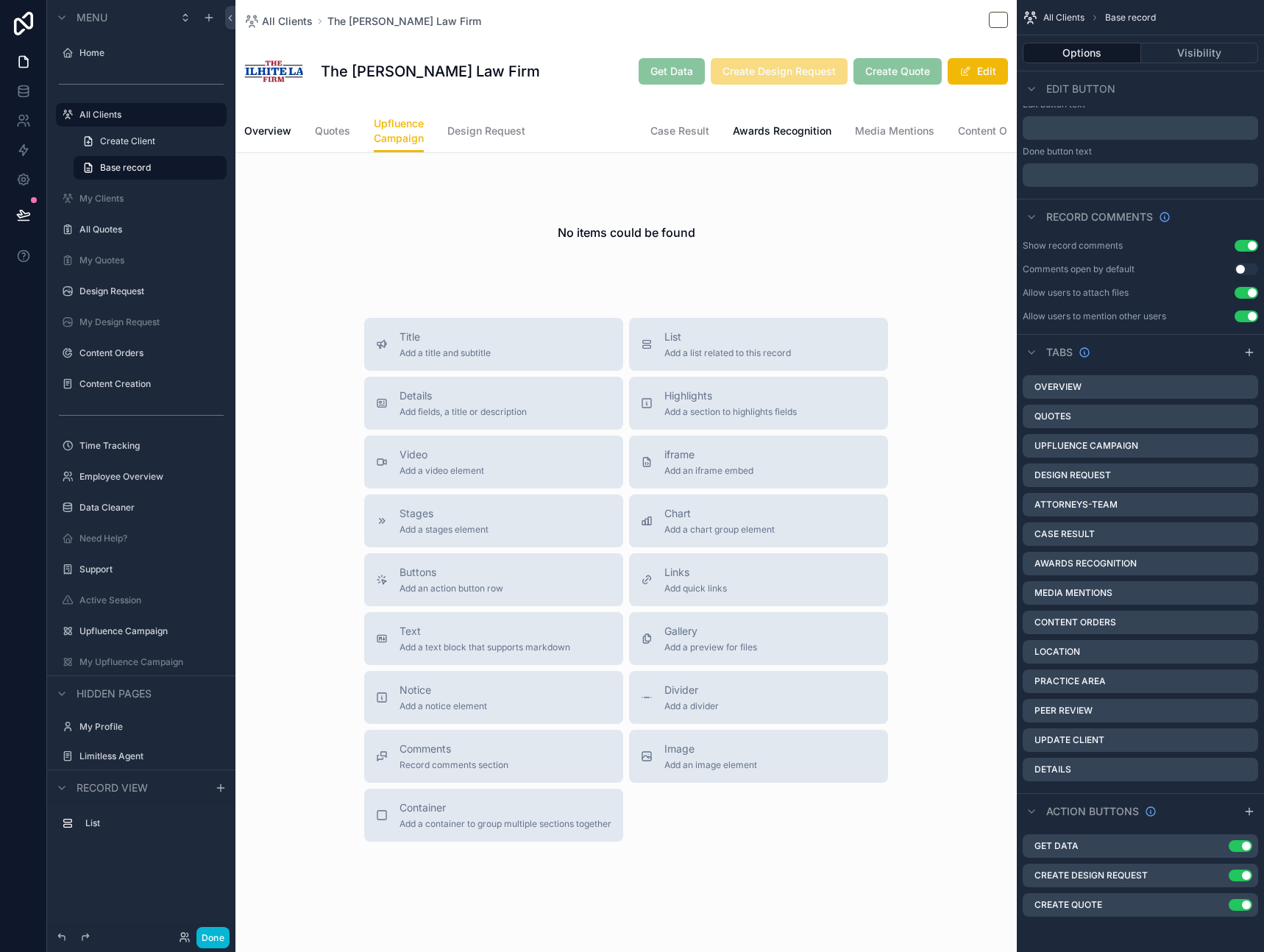
click at [579, 136] on span "Attorneys-Team" at bounding box center [588, 131] width 78 height 15
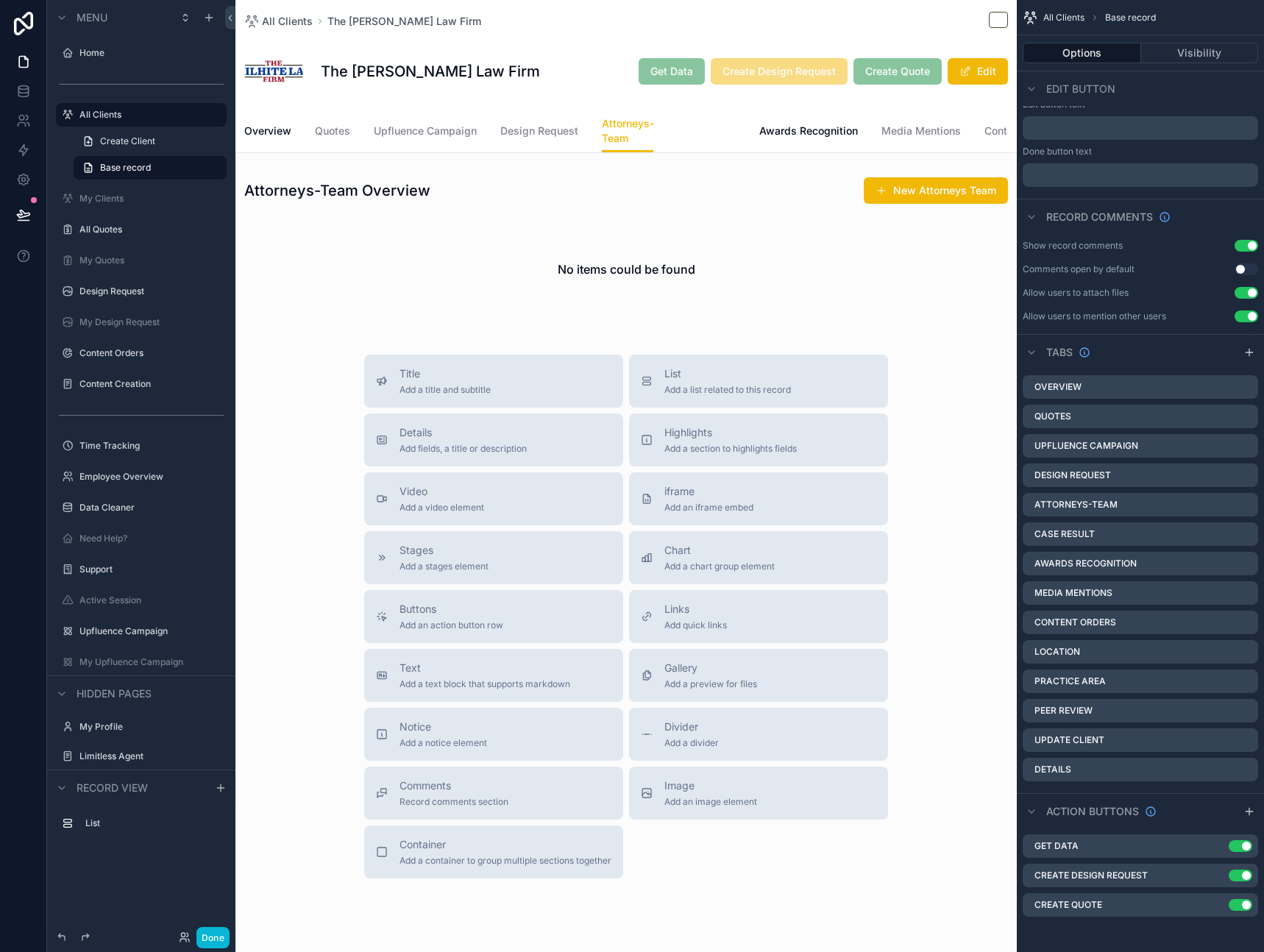
click at [711, 131] on span "Case Result" at bounding box center [706, 131] width 59 height 15
click at [980, 134] on span "Details" at bounding box center [991, 131] width 35 height 15
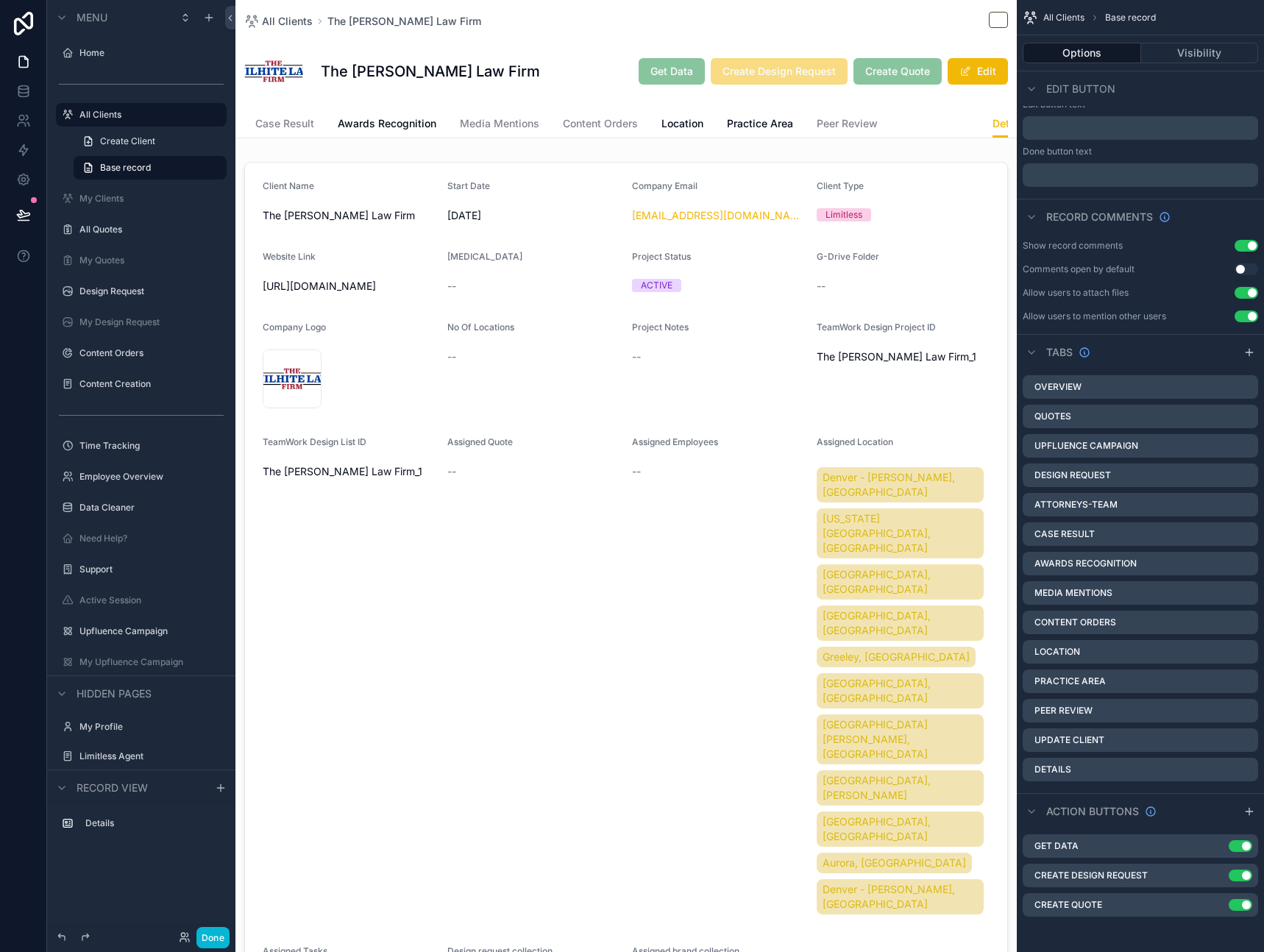
click at [920, 123] on span "Update Client" at bounding box center [935, 124] width 68 height 15
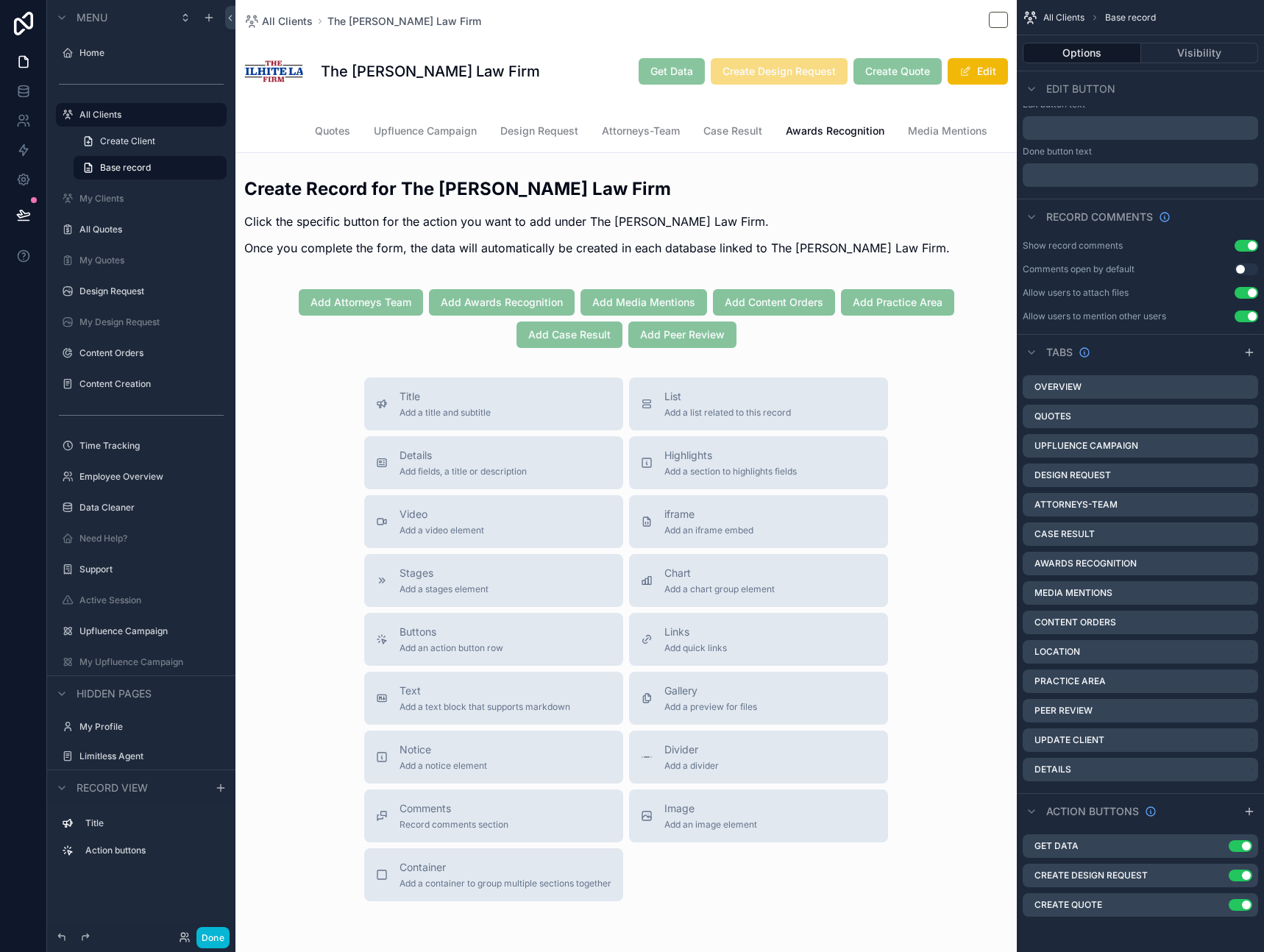
click at [272, 131] on span "Overview" at bounding box center [267, 131] width 47 height 15
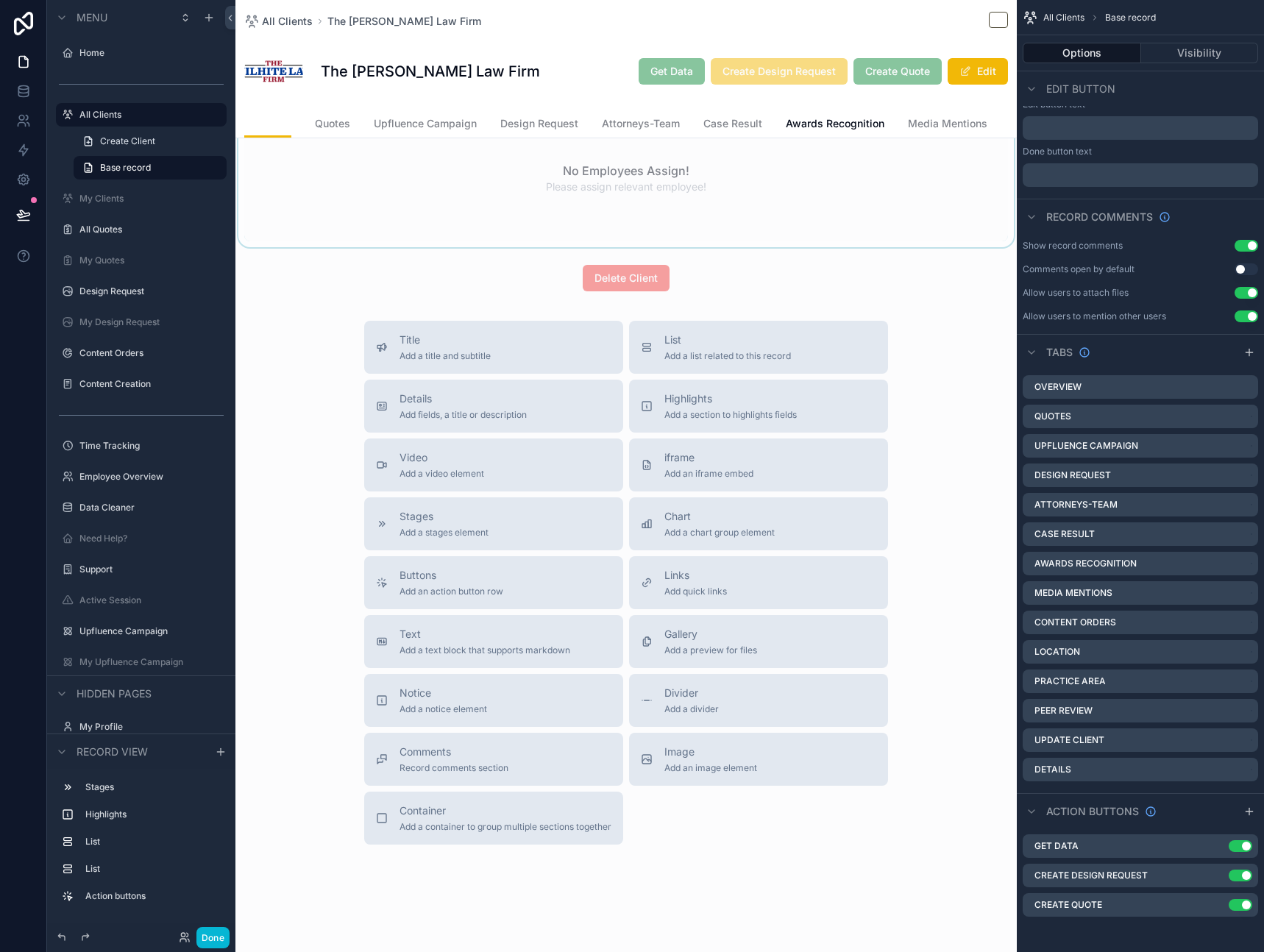
scroll to position [1004, 0]
click at [504, 50] on div "The Wilhite Law Firm Get Data Create Design Request Create Quote Edit" at bounding box center [626, 71] width 764 height 59
click at [563, 21] on div "All Clients The Wilhite Law Firm" at bounding box center [626, 21] width 764 height 19
click at [1220, 848] on icon "scrollable content" at bounding box center [1217, 846] width 12 height 12
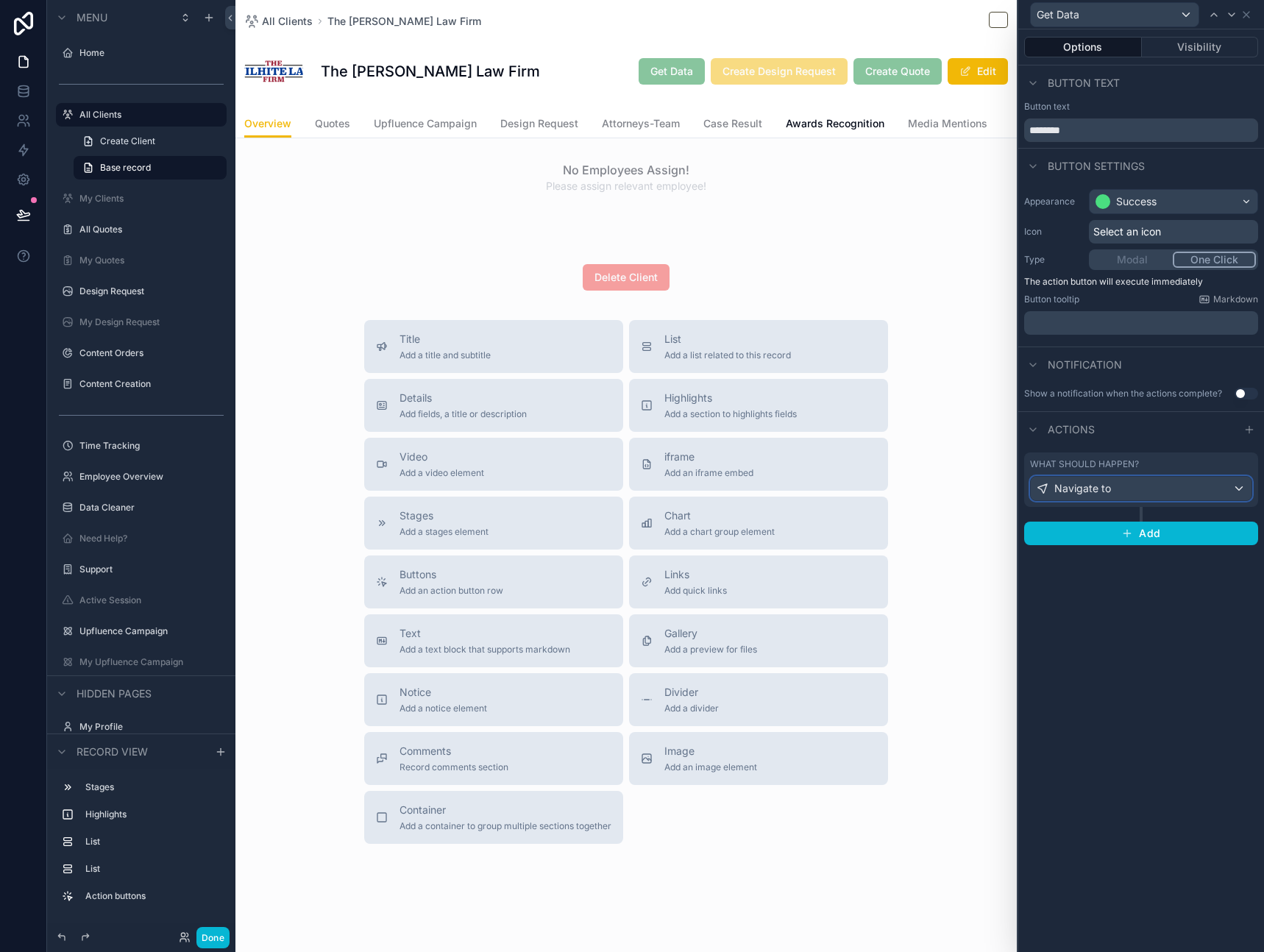
click at [1152, 488] on div "Navigate to" at bounding box center [1141, 488] width 221 height 23
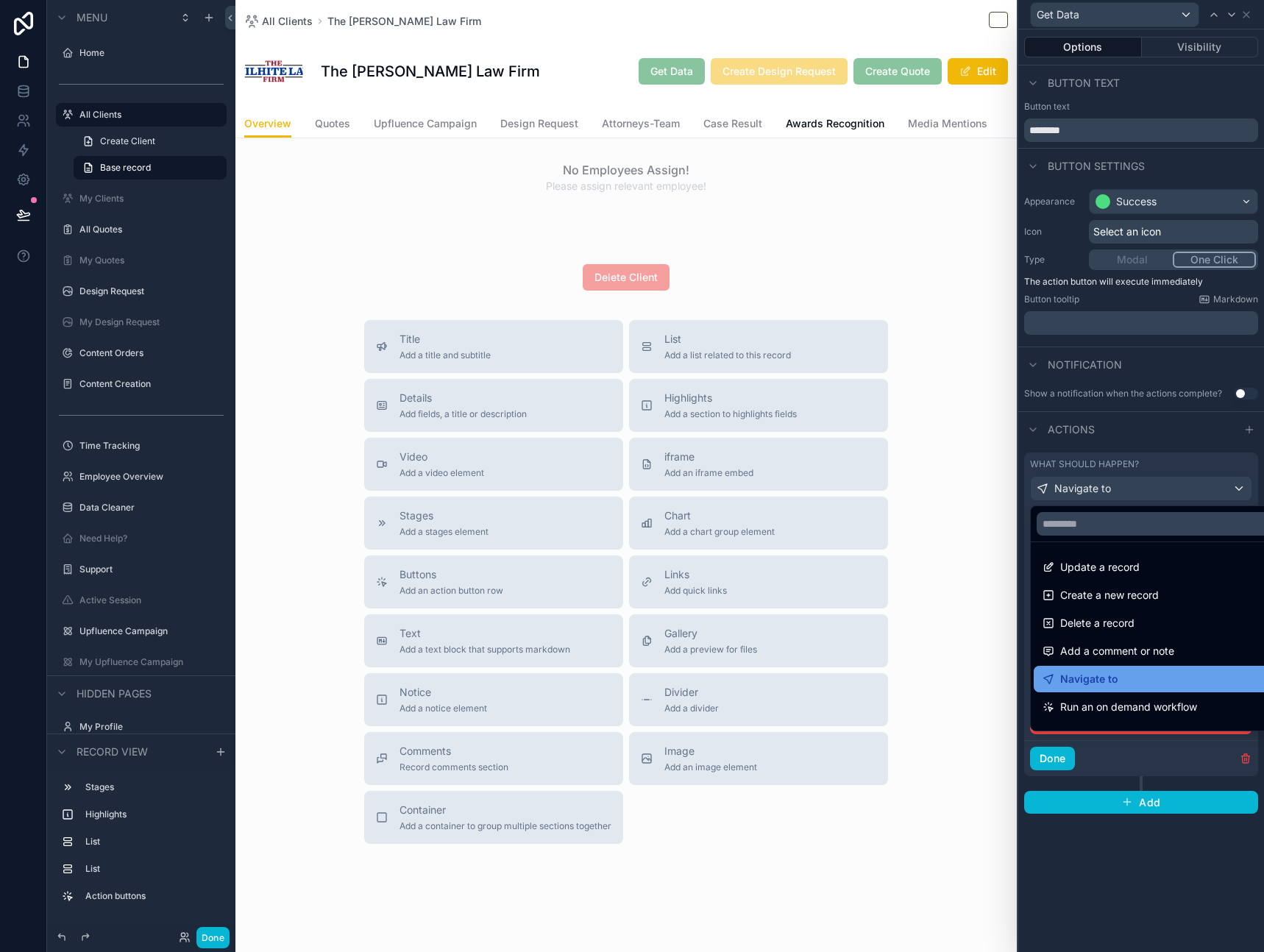
click at [1133, 683] on div "Navigate to" at bounding box center [1158, 679] width 231 height 18
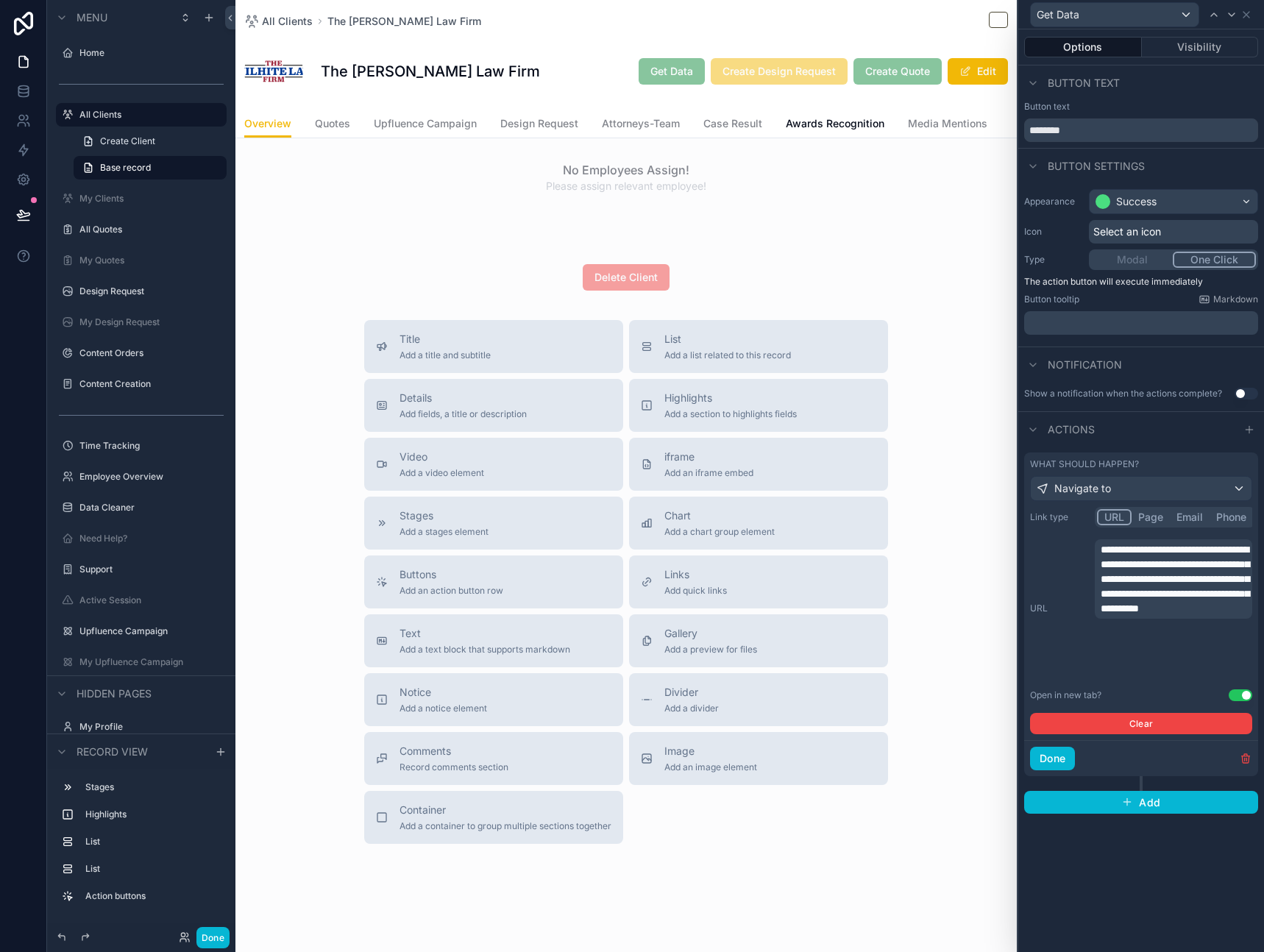
click at [1168, 610] on span "**********" at bounding box center [1175, 579] width 149 height 69
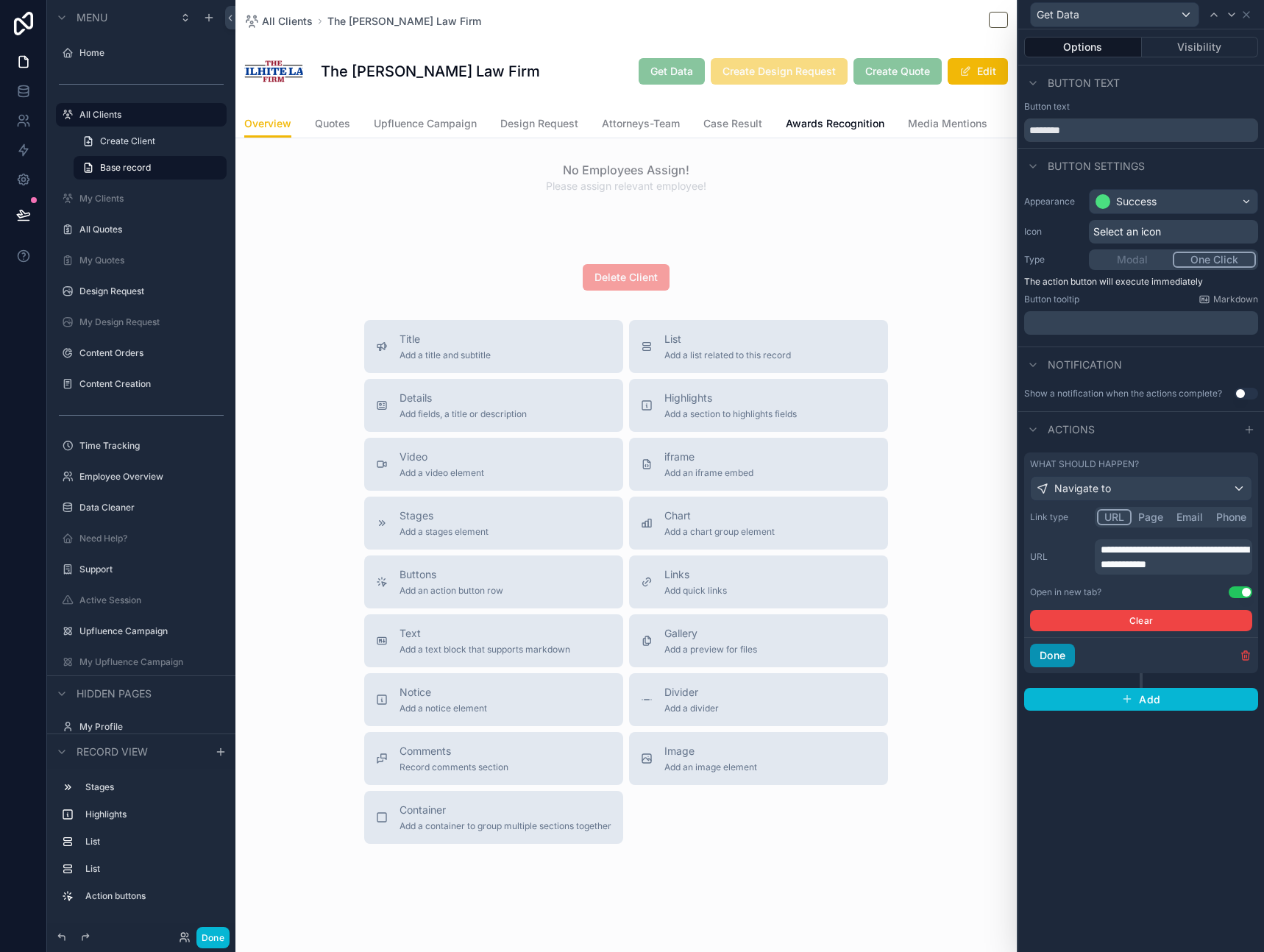
click at [1058, 658] on button "Done" at bounding box center [1052, 655] width 45 height 23
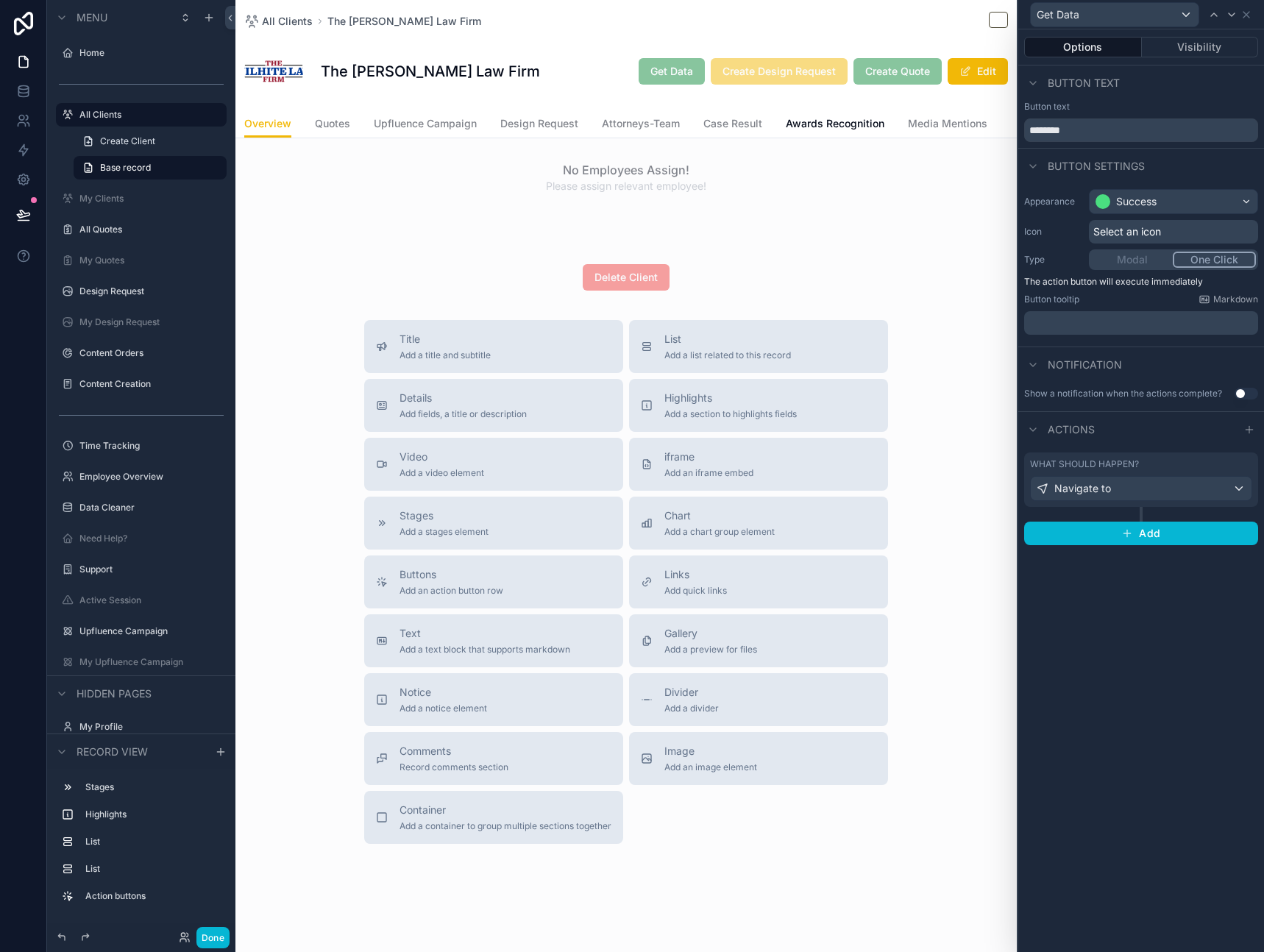
click at [1144, 819] on div "Options Visibility Button text Button text ******** Button settings Appearance …" at bounding box center [1141, 490] width 245 height 923
click at [210, 935] on button "Done" at bounding box center [213, 938] width 33 height 21
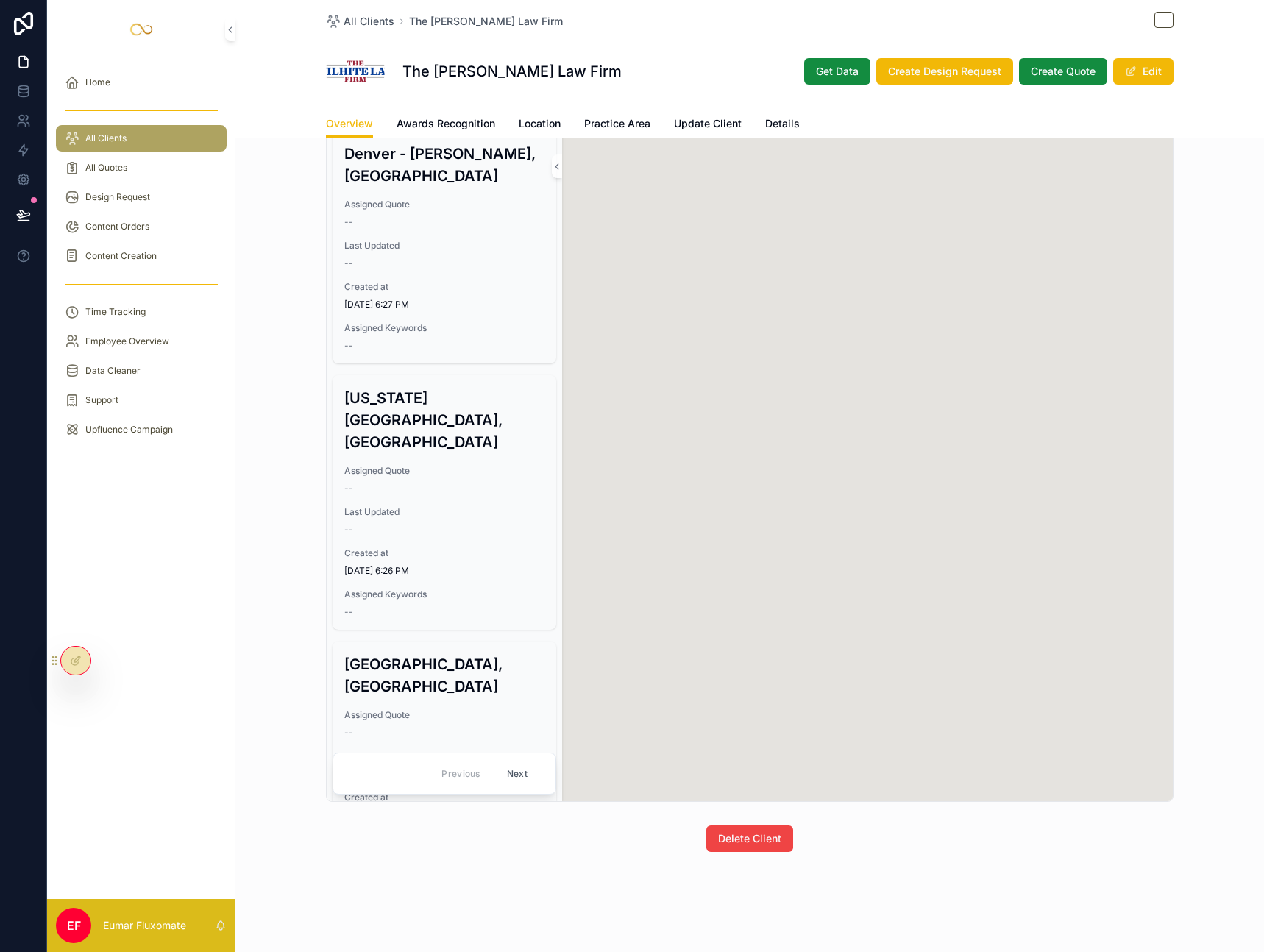
scroll to position [235, 0]
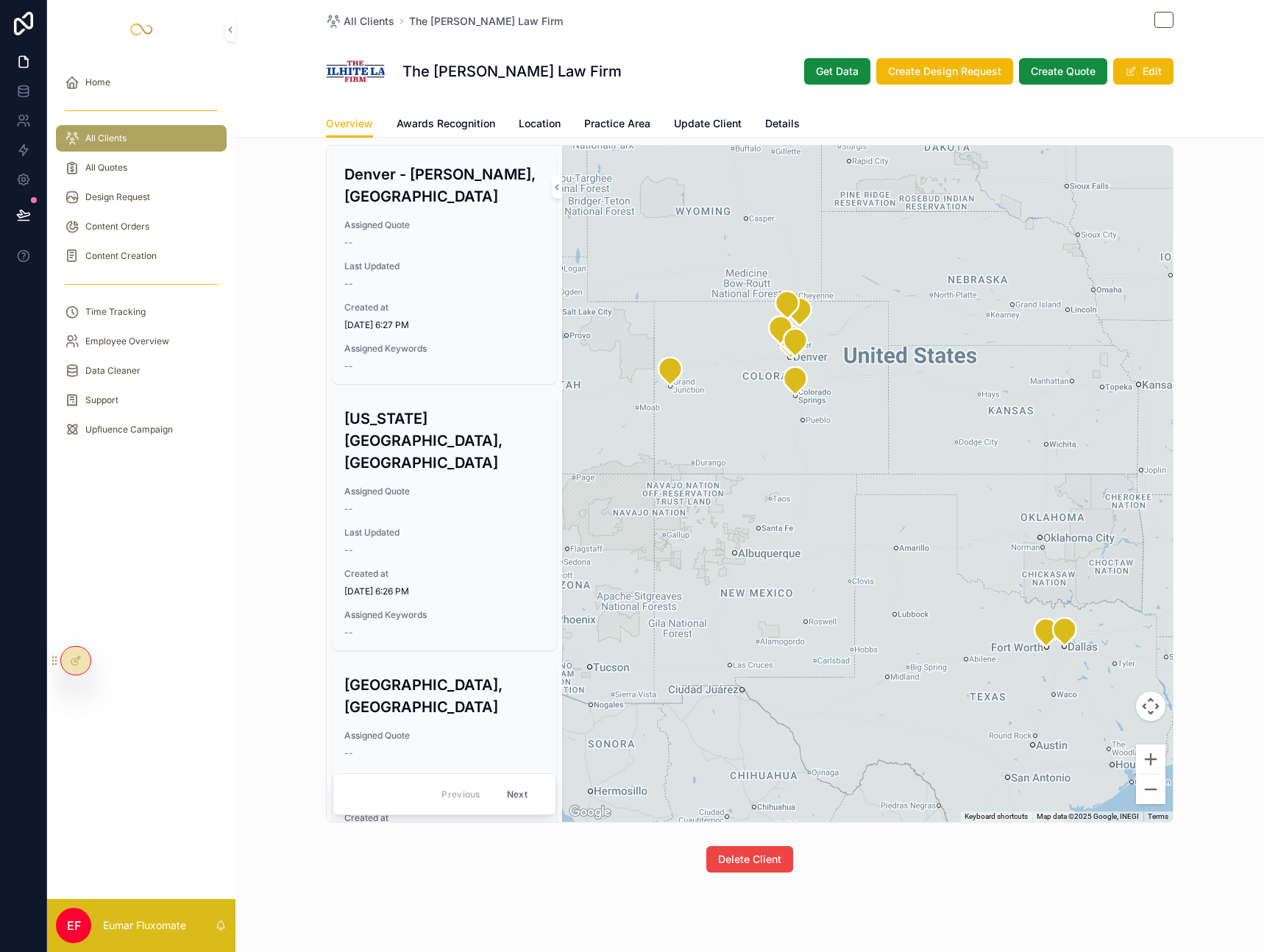
click at [213, 643] on div "Home All Clients All Quotes Design Request Content Orders Content Creation Time…" at bounding box center [141, 478] width 188 height 840
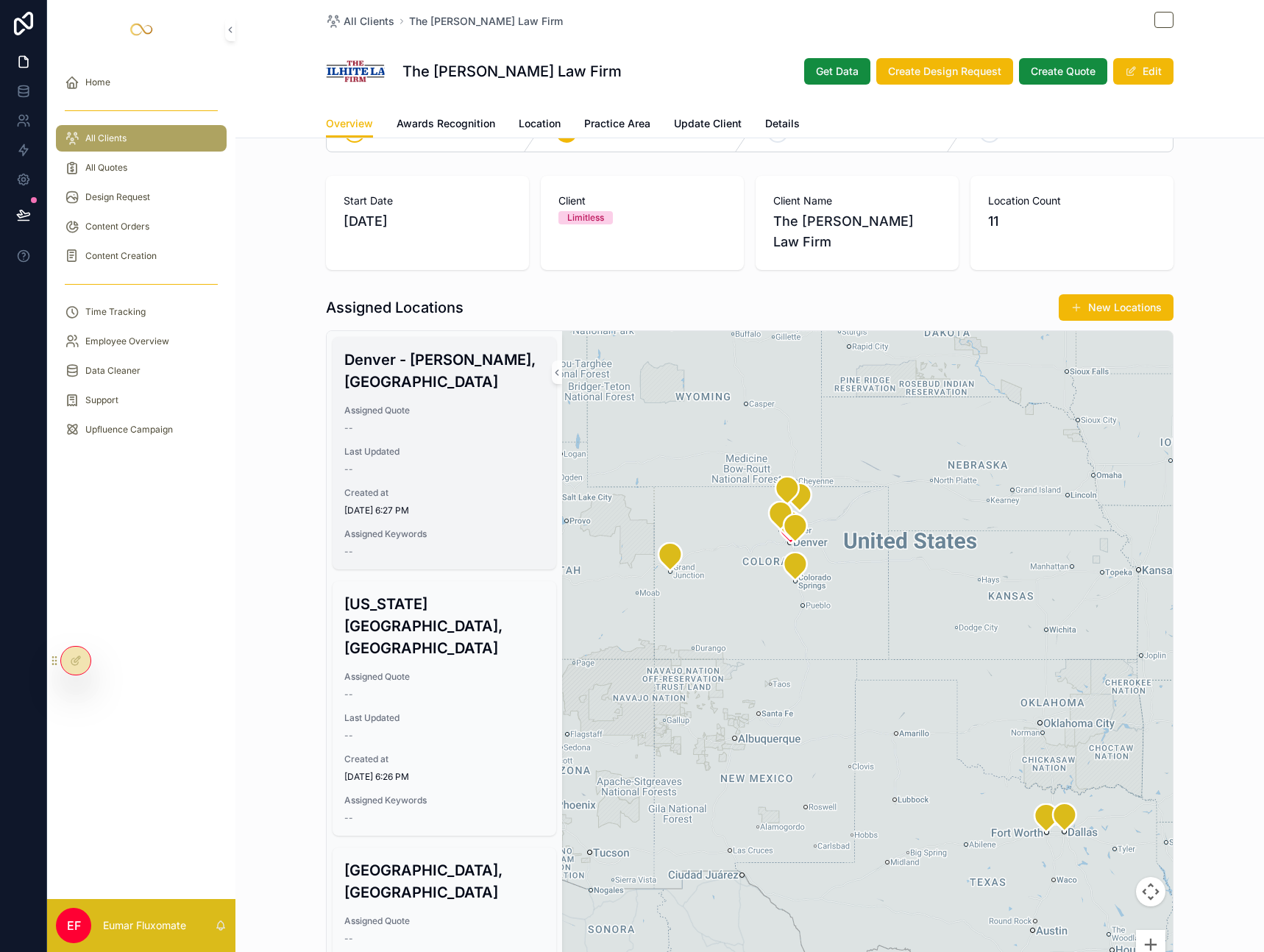
scroll to position [0, 0]
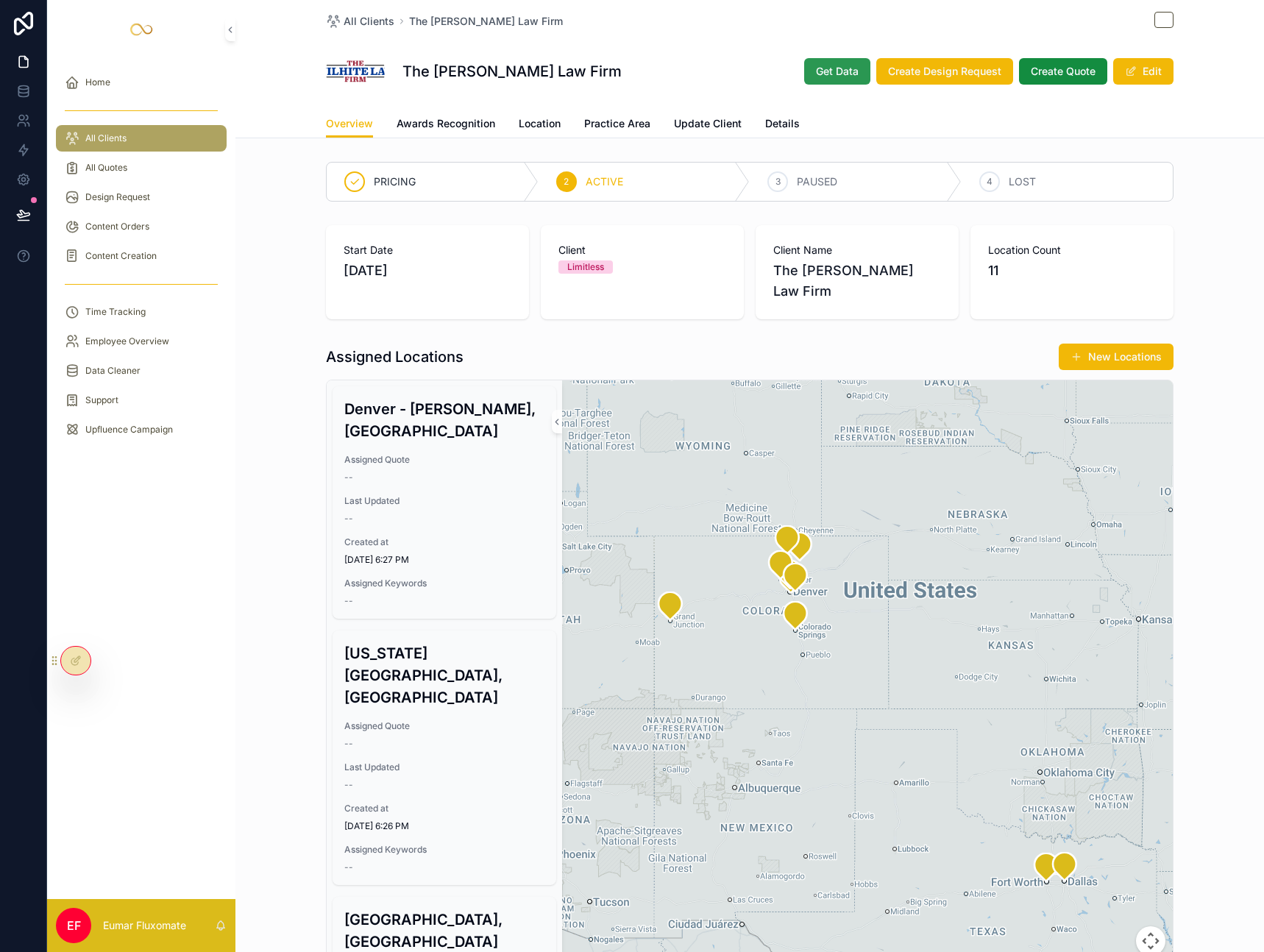
click at [820, 71] on span "Get Data" at bounding box center [837, 71] width 43 height 15
click at [79, 657] on icon at bounding box center [76, 661] width 12 height 12
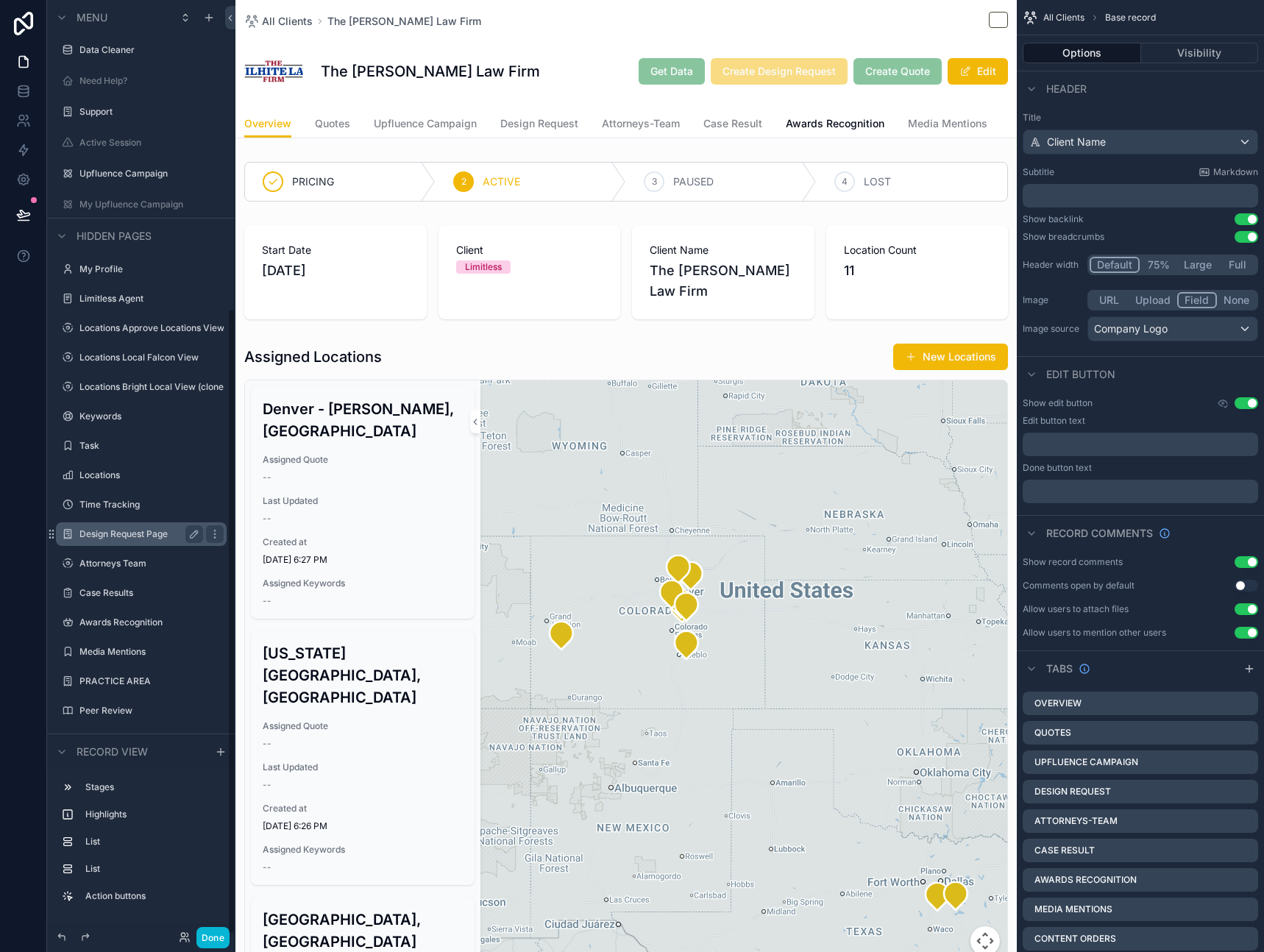
scroll to position [460, 0]
click at [137, 291] on label "Limitless Agent" at bounding box center [138, 297] width 118 height 12
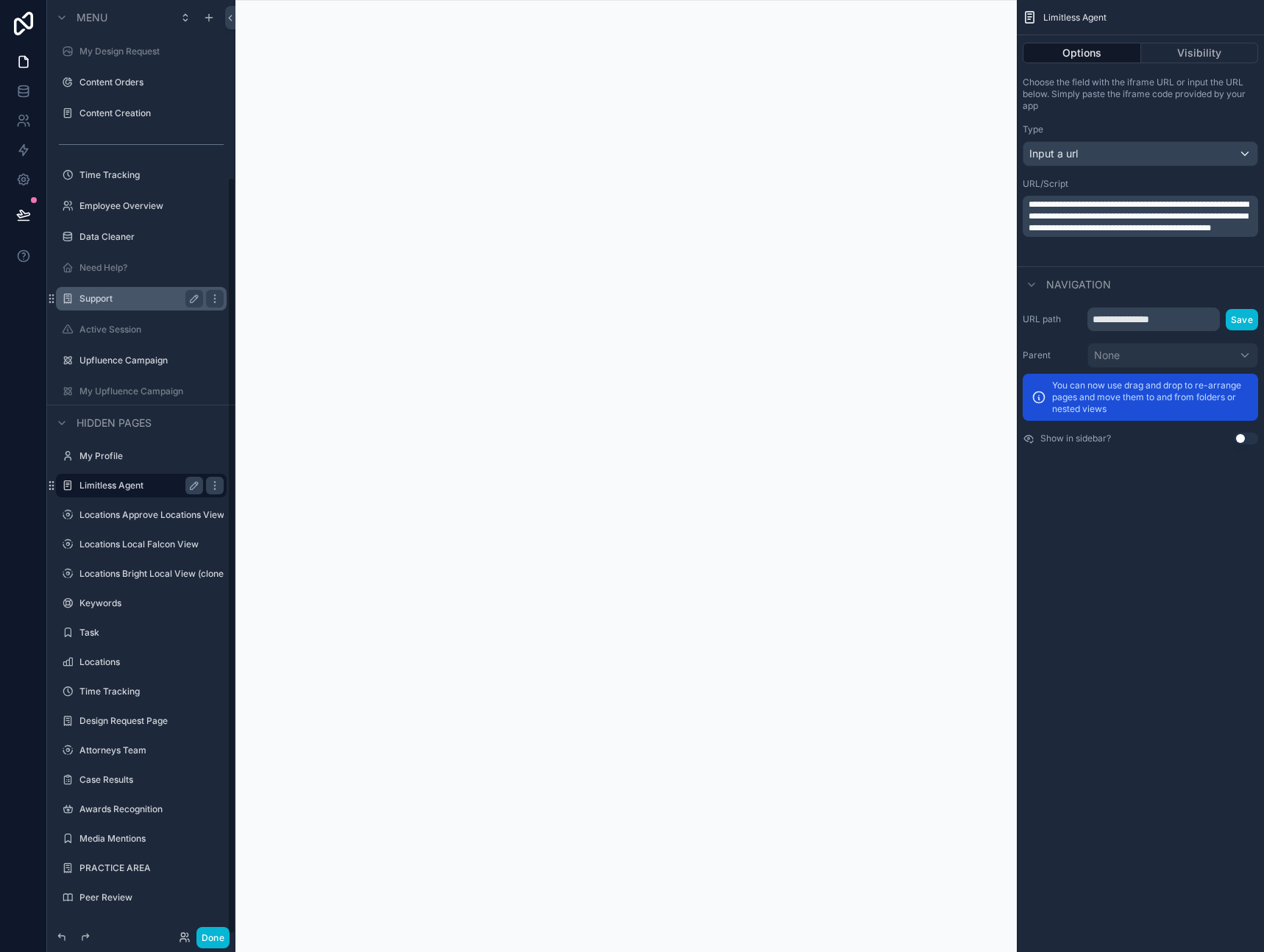
scroll to position [218, 0]
click at [567, 477] on div "scrollable content" at bounding box center [626, 476] width 781 height 952
drag, startPoint x: 1195, startPoint y: 228, endPoint x: 1054, endPoint y: 218, distance: 141.4
click at [1054, 218] on span "**********" at bounding box center [1138, 216] width 220 height 32
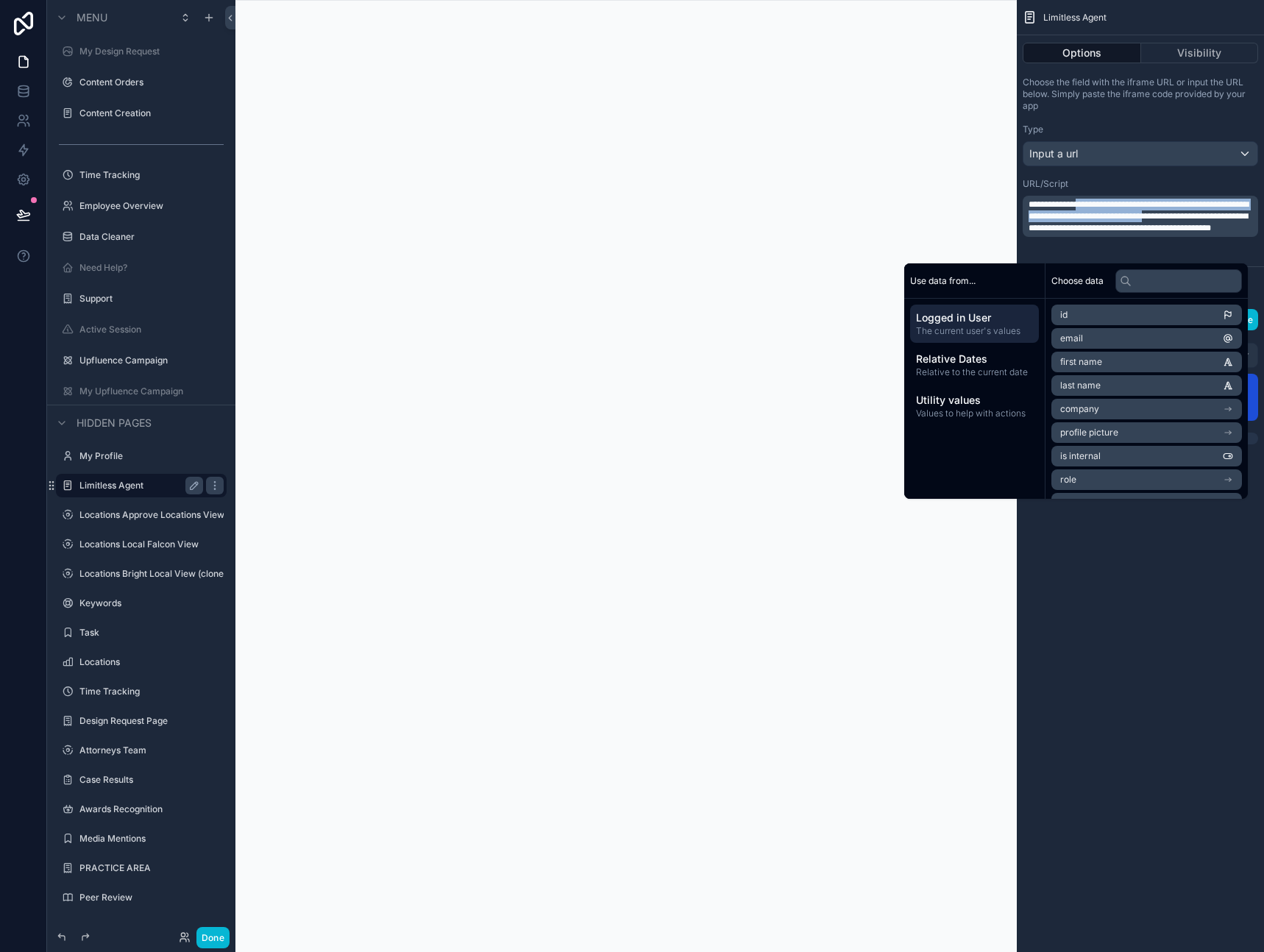
copy span "**********"
click at [1173, 125] on div "Type" at bounding box center [1141, 130] width 236 height 12
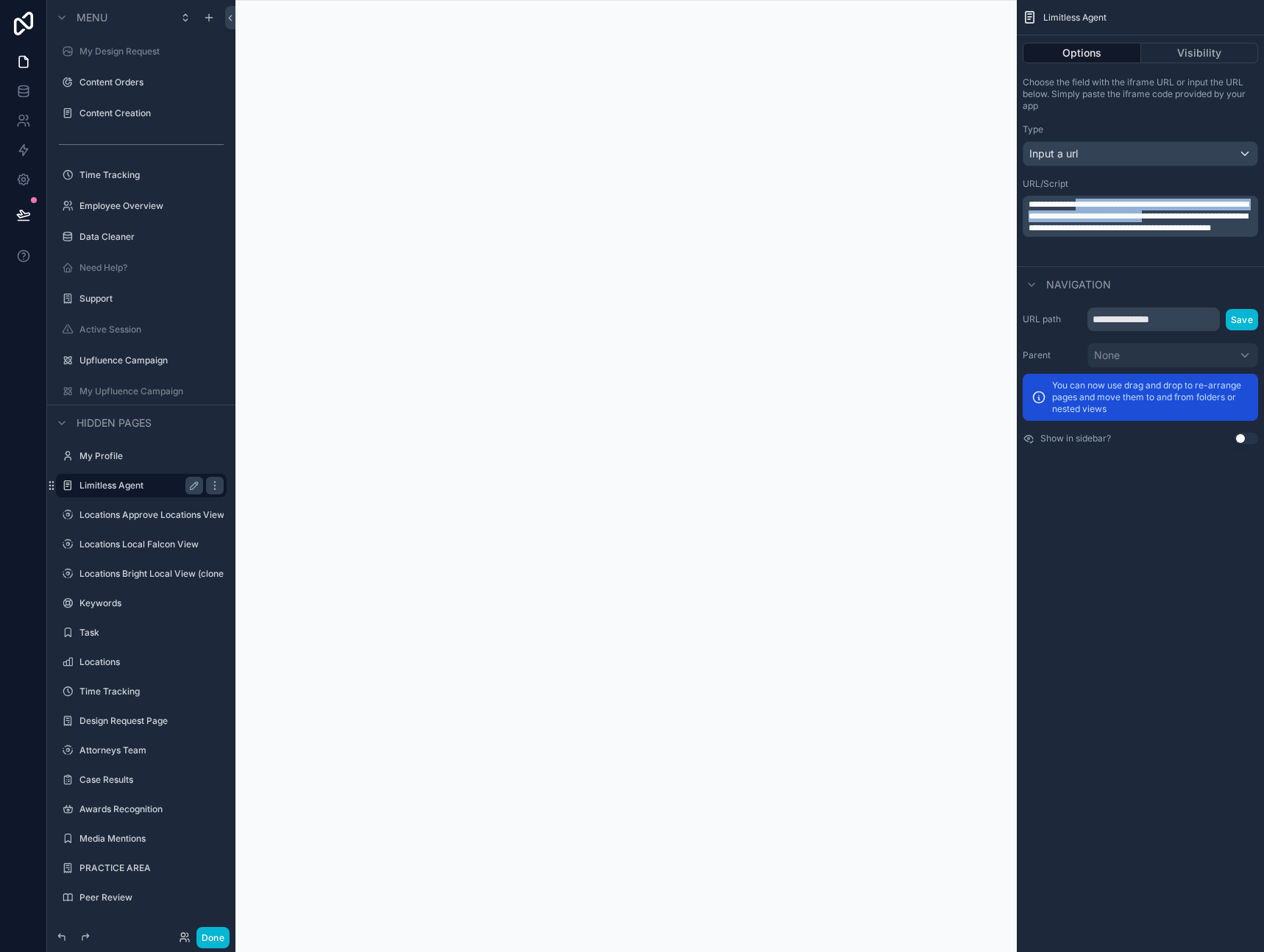
click at [1173, 125] on div "Type" at bounding box center [1141, 130] width 236 height 12
click at [1175, 233] on span "**********" at bounding box center [1138, 216] width 220 height 32
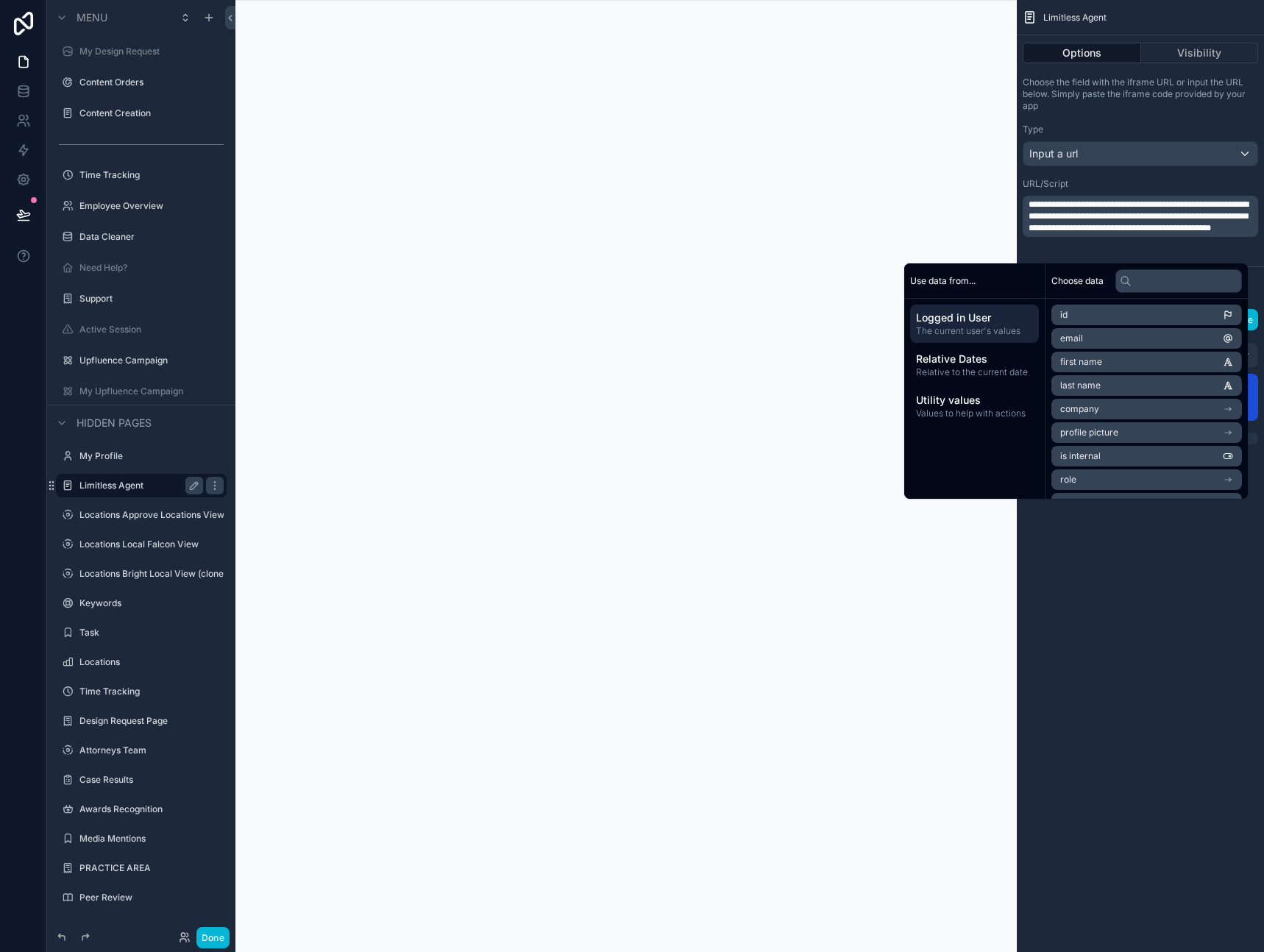
drag, startPoint x: 1151, startPoint y: 615, endPoint x: 1156, endPoint y: 606, distance: 10.3
click at [1151, 615] on div "**********" at bounding box center [1140, 476] width 247 height 952
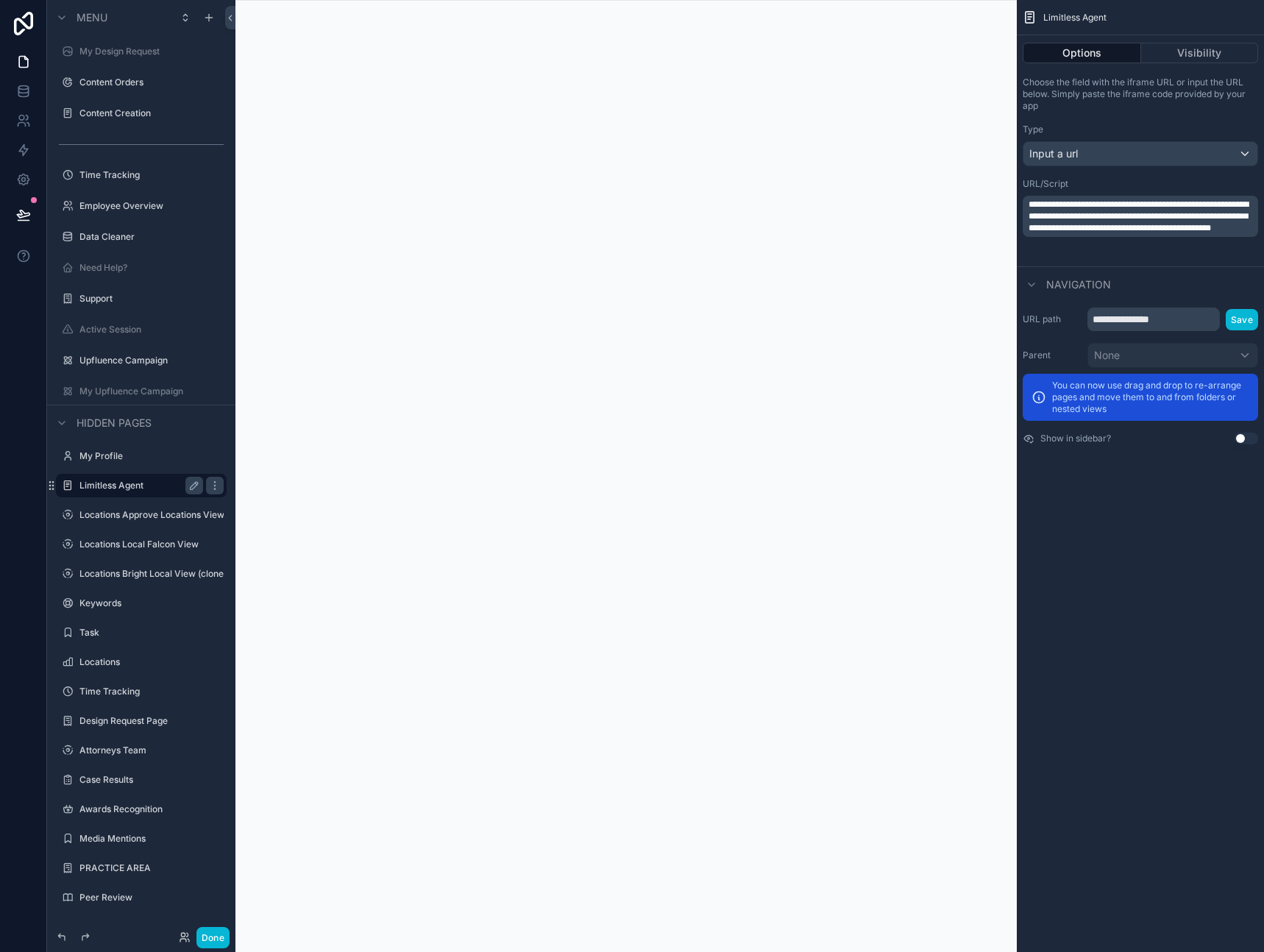
click at [14, 447] on div at bounding box center [23, 476] width 47 height 952
click at [211, 934] on button "Done" at bounding box center [213, 938] width 33 height 21
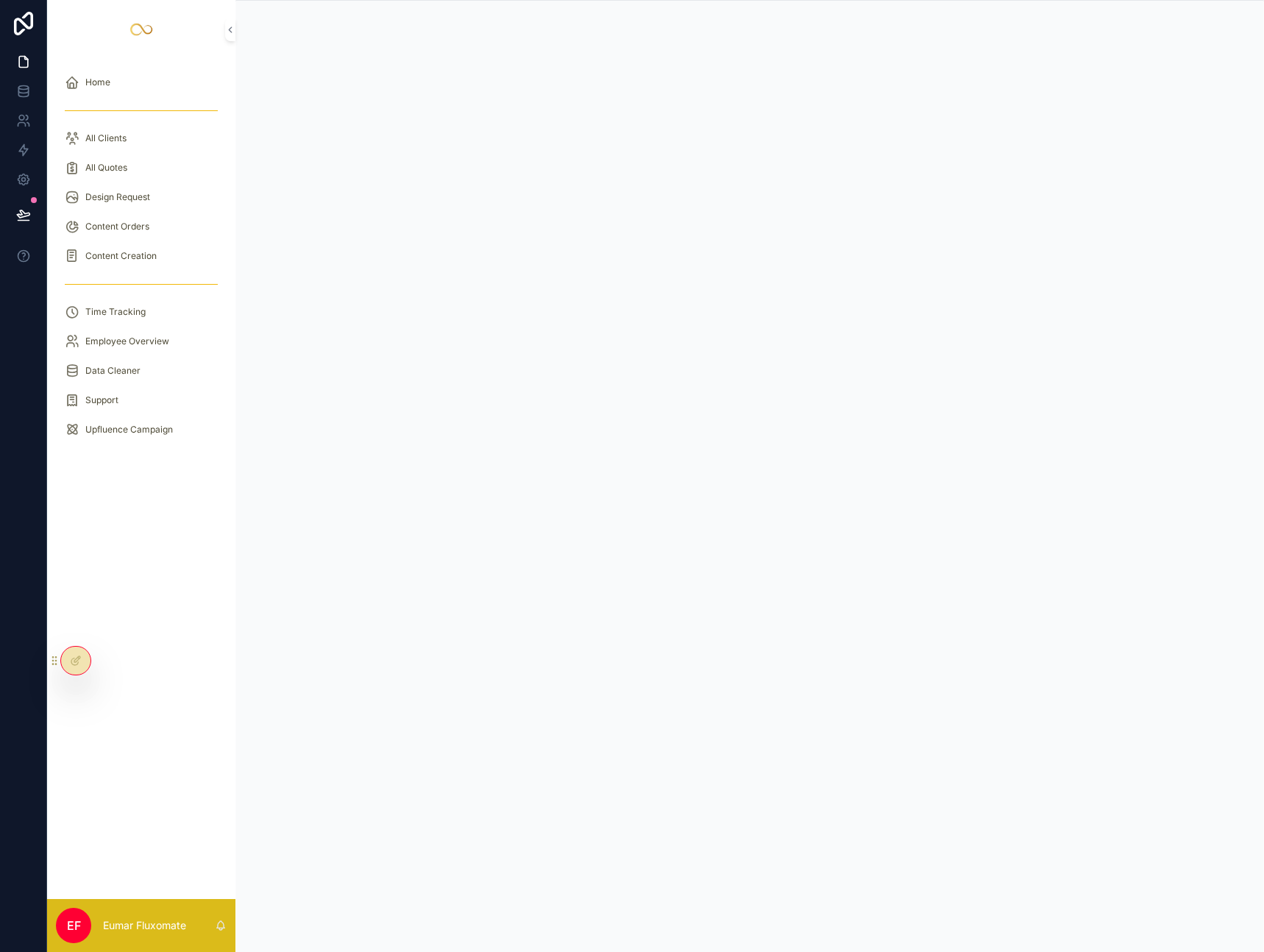
click at [114, 553] on div "Home All Clients All Quotes Design Request Content Orders Content Creation Time…" at bounding box center [141, 478] width 188 height 840
click at [123, 145] on div "All Clients" at bounding box center [141, 138] width 153 height 23
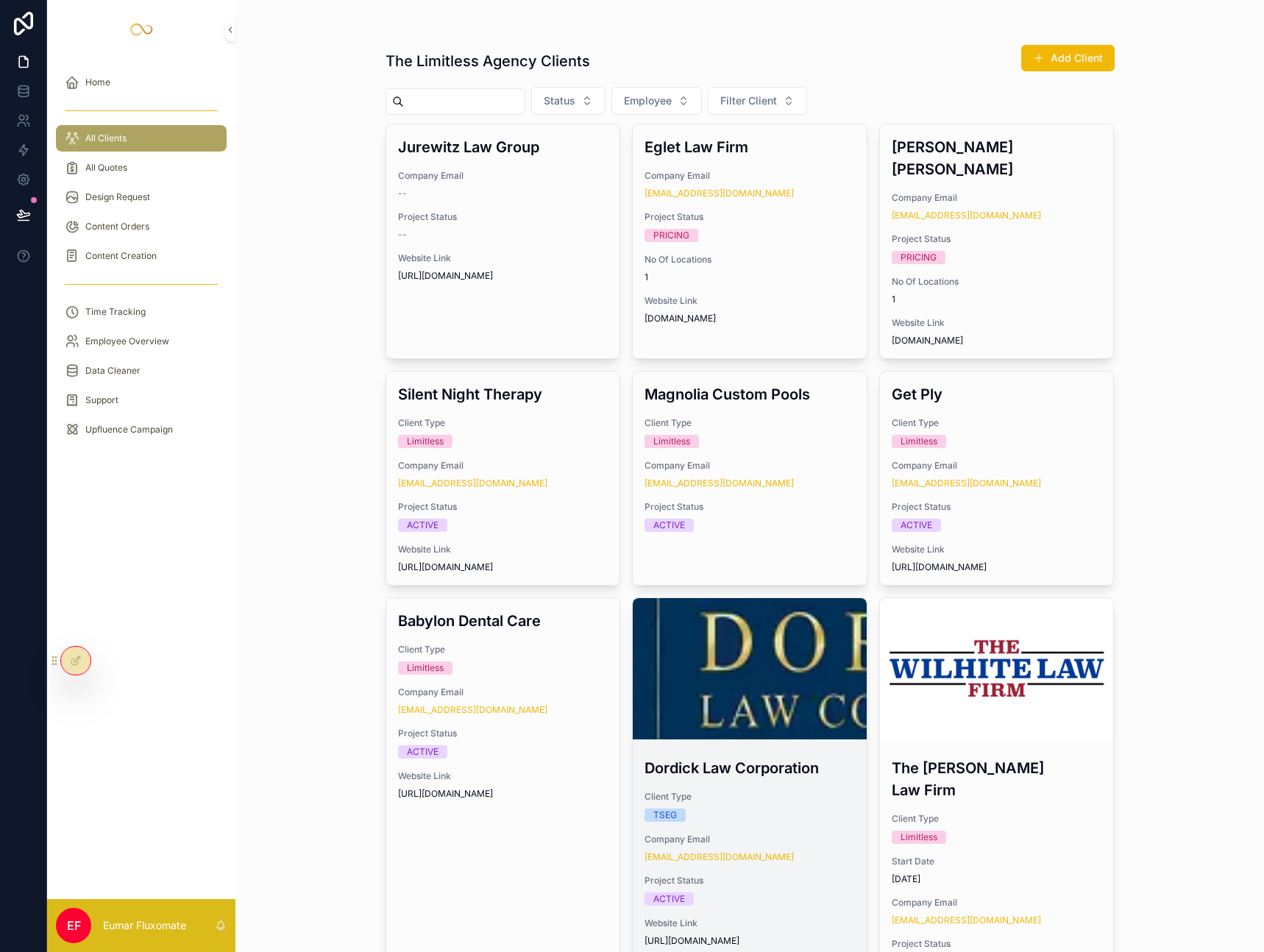
click at [819, 791] on span "Client Type" at bounding box center [750, 797] width 210 height 12
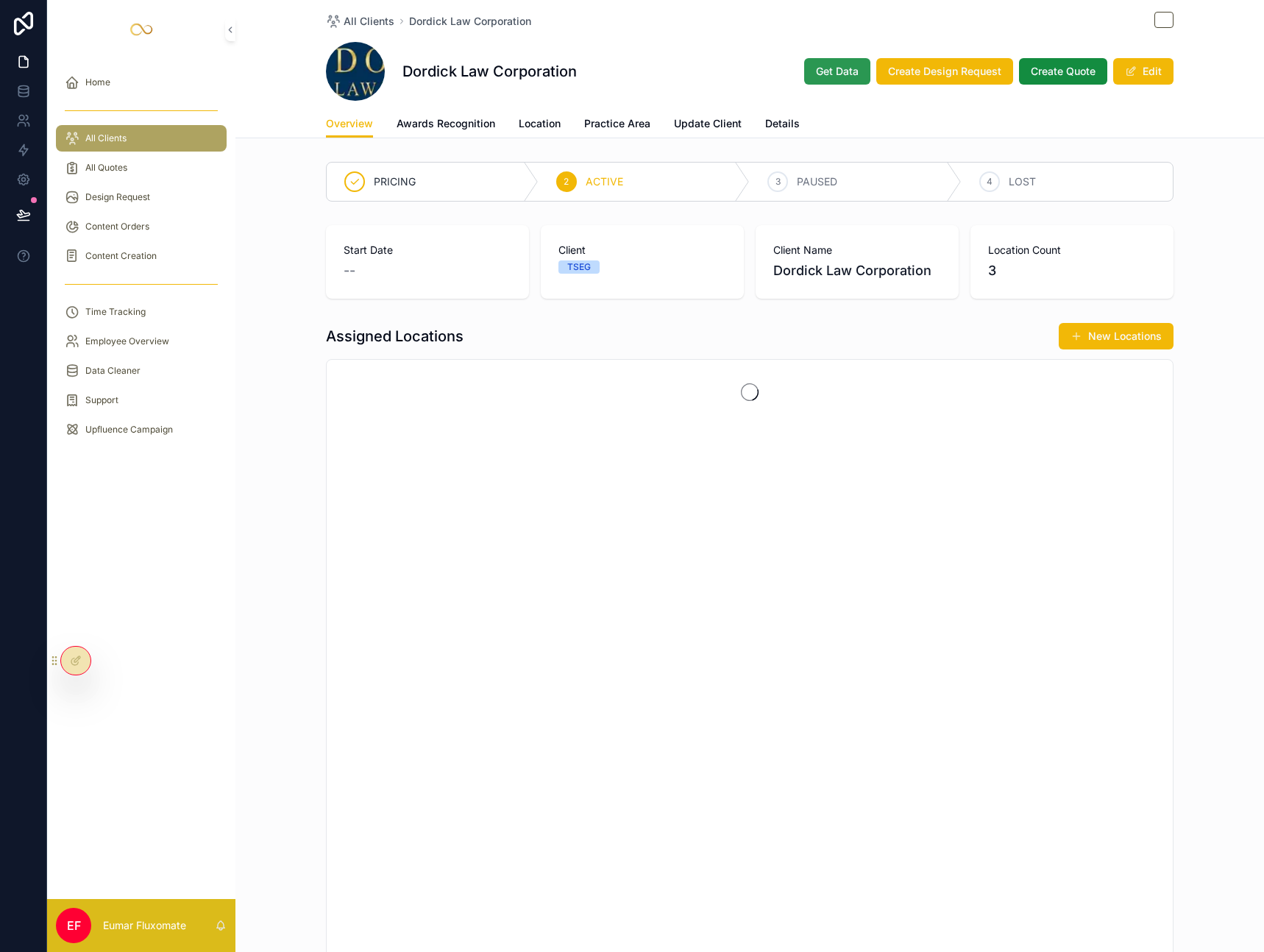
click at [842, 68] on span "Get Data" at bounding box center [837, 71] width 43 height 15
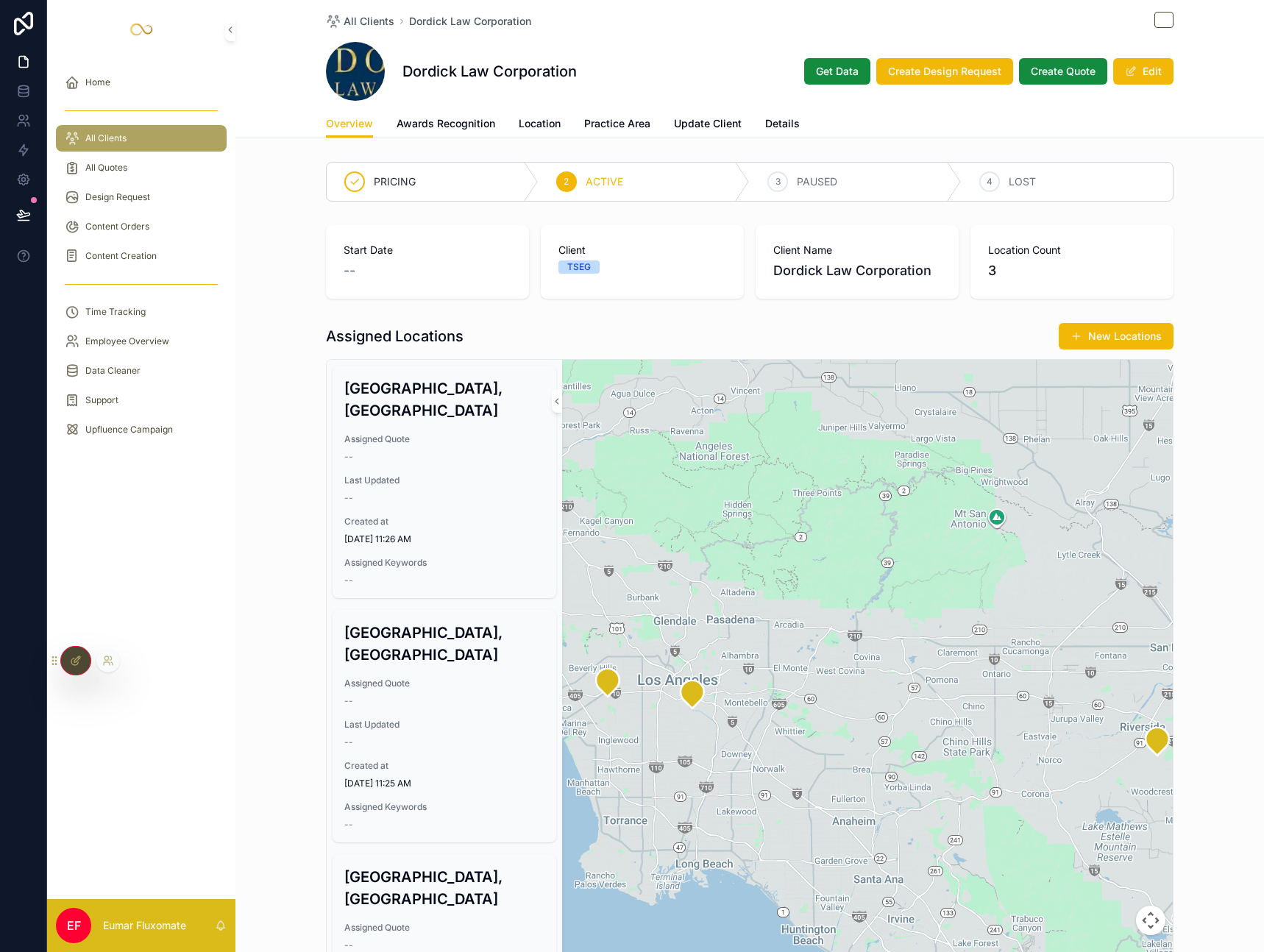
click at [73, 664] on icon at bounding box center [74, 661] width 7 height 7
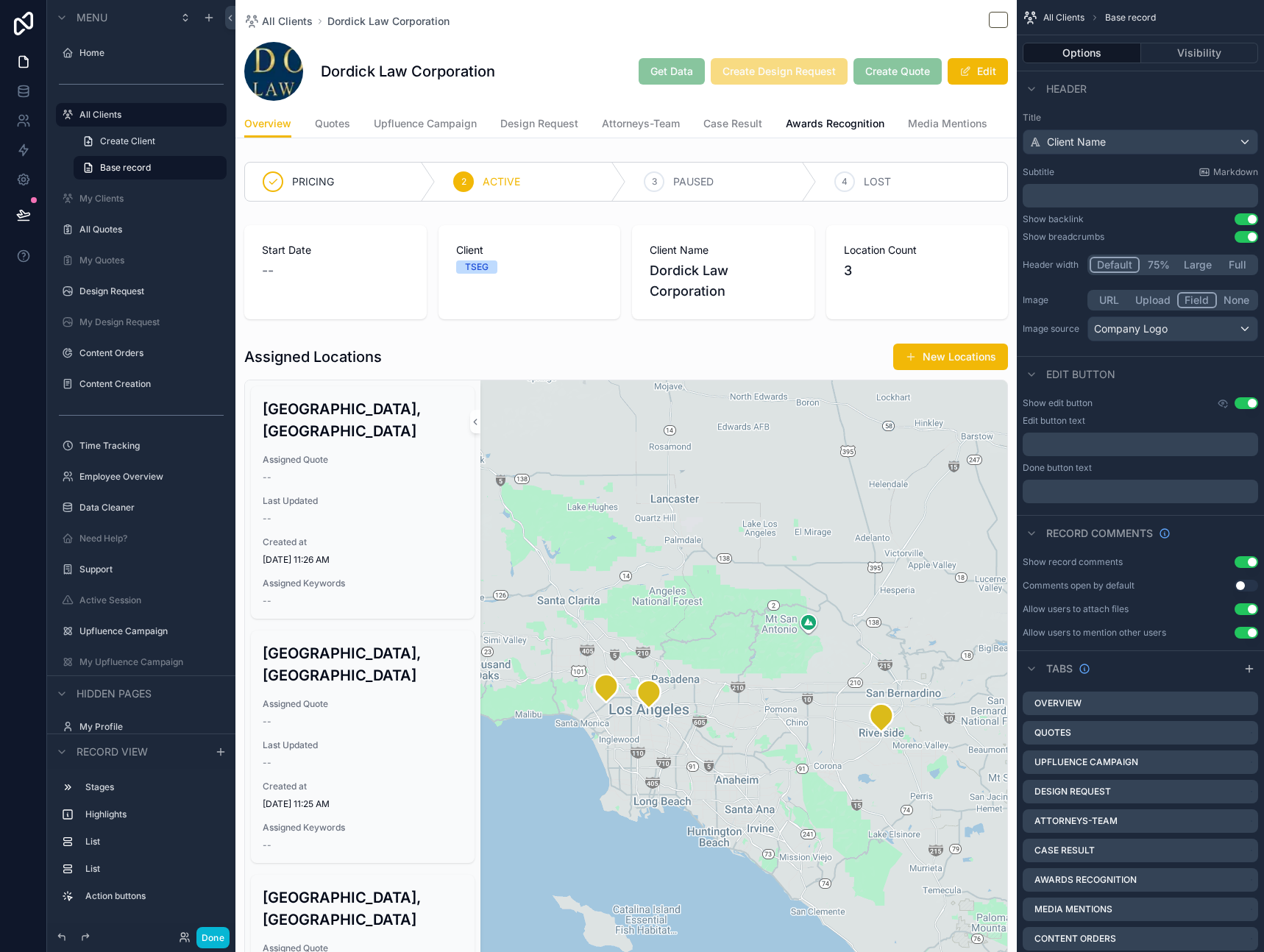
click at [749, 41] on div "All Clients Dordick Law Corporation Dordick Law Corporation Get Data Create Des…" at bounding box center [626, 55] width 764 height 110
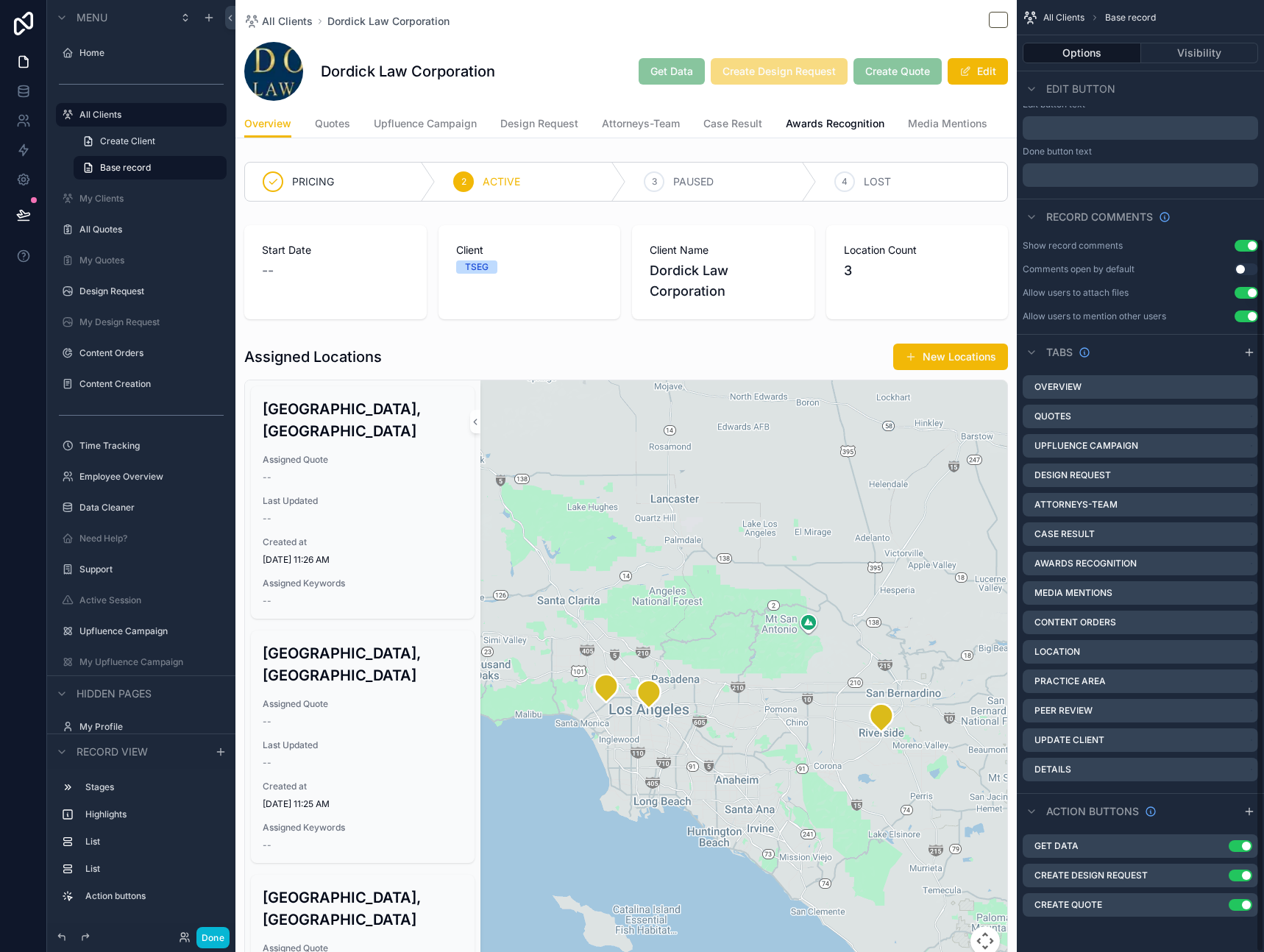
scroll to position [317, 0]
click at [1217, 848] on icon "scrollable content" at bounding box center [1217, 846] width 12 height 12
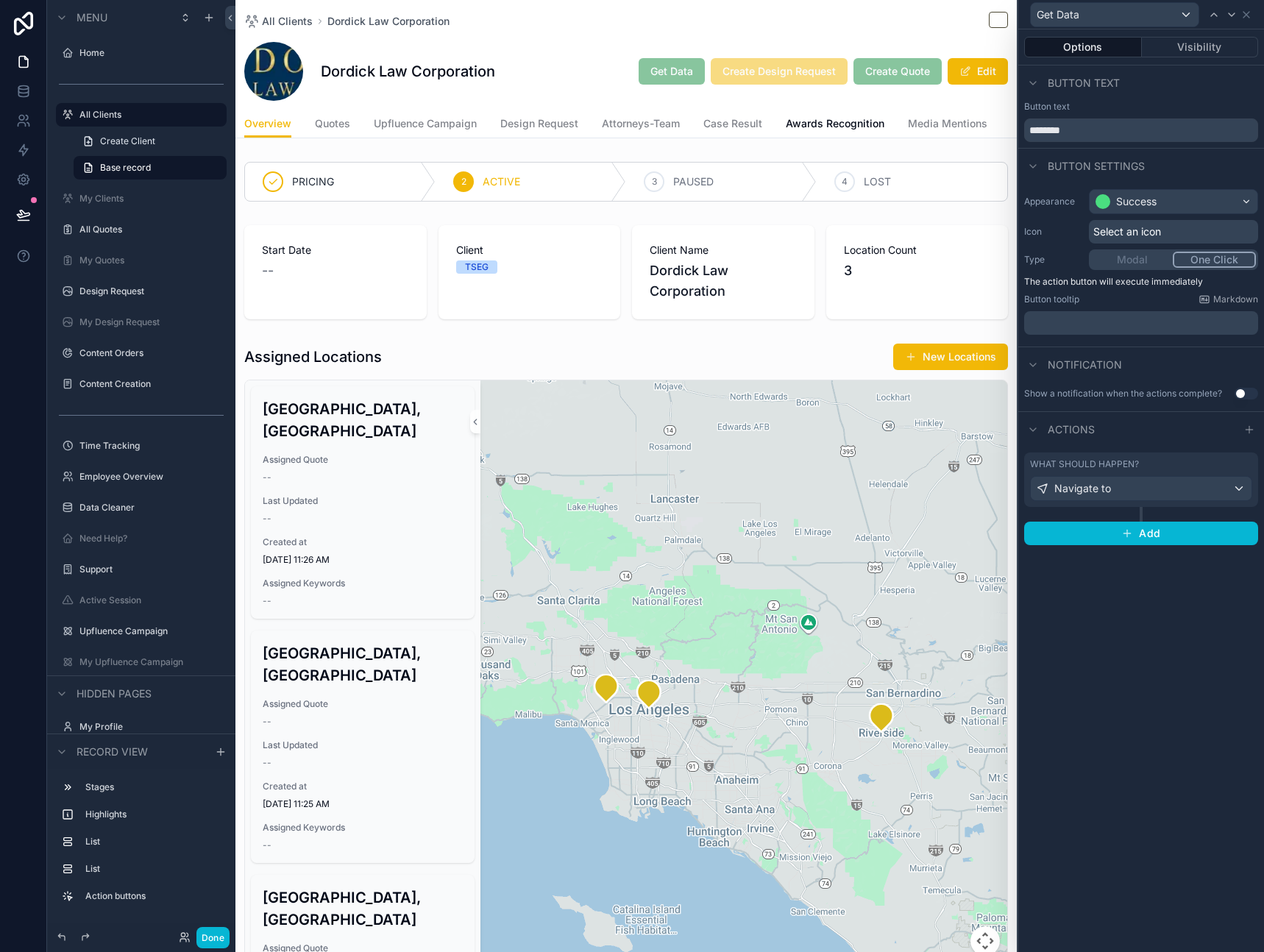
click at [1208, 462] on div "What should happen?" at bounding box center [1141, 465] width 222 height 12
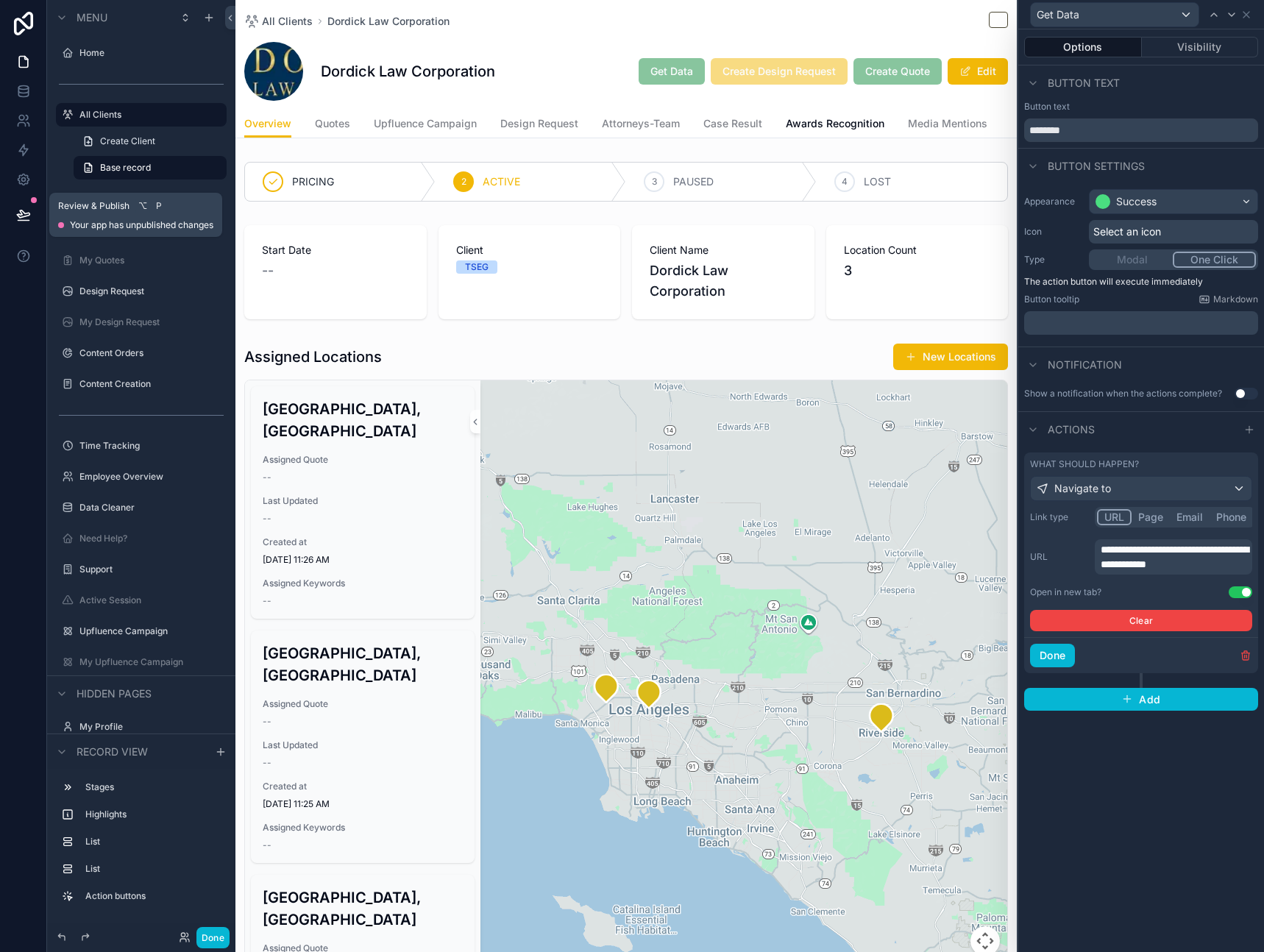
click at [26, 218] on icon at bounding box center [24, 215] width 15 height 15
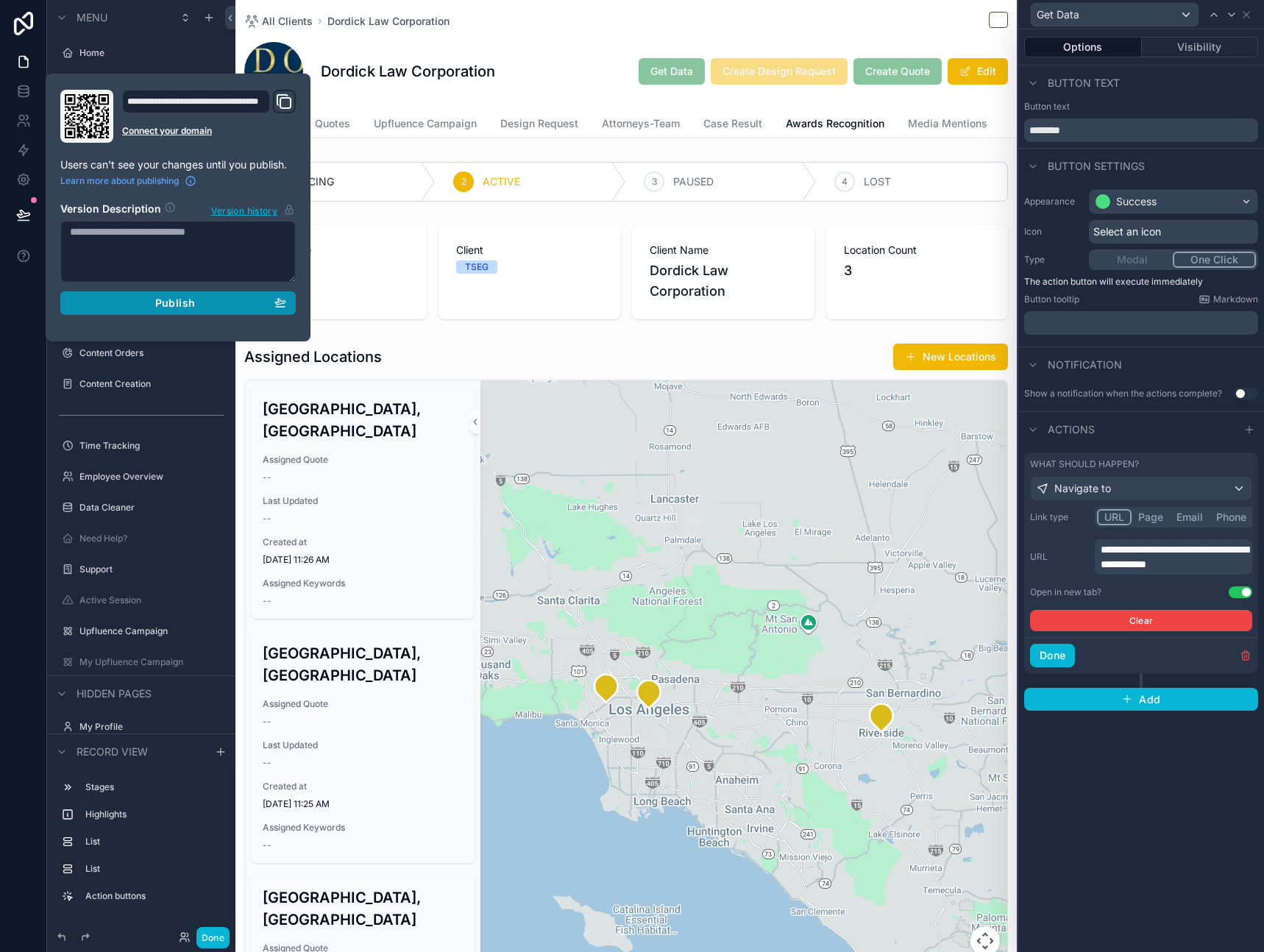
click at [170, 303] on span "Publish" at bounding box center [175, 303] width 40 height 14
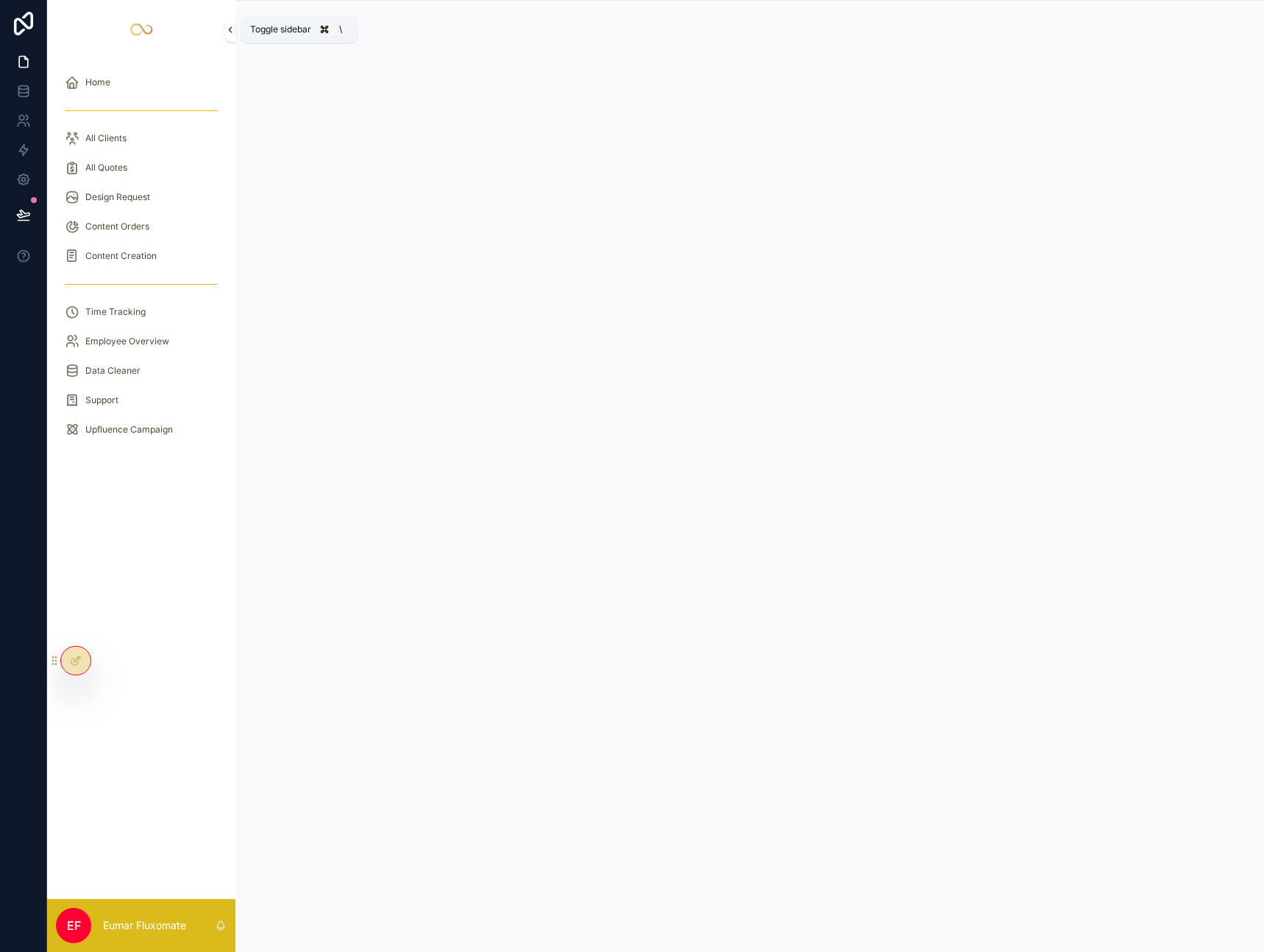
click at [230, 32] on icon "scrollable content" at bounding box center [230, 29] width 11 height 11
